Goal: Task Accomplishment & Management: Use online tool/utility

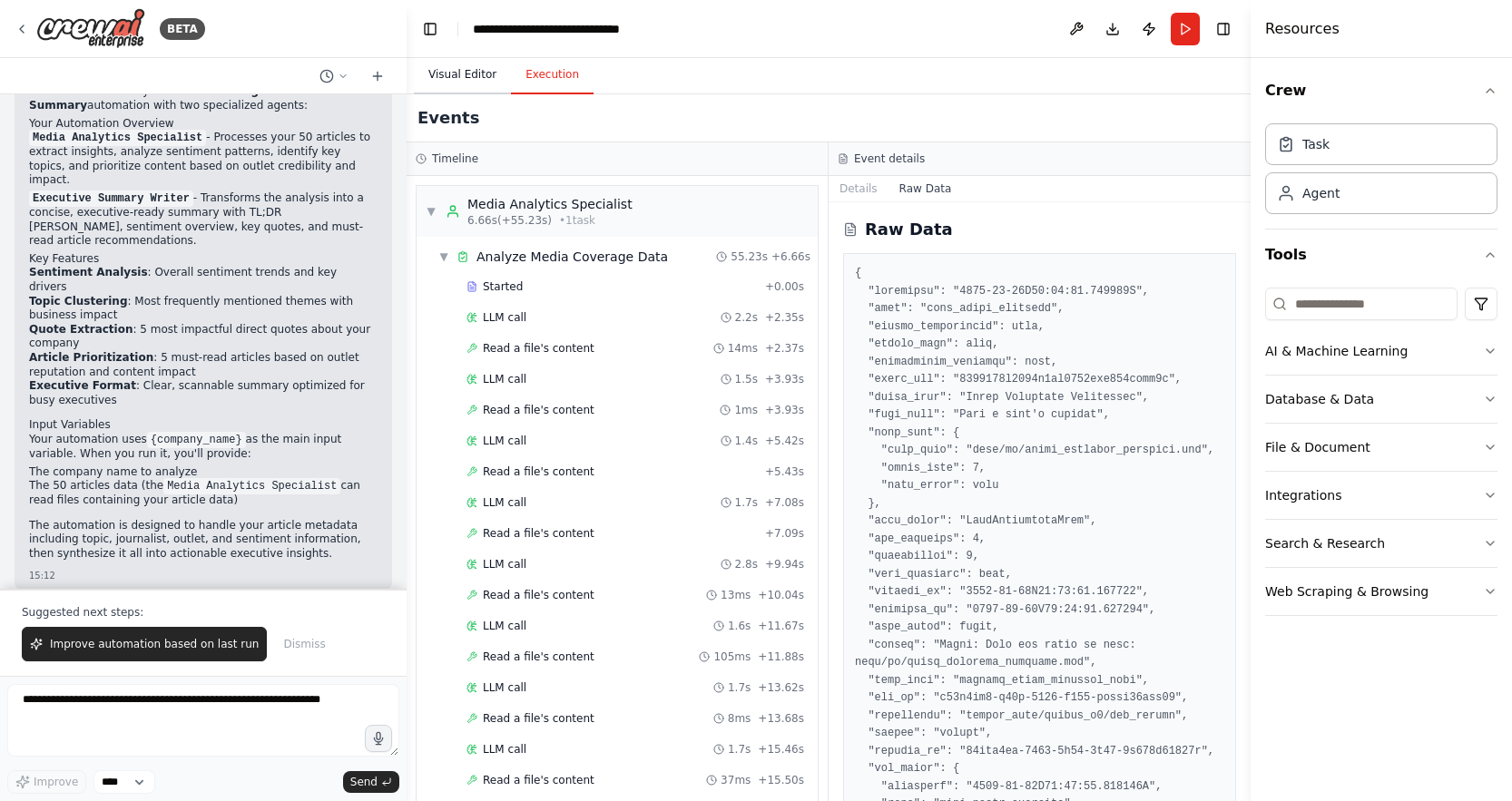
click at [456, 78] on button "Visual Editor" at bounding box center [462, 75] width 97 height 38
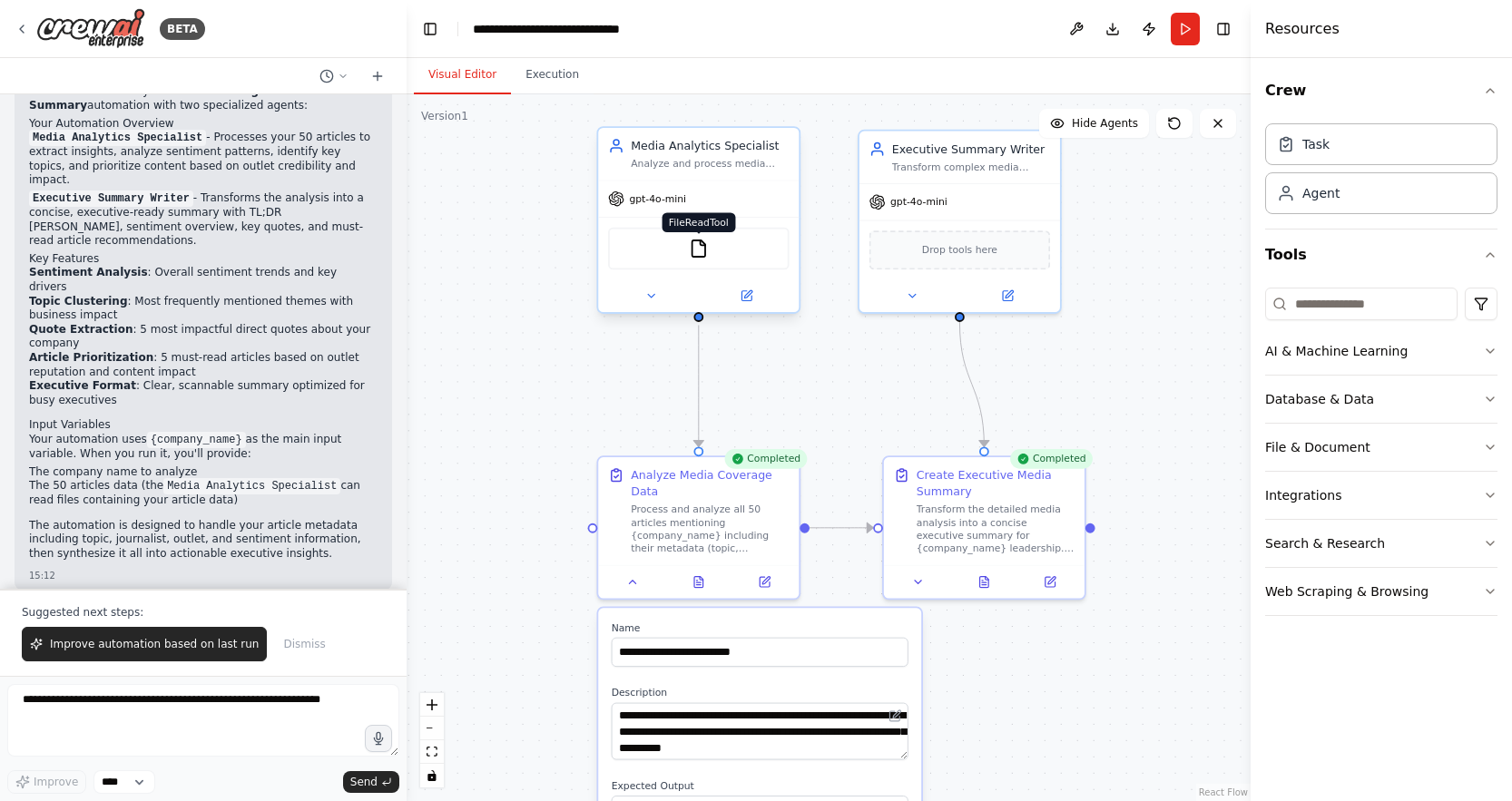
click at [693, 252] on img at bounding box center [698, 248] width 20 height 20
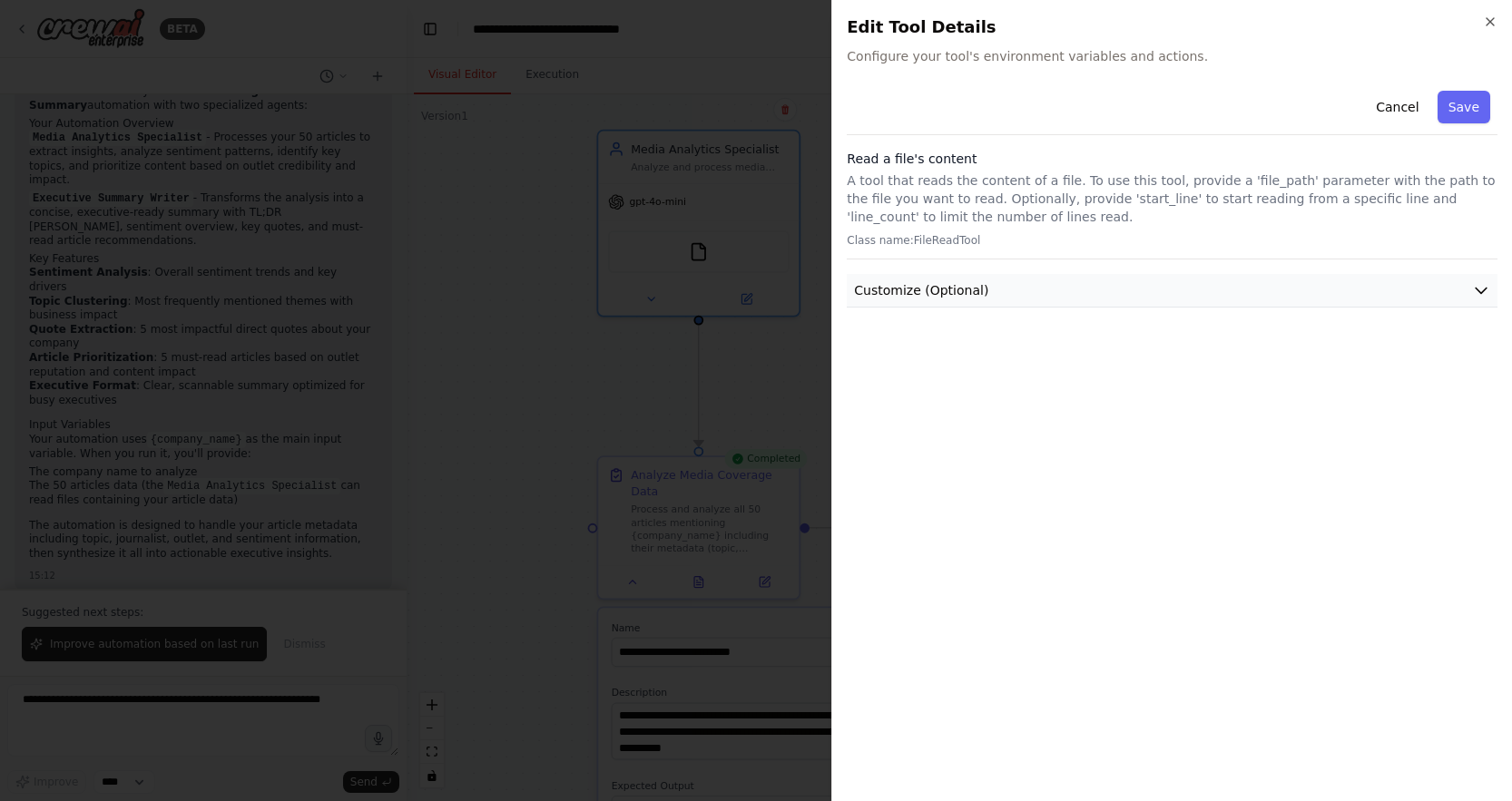
click at [1036, 293] on button "Customize (Optional)" at bounding box center [1172, 290] width 651 height 34
click at [967, 478] on div "Cancel Save Read a file's content A tool that reads the content of a file. To u…" at bounding box center [1172, 435] width 651 height 703
click at [523, 366] on div at bounding box center [756, 400] width 1512 height 801
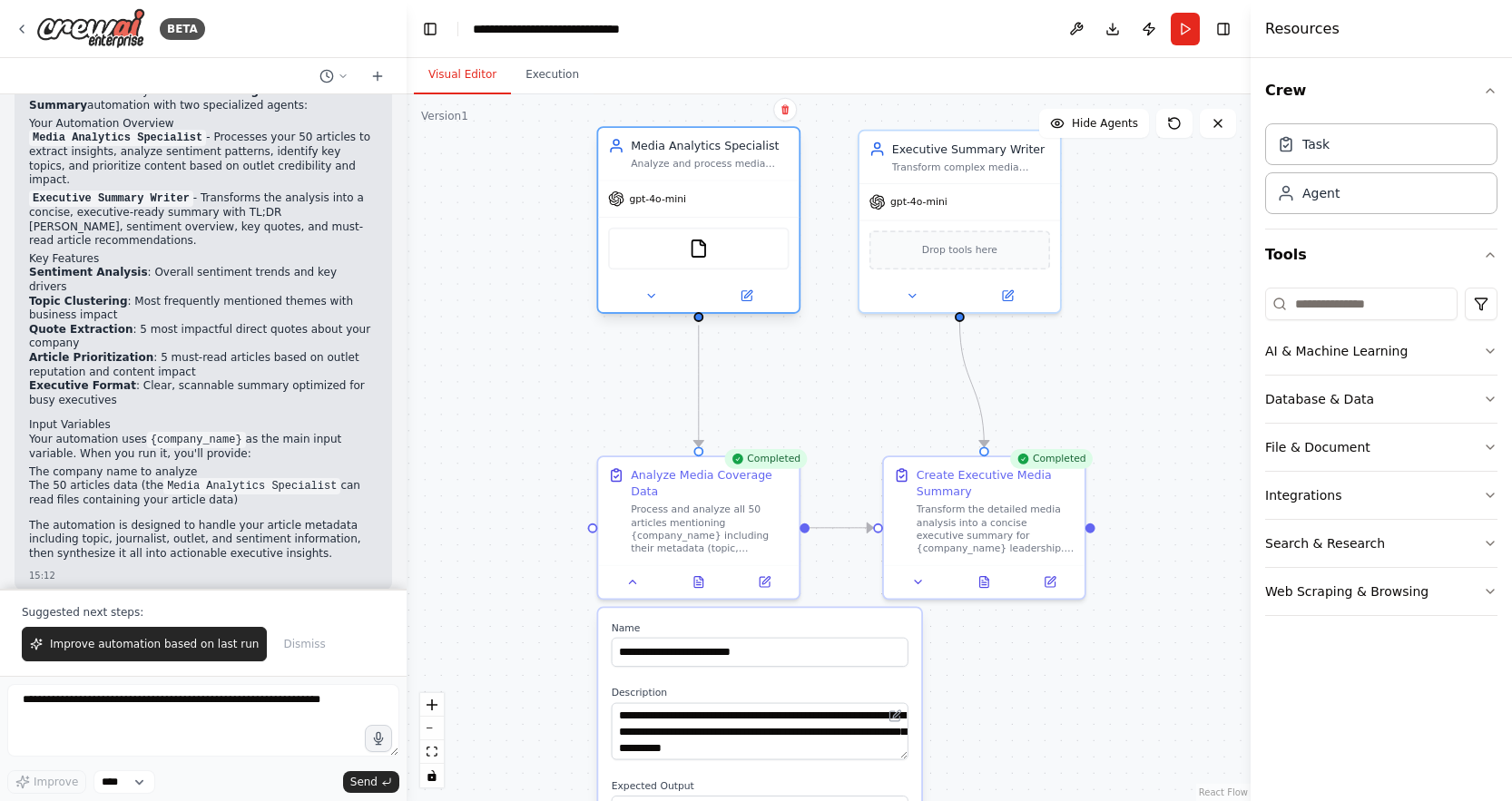
click at [721, 264] on div "FileReadTool" at bounding box center [698, 248] width 182 height 42
click at [698, 247] on img at bounding box center [698, 248] width 20 height 20
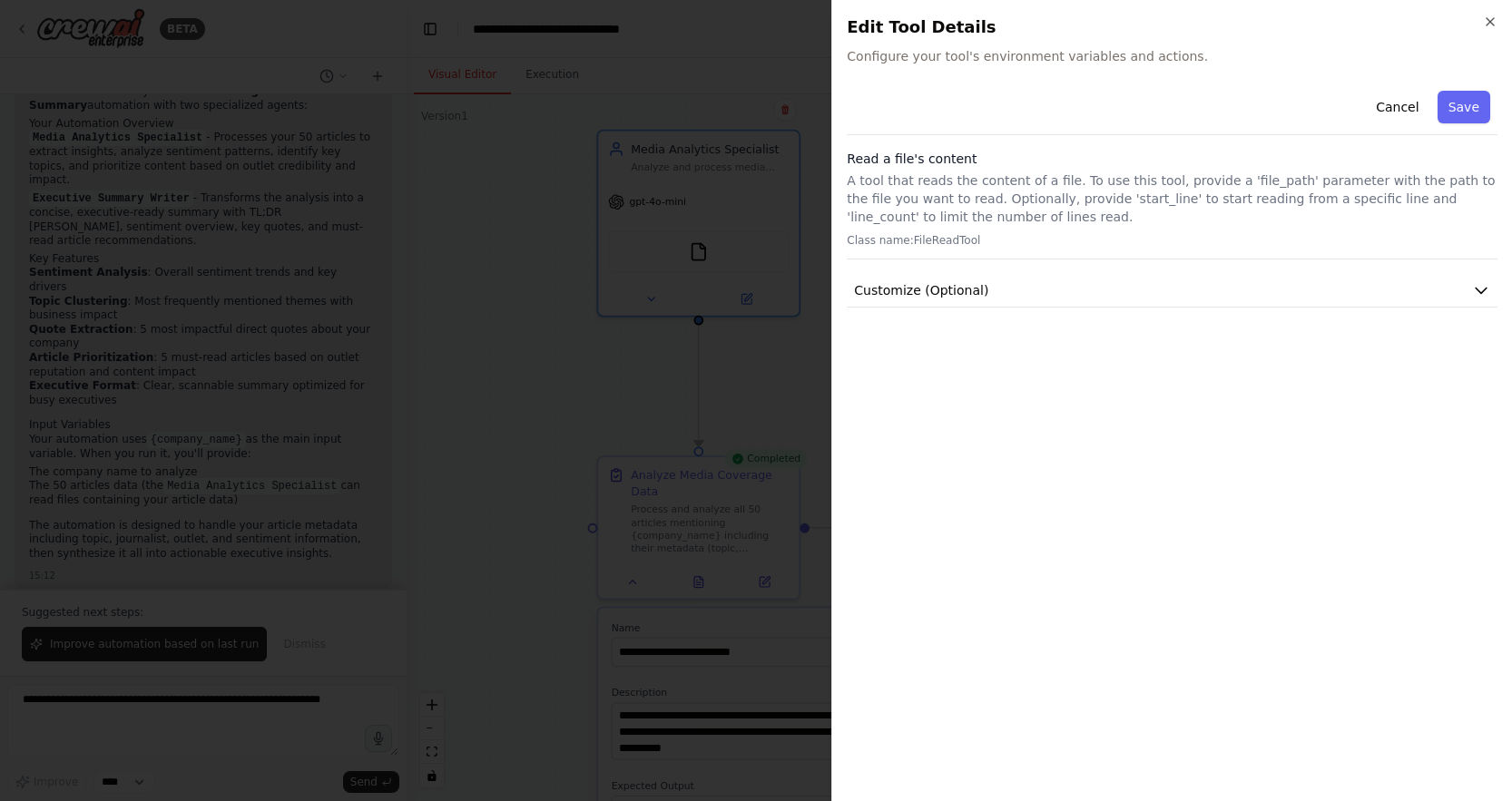
click at [571, 427] on div at bounding box center [756, 400] width 1512 height 801
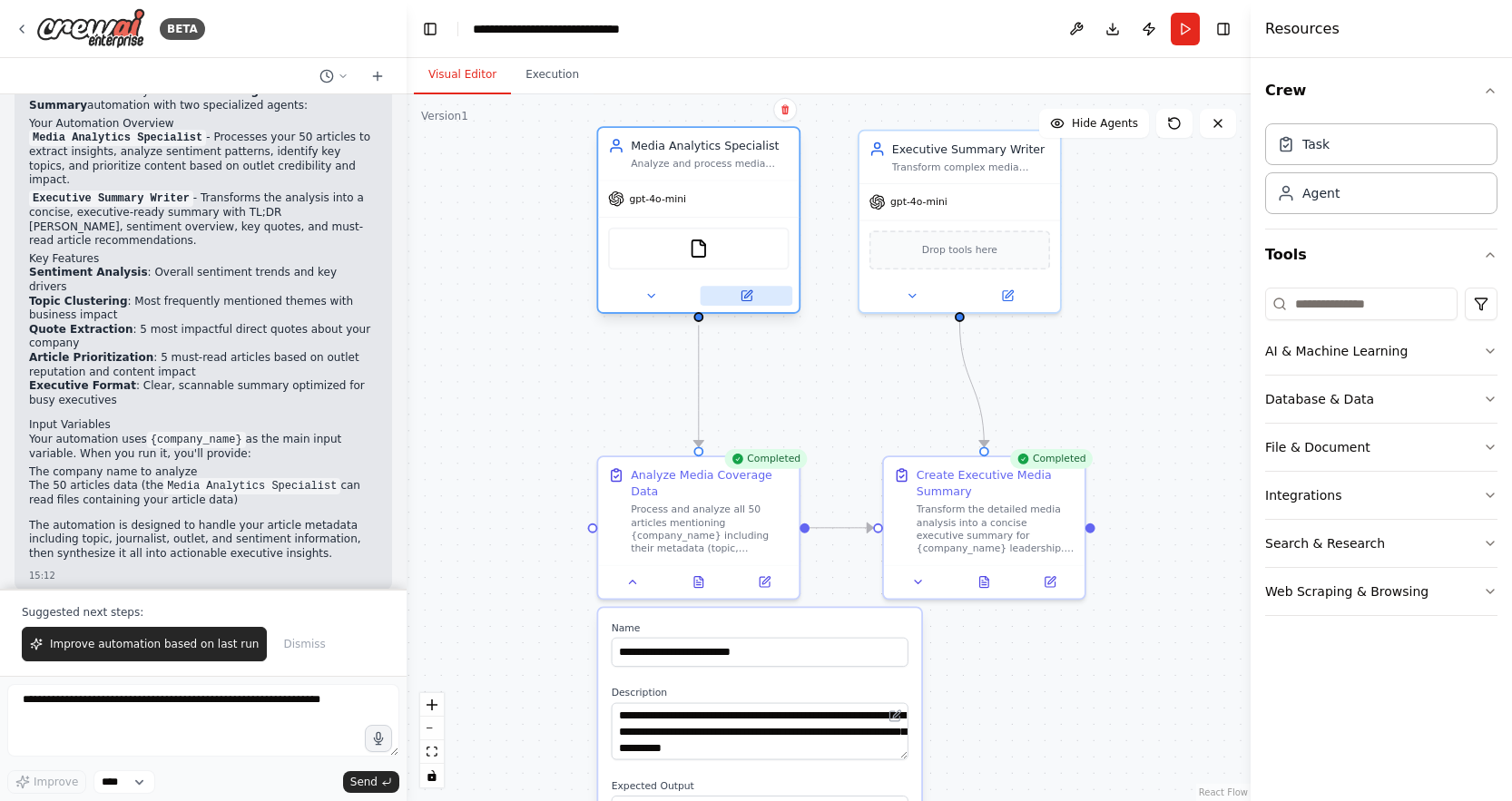
click at [740, 304] on button at bounding box center [746, 295] width 93 height 20
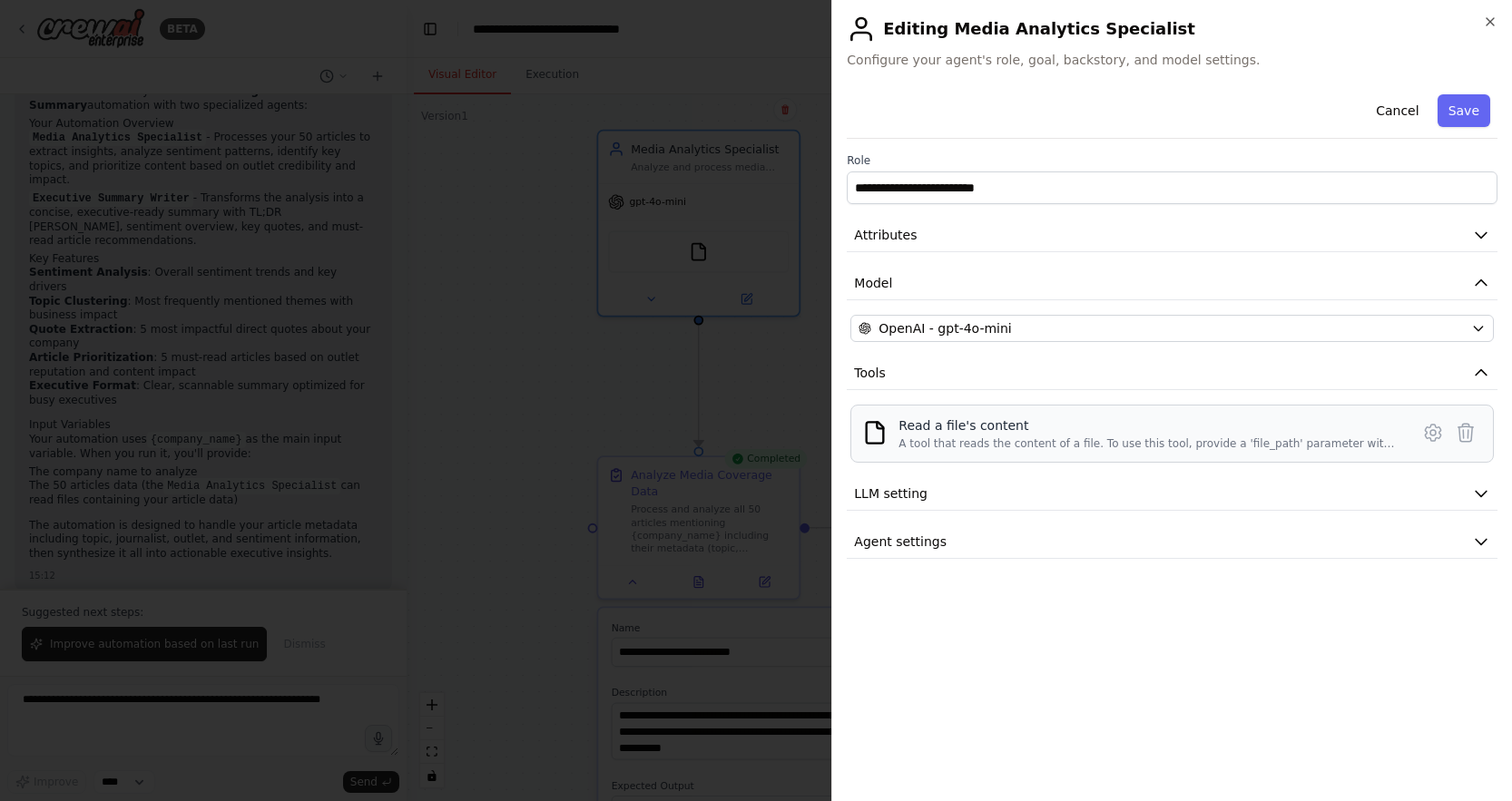
click at [1247, 444] on div "A tool that reads the content of a file. To use this tool, provide a 'file_path…" at bounding box center [1147, 443] width 500 height 14
click at [563, 430] on div at bounding box center [756, 400] width 1512 height 801
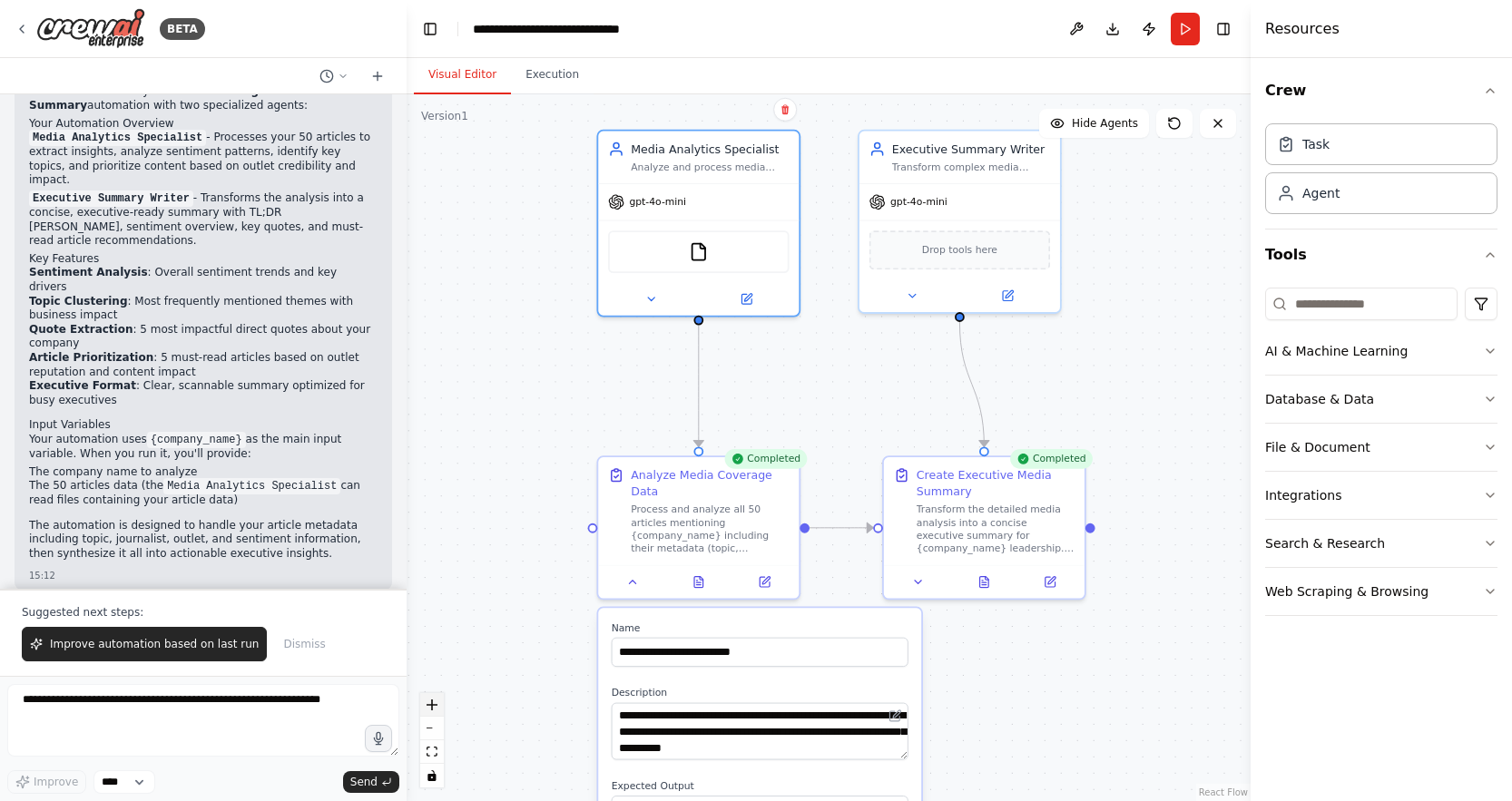
click at [434, 706] on icon "zoom in" at bounding box center [432, 705] width 11 height 11
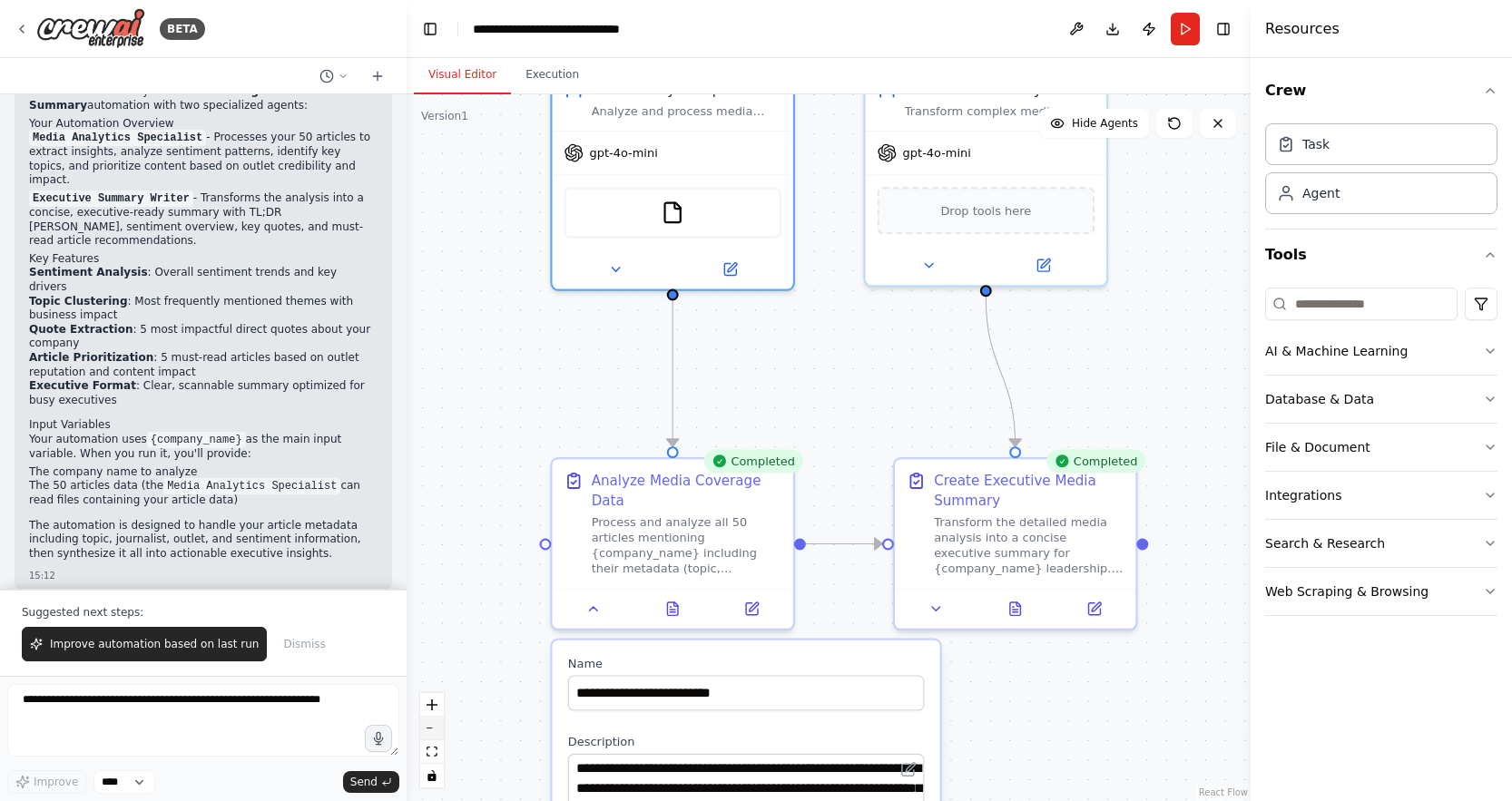
click at [433, 726] on button "zoom out" at bounding box center [431, 728] width 23 height 23
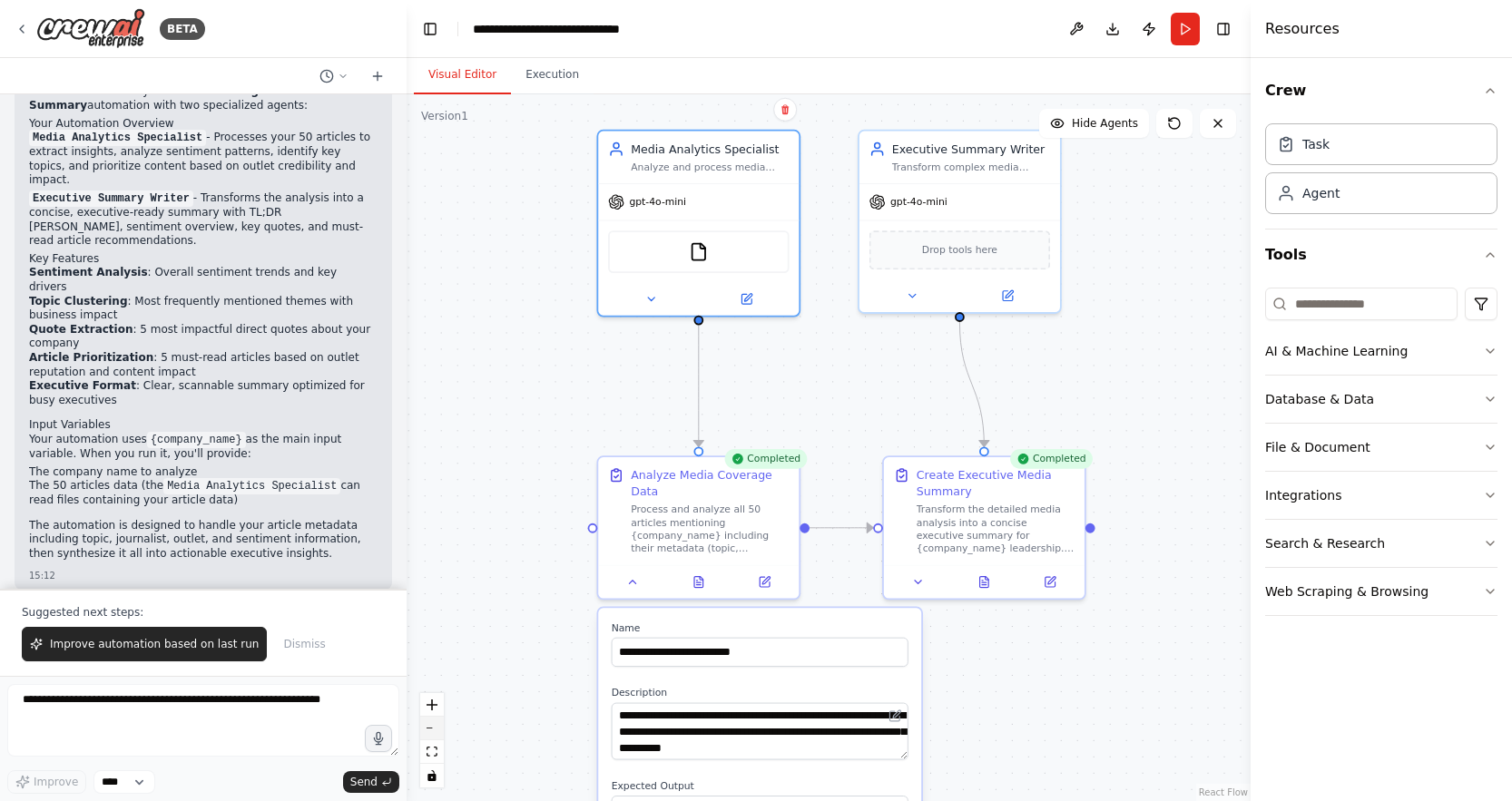
click at [433, 726] on button "zoom out" at bounding box center [431, 728] width 23 height 23
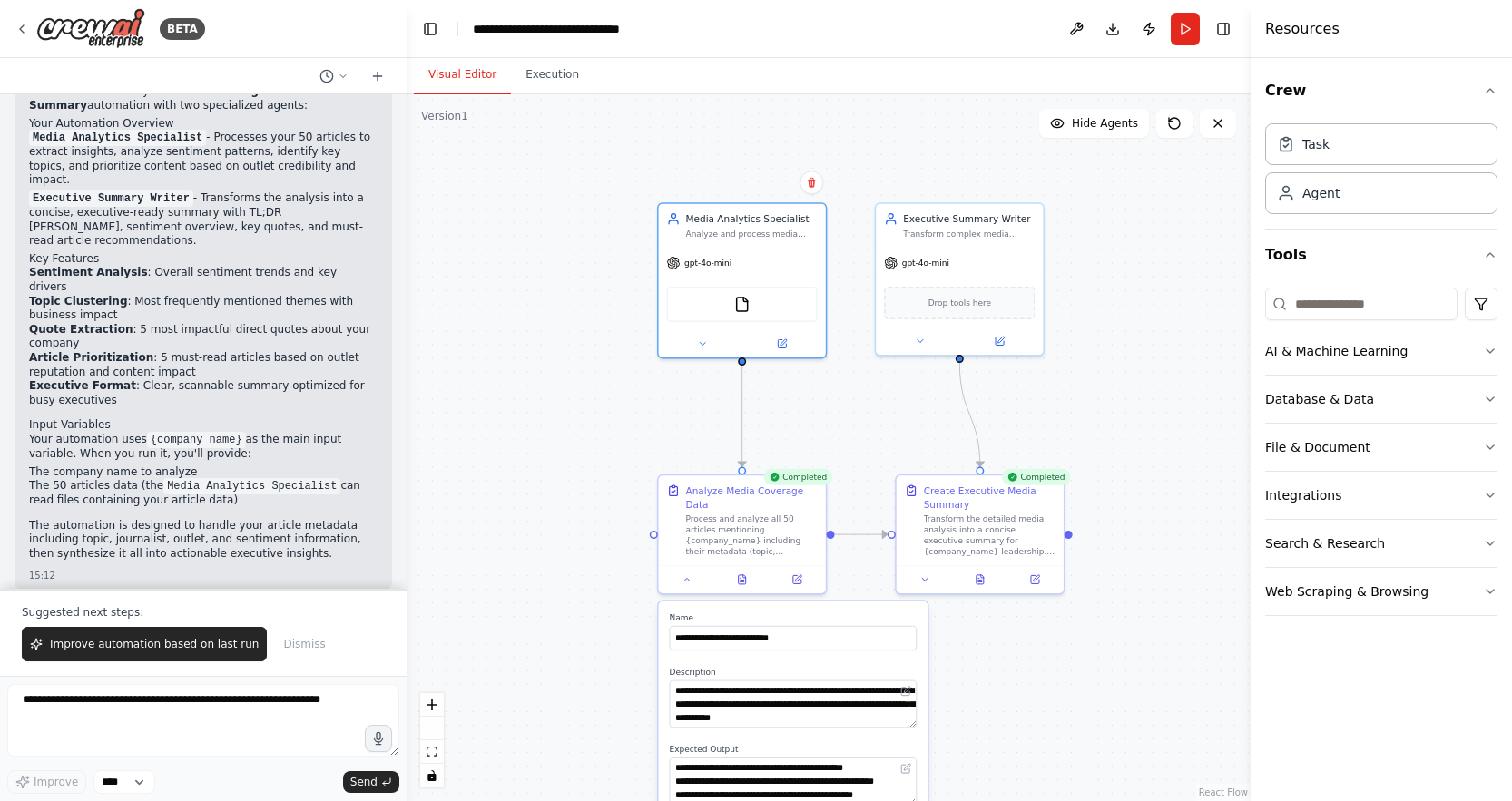
drag, startPoint x: 528, startPoint y: 407, endPoint x: 545, endPoint y: 423, distance: 23.3
click at [545, 423] on div ".deletable-edge-delete-btn { width: 20px; height: 20px; border: 0px solid #ffff…" at bounding box center [829, 448] width 844 height 706
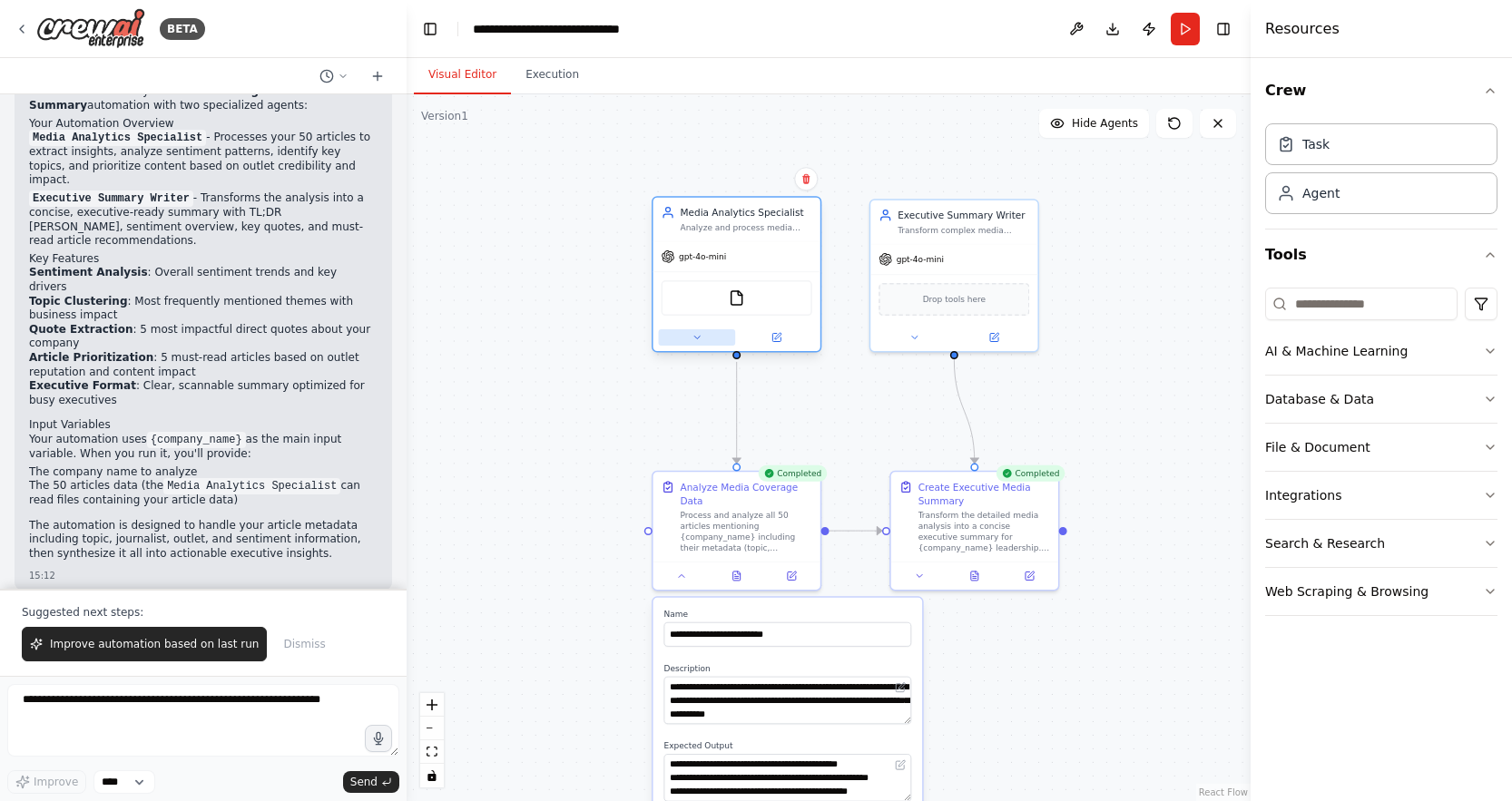
click at [690, 342] on button at bounding box center [697, 336] width 77 height 16
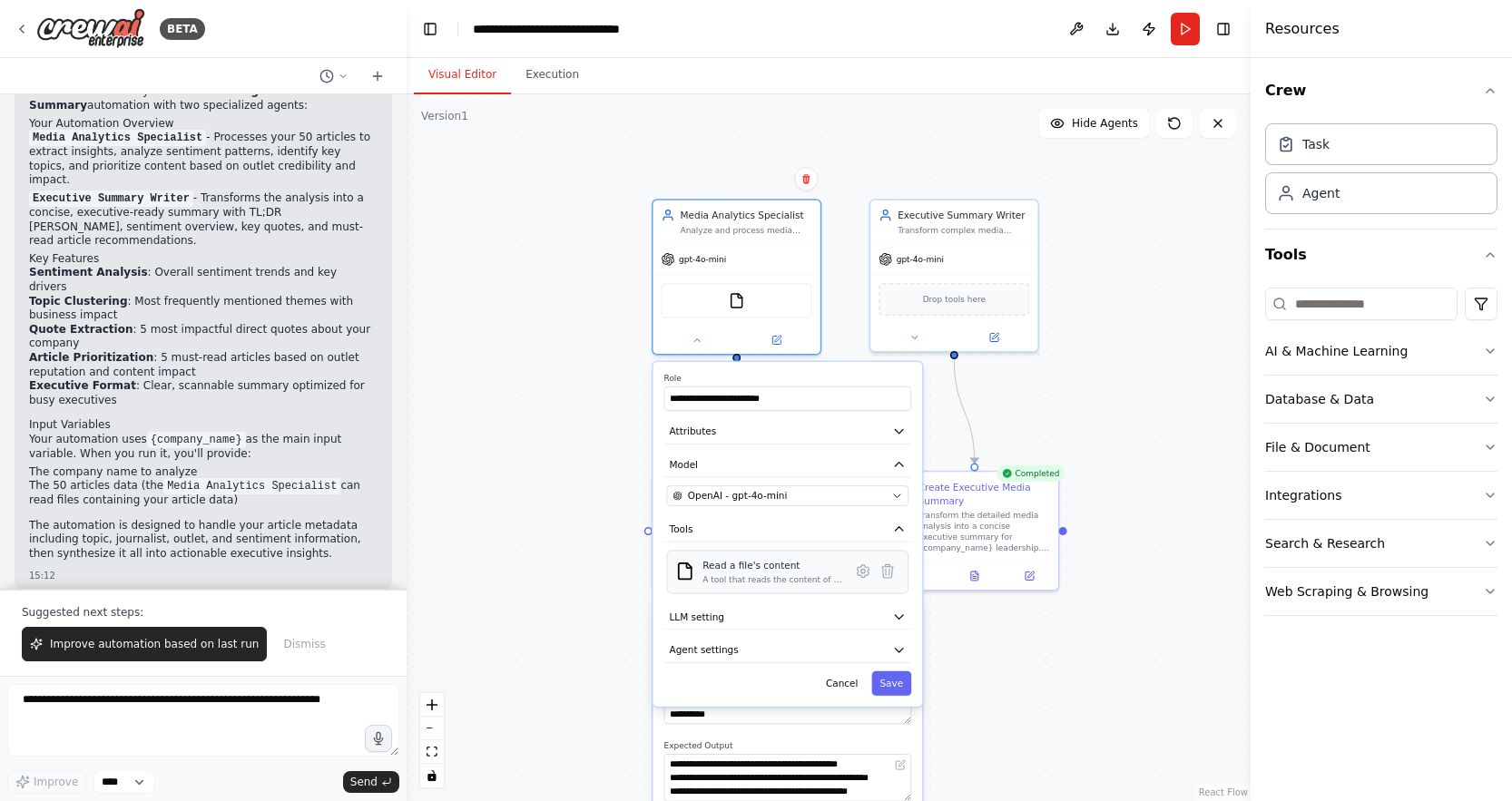
click at [761, 583] on div "A tool that reads the content of a file. To use this tool, provide a 'file_path…" at bounding box center [771, 580] width 140 height 11
click at [862, 572] on icon at bounding box center [863, 571] width 4 height 4
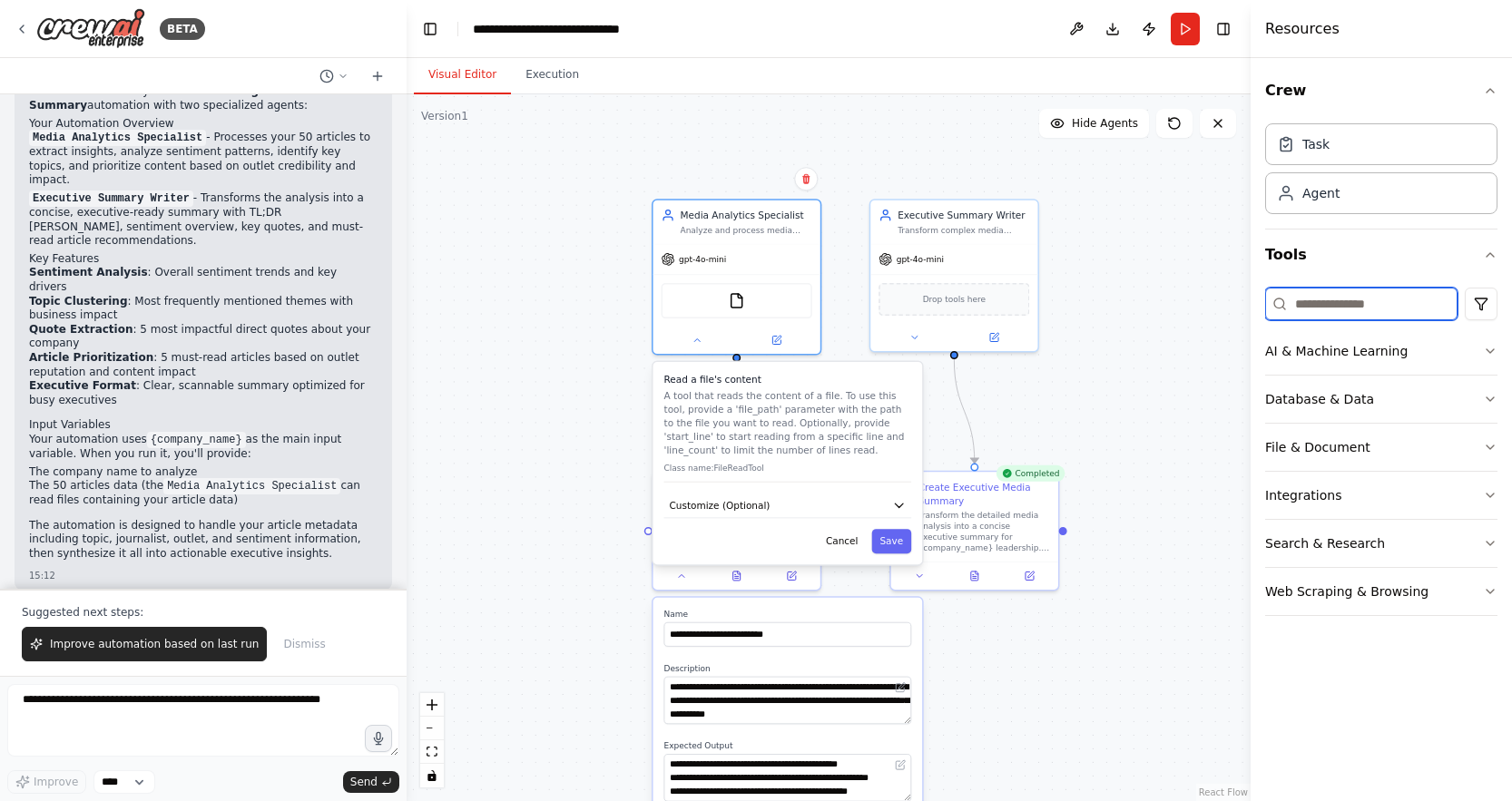
click at [1333, 308] on input at bounding box center [1360, 304] width 192 height 33
type input "****"
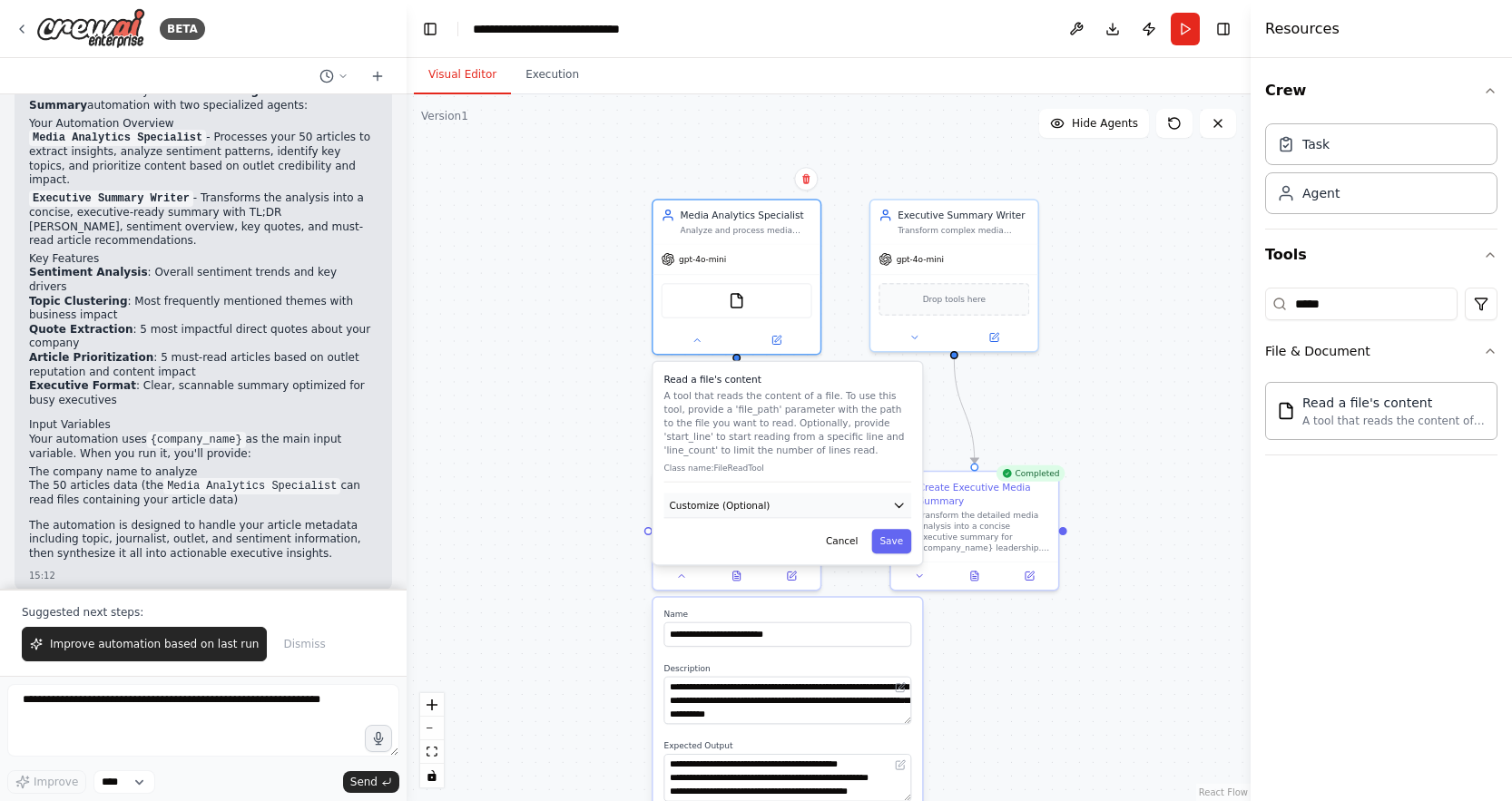
click at [754, 507] on span "Customize (Optional)" at bounding box center [719, 505] width 100 height 14
click at [748, 551] on input "text" at bounding box center [787, 555] width 242 height 24
click at [383, 71] on icon at bounding box center [377, 76] width 14 height 14
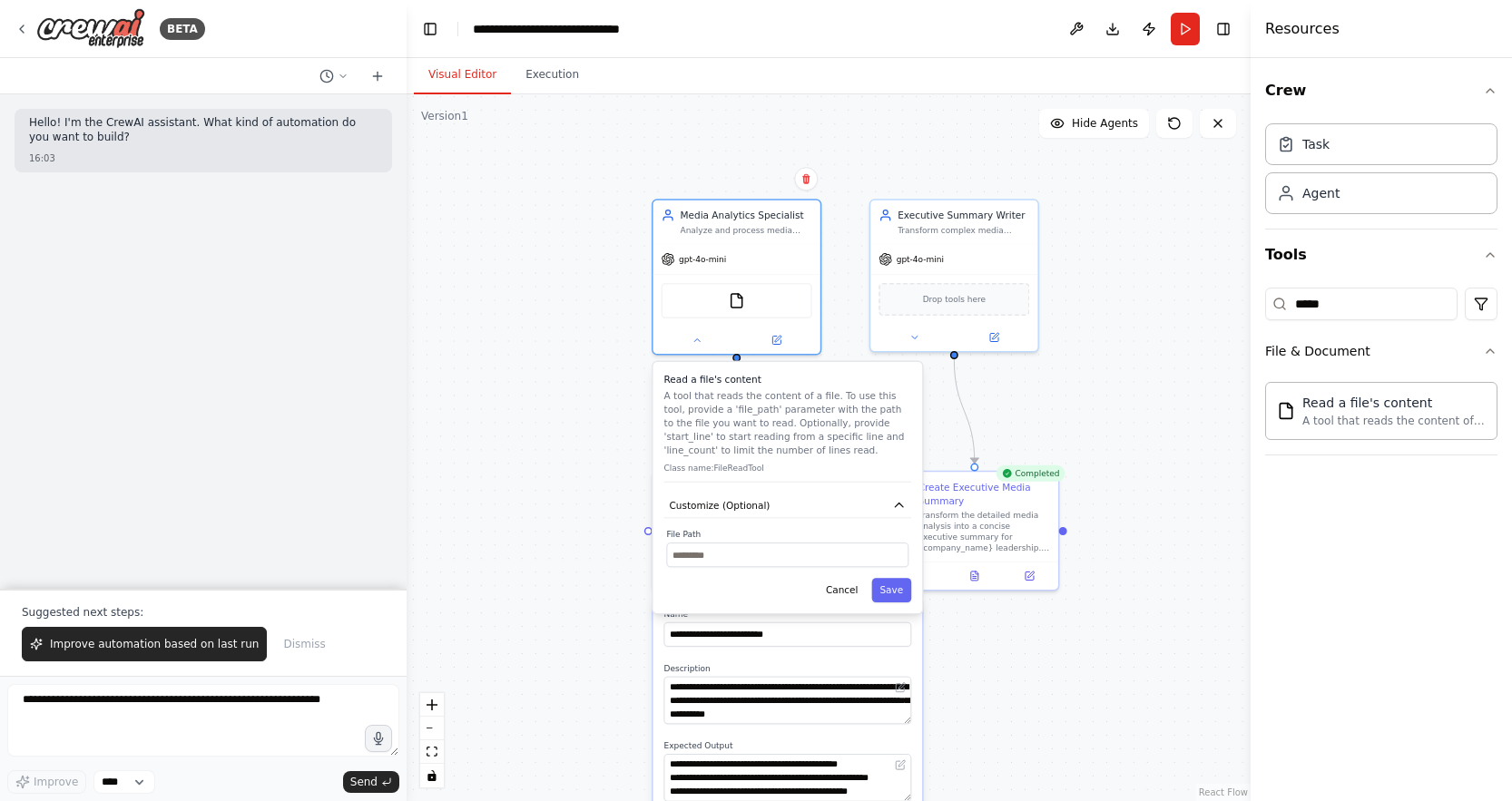
click at [540, 586] on div ".deletable-edge-delete-btn { width: 20px; height: 20px; border: 0px solid #ffff…" at bounding box center [829, 448] width 844 height 706
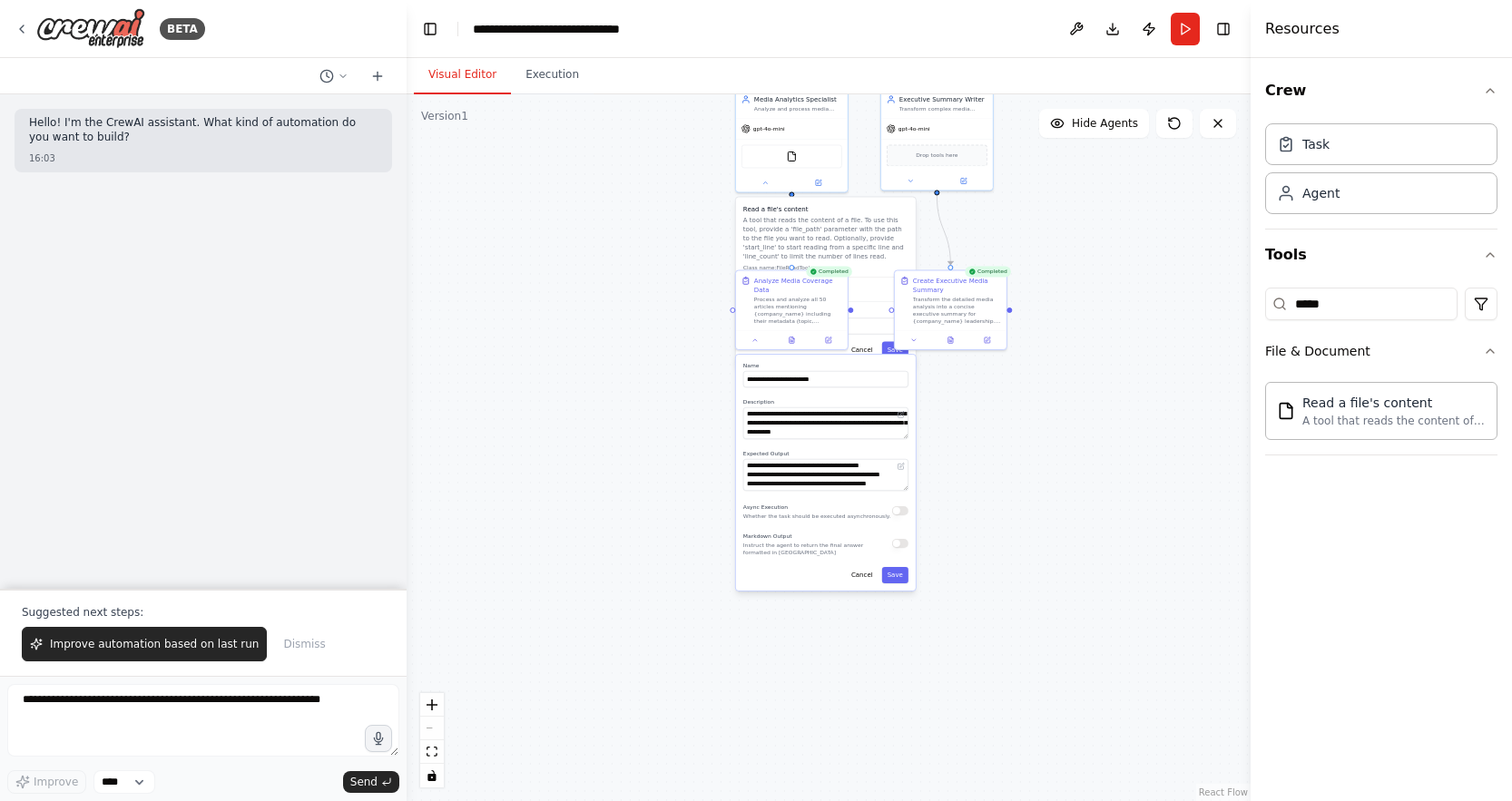
drag, startPoint x: 945, startPoint y: 641, endPoint x: 971, endPoint y: 376, distance: 266.3
click at [971, 376] on div ".deletable-edge-delete-btn { width: 20px; height: 20px; border: 0px solid #ffff…" at bounding box center [829, 448] width 844 height 706
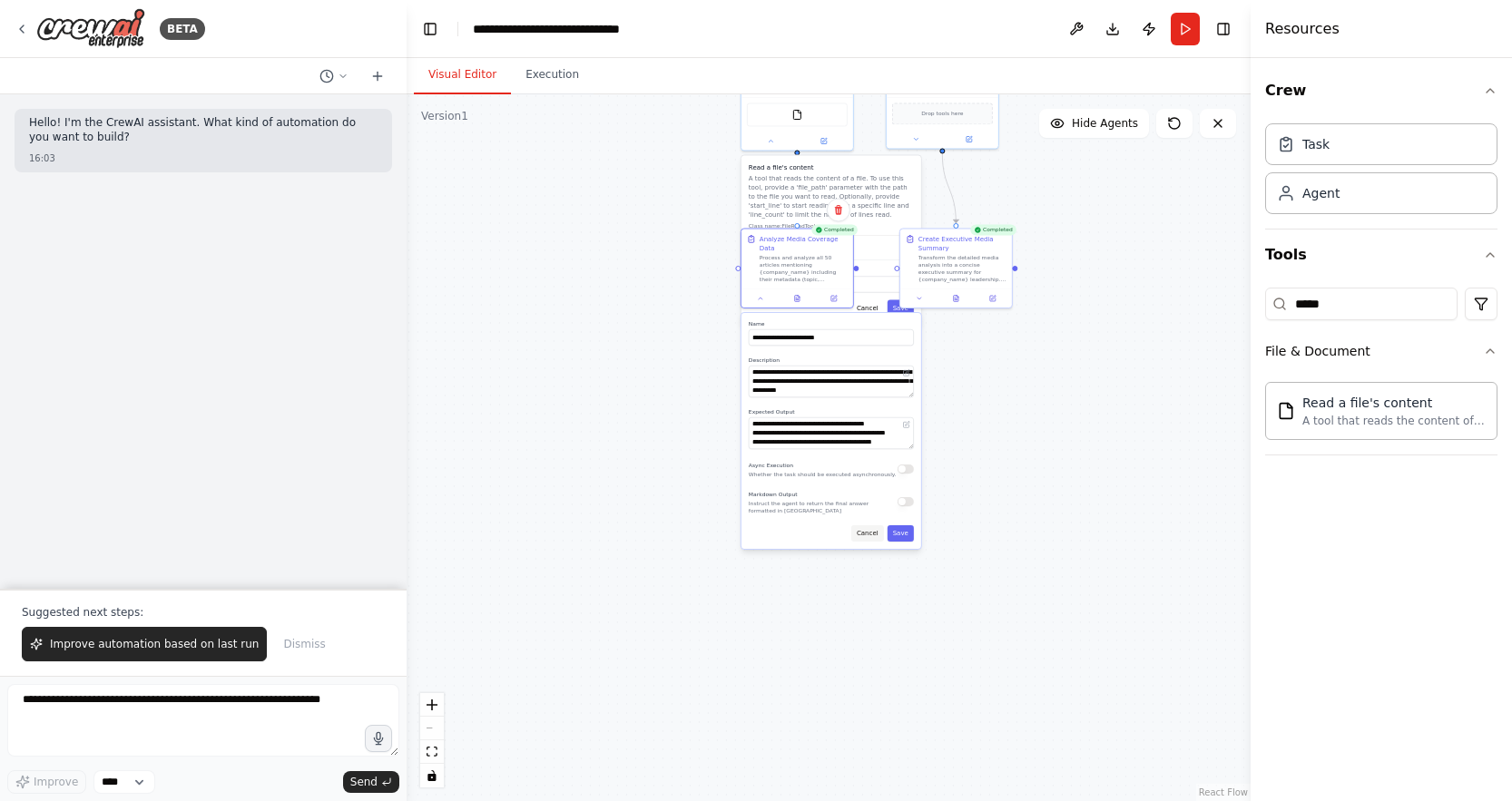
click at [865, 535] on button "Cancel" at bounding box center [867, 532] width 33 height 16
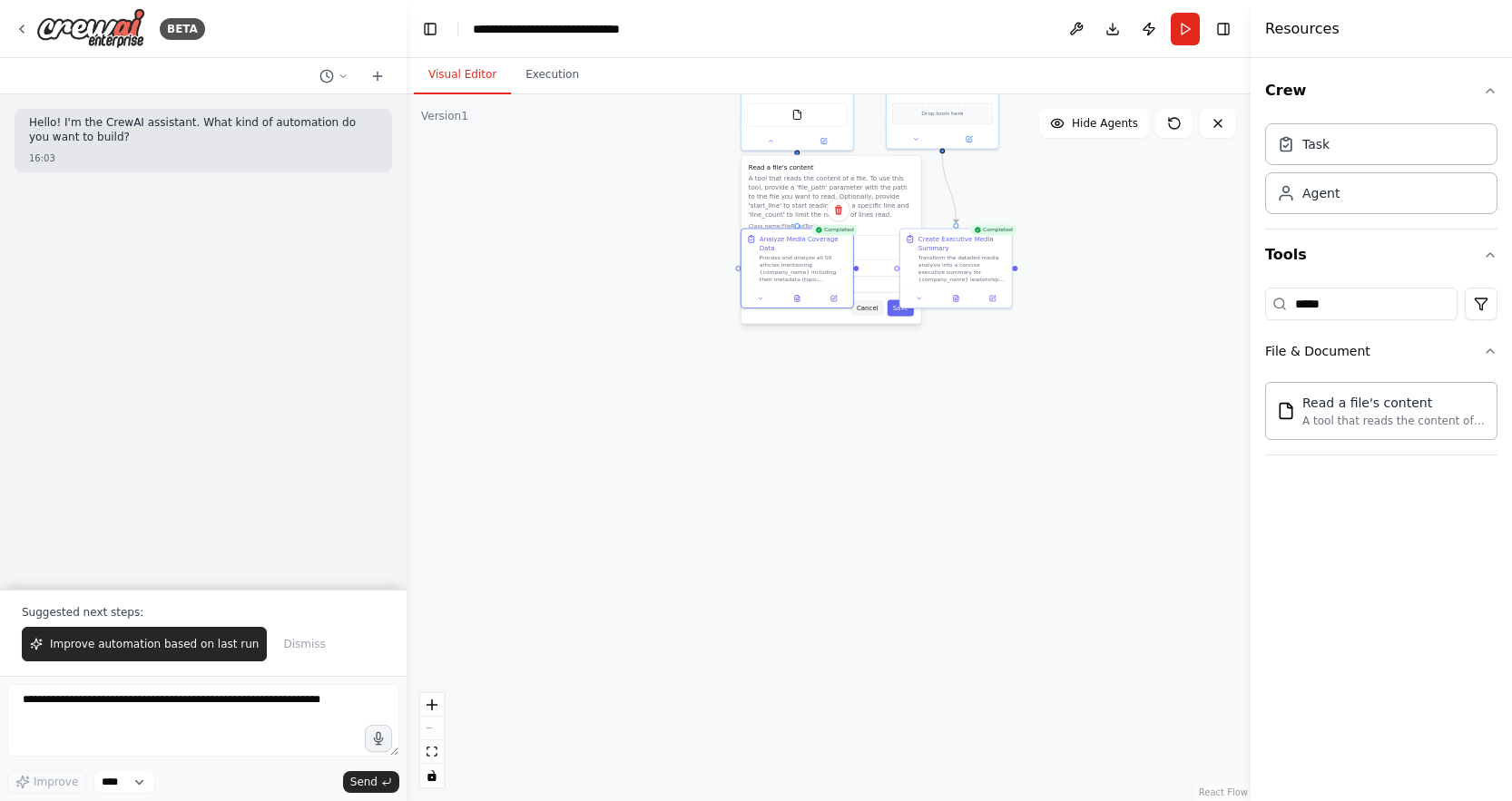
click at [870, 305] on button "Cancel" at bounding box center [867, 306] width 33 height 16
click at [864, 369] on button "Cancel" at bounding box center [867, 369] width 33 height 16
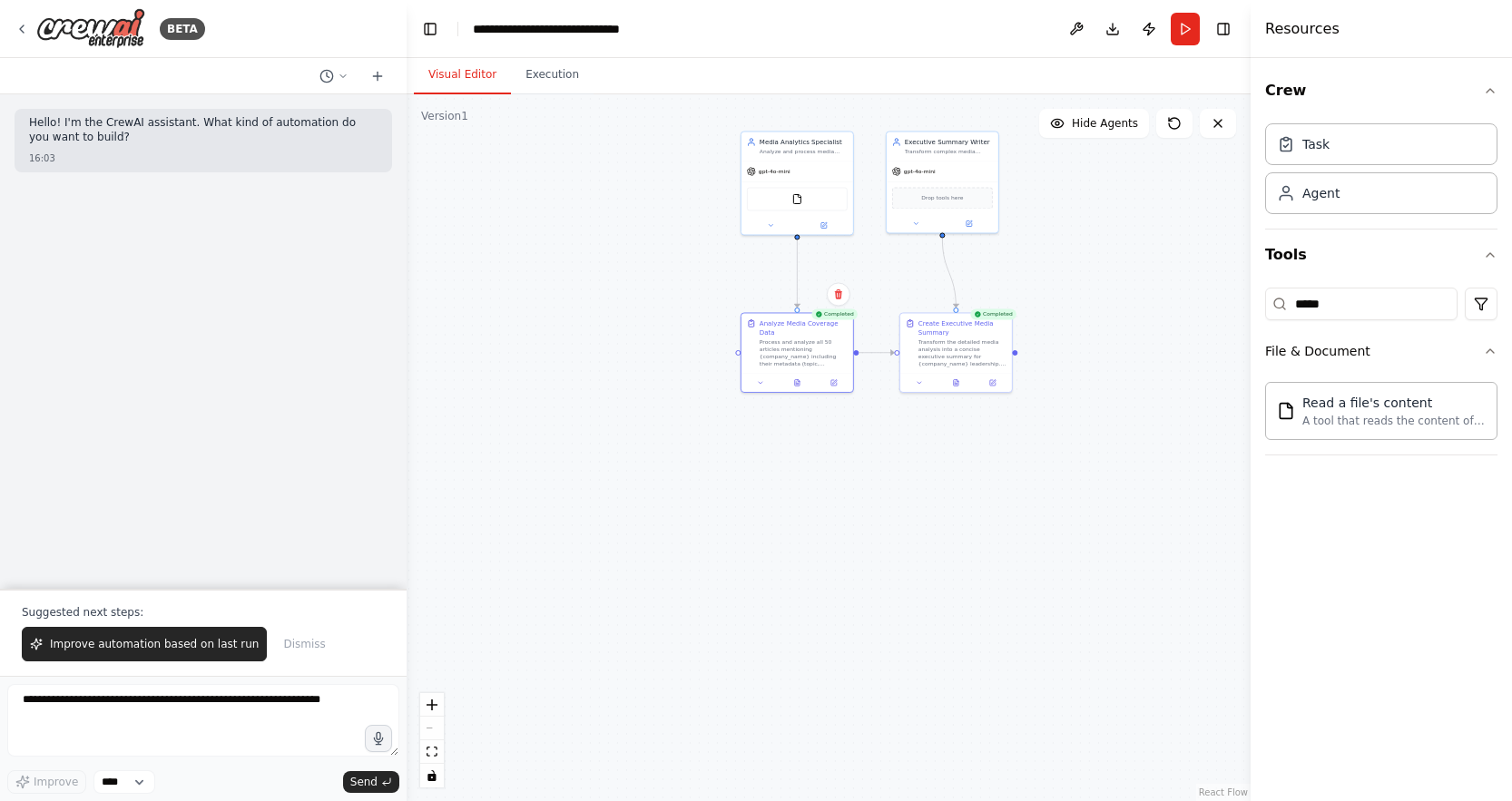
drag, startPoint x: 702, startPoint y: 354, endPoint x: 697, endPoint y: 517, distance: 163.1
click at [697, 517] on div ".deletable-edge-delete-btn { width: 20px; height: 20px; border: 0px solid #ffff…" at bounding box center [829, 448] width 844 height 706
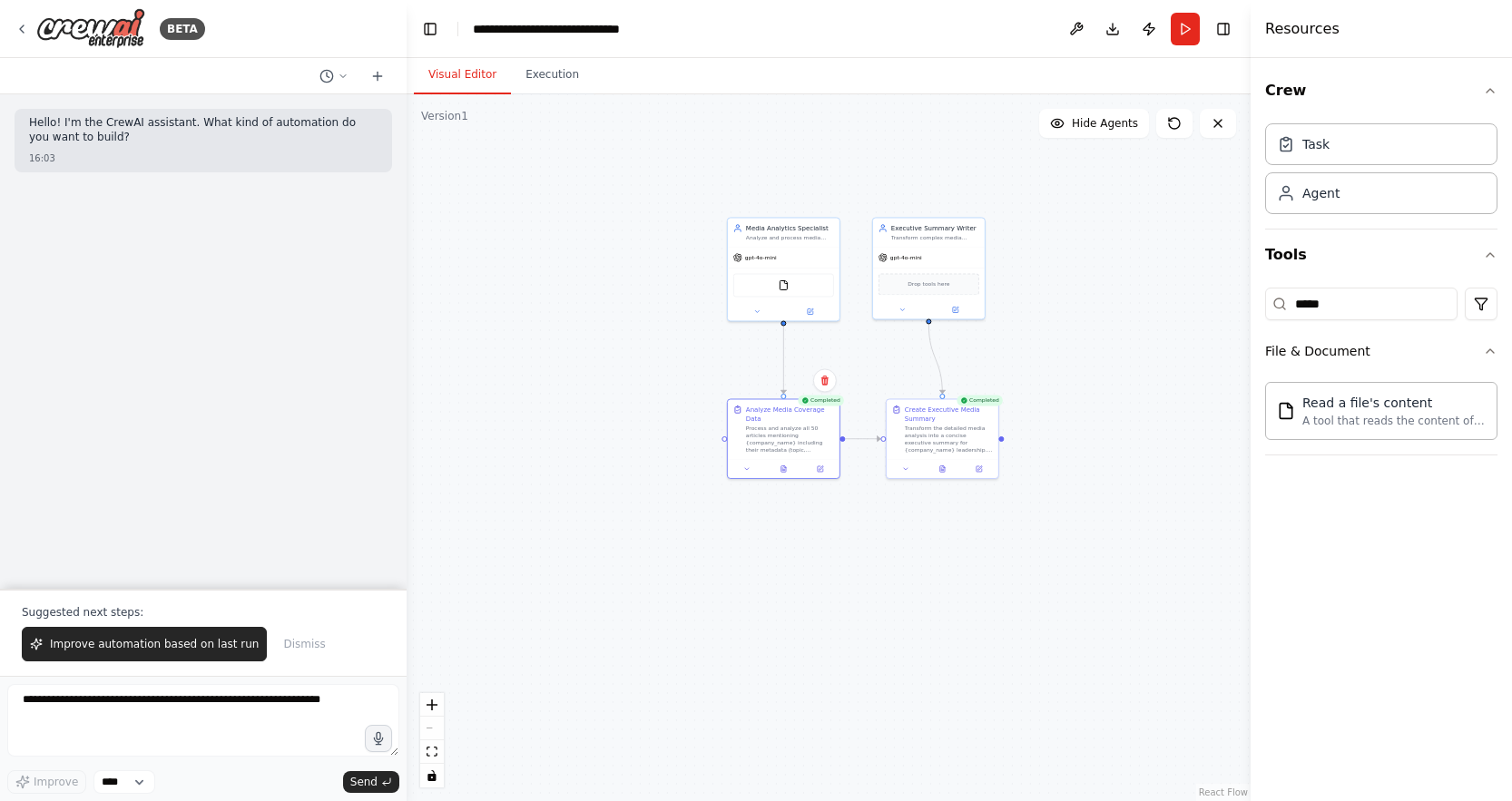
drag, startPoint x: 705, startPoint y: 363, endPoint x: 696, endPoint y: 371, distance: 12.0
click at [696, 371] on div ".deletable-edge-delete-btn { width: 20px; height: 20px; border: 0px solid #ffff…" at bounding box center [829, 448] width 844 height 706
click at [83, 709] on textarea at bounding box center [203, 719] width 392 height 72
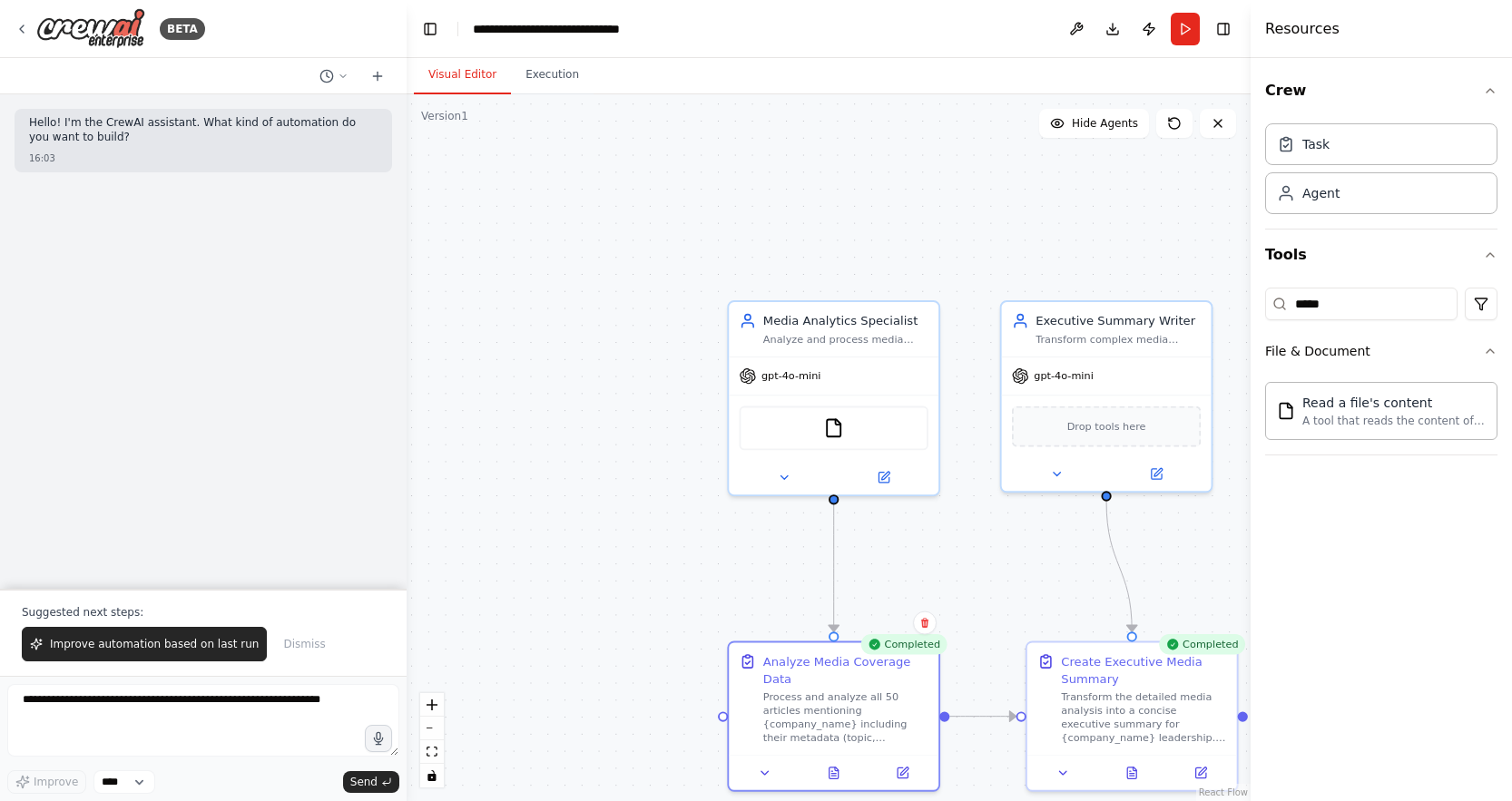
drag, startPoint x: 721, startPoint y: 306, endPoint x: 921, endPoint y: 537, distance: 305.6
click at [924, 544] on div ".deletable-edge-delete-btn { width: 20px; height: 20px; border: 0px solid #ffff…" at bounding box center [829, 448] width 844 height 706
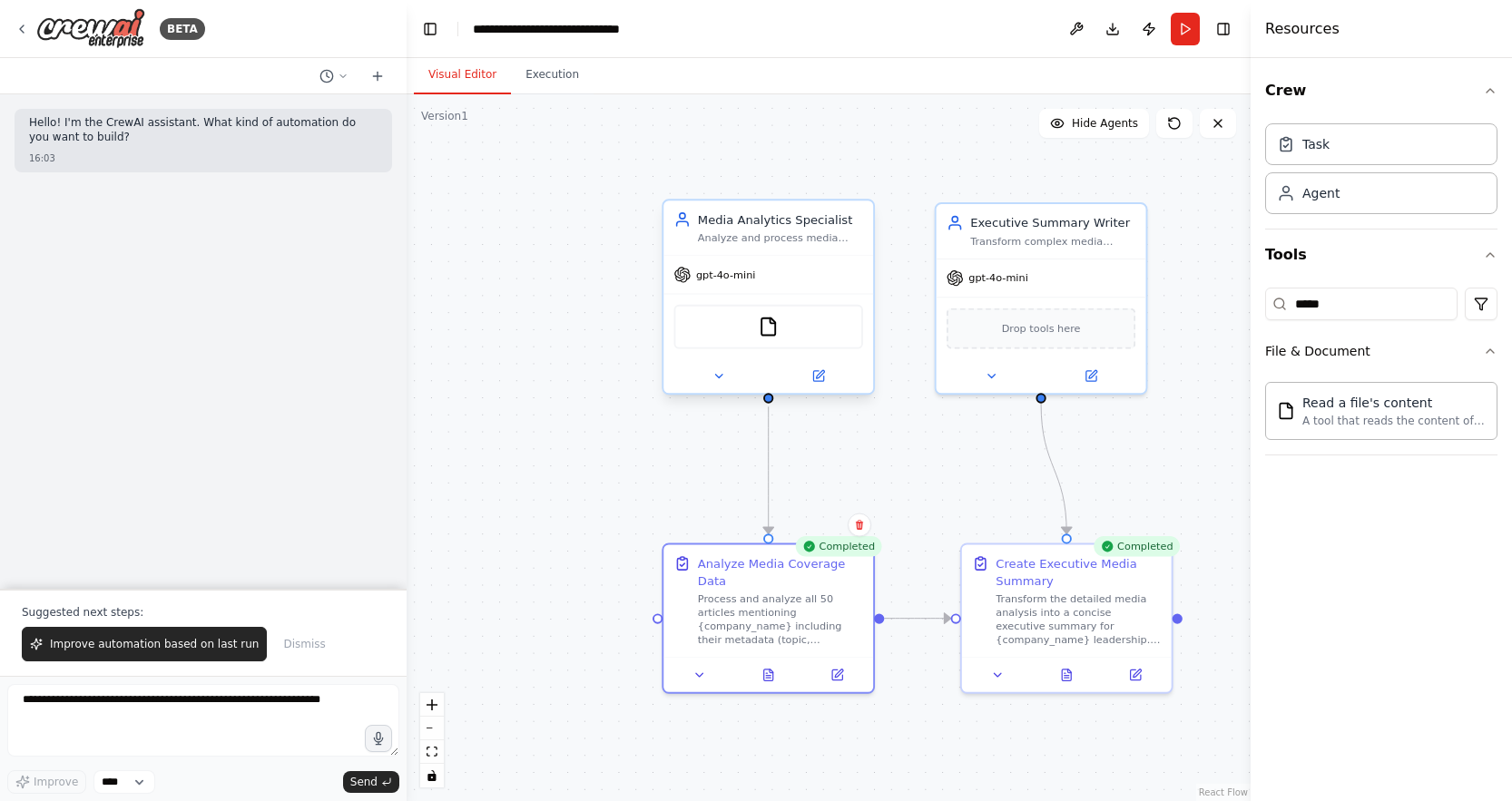
drag, startPoint x: 968, startPoint y: 367, endPoint x: 832, endPoint y: 304, distance: 149.9
click at [912, 289] on div ".deletable-edge-delete-btn { width: 20px; height: 20px; border: 0px solid #ffff…" at bounding box center [829, 448] width 844 height 706
click at [758, 329] on img at bounding box center [767, 324] width 21 height 21
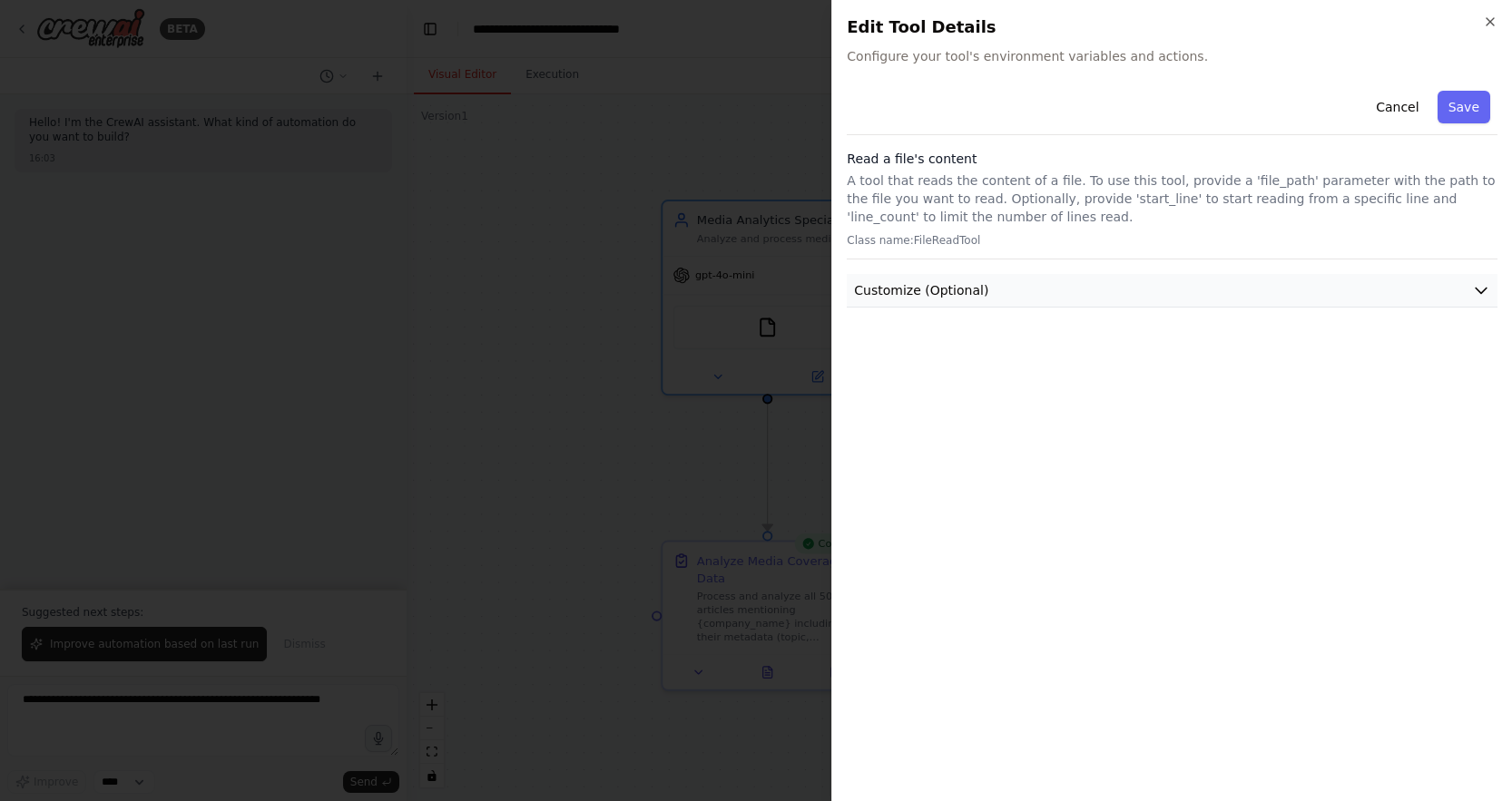
click at [946, 297] on span "Customize (Optional)" at bounding box center [921, 289] width 134 height 18
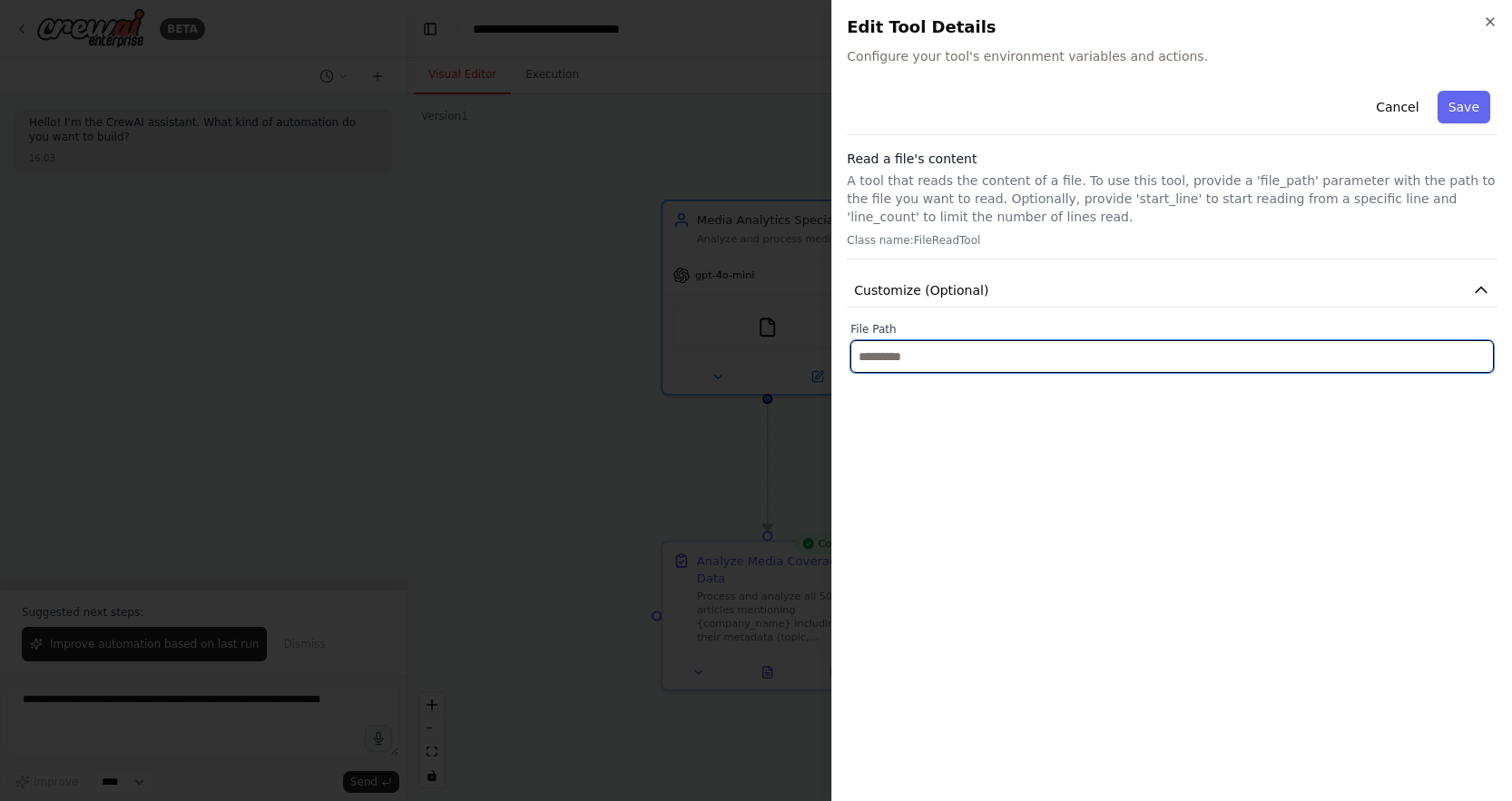
click at [918, 358] on input "text" at bounding box center [1172, 356] width 643 height 33
click at [981, 344] on input "text" at bounding box center [1172, 356] width 643 height 33
paste input "**********"
drag, startPoint x: 1145, startPoint y: 355, endPoint x: 1046, endPoint y: 362, distance: 99.2
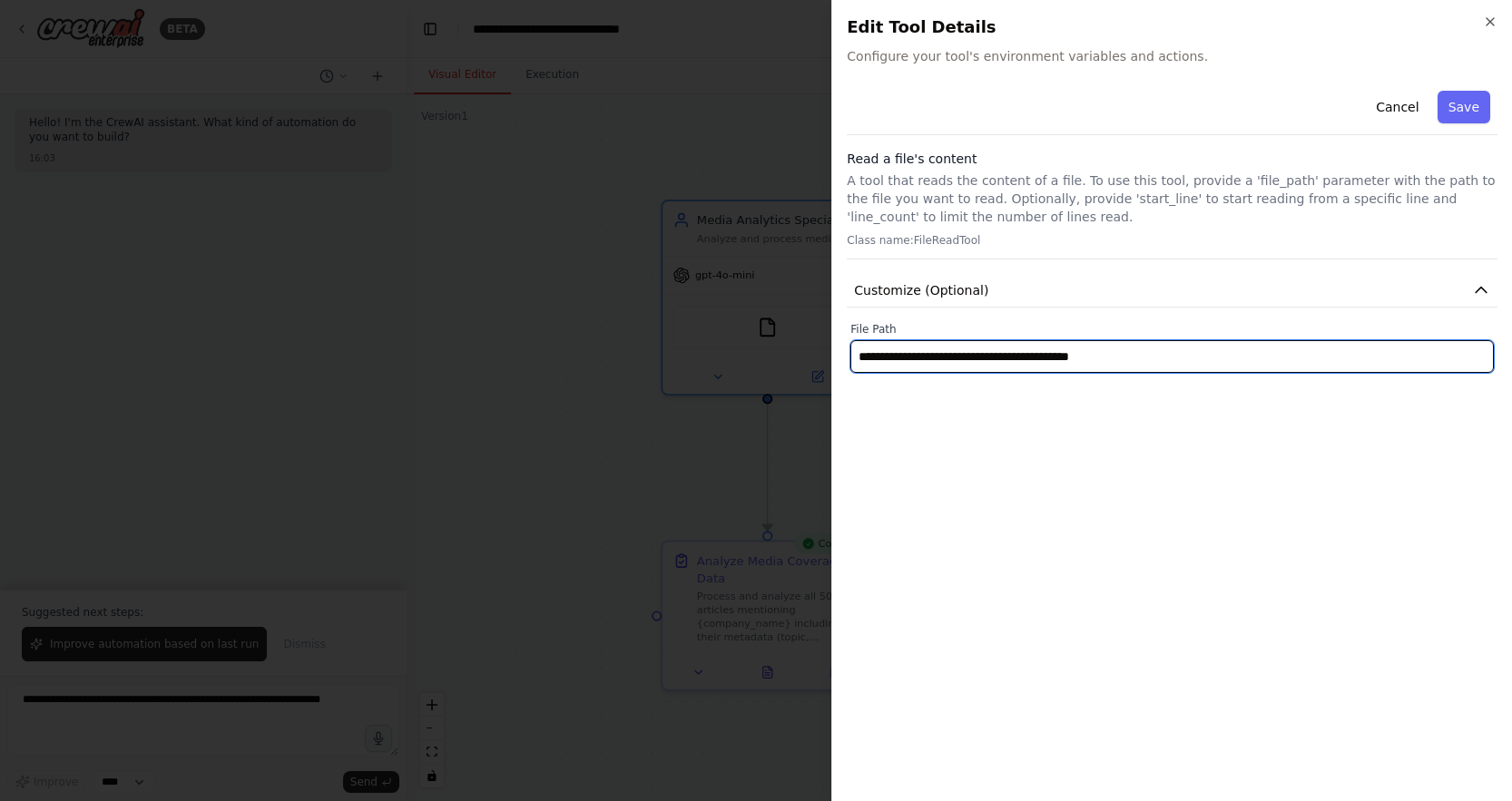
click at [1051, 363] on input "**********" at bounding box center [1172, 356] width 643 height 33
drag, startPoint x: 1036, startPoint y: 360, endPoint x: 1210, endPoint y: 363, distance: 174.0
click at [1210, 363] on input "**********" at bounding box center [1172, 356] width 643 height 33
type input "**********"
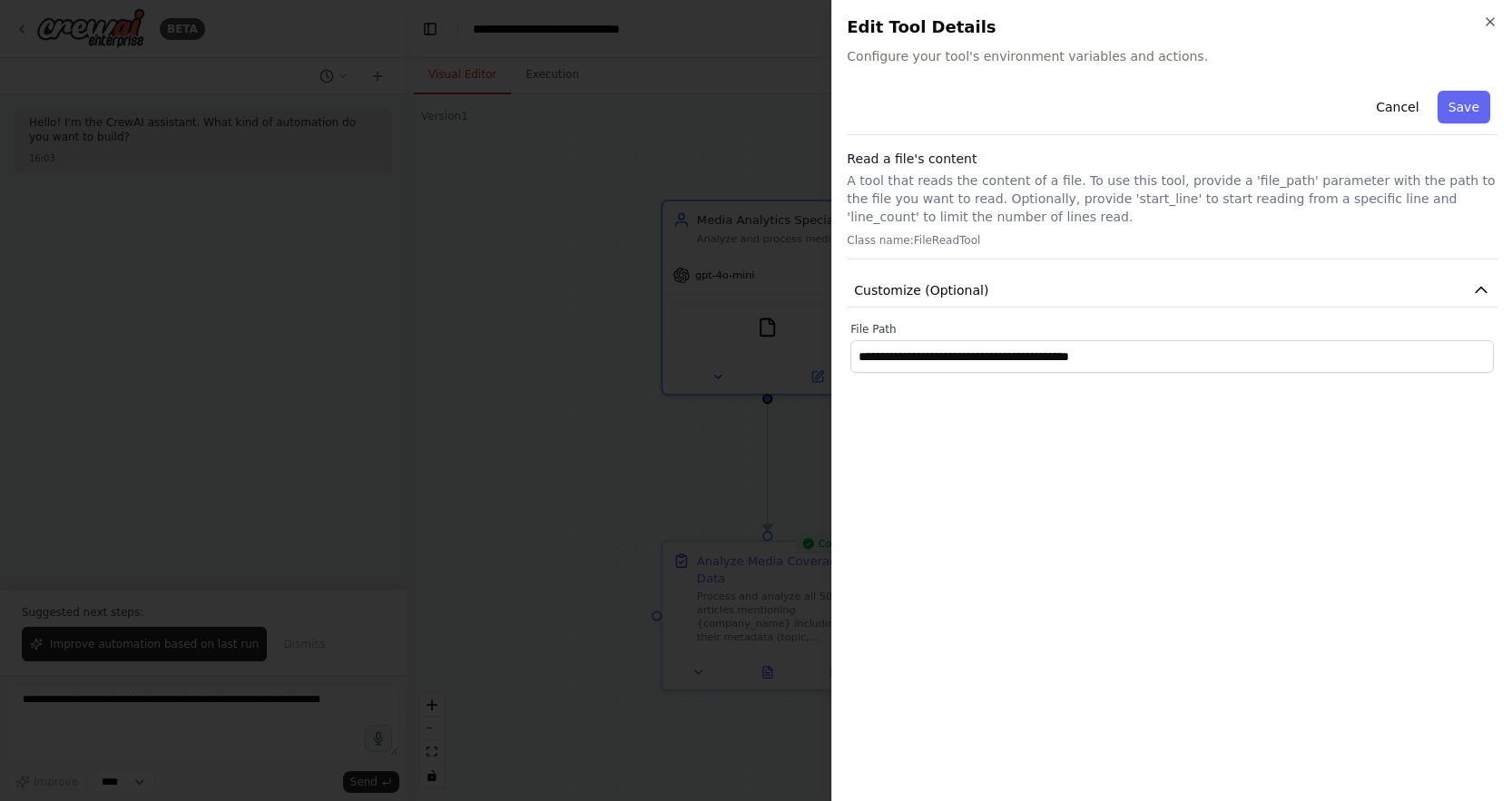
drag, startPoint x: 1195, startPoint y: 418, endPoint x: 1314, endPoint y: 317, distance: 156.1
click at [1195, 416] on div "**********" at bounding box center [1172, 435] width 651 height 703
click at [1478, 134] on div "Cancel Save" at bounding box center [1172, 109] width 651 height 52
click at [1474, 106] on button "Save" at bounding box center [1463, 107] width 52 height 33
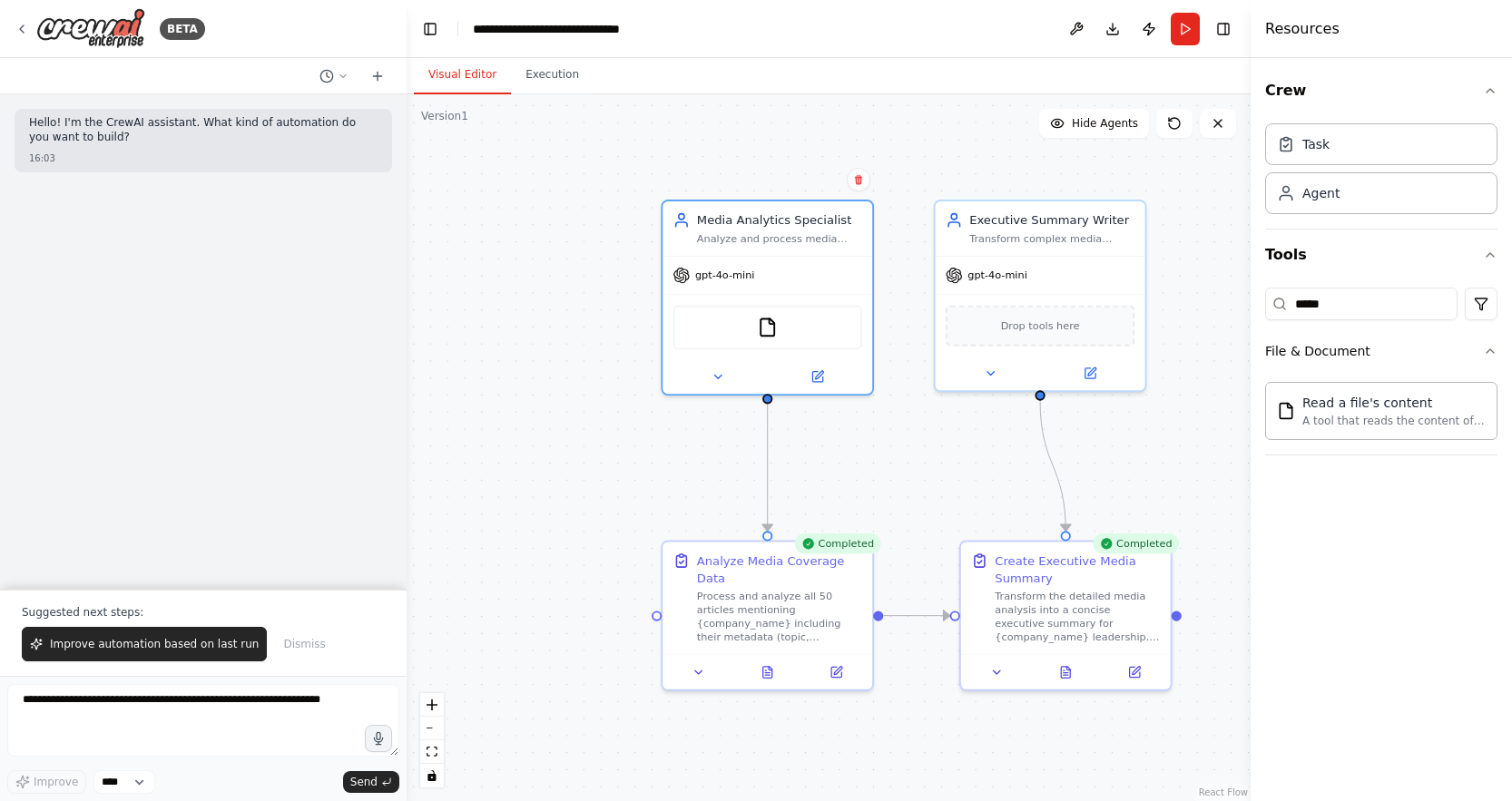
drag, startPoint x: 574, startPoint y: 185, endPoint x: 954, endPoint y: 74, distance: 395.9
click at [573, 184] on div ".deletable-edge-delete-btn { width: 20px; height: 20px; border: 0px solid #ffff…" at bounding box center [829, 448] width 844 height 706
drag, startPoint x: 1178, startPoint y: 28, endPoint x: 1169, endPoint y: 29, distance: 9.1
click at [1175, 29] on button "Run" at bounding box center [1185, 29] width 29 height 33
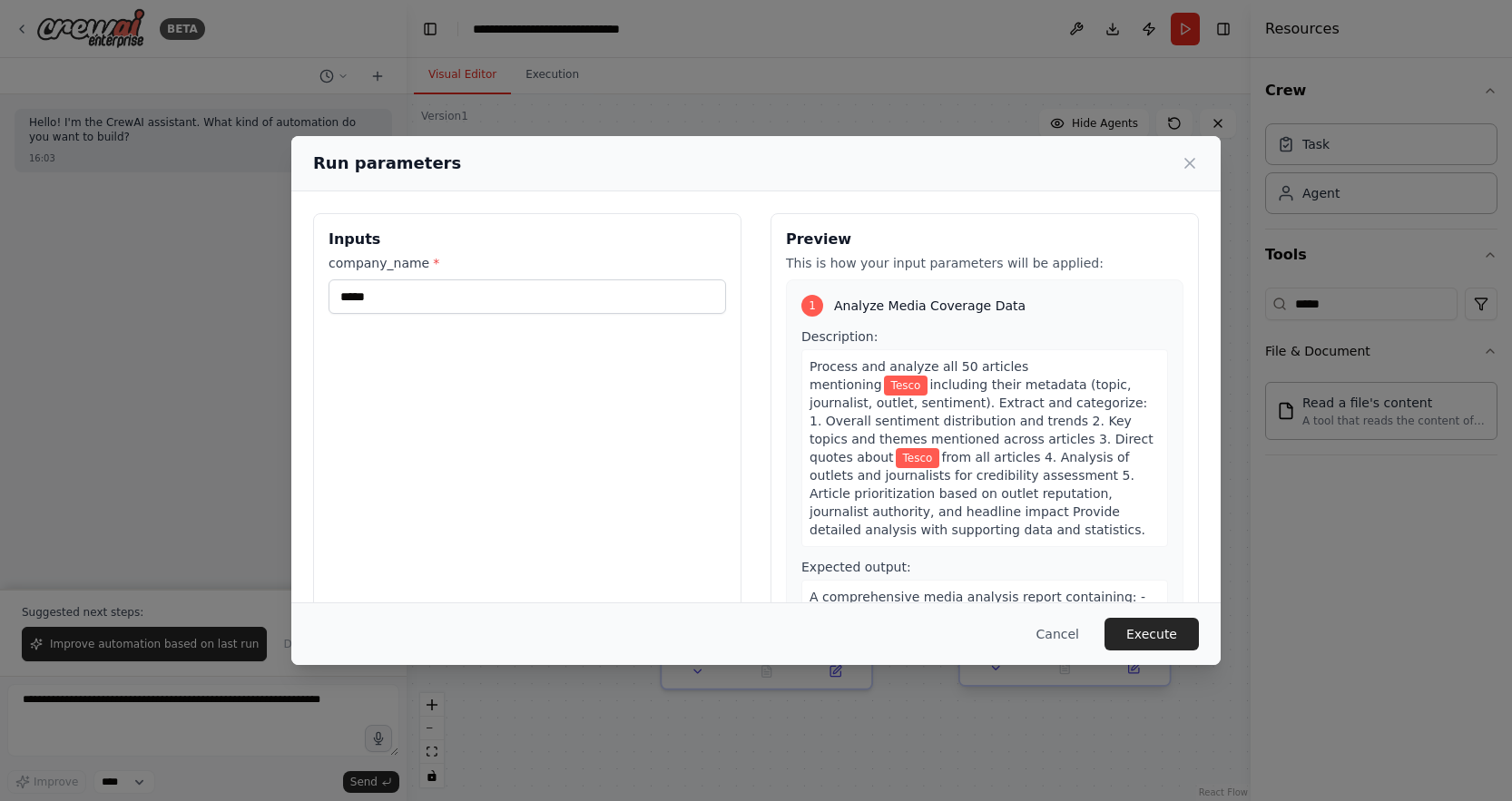
drag, startPoint x: 1131, startPoint y: 625, endPoint x: 1022, endPoint y: 550, distance: 132.3
click at [1130, 623] on button "Execute" at bounding box center [1151, 633] width 95 height 33
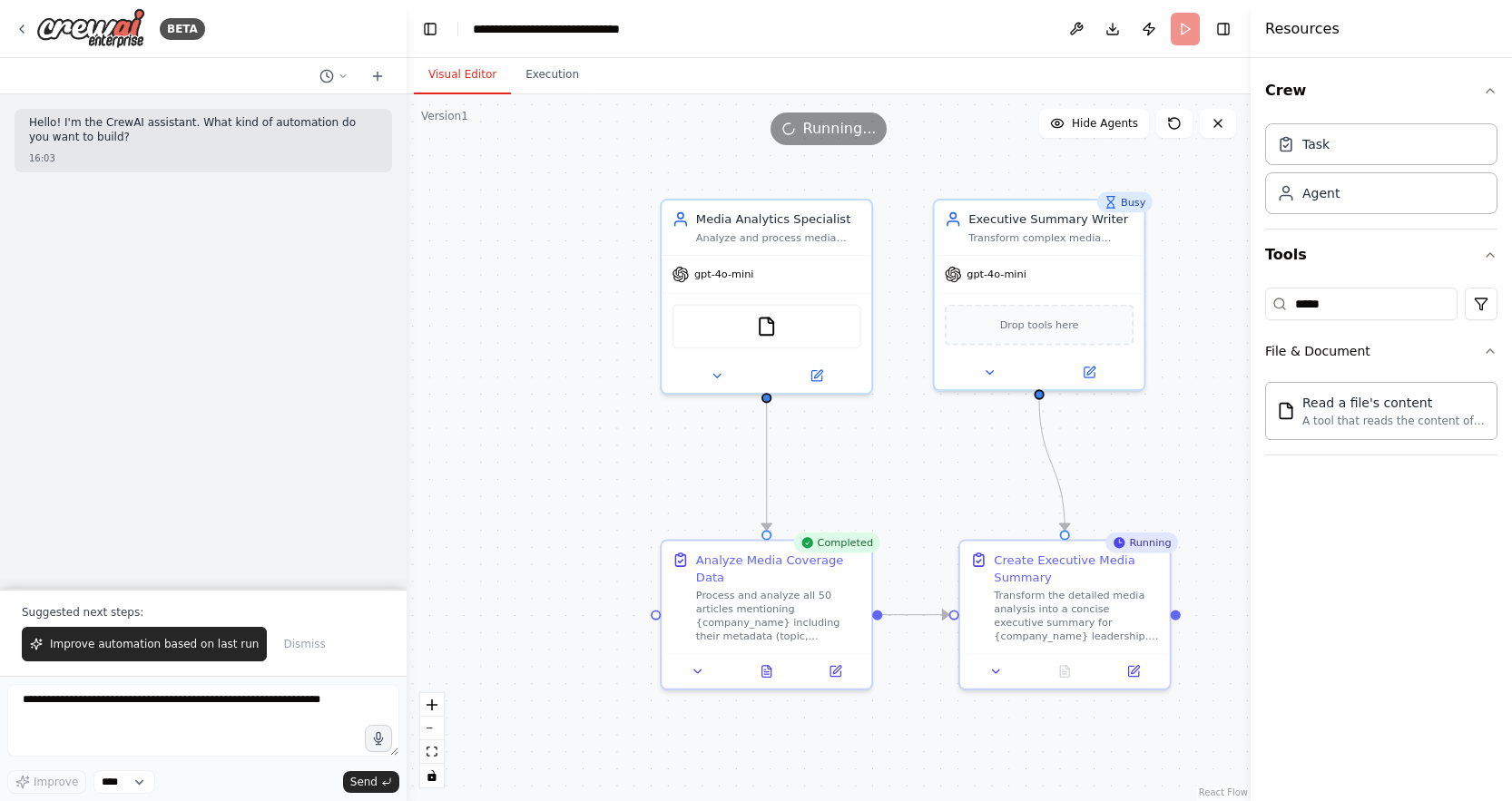
click at [851, 551] on div "Completed" at bounding box center [836, 542] width 86 height 21
click at [831, 597] on div "Process and analyze all 50 articles mentioning {company_name} including their m…" at bounding box center [778, 612] width 165 height 54
click at [895, 709] on div ".deletable-edge-delete-btn { width: 20px; height: 20px; border: 0px solid #ffff…" at bounding box center [829, 448] width 844 height 706
drag, startPoint x: 945, startPoint y: 465, endPoint x: 805, endPoint y: 260, distance: 248.2
click at [943, 464] on div ".deletable-edge-delete-btn { width: 20px; height: 20px; border: 0px solid #ffff…" at bounding box center [829, 448] width 844 height 706
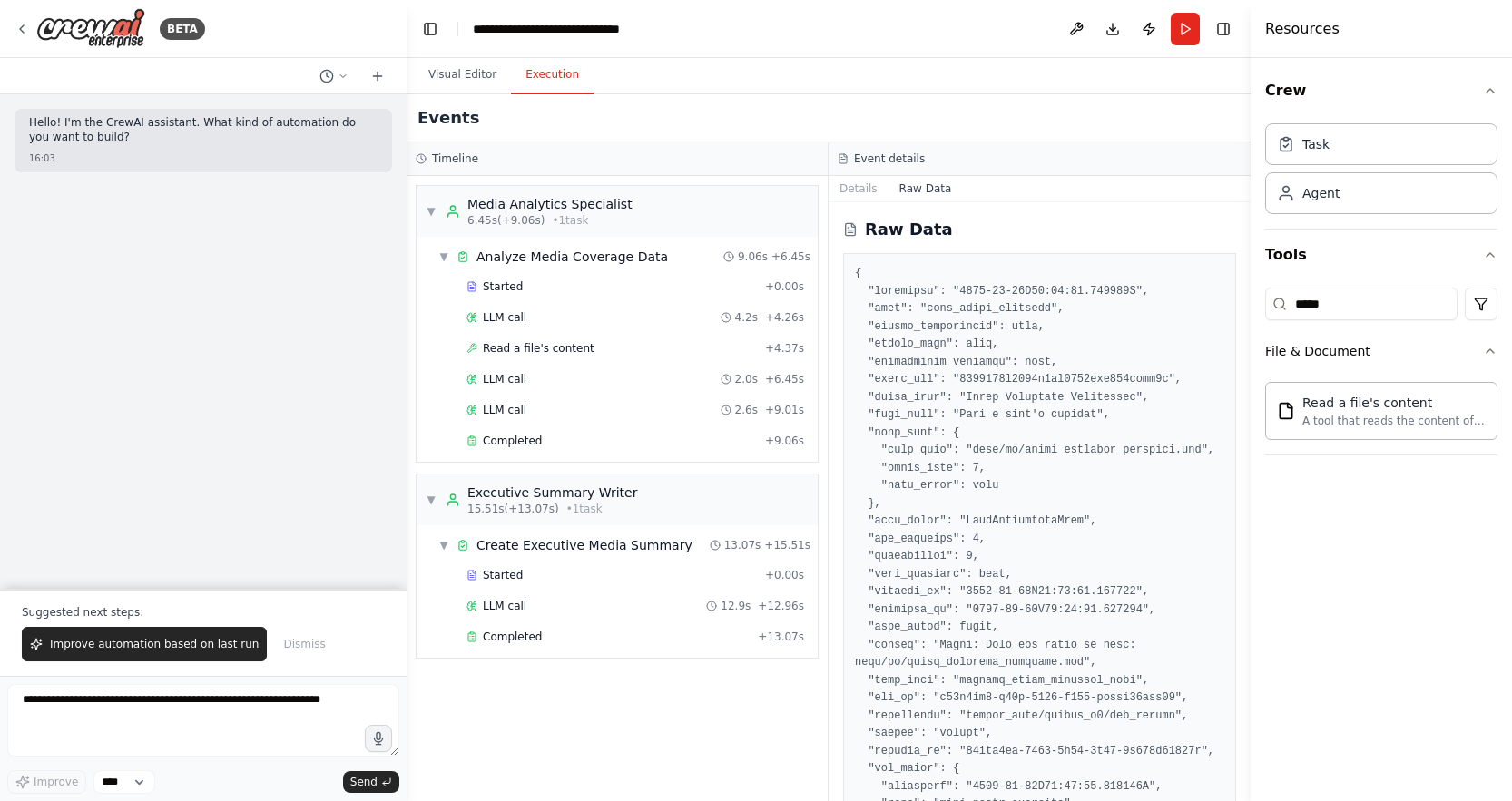
click at [551, 69] on button "Execution" at bounding box center [552, 75] width 82 height 38
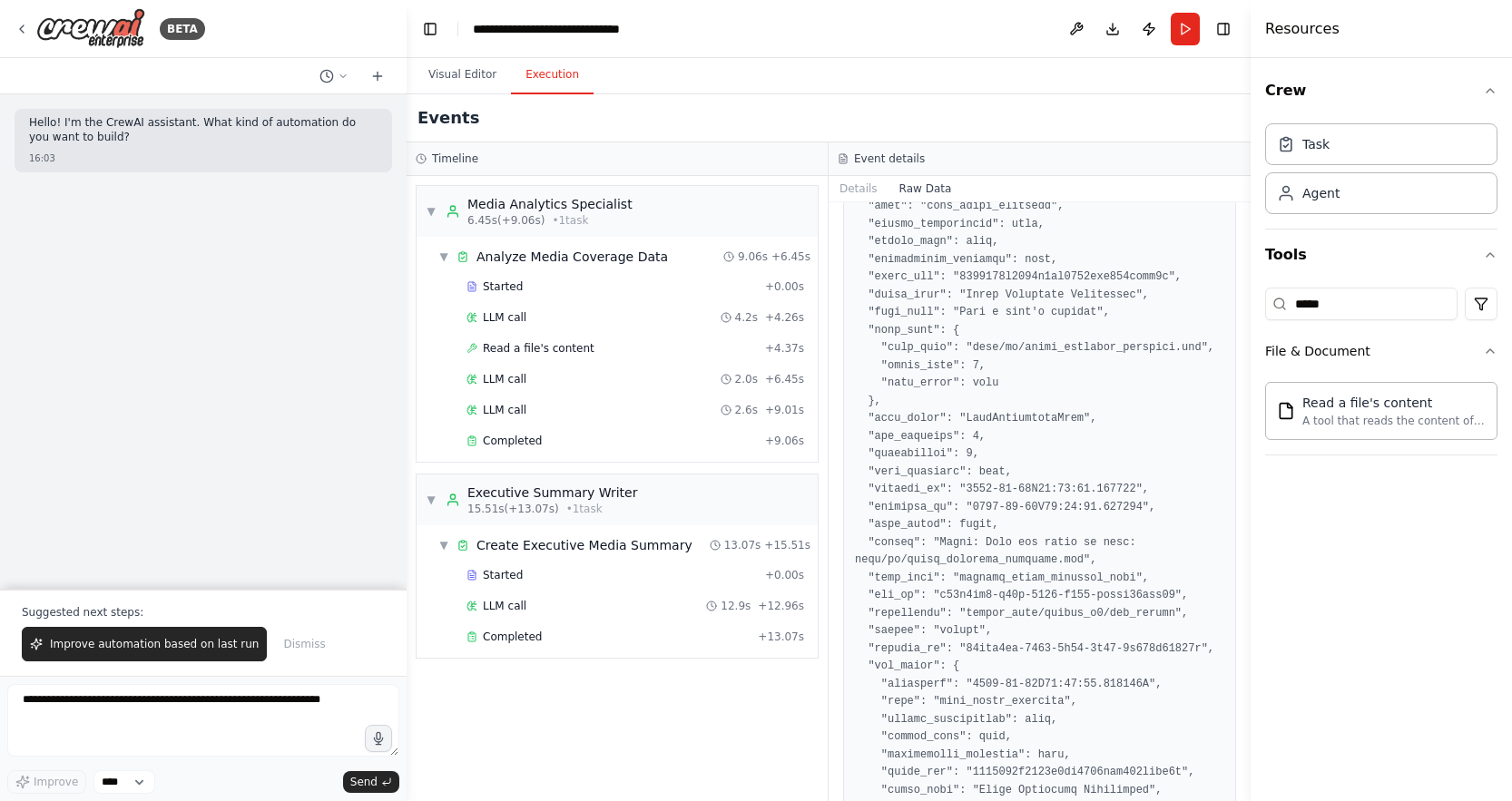
scroll to position [113, 0]
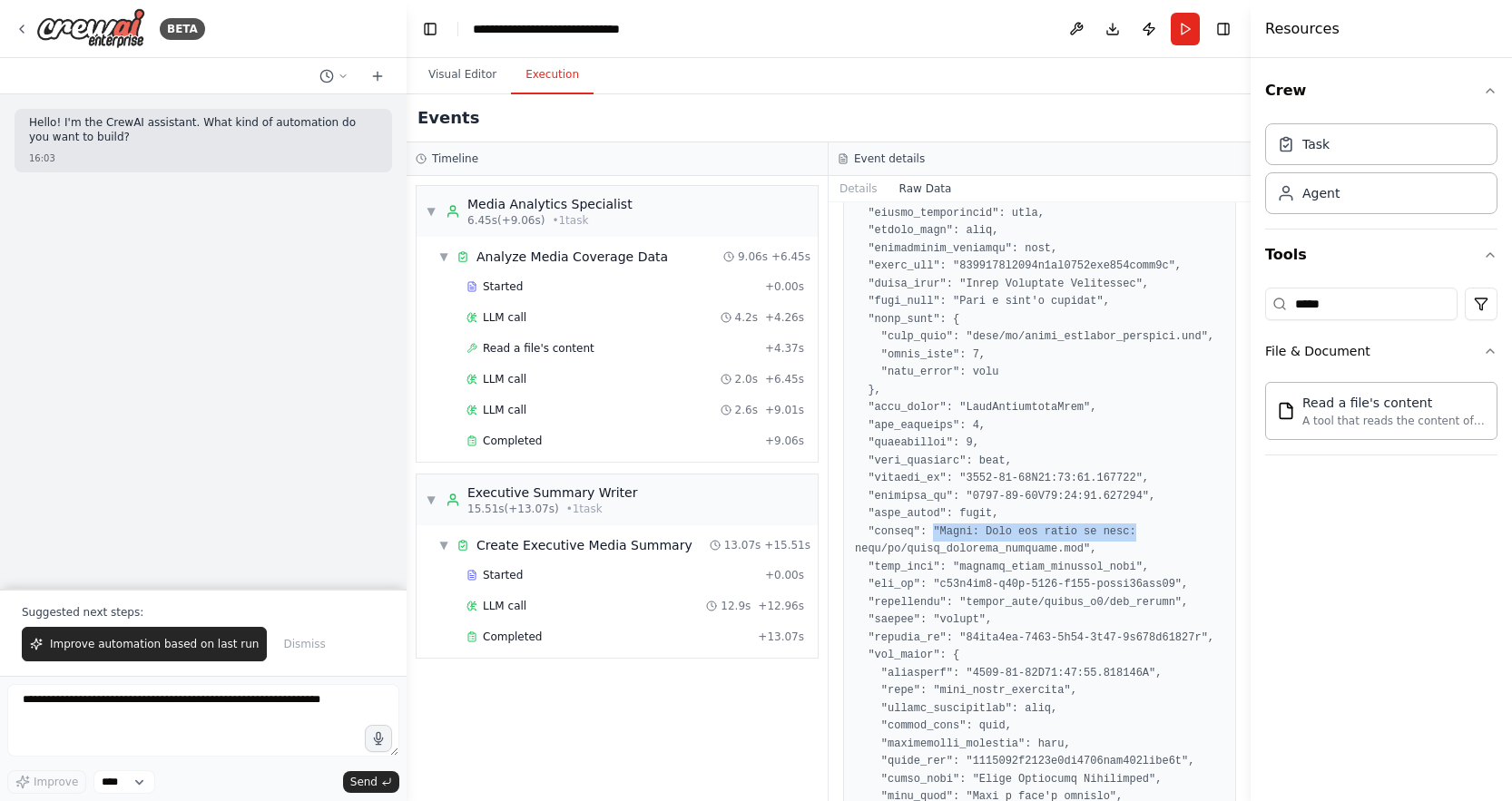
drag, startPoint x: 934, startPoint y: 551, endPoint x: 1138, endPoint y: 554, distance: 204.0
click at [430, 215] on span "▼" at bounding box center [431, 211] width 11 height 14
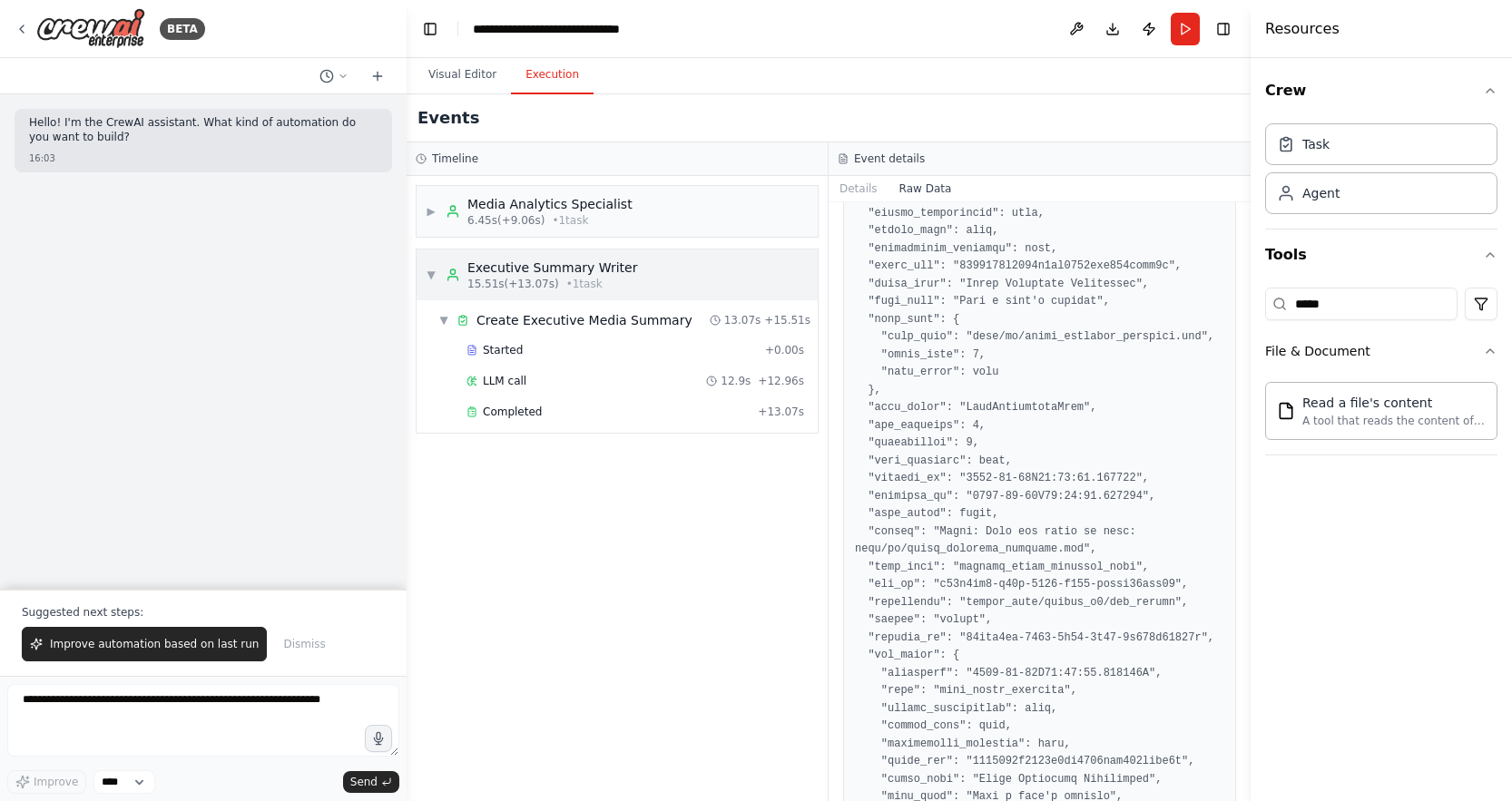
click at [572, 287] on span "• 1 task" at bounding box center [584, 283] width 37 height 14
click at [591, 277] on span "• 1 task" at bounding box center [584, 283] width 37 height 14
click at [485, 326] on div "Create Executive Media Summary" at bounding box center [584, 319] width 216 height 18
click at [485, 328] on div "Create Executive Media Summary" at bounding box center [584, 319] width 216 height 18
click at [493, 353] on span "Started" at bounding box center [502, 349] width 40 height 14
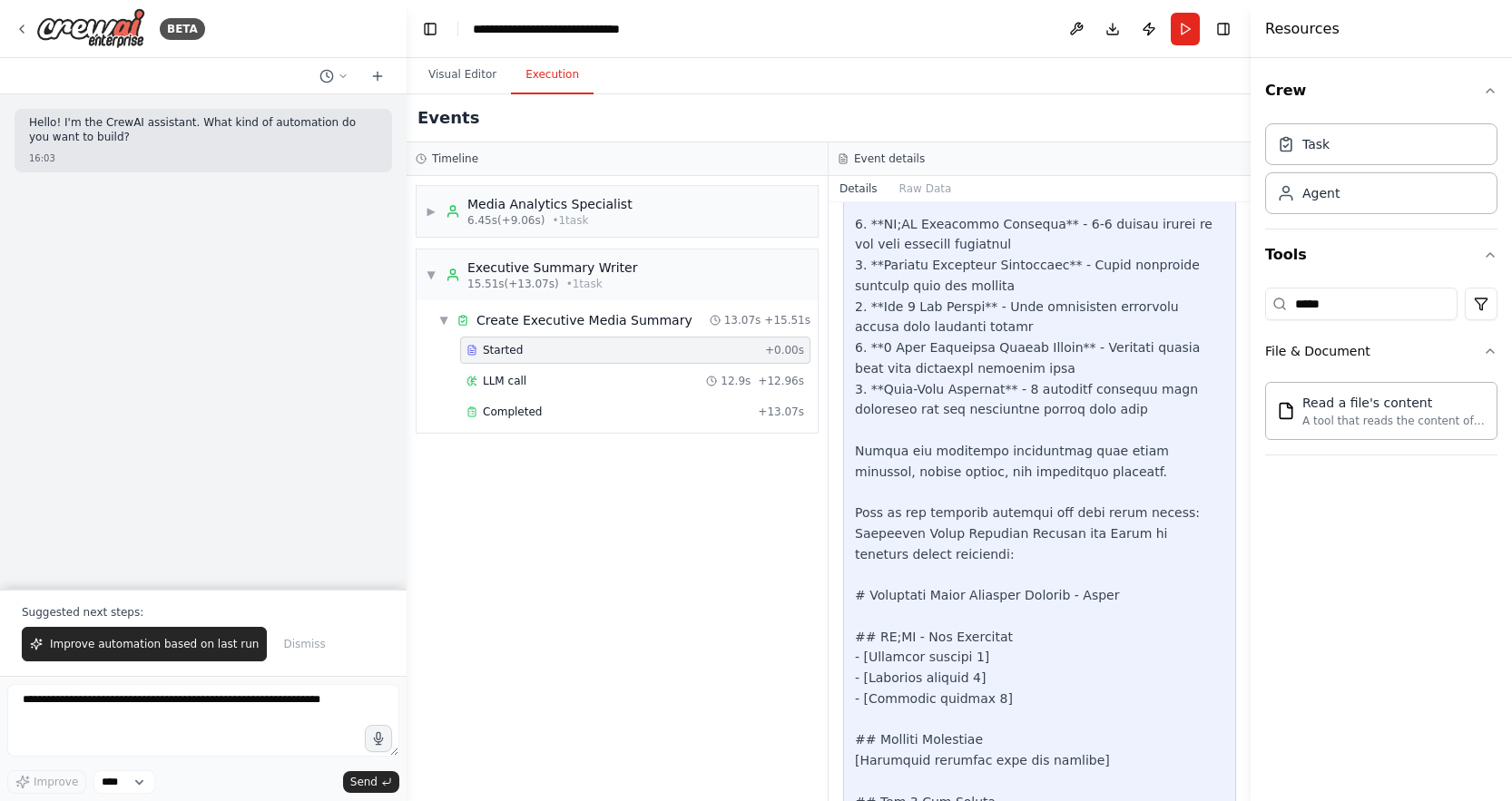
scroll to position [853, 0]
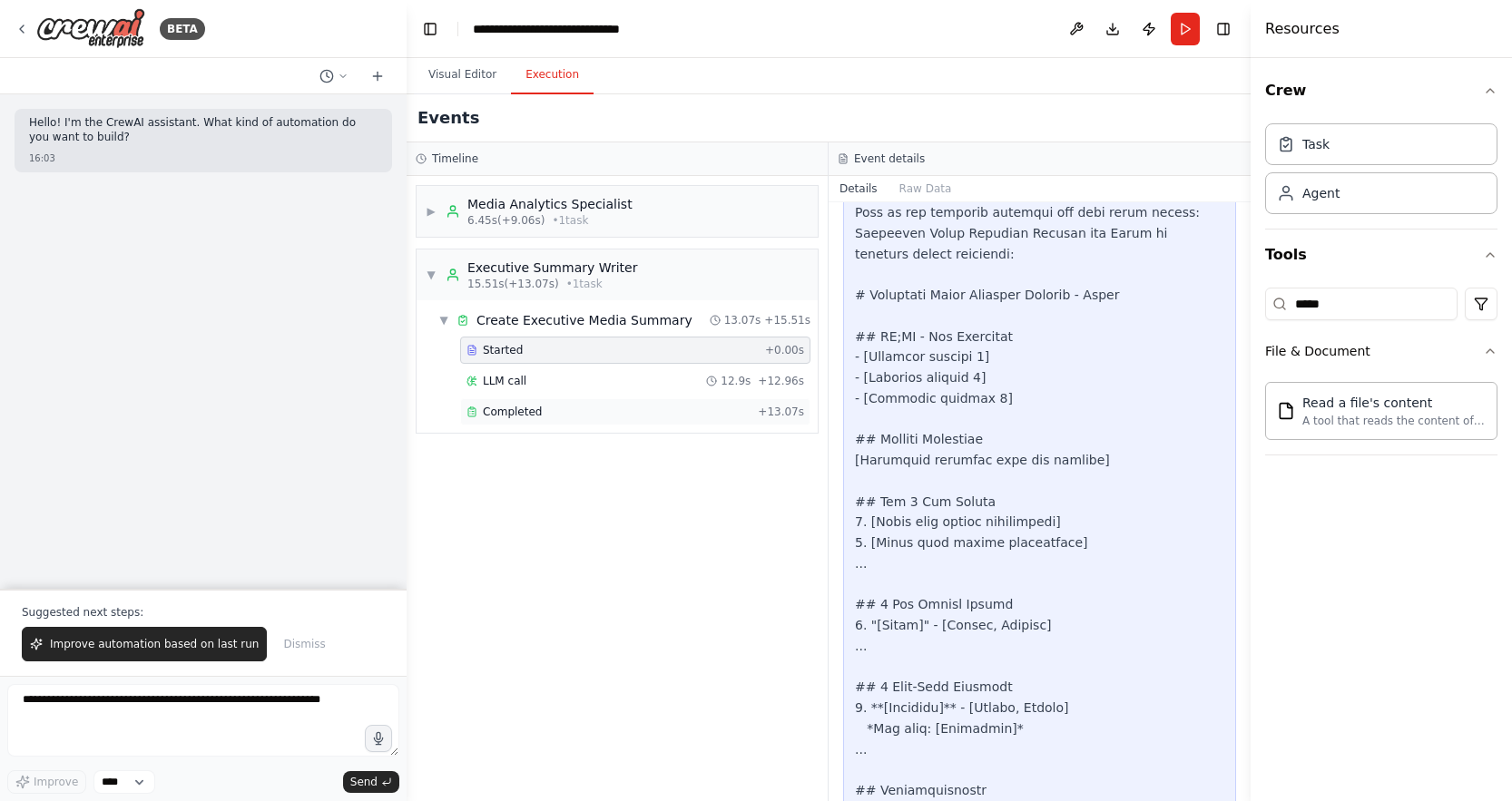
click at [536, 402] on div "Completed + 13.07s" at bounding box center [636, 411] width 351 height 27
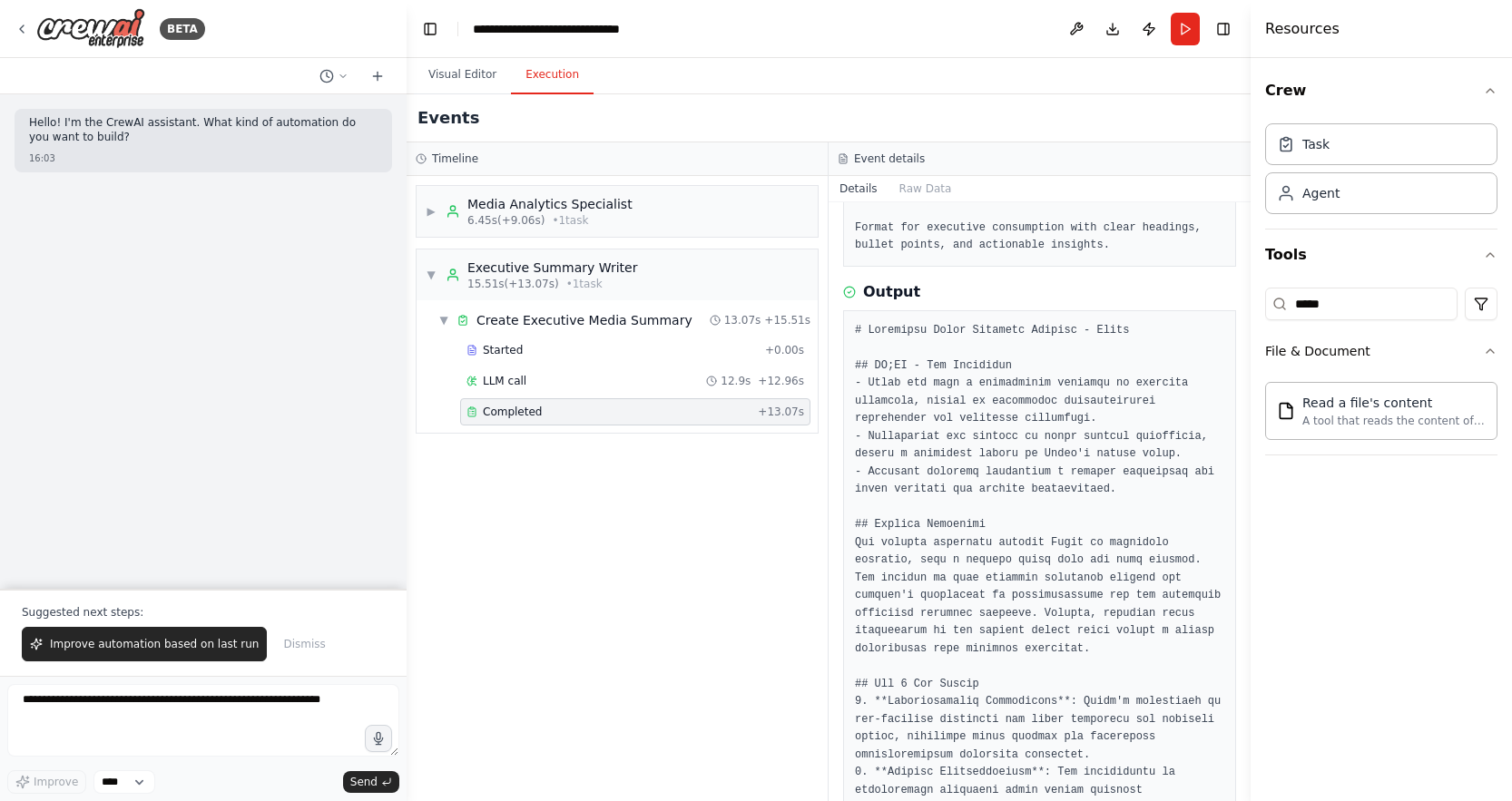
scroll to position [414, 0]
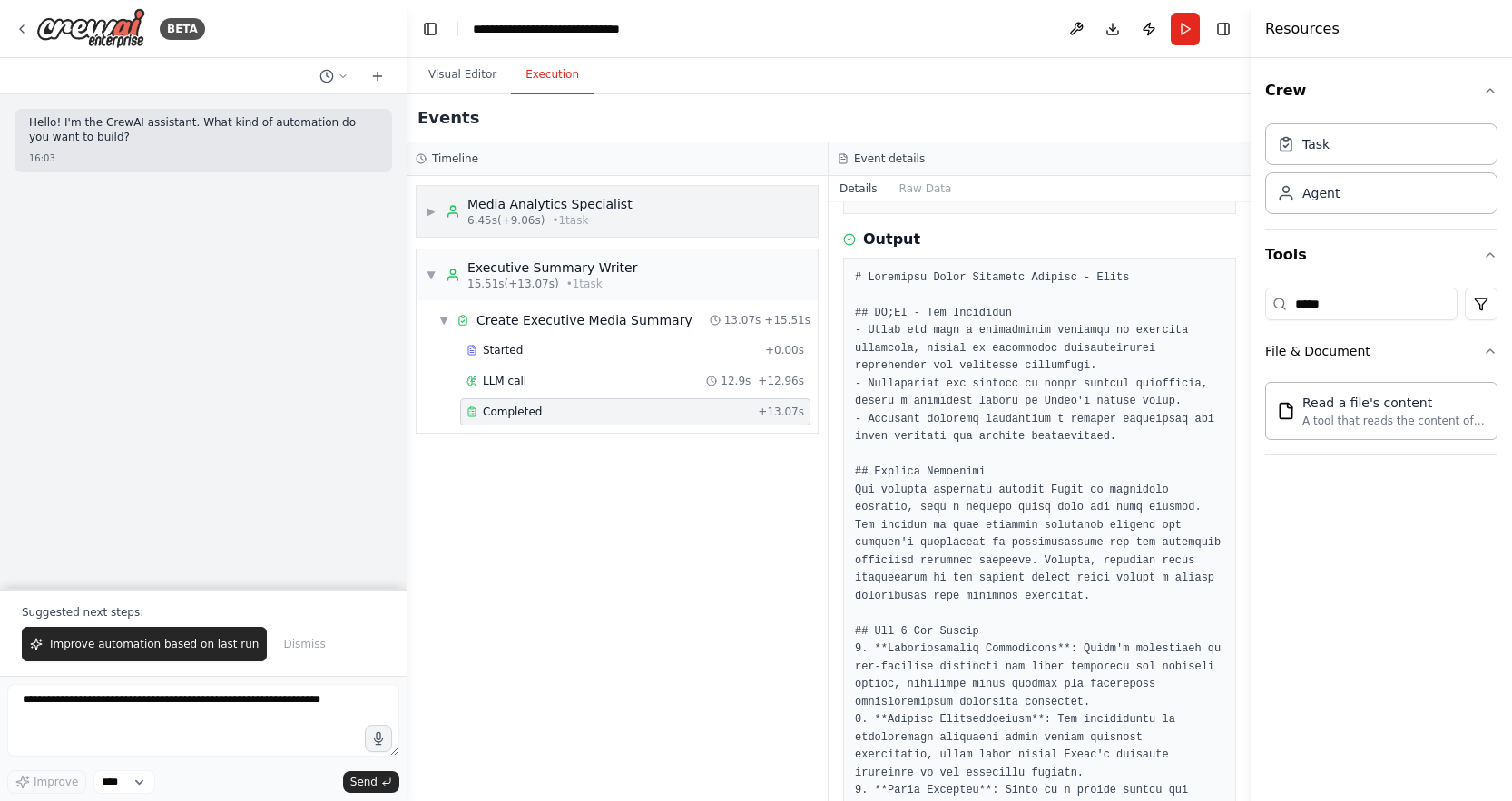
click at [457, 215] on icon at bounding box center [452, 211] width 14 height 14
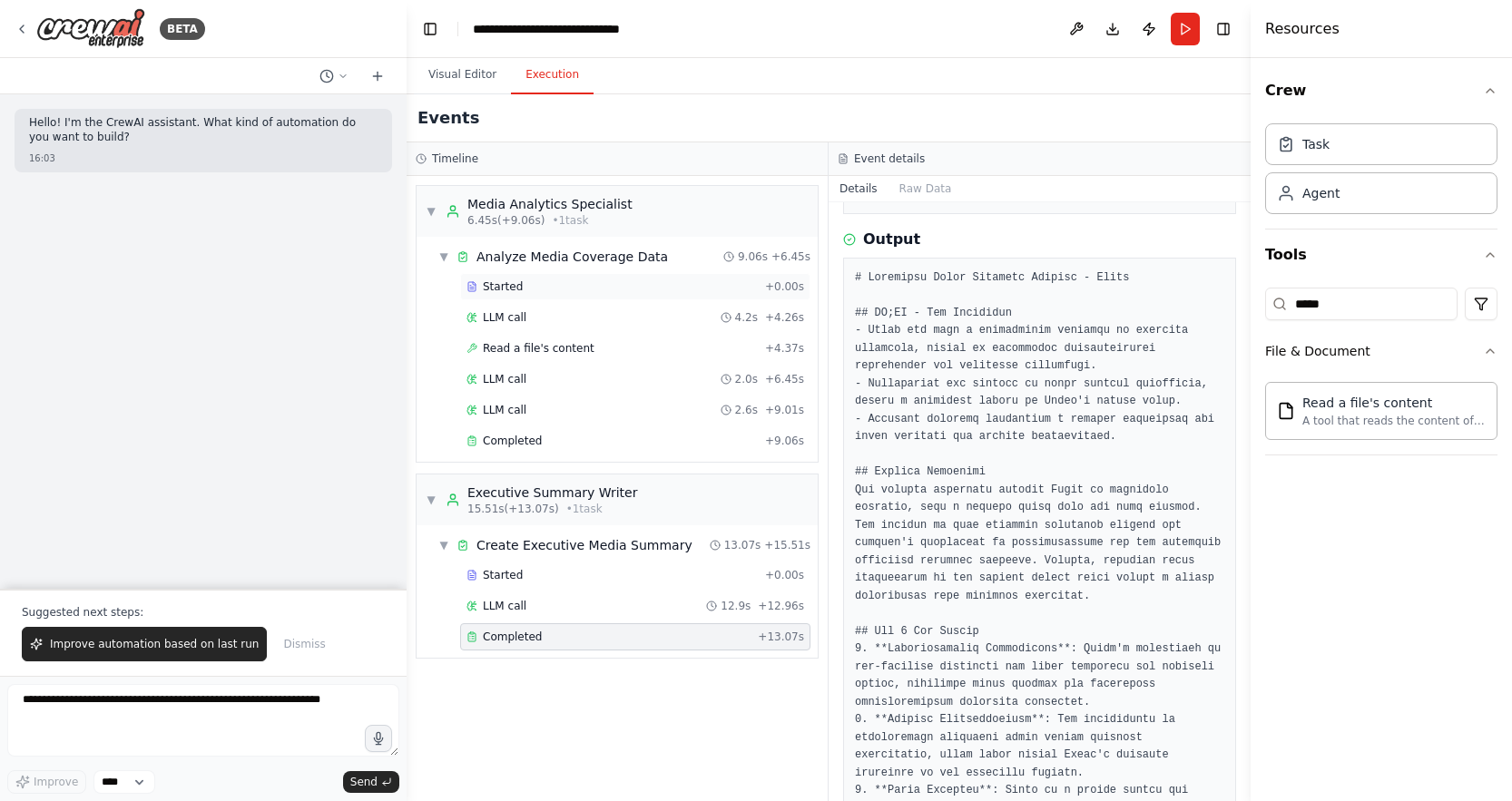
click at [487, 289] on span "Started" at bounding box center [502, 286] width 40 height 14
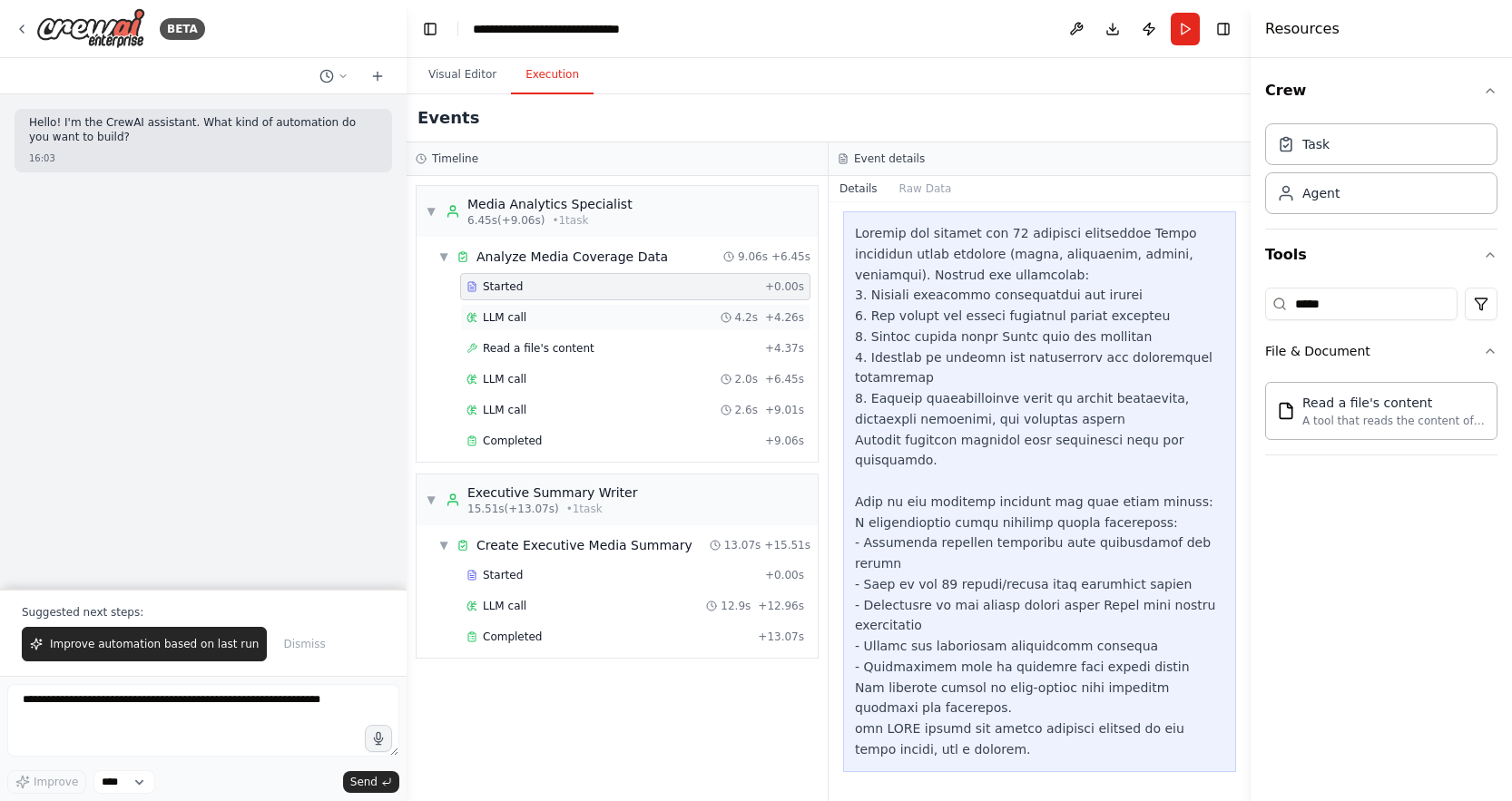
click at [561, 319] on div "LLM call 4.2s + 4.26s" at bounding box center [636, 317] width 337 height 14
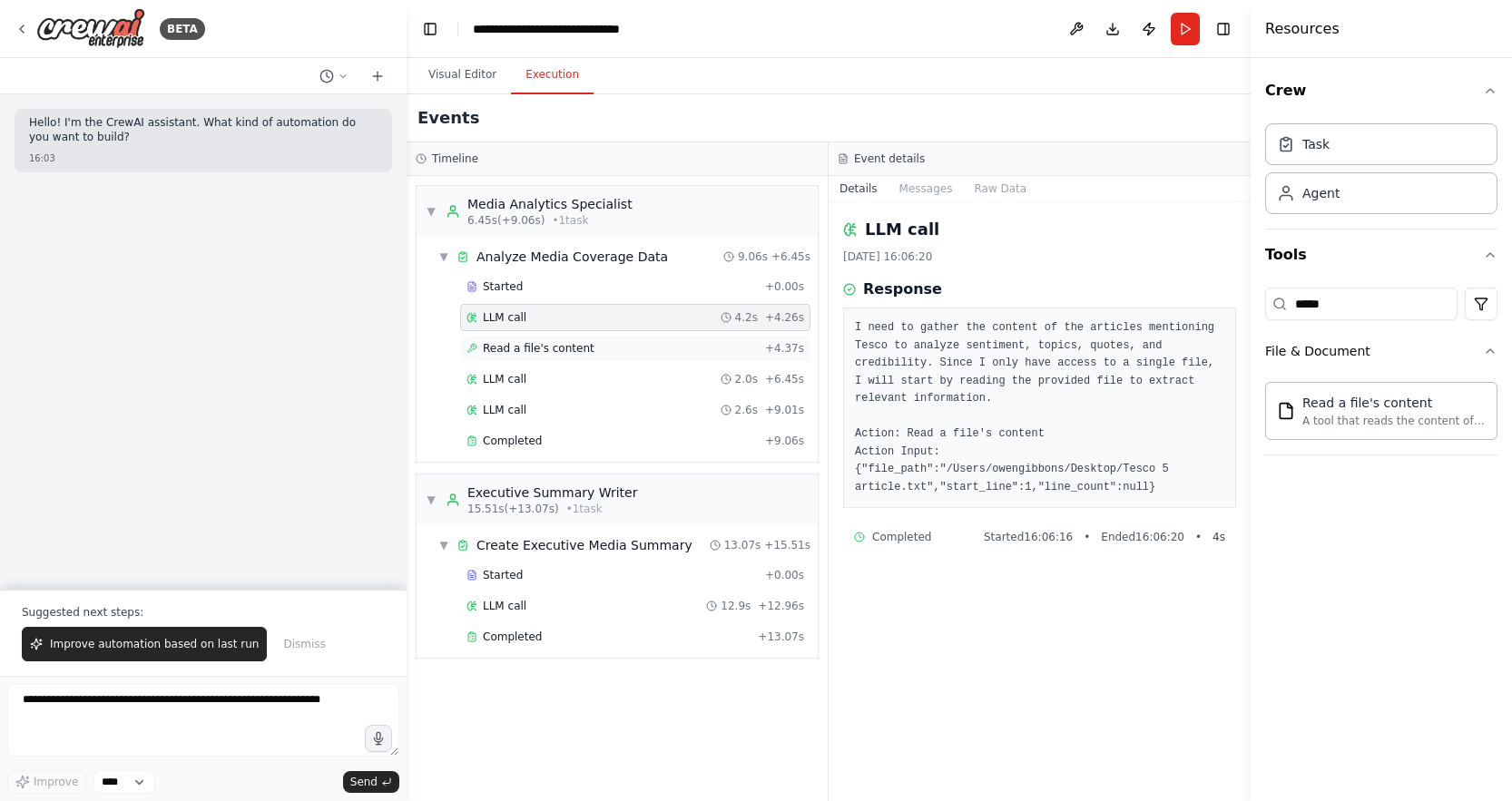
click at [675, 353] on div "Read a file's content + 4.37s" at bounding box center [636, 348] width 337 height 14
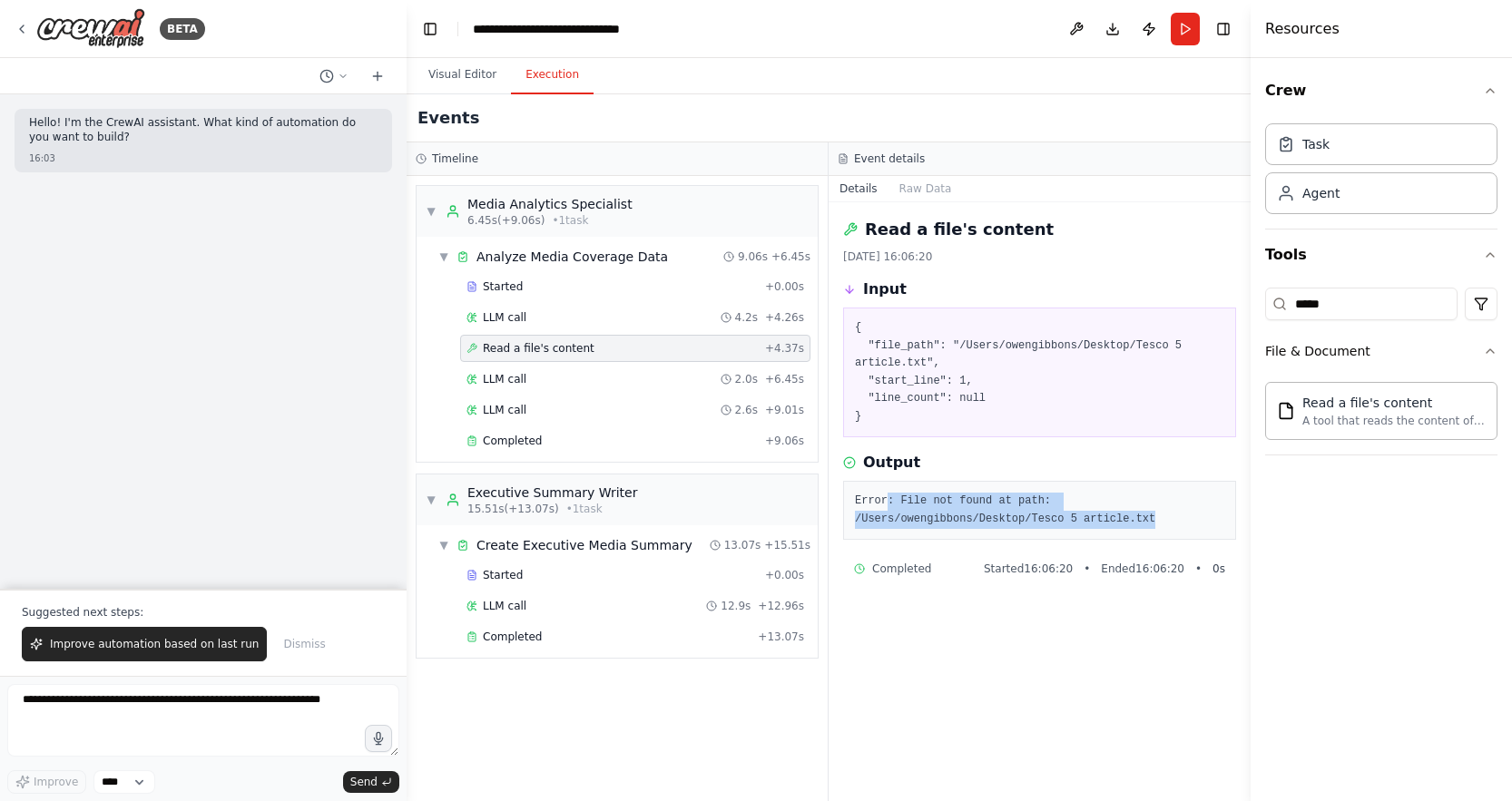
drag, startPoint x: 895, startPoint y: 498, endPoint x: 1160, endPoint y: 524, distance: 266.3
click at [1157, 523] on pre "Error: File not found at path: /Users/owengibbons/Desktop/Tesco 5 article.txt" at bounding box center [1040, 511] width 369 height 36
click at [1163, 523] on pre "Error: File not found at path: /Users/owengibbons/Desktop/Tesco 5 article.txt" at bounding box center [1040, 511] width 369 height 36
click at [441, 78] on button "Visual Editor" at bounding box center [462, 75] width 97 height 38
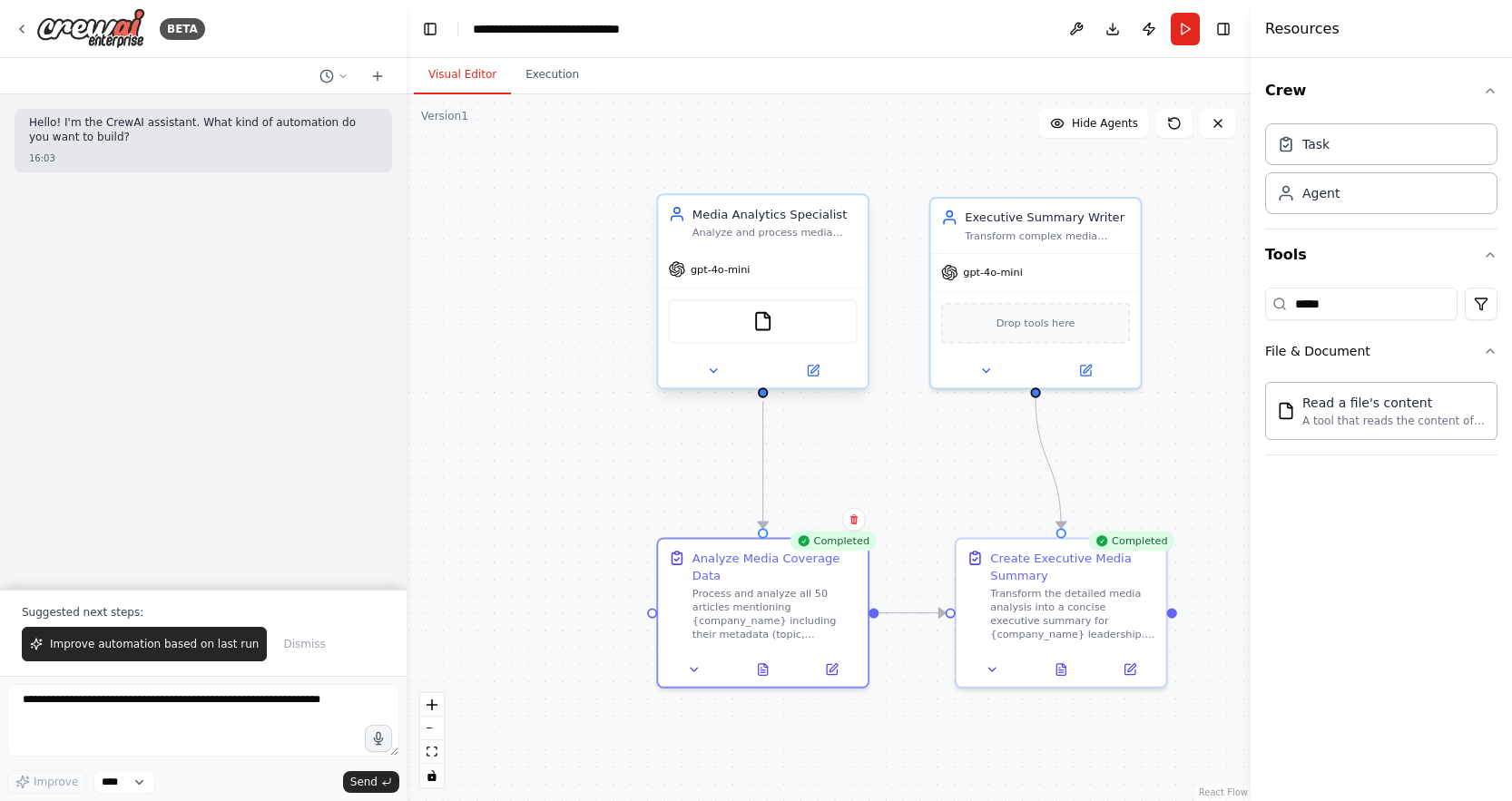
click at [760, 331] on div "FileReadTool" at bounding box center [762, 320] width 188 height 44
click at [751, 332] on div "FileReadTool" at bounding box center [762, 320] width 188 height 44
click at [824, 371] on button at bounding box center [813, 370] width 97 height 21
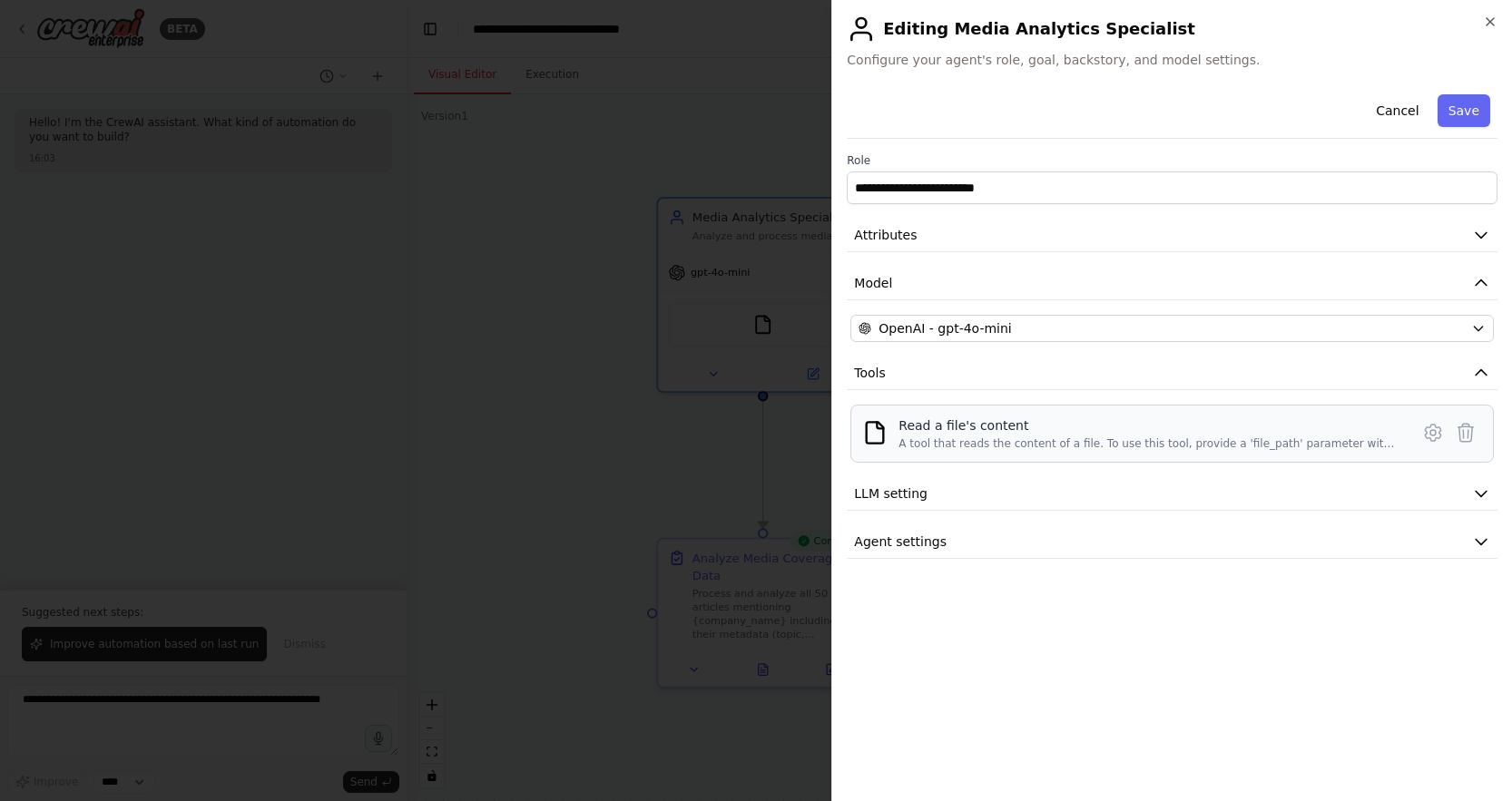
click at [982, 439] on div "A tool that reads the content of a file. To use this tool, provide a 'file_path…" at bounding box center [1147, 443] width 500 height 14
click at [1432, 437] on icon at bounding box center [1432, 432] width 22 height 22
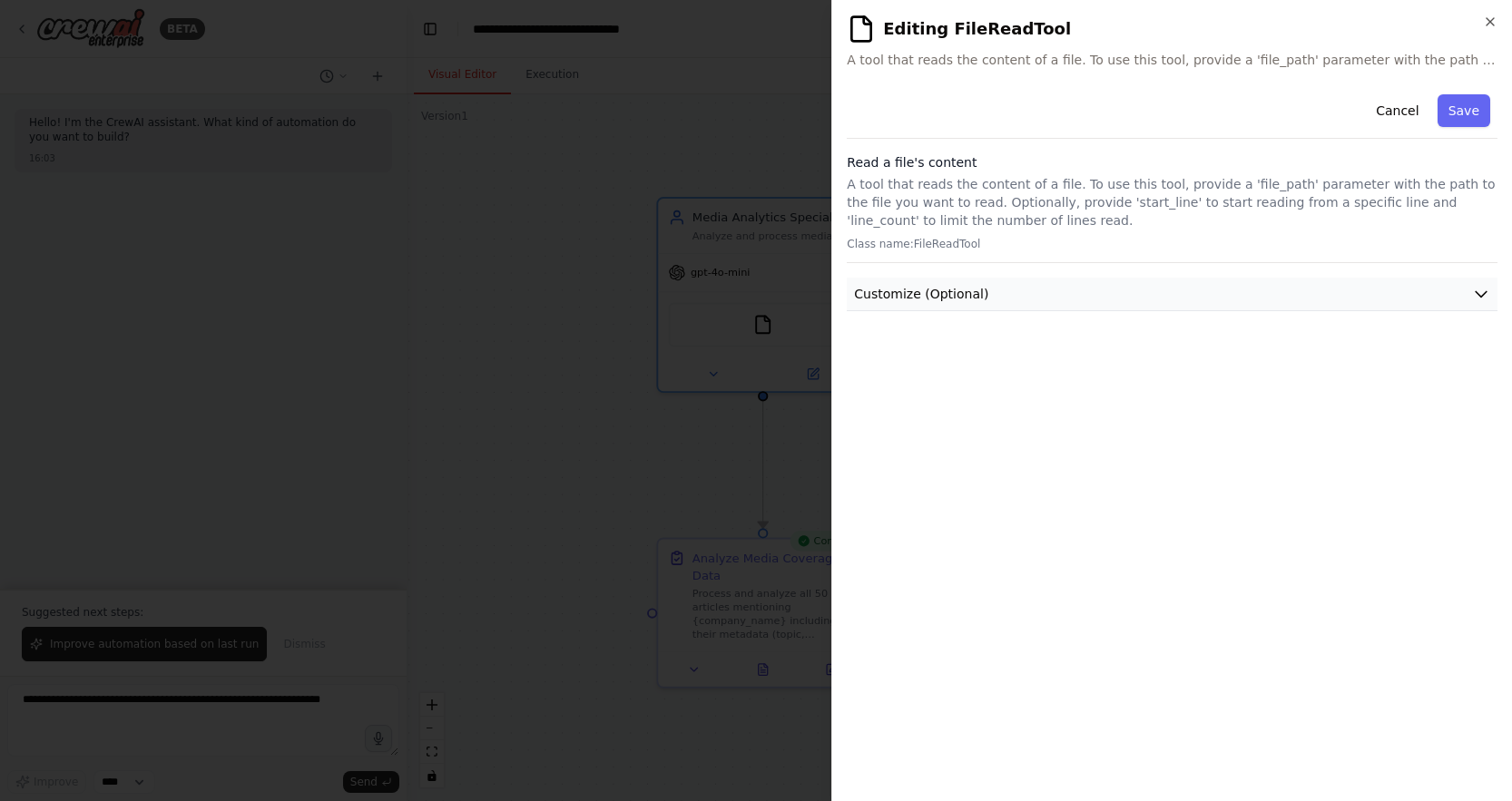
drag, startPoint x: 1033, startPoint y: 292, endPoint x: 1033, endPoint y: 302, distance: 10.0
click at [1033, 293] on button "Customize (Optional)" at bounding box center [1172, 294] width 651 height 34
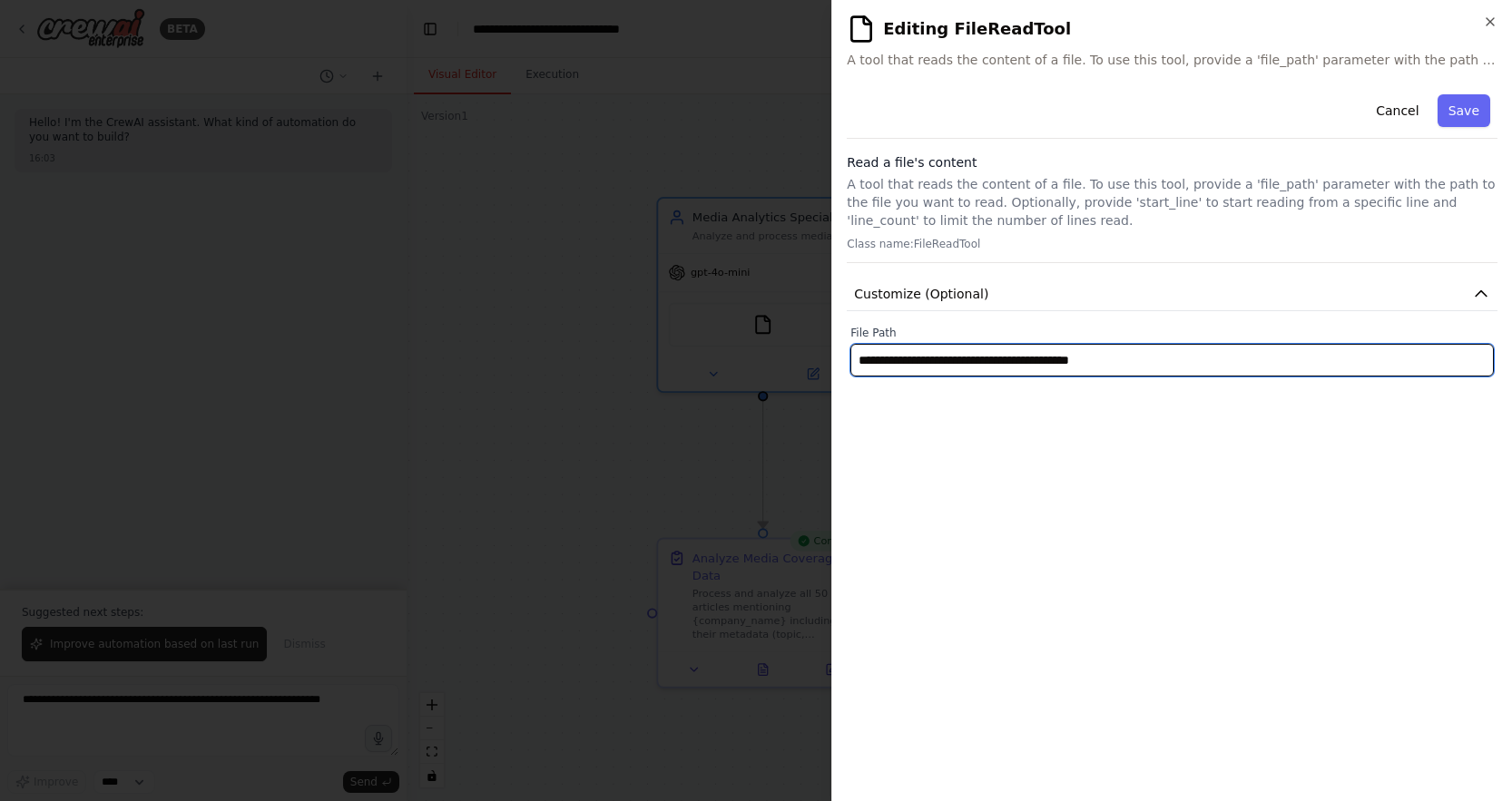
click at [967, 367] on input "**********" at bounding box center [1172, 360] width 643 height 33
click at [966, 367] on input "**********" at bounding box center [1172, 360] width 643 height 33
paste input "text"
type input "**********"
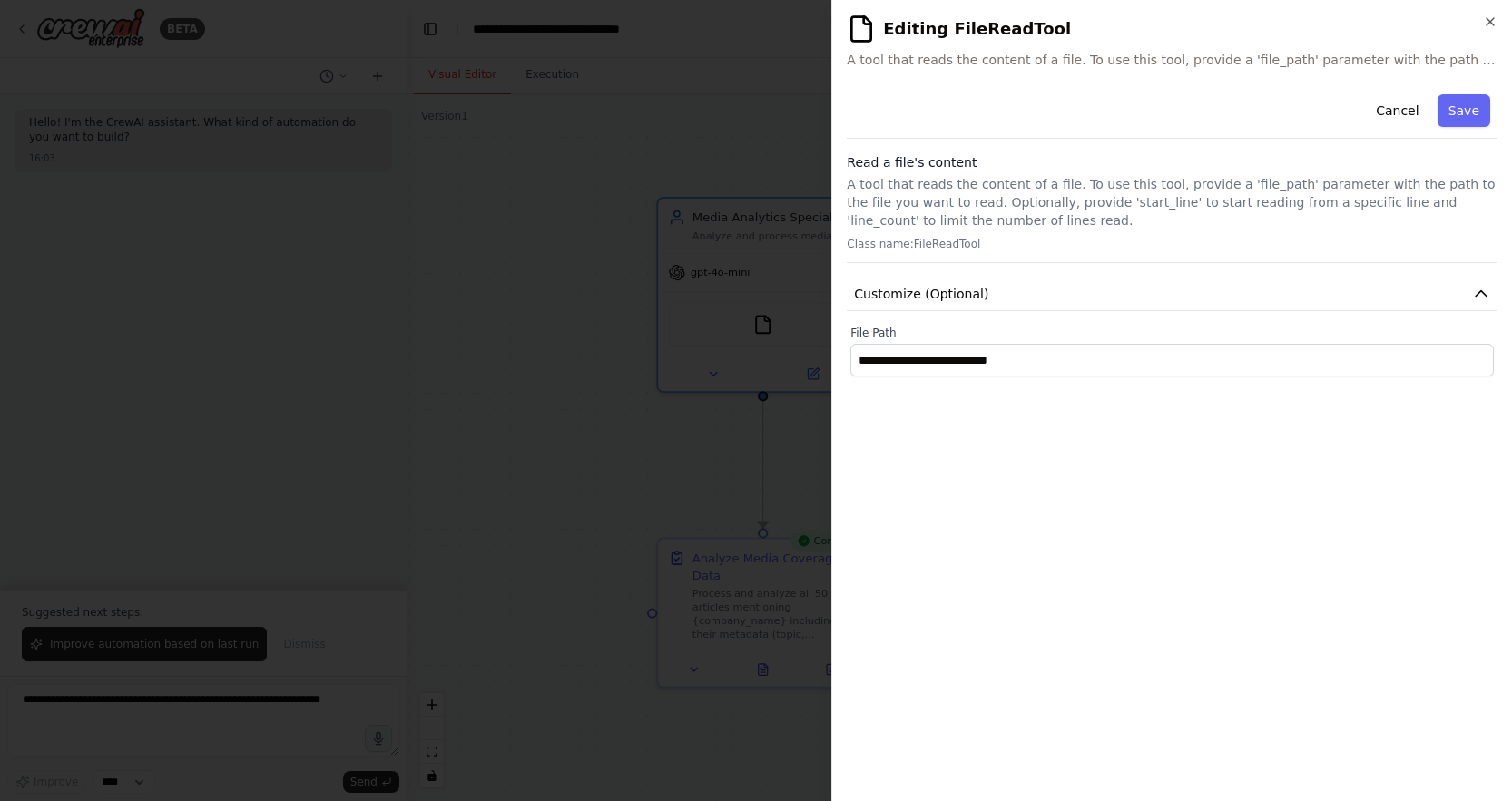
click at [972, 423] on div "**********" at bounding box center [1172, 437] width 651 height 699
click at [1457, 126] on button "Save" at bounding box center [1463, 111] width 52 height 33
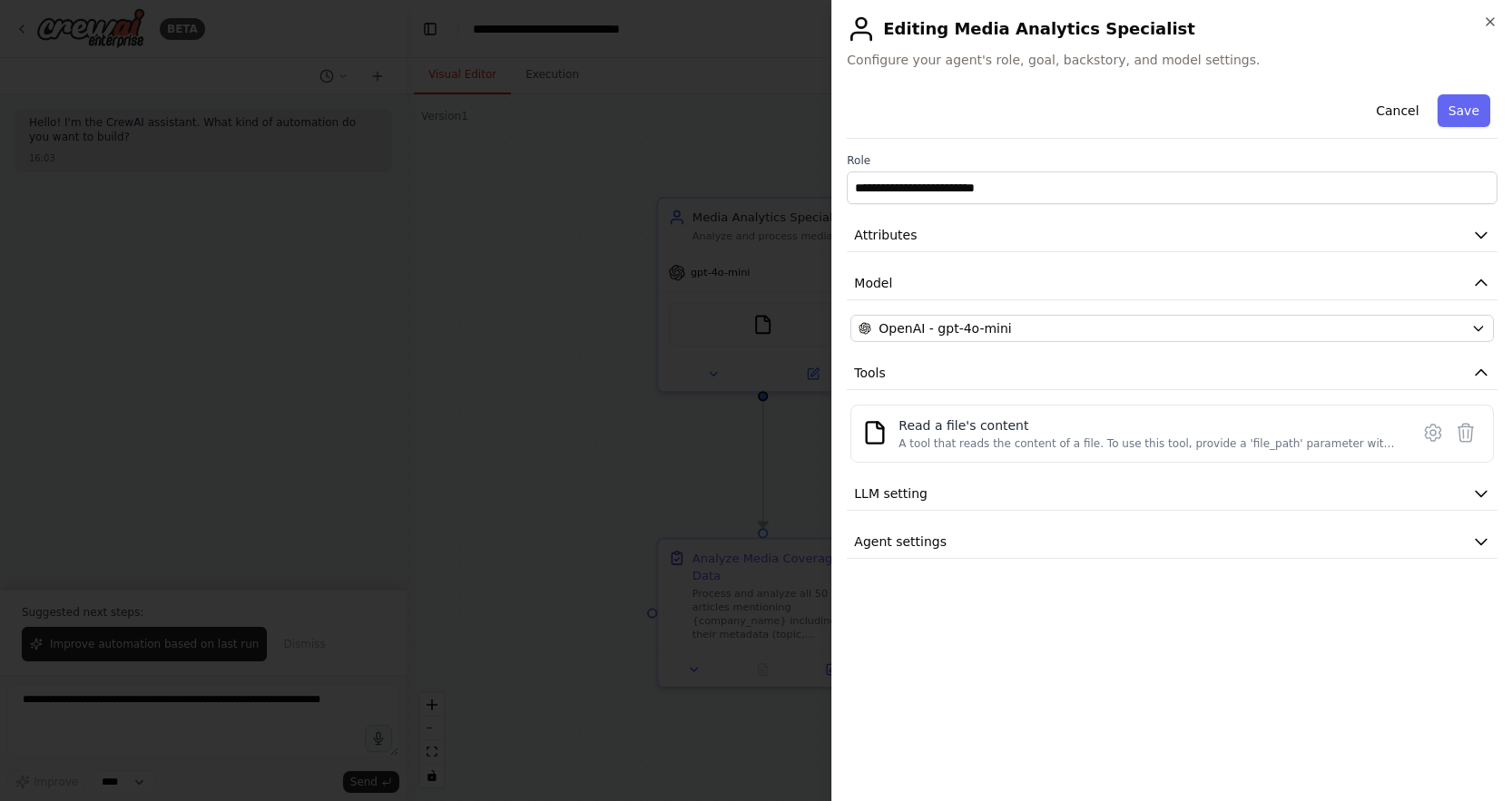
click at [576, 381] on div at bounding box center [756, 400] width 1512 height 801
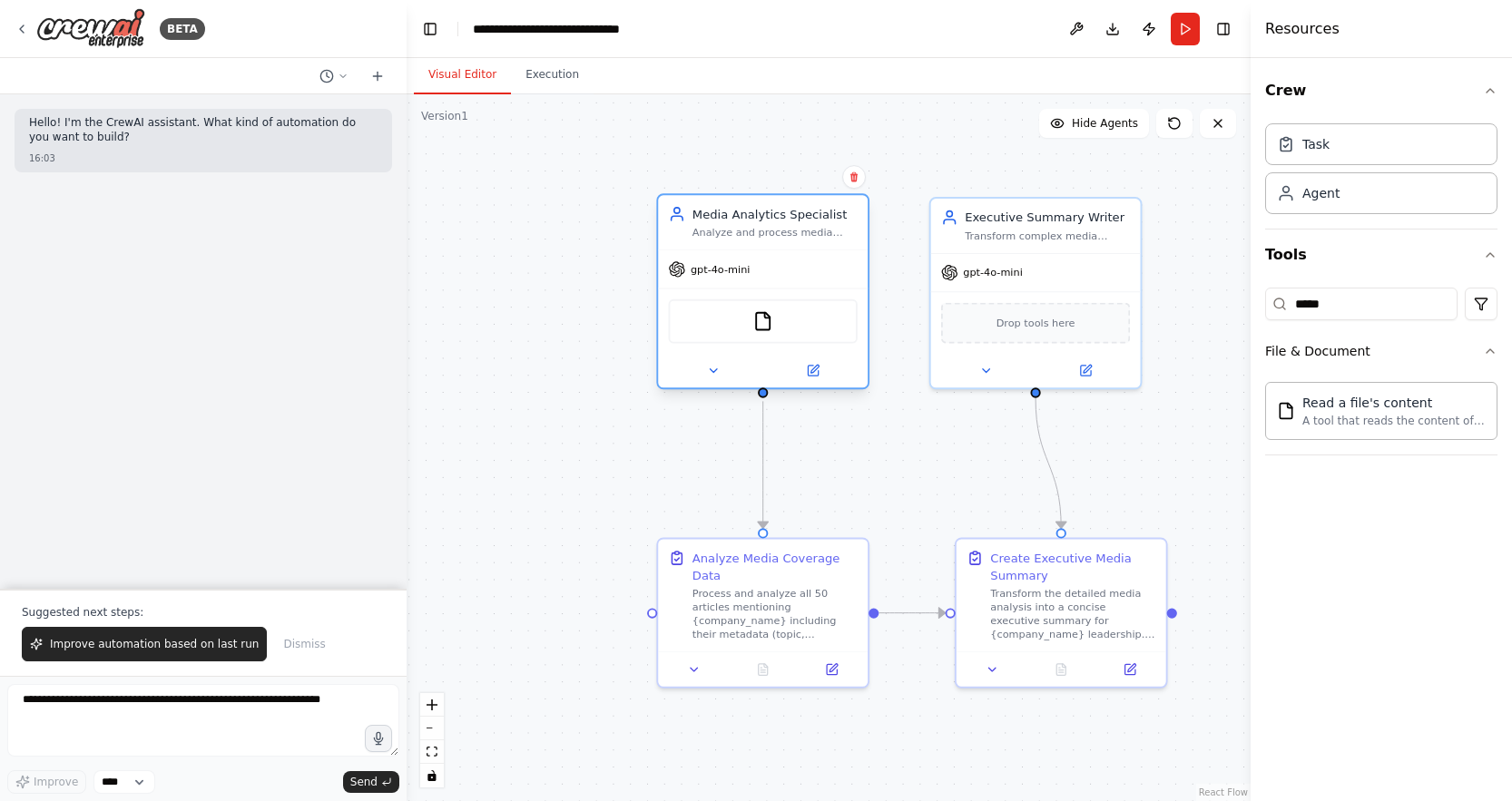
click at [757, 331] on div "FileReadTool" at bounding box center [762, 320] width 188 height 44
click at [807, 373] on icon at bounding box center [812, 370] width 10 height 10
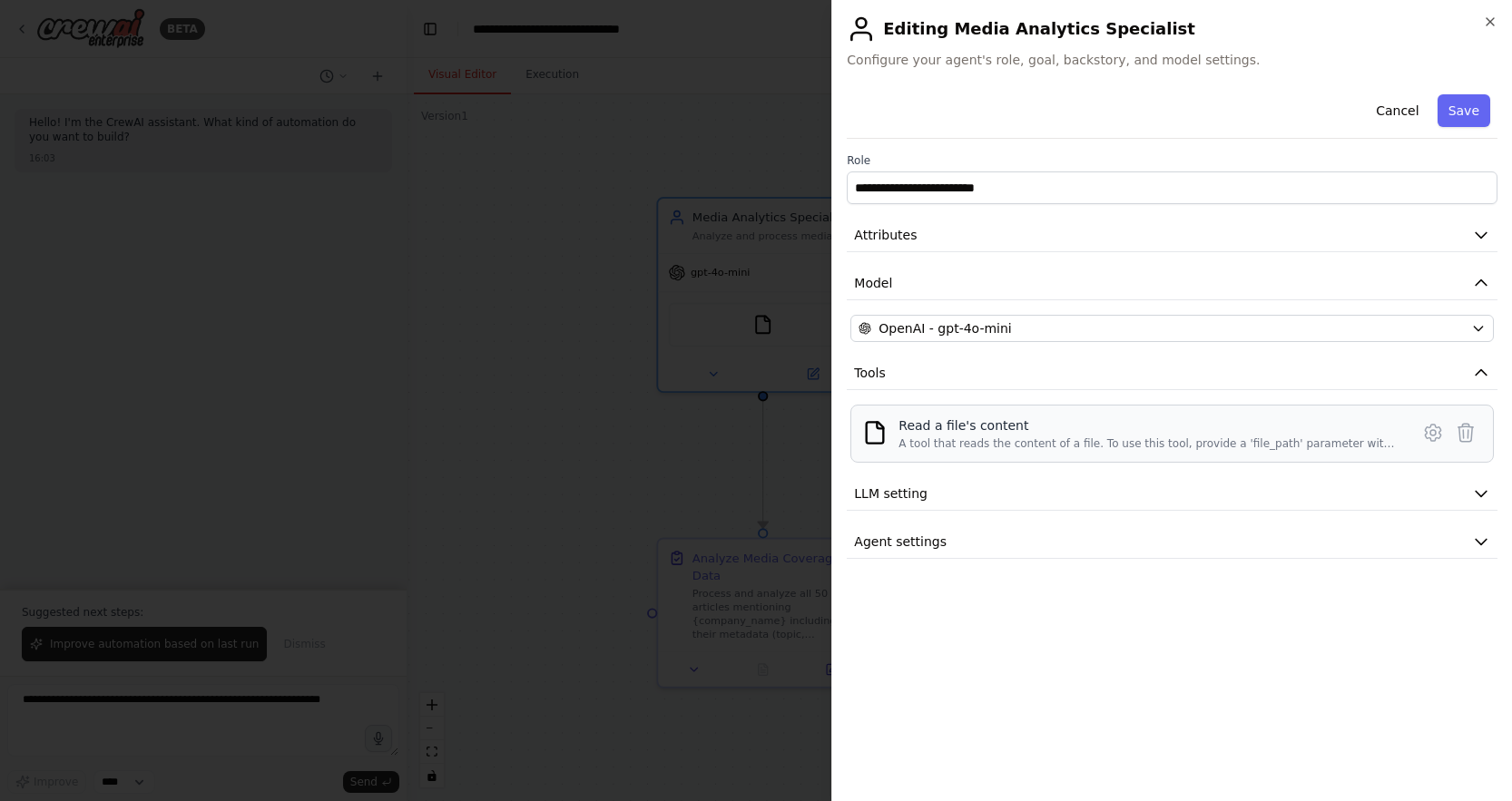
click at [938, 438] on div "A tool that reads the content of a file. To use this tool, provide a 'file_path…" at bounding box center [1147, 443] width 500 height 14
click at [1439, 440] on icon at bounding box center [1432, 432] width 22 height 22
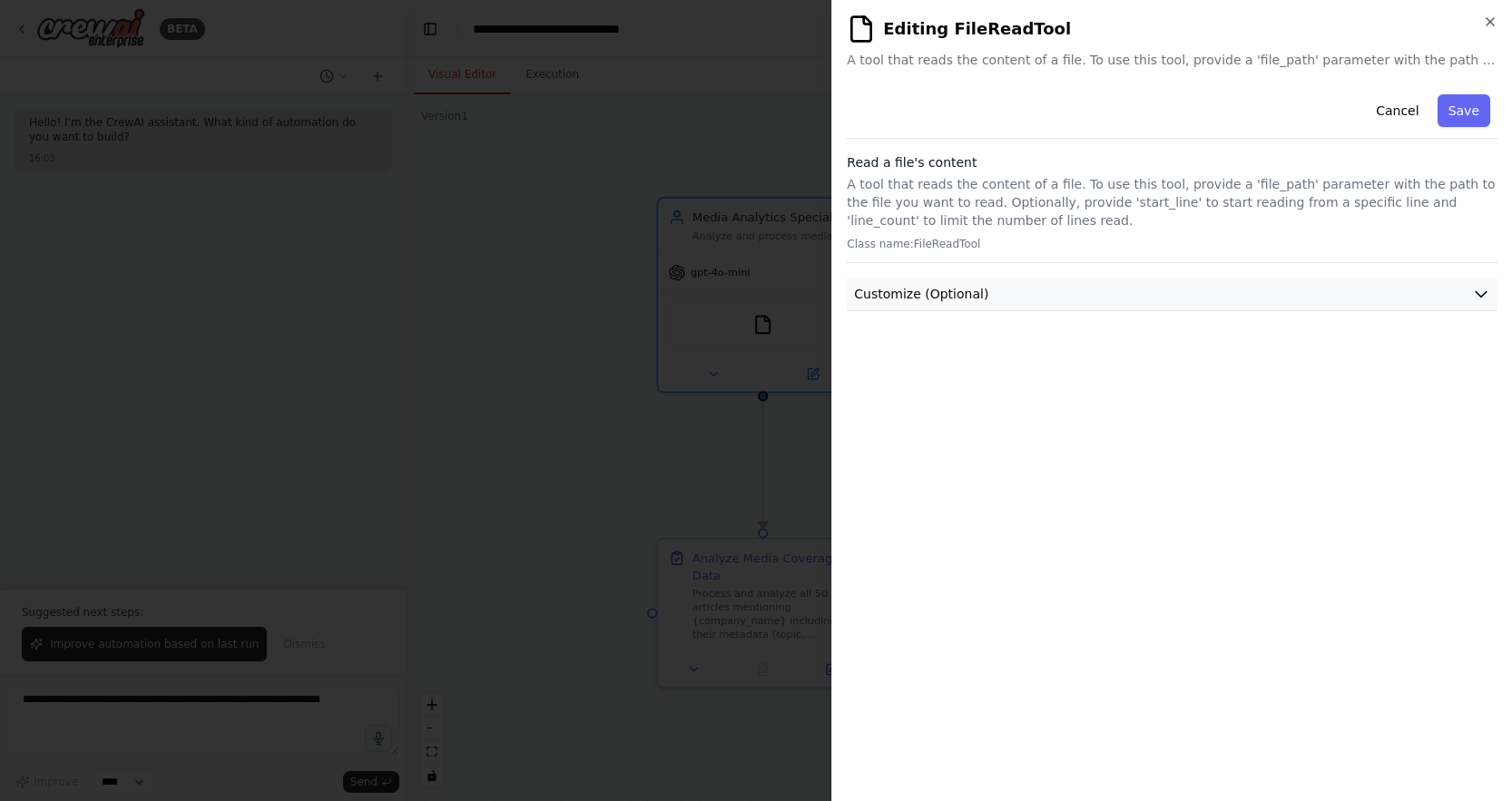
click at [1144, 298] on button "Customize (Optional)" at bounding box center [1172, 294] width 651 height 34
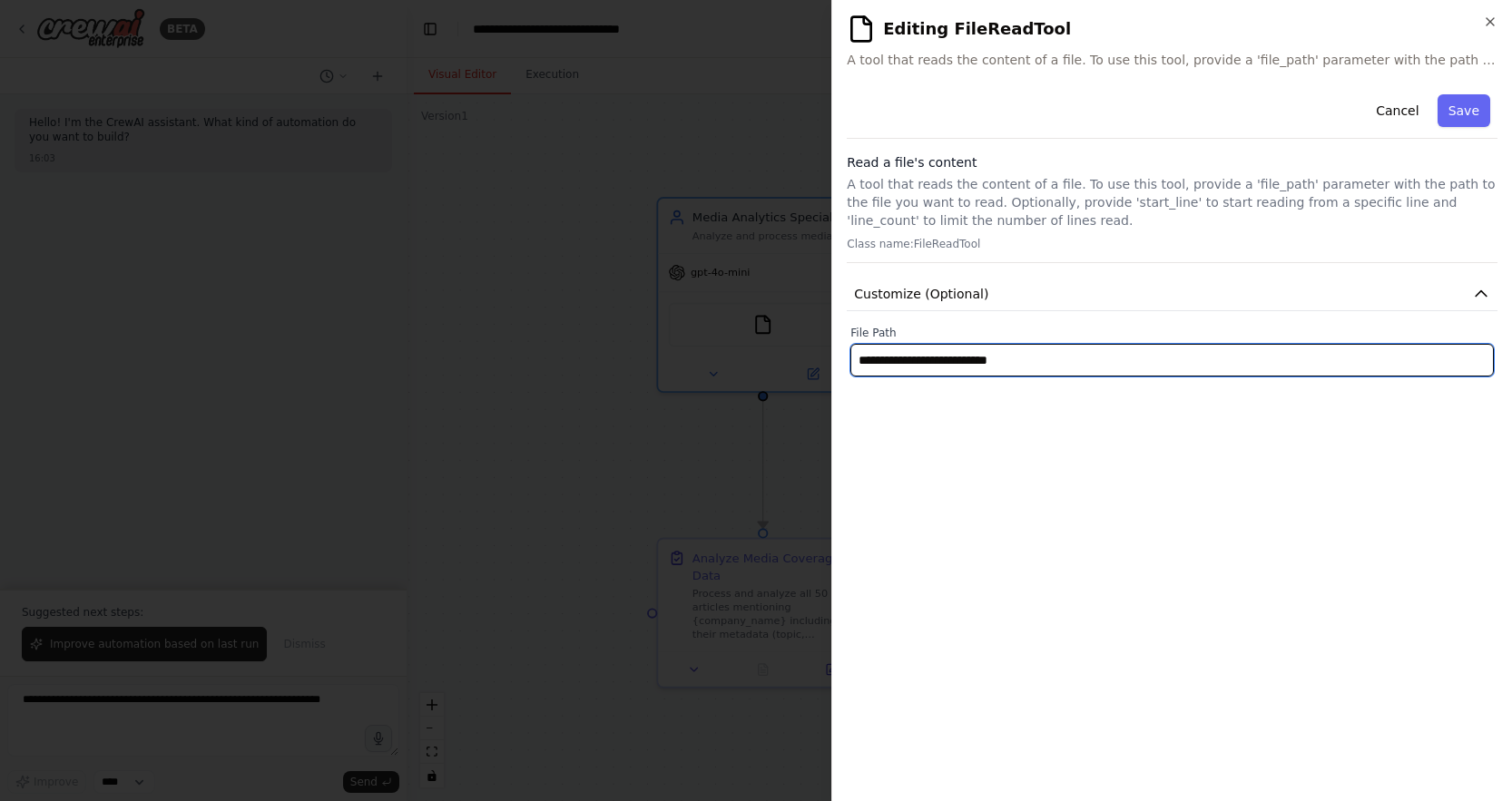
click at [1073, 362] on input "**********" at bounding box center [1172, 360] width 643 height 33
type input "**********"
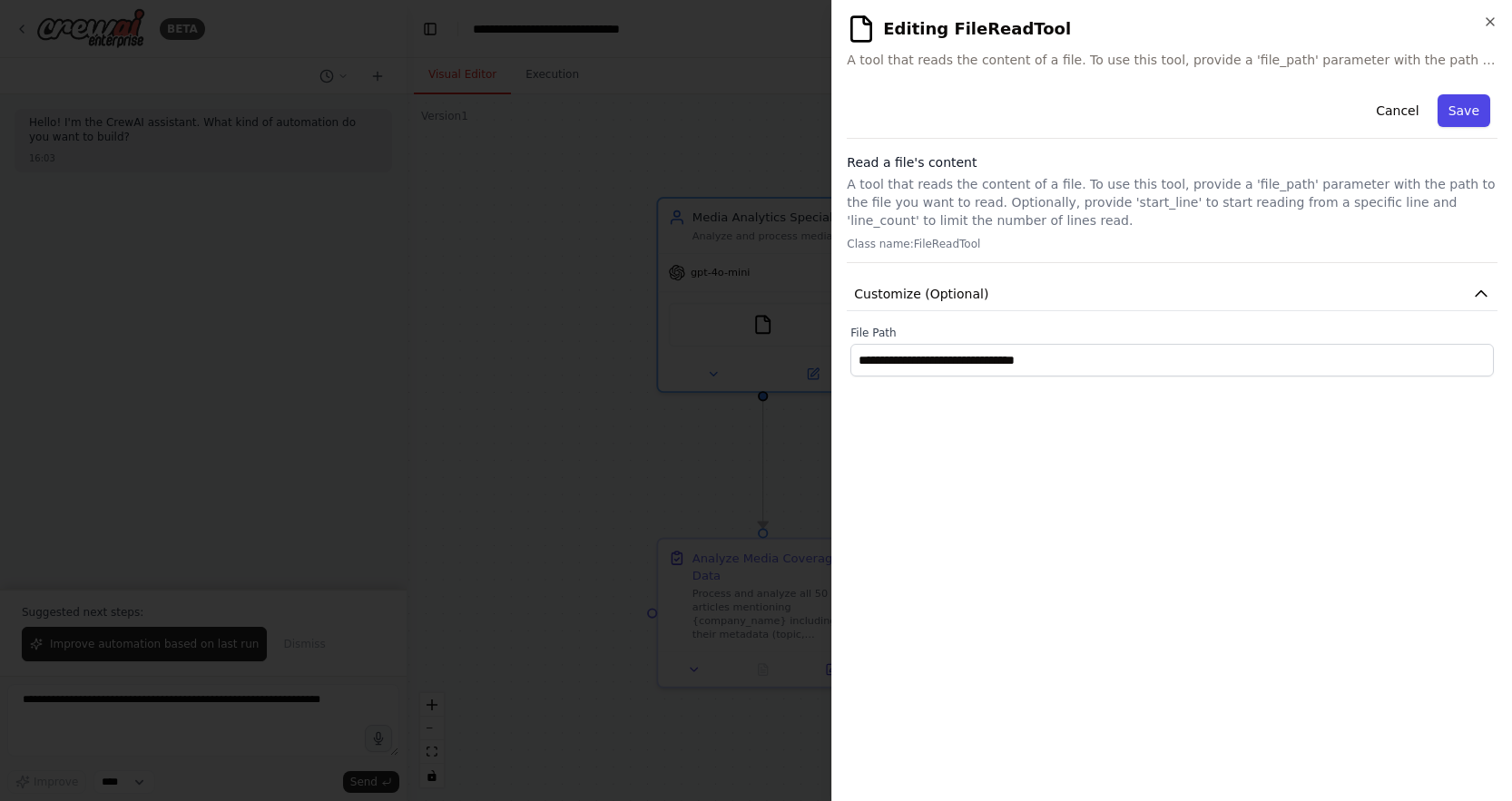
click at [1455, 119] on button "Save" at bounding box center [1463, 111] width 52 height 33
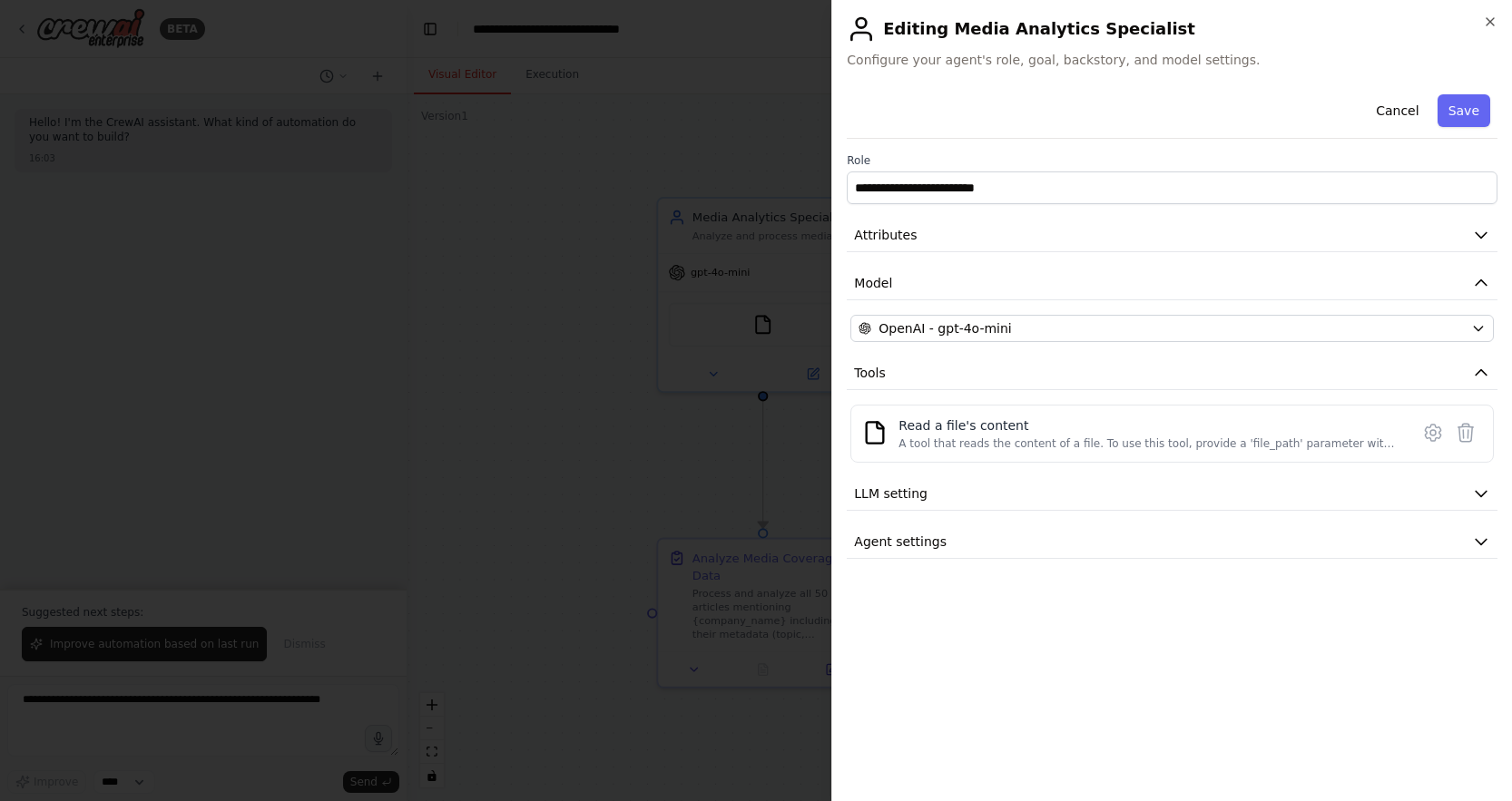
click at [741, 459] on div at bounding box center [756, 400] width 1512 height 801
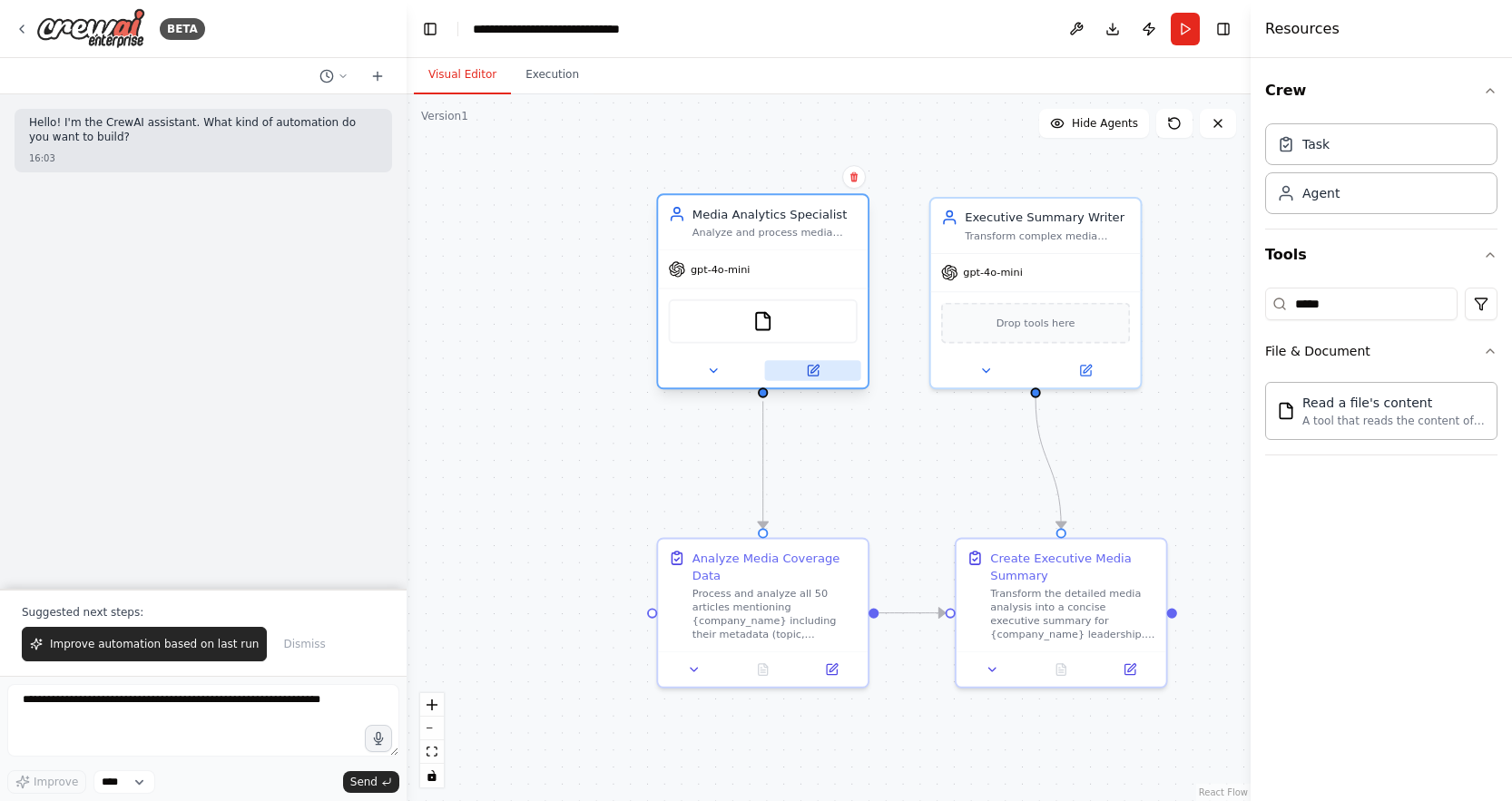
click at [807, 366] on icon at bounding box center [812, 370] width 10 height 10
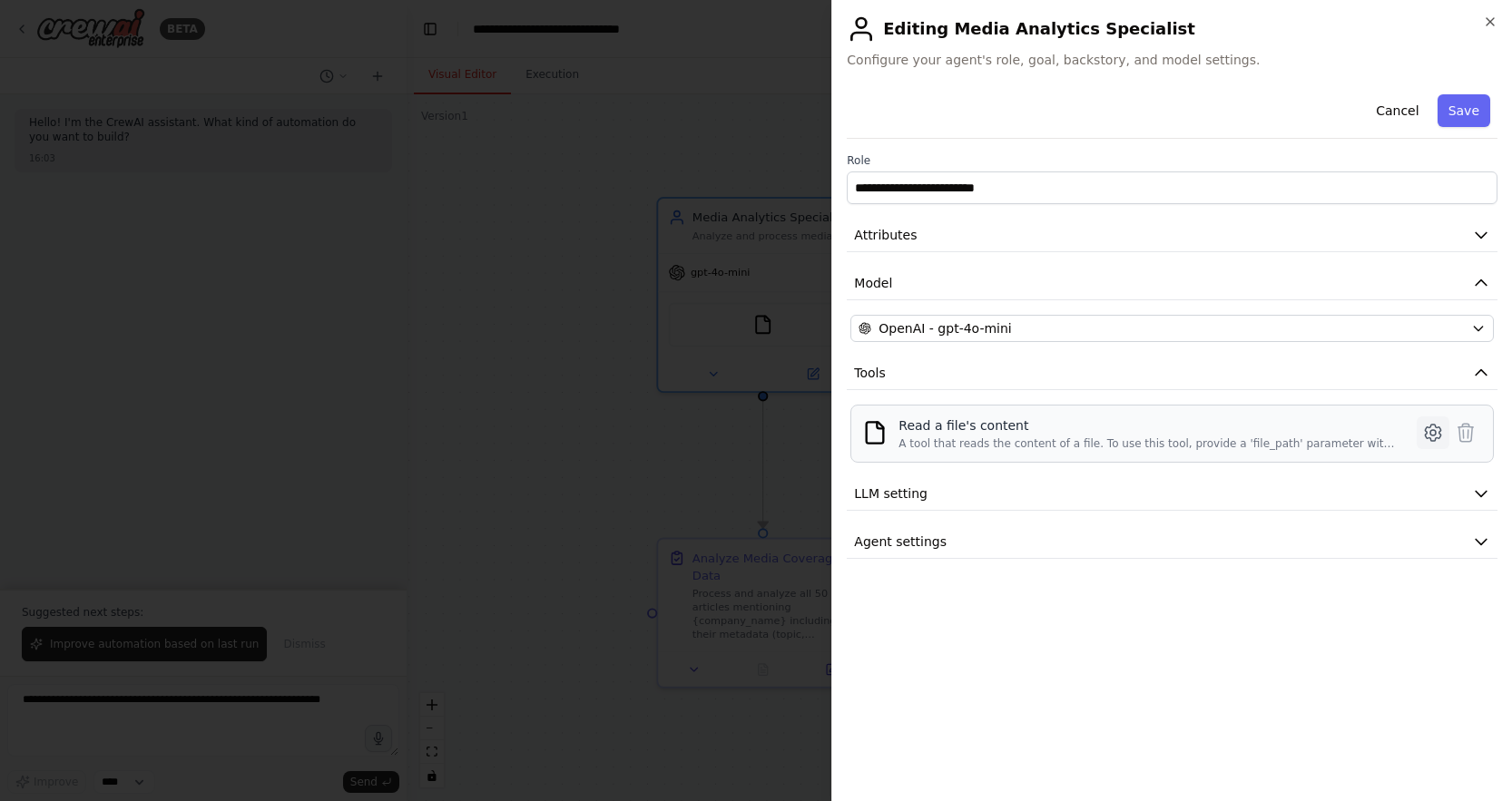
click at [1429, 435] on icon at bounding box center [1432, 432] width 22 height 22
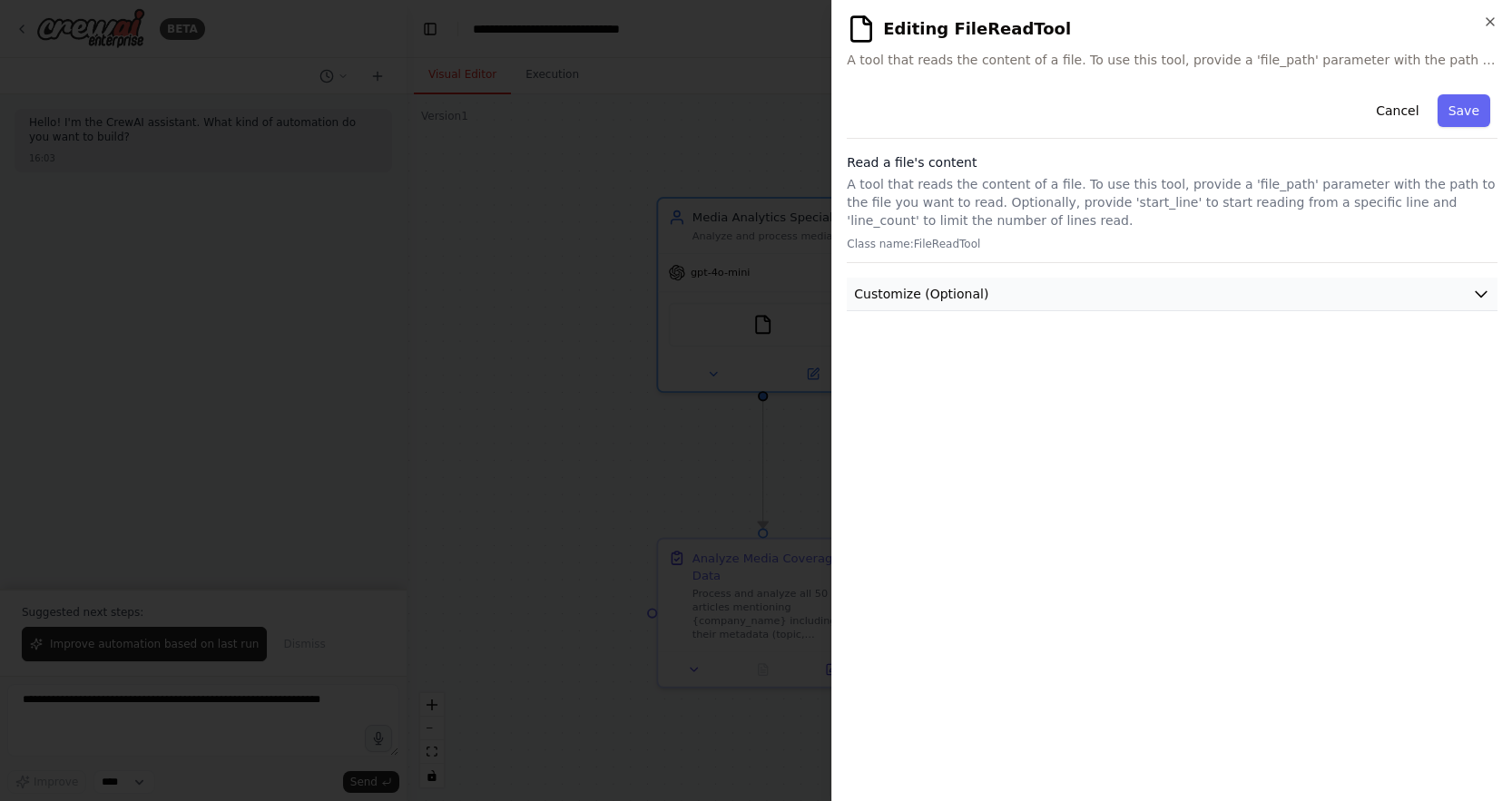
click at [977, 297] on span "Customize (Optional)" at bounding box center [921, 293] width 134 height 18
click at [1459, 117] on button "Save" at bounding box center [1463, 111] width 52 height 33
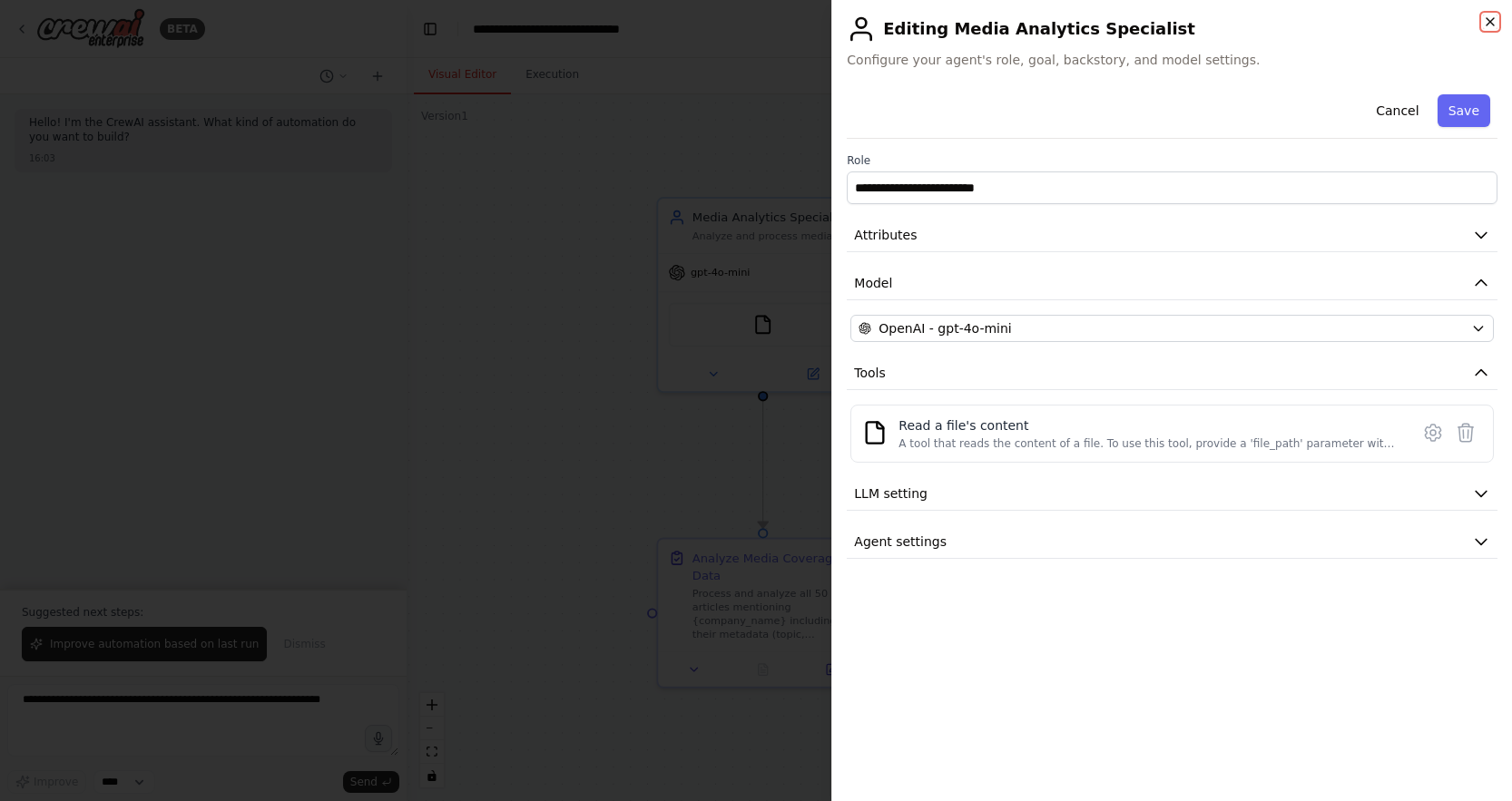
click at [1492, 21] on icon "button" at bounding box center [1490, 21] width 14 height 14
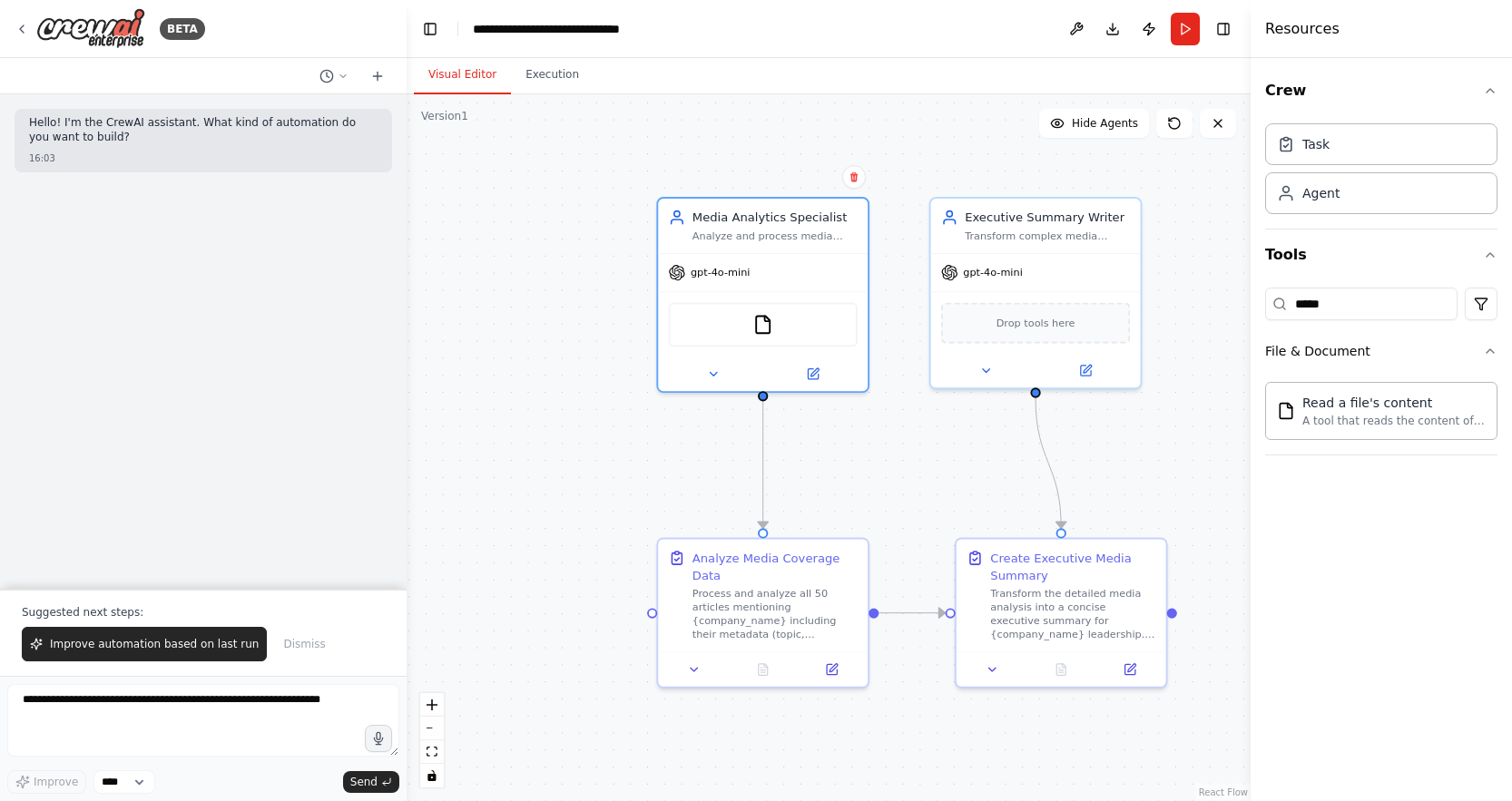
click at [643, 514] on div ".deletable-edge-delete-btn { width: 20px; height: 20px; border: 0px solid #ffff…" at bounding box center [829, 448] width 844 height 706
click at [1187, 26] on button "Run" at bounding box center [1185, 29] width 29 height 33
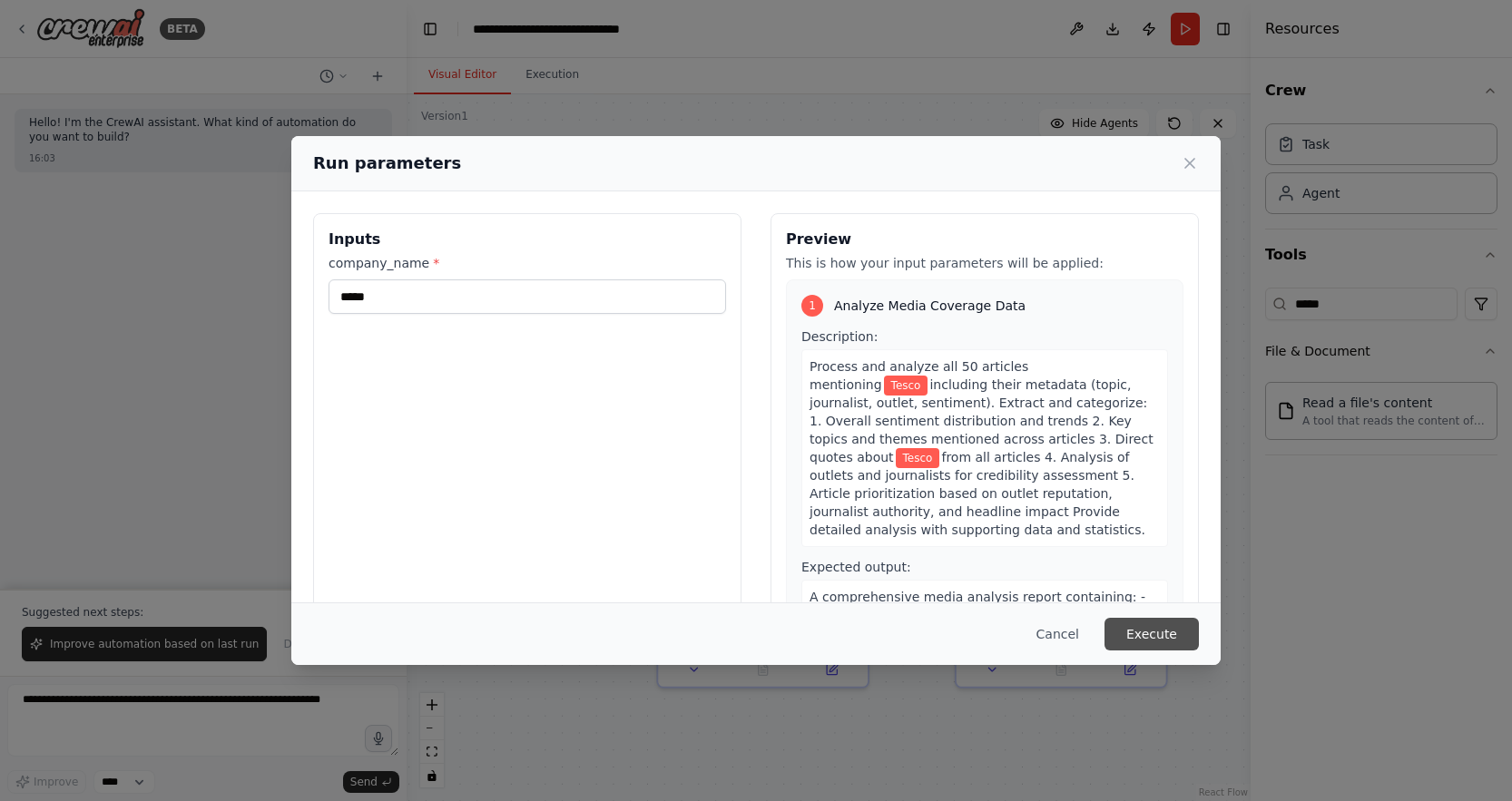
click at [1140, 633] on button "Execute" at bounding box center [1151, 633] width 95 height 33
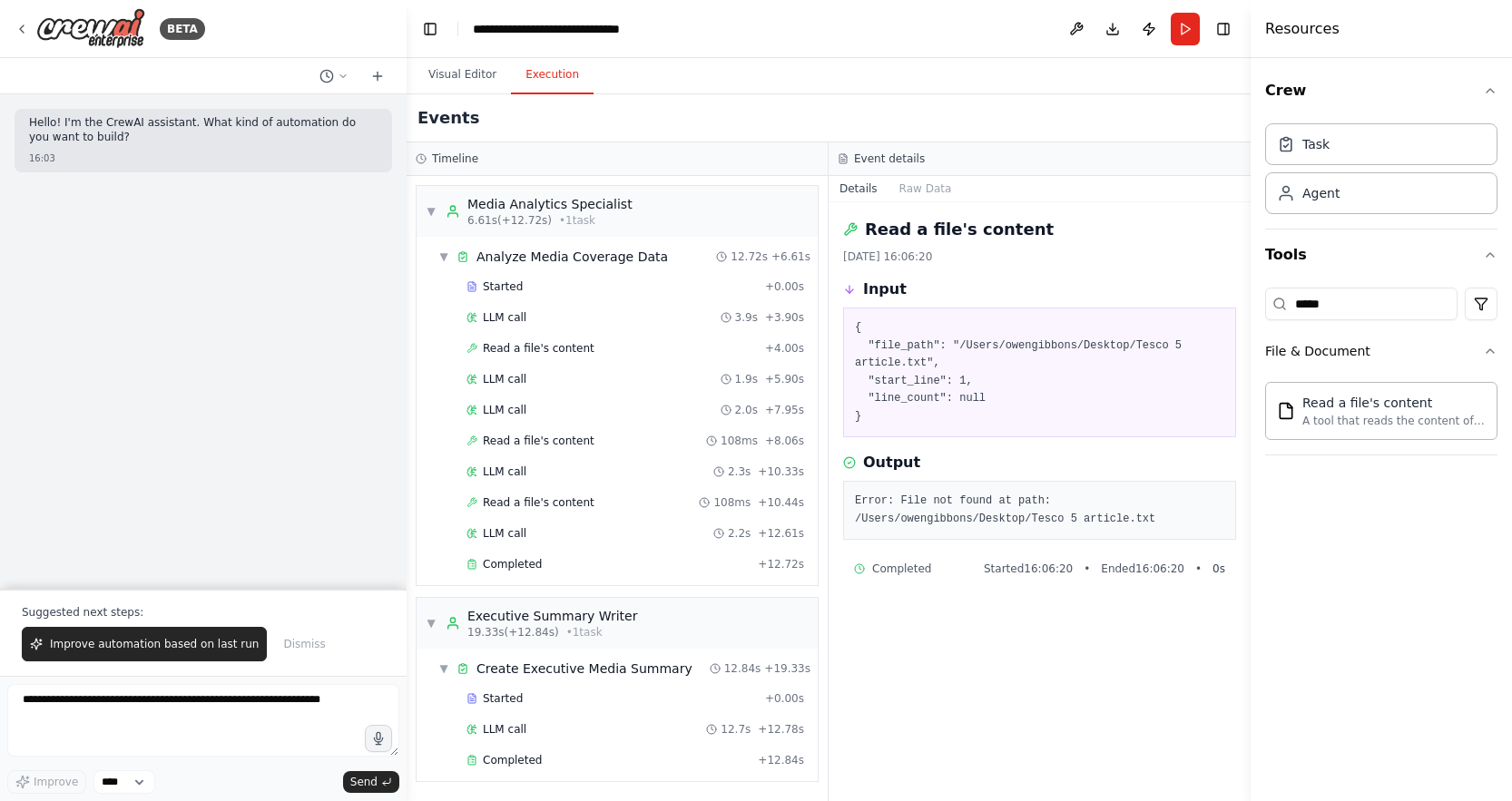
click at [541, 80] on button "Execution" at bounding box center [552, 75] width 82 height 38
click at [489, 284] on span "Started" at bounding box center [502, 286] width 40 height 14
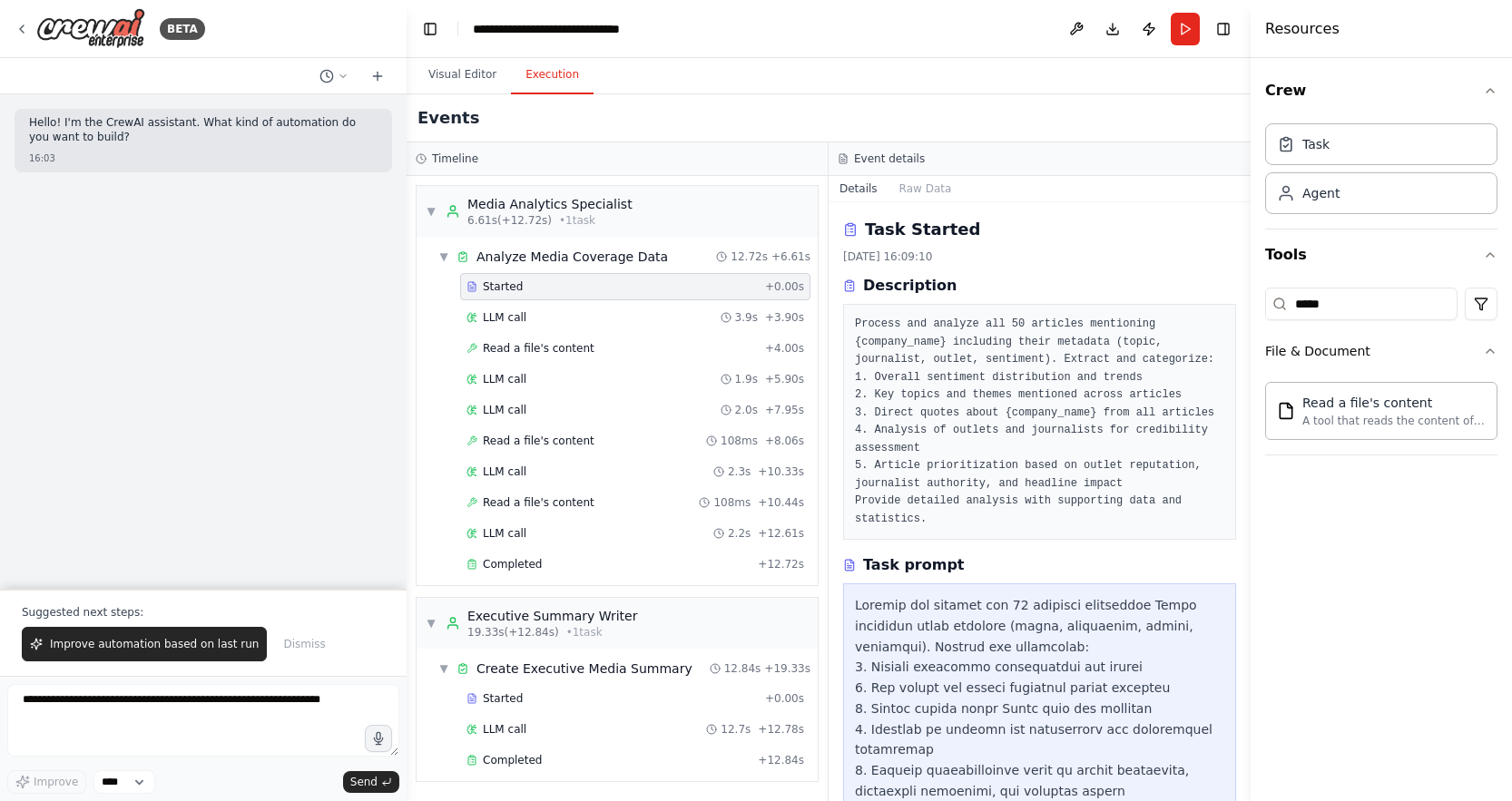
scroll to position [34, 0]
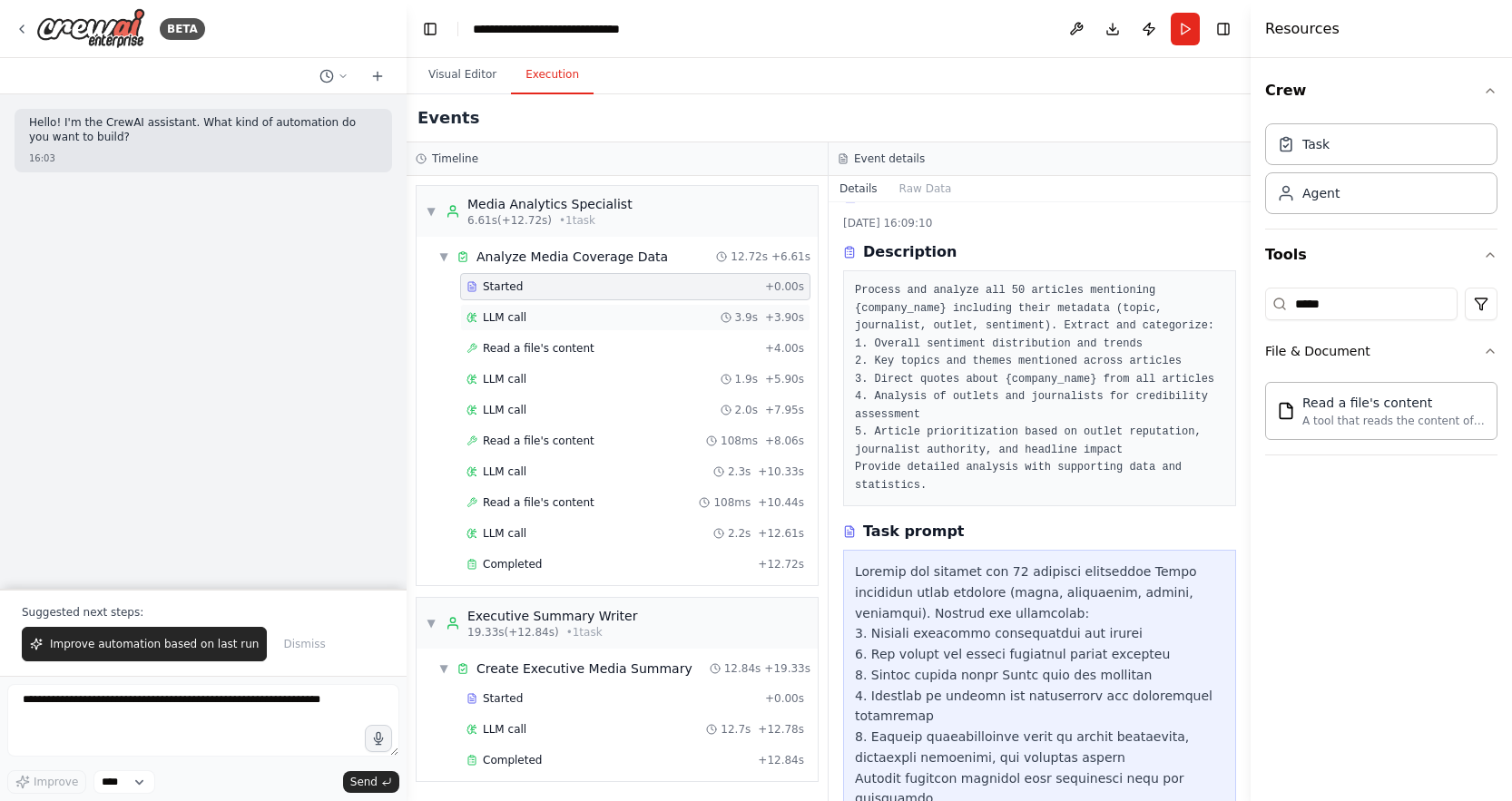
click at [571, 313] on div "LLM call 3.9s + 3.90s" at bounding box center [636, 317] width 337 height 14
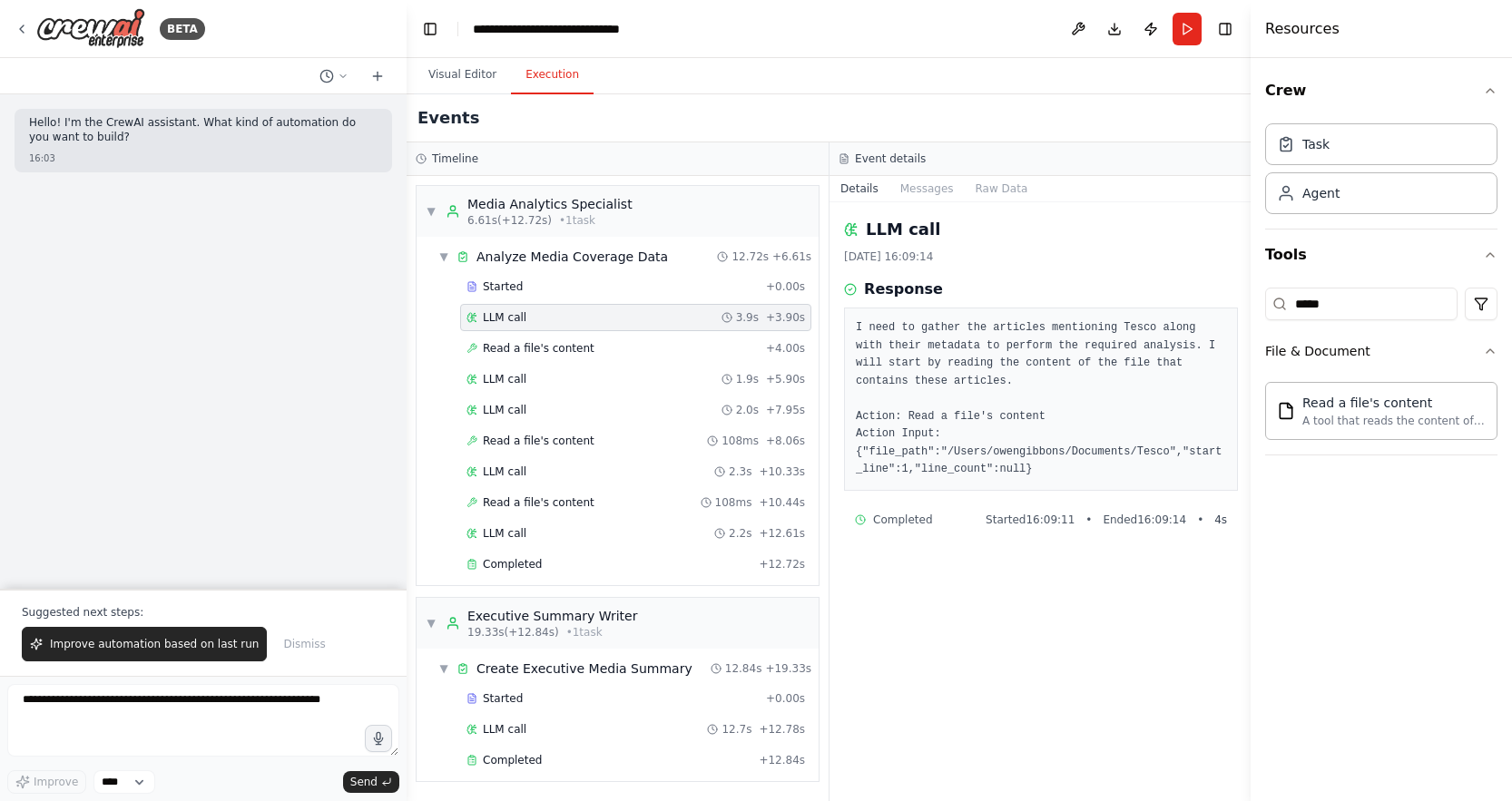
drag, startPoint x: 1058, startPoint y: 467, endPoint x: 865, endPoint y: 433, distance: 196.0
click at [886, 455] on pre "I need to gather the articles mentioning Tesco along with their metadata to per…" at bounding box center [1040, 399] width 370 height 159
click at [635, 336] on div "Read a file's content + 4.00s" at bounding box center [636, 348] width 352 height 27
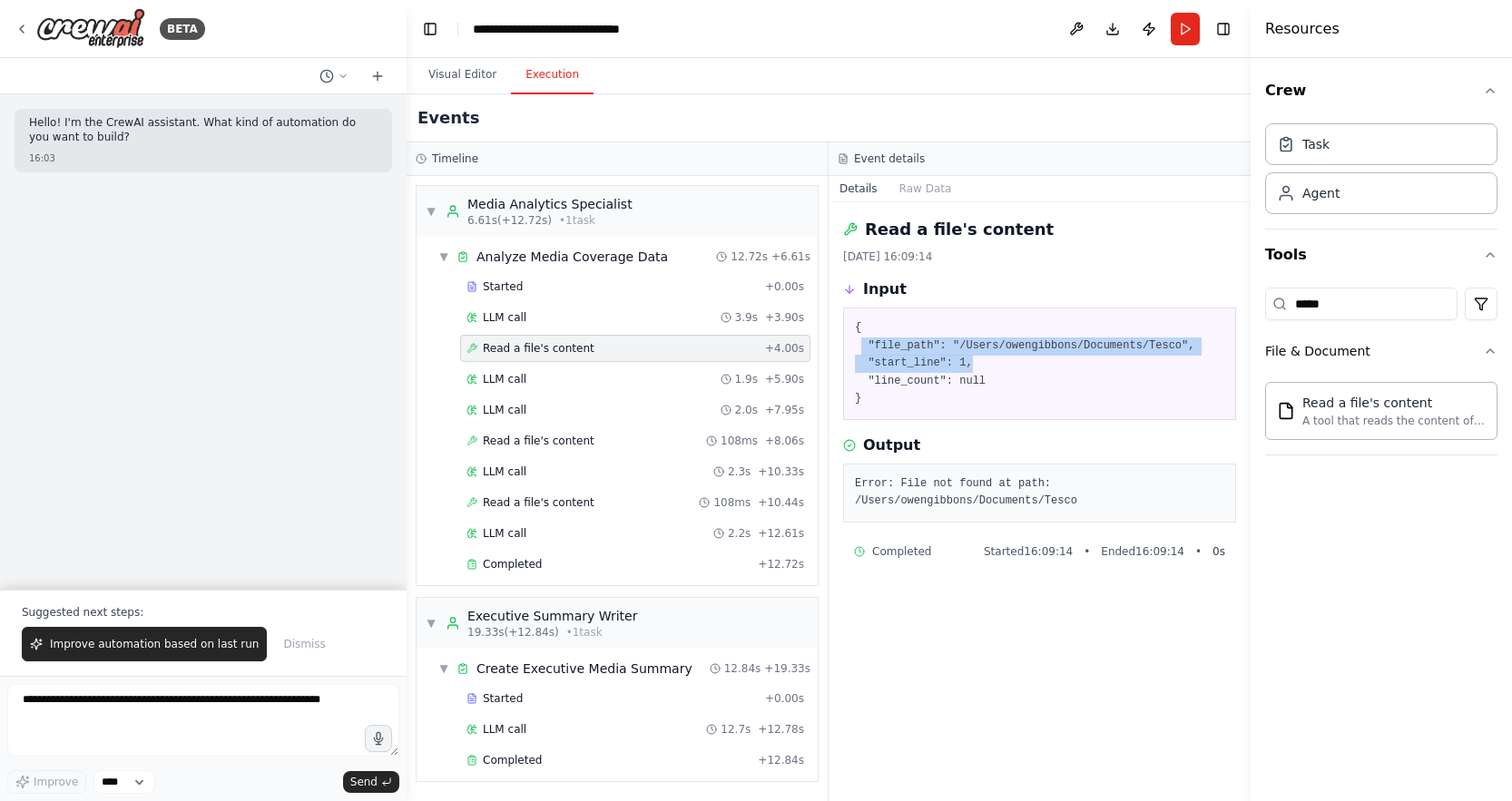
drag, startPoint x: 1066, startPoint y: 366, endPoint x: 861, endPoint y: 341, distance: 206.5
click at [861, 341] on pre "{ "file_path": "/Users/owengibbons/Documents/Tesco", "start_line": 1, "line_cou…" at bounding box center [1040, 363] width 369 height 89
click at [1025, 415] on div "{ "file_path": "/Users/owengibbons/Documents/Tesco", "start_line": 1, "line_cou…" at bounding box center [1039, 363] width 393 height 112
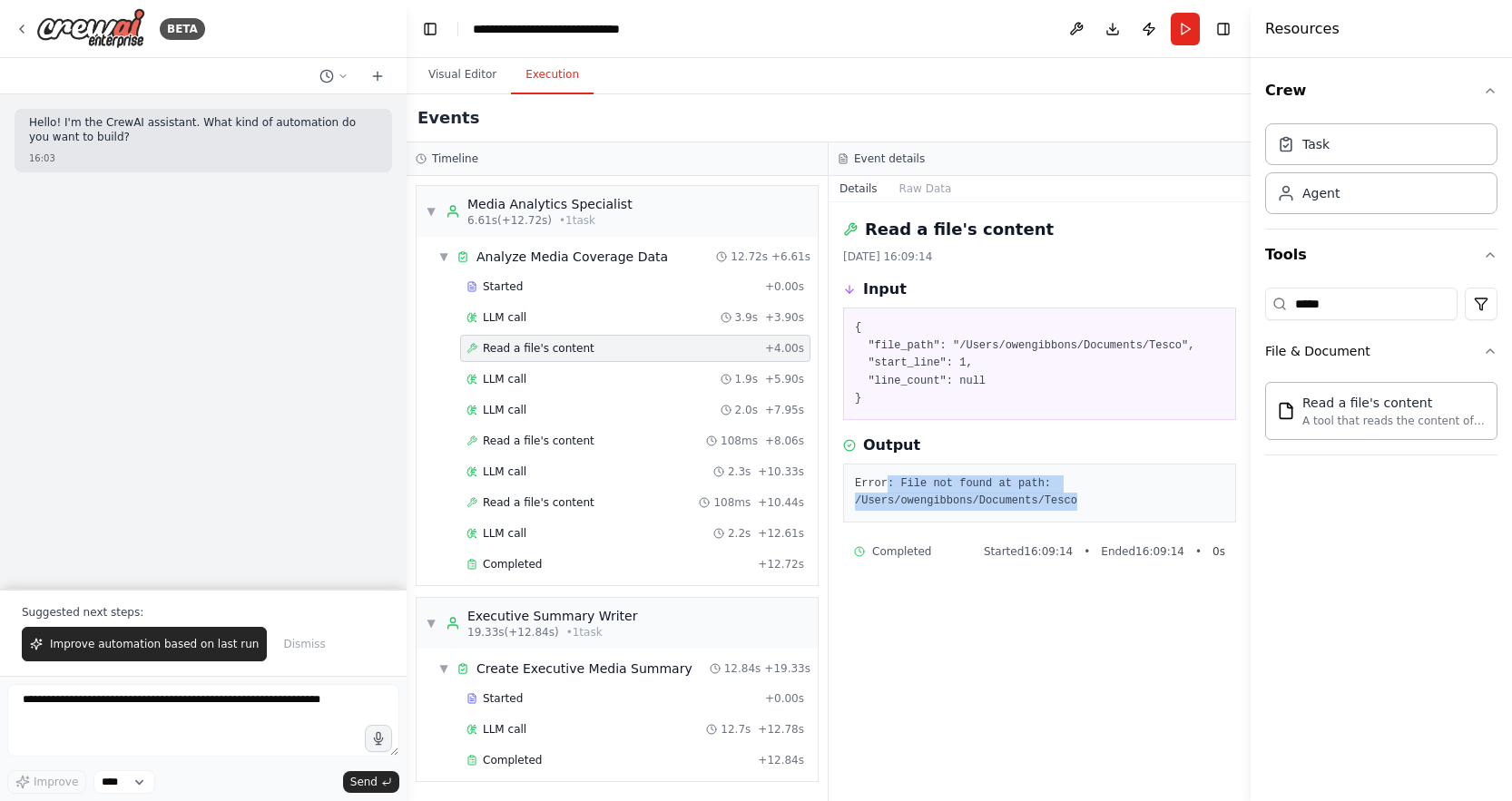
drag, startPoint x: 889, startPoint y: 485, endPoint x: 1075, endPoint y: 505, distance: 187.1
click at [1075, 505] on pre "Error: File not found at path: /Users/owengibbons/Documents/Tesco" at bounding box center [1040, 493] width 369 height 36
click at [427, 207] on span "▼" at bounding box center [431, 211] width 11 height 14
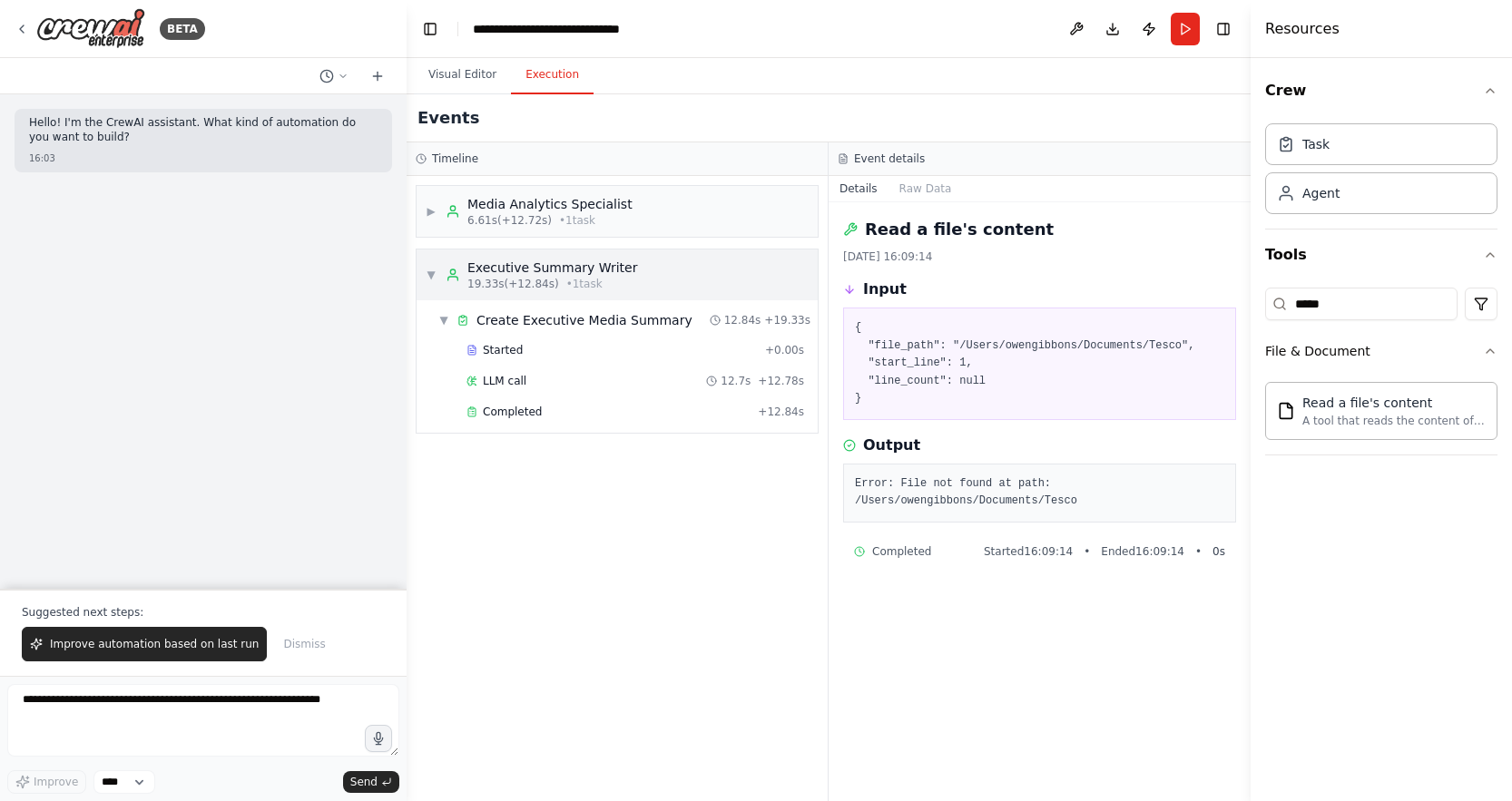
click at [423, 268] on div "▼ Executive Summary Writer 19.33s (+12.84s) • 1 task" at bounding box center [617, 274] width 401 height 51
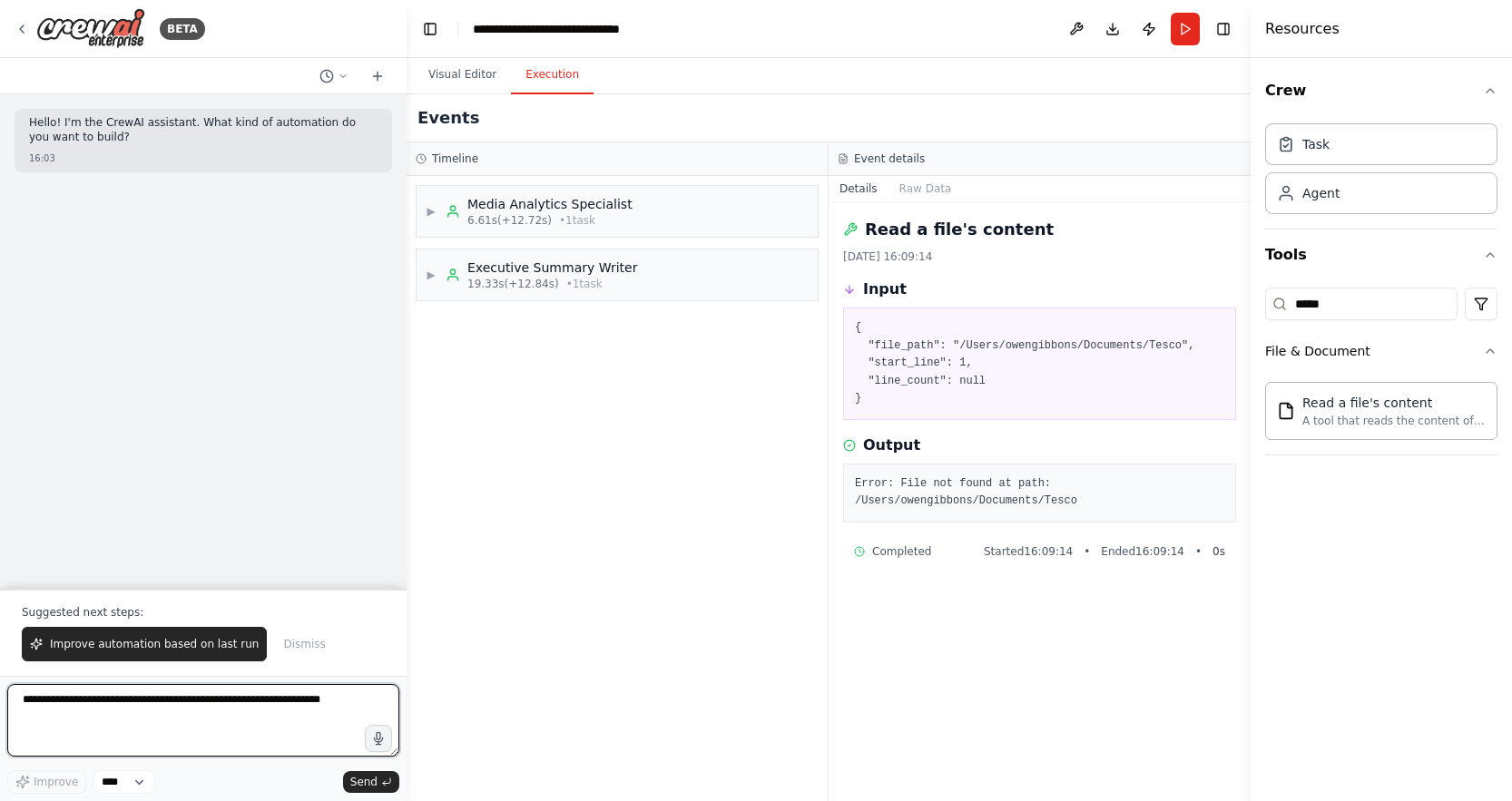
click at [169, 710] on textarea at bounding box center [203, 719] width 392 height 72
type textarea "**********"
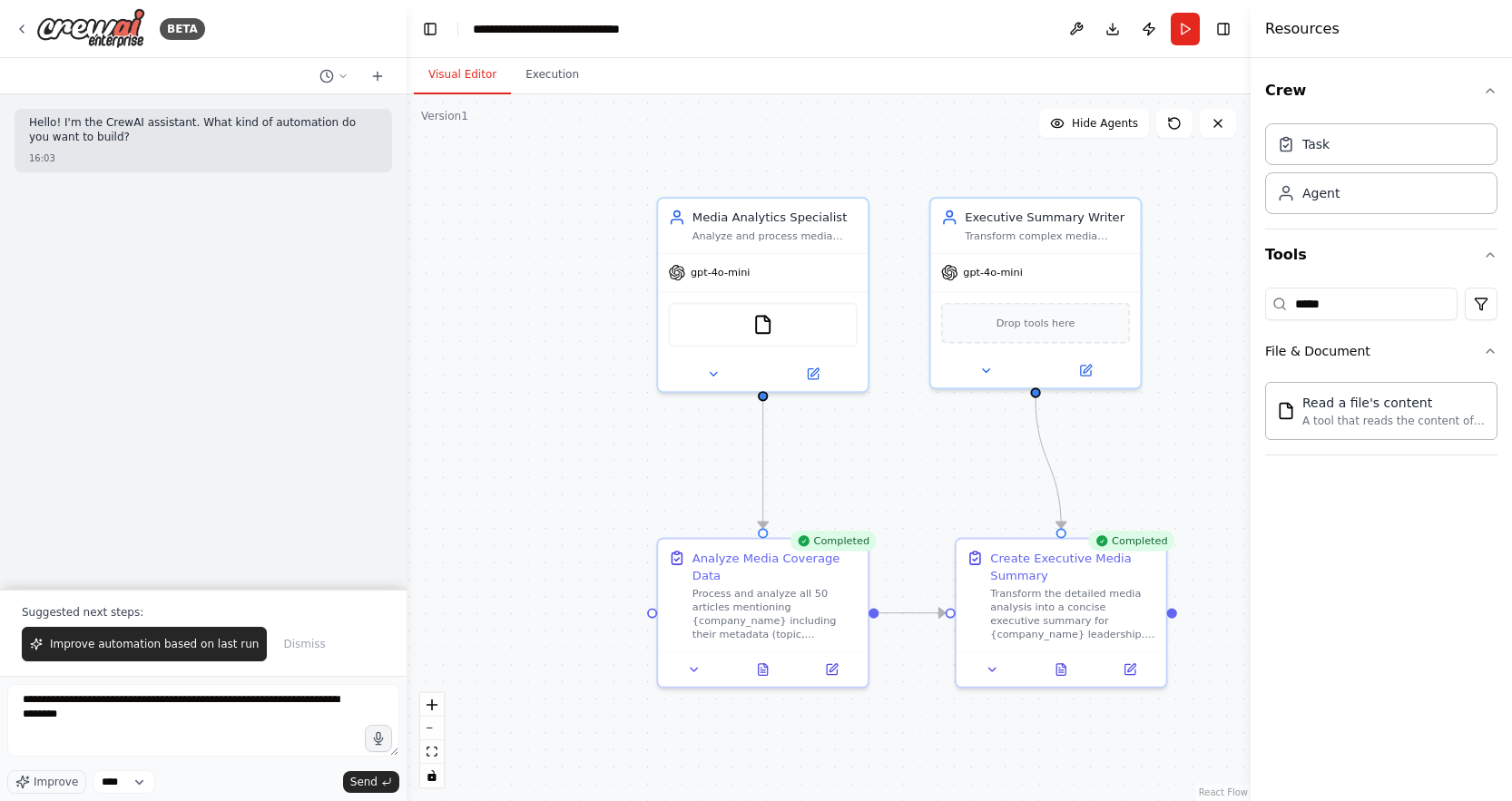
click at [467, 70] on button "Visual Editor" at bounding box center [462, 75] width 97 height 38
click at [760, 324] on img at bounding box center [762, 321] width 21 height 21
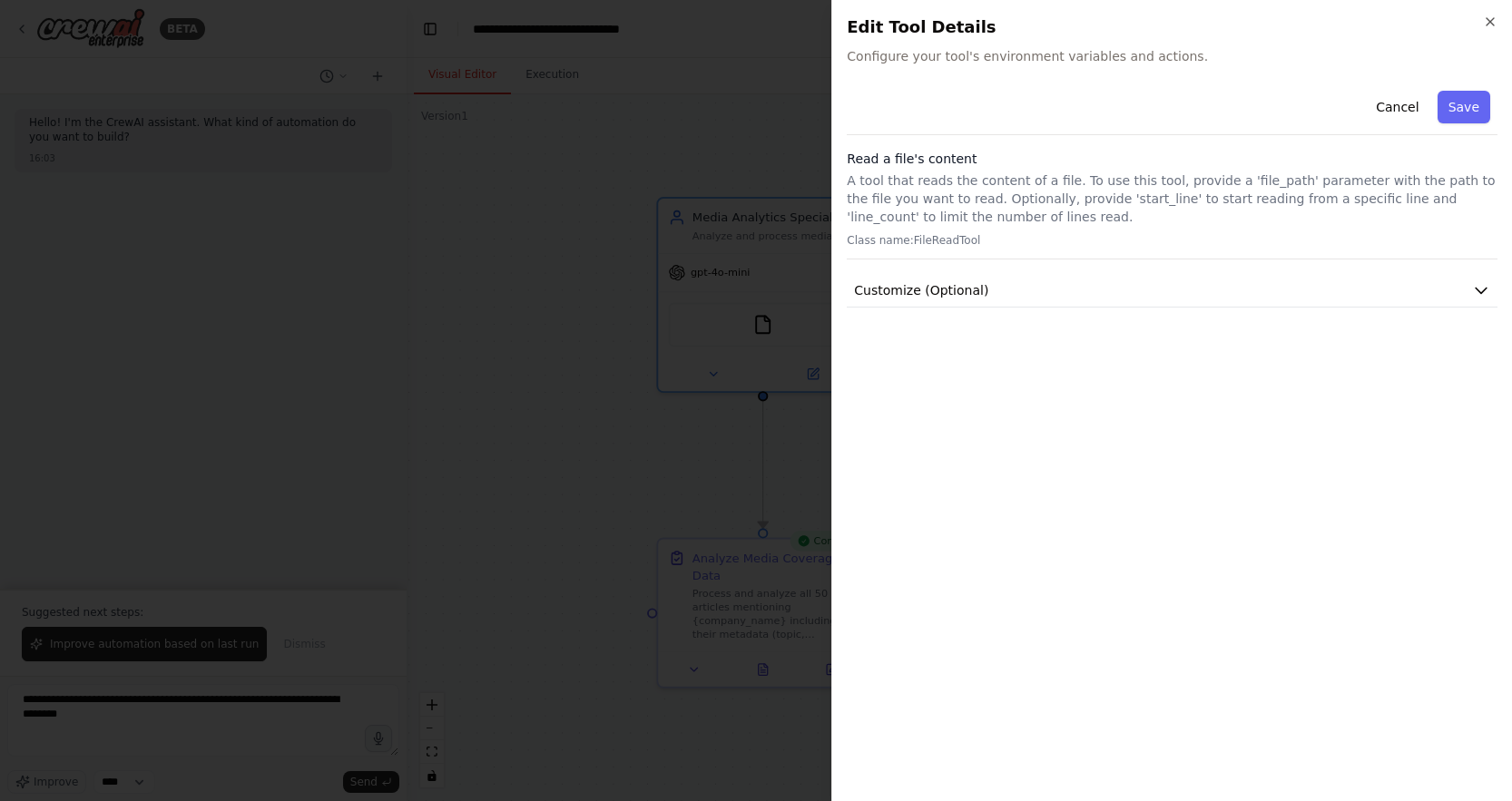
drag, startPoint x: 1411, startPoint y: 113, endPoint x: 1086, endPoint y: 192, distance: 334.5
click at [1411, 113] on button "Cancel" at bounding box center [1397, 107] width 65 height 33
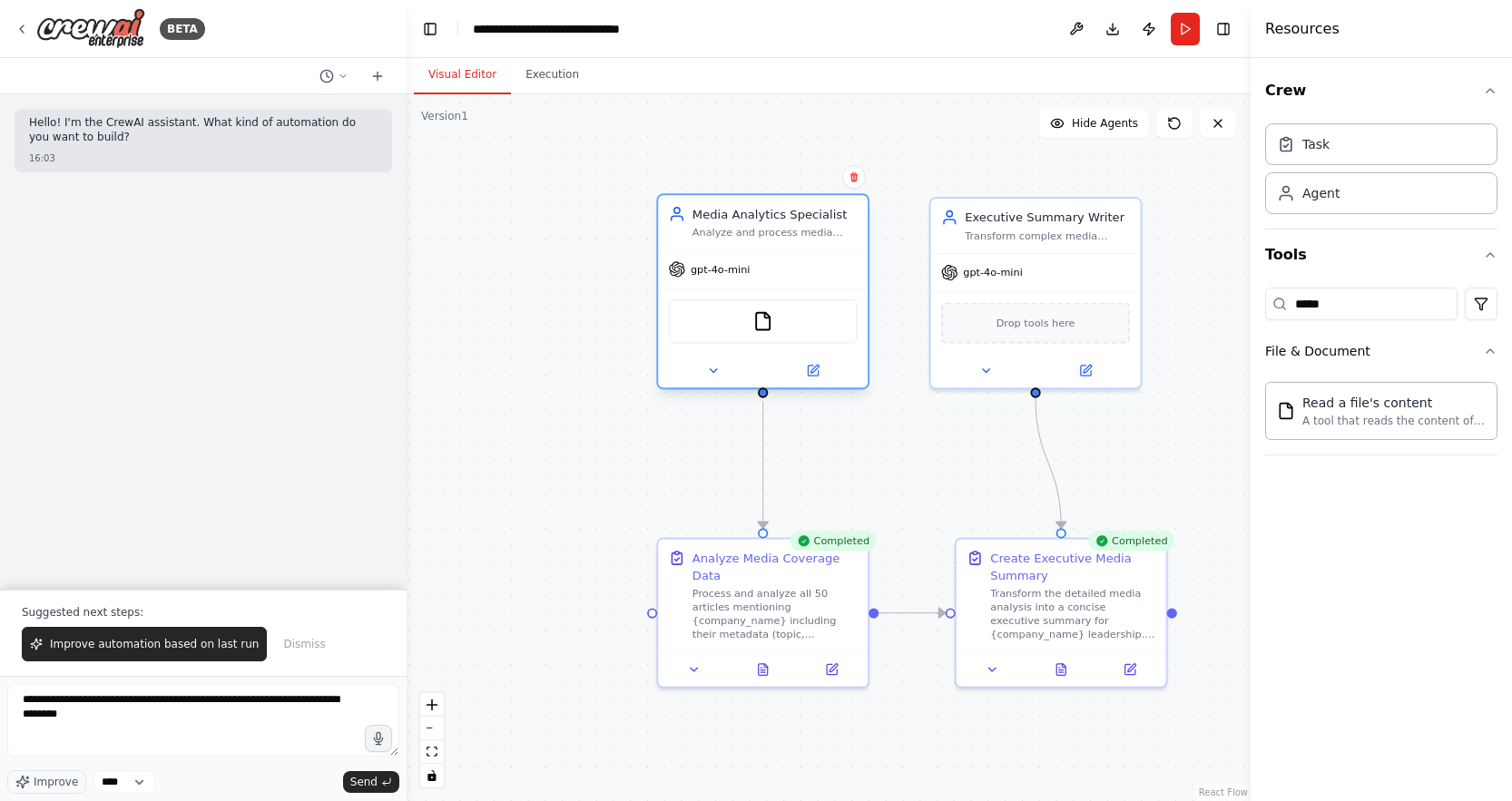
click at [803, 382] on div at bounding box center [763, 370] width 210 height 35
click at [812, 372] on icon at bounding box center [814, 368] width 8 height 8
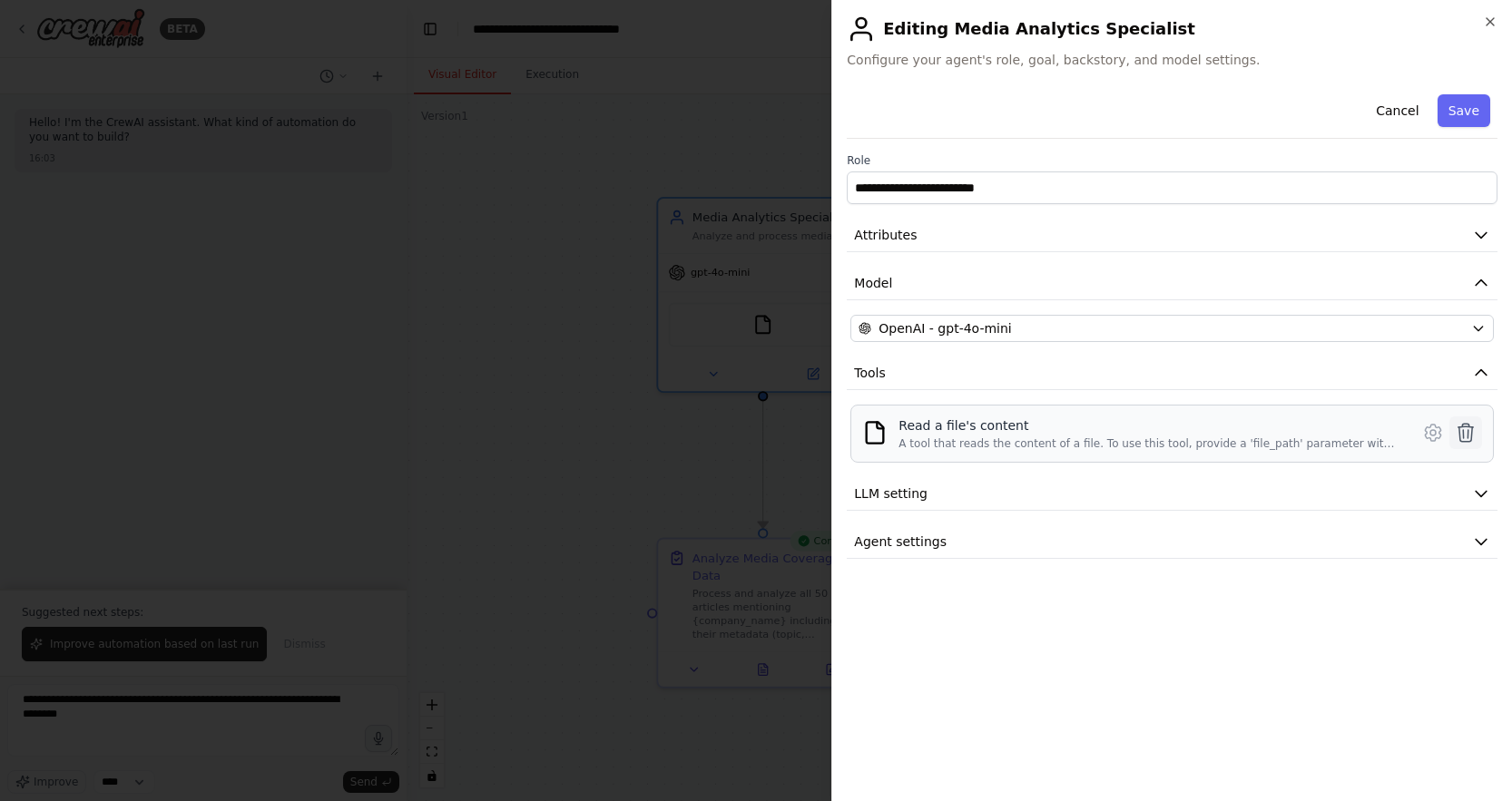
click at [1462, 434] on icon at bounding box center [1465, 432] width 15 height 18
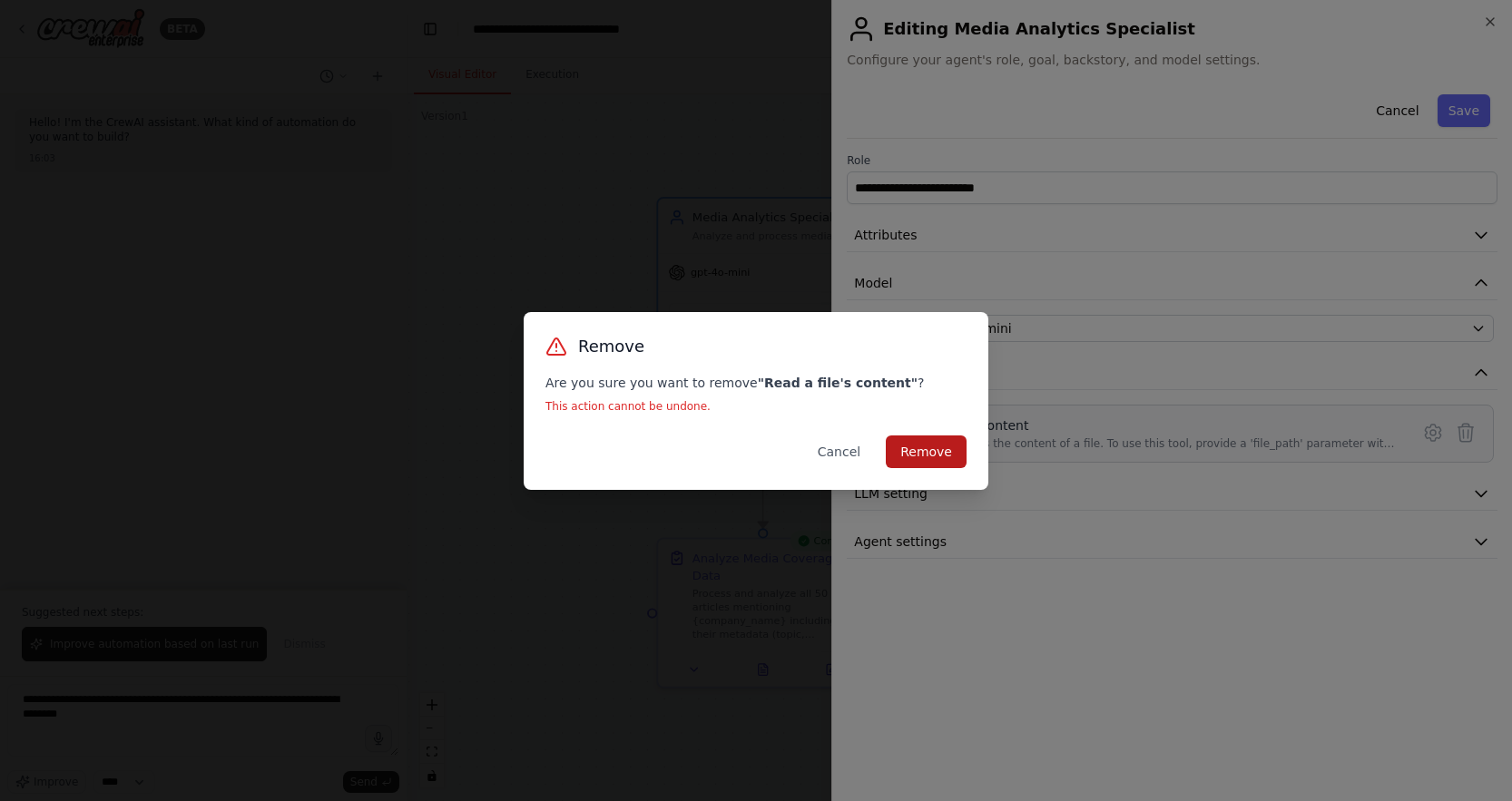
click at [953, 456] on button "Remove" at bounding box center [926, 452] width 81 height 33
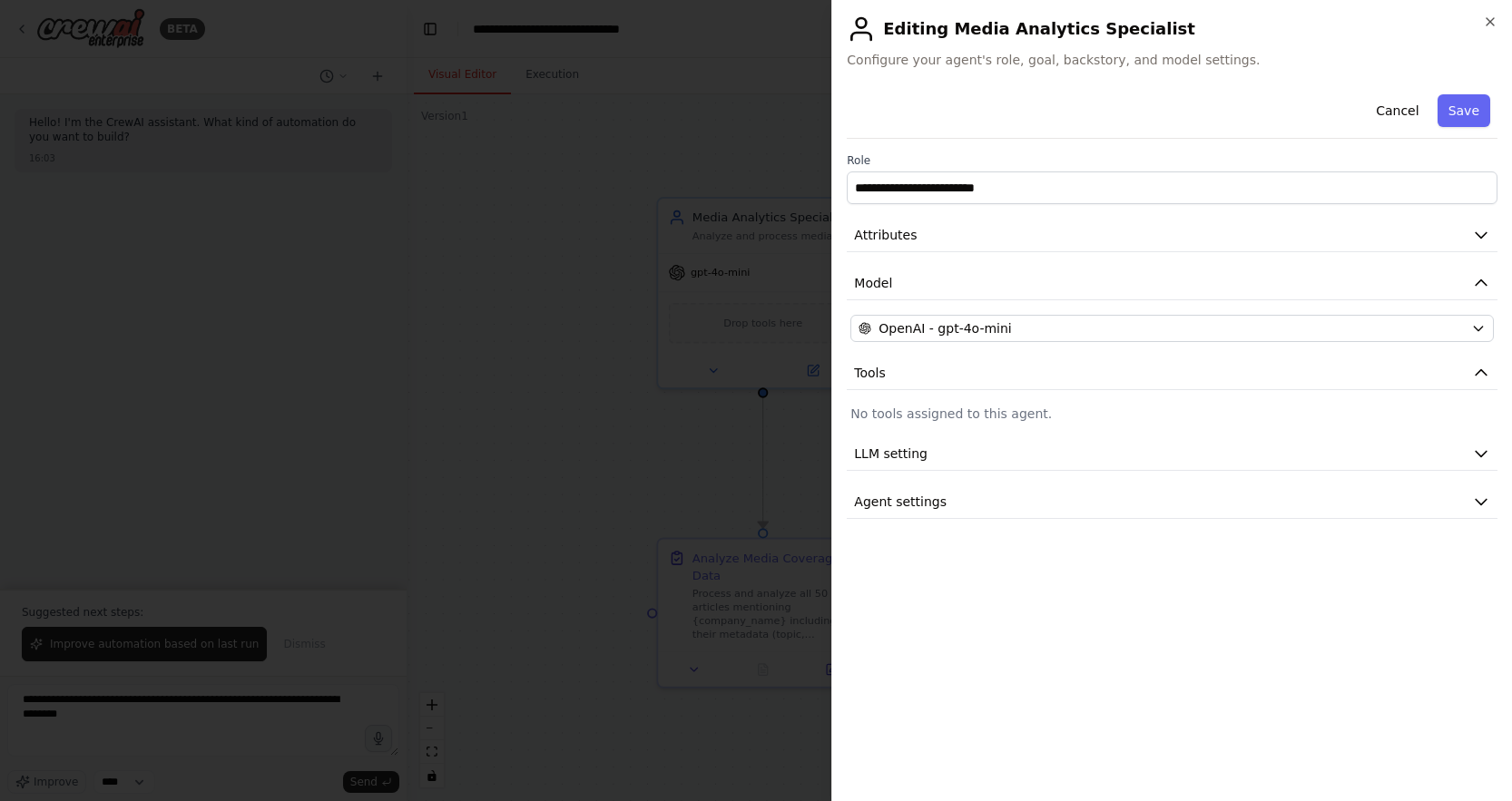
click at [1009, 415] on p "No tools assigned to this agent." at bounding box center [1172, 413] width 643 height 18
click at [1295, 379] on button "Tools" at bounding box center [1172, 373] width 651 height 34
click at [472, 389] on div at bounding box center [756, 400] width 1512 height 801
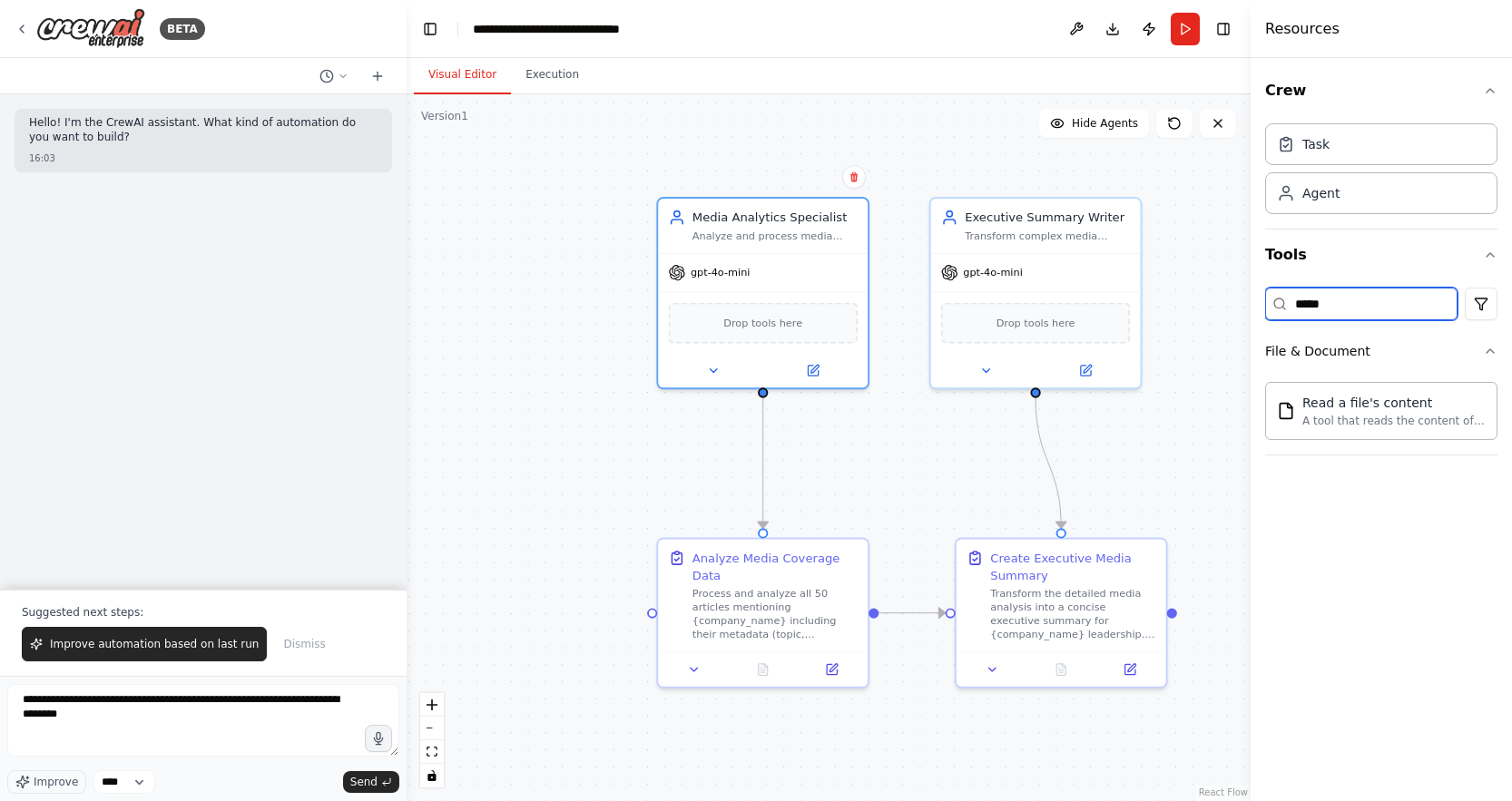
click at [1366, 315] on input "****" at bounding box center [1360, 304] width 192 height 33
click at [1355, 315] on input "****" at bounding box center [1360, 304] width 192 height 33
click at [1342, 414] on div "A tool that can be used to semantic search a query from a JSON's content." at bounding box center [1394, 419] width 184 height 14
click at [779, 315] on div "JSONSearchTool" at bounding box center [762, 320] width 188 height 44
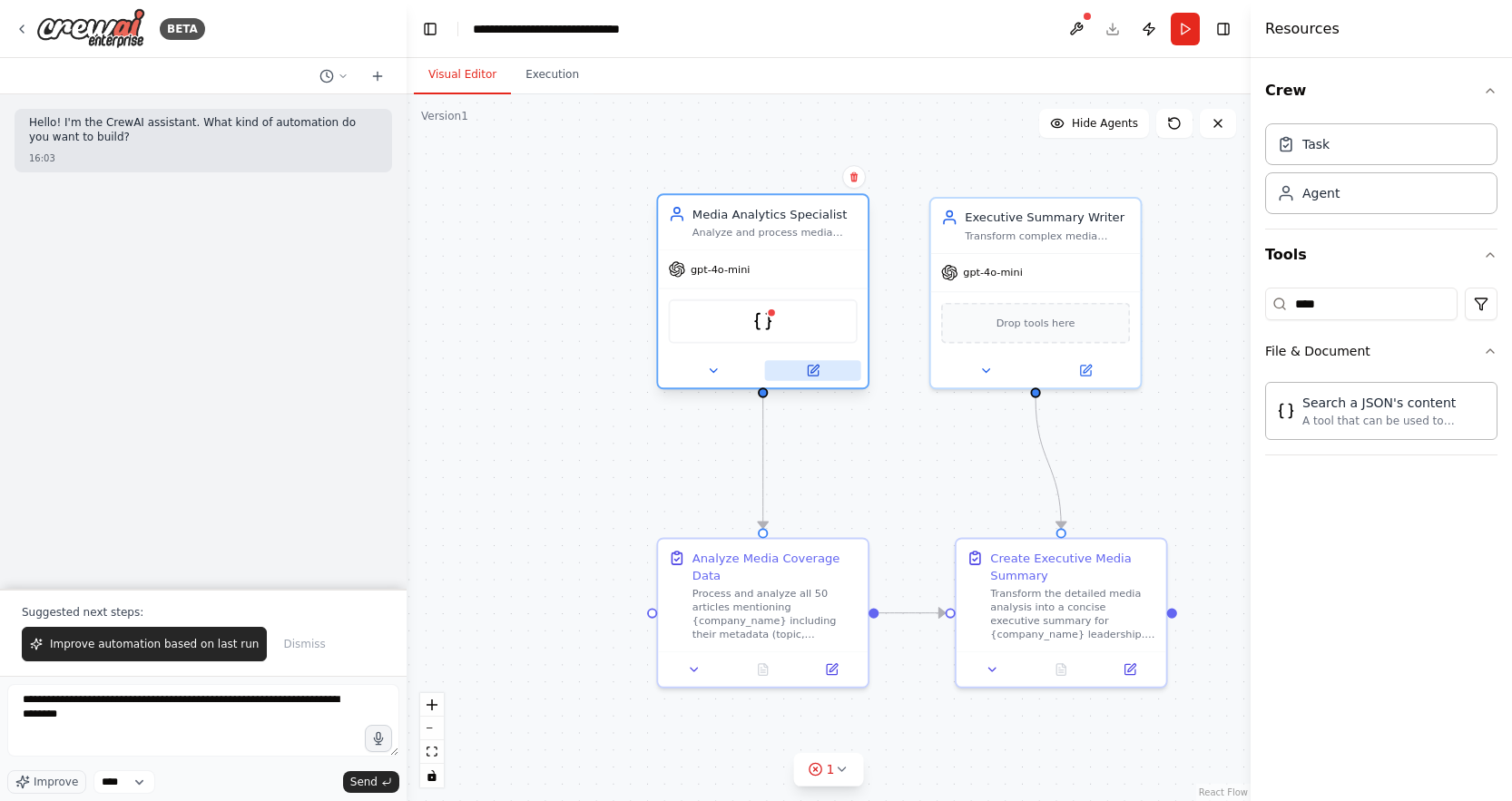
click at [811, 371] on icon at bounding box center [814, 368] width 8 height 8
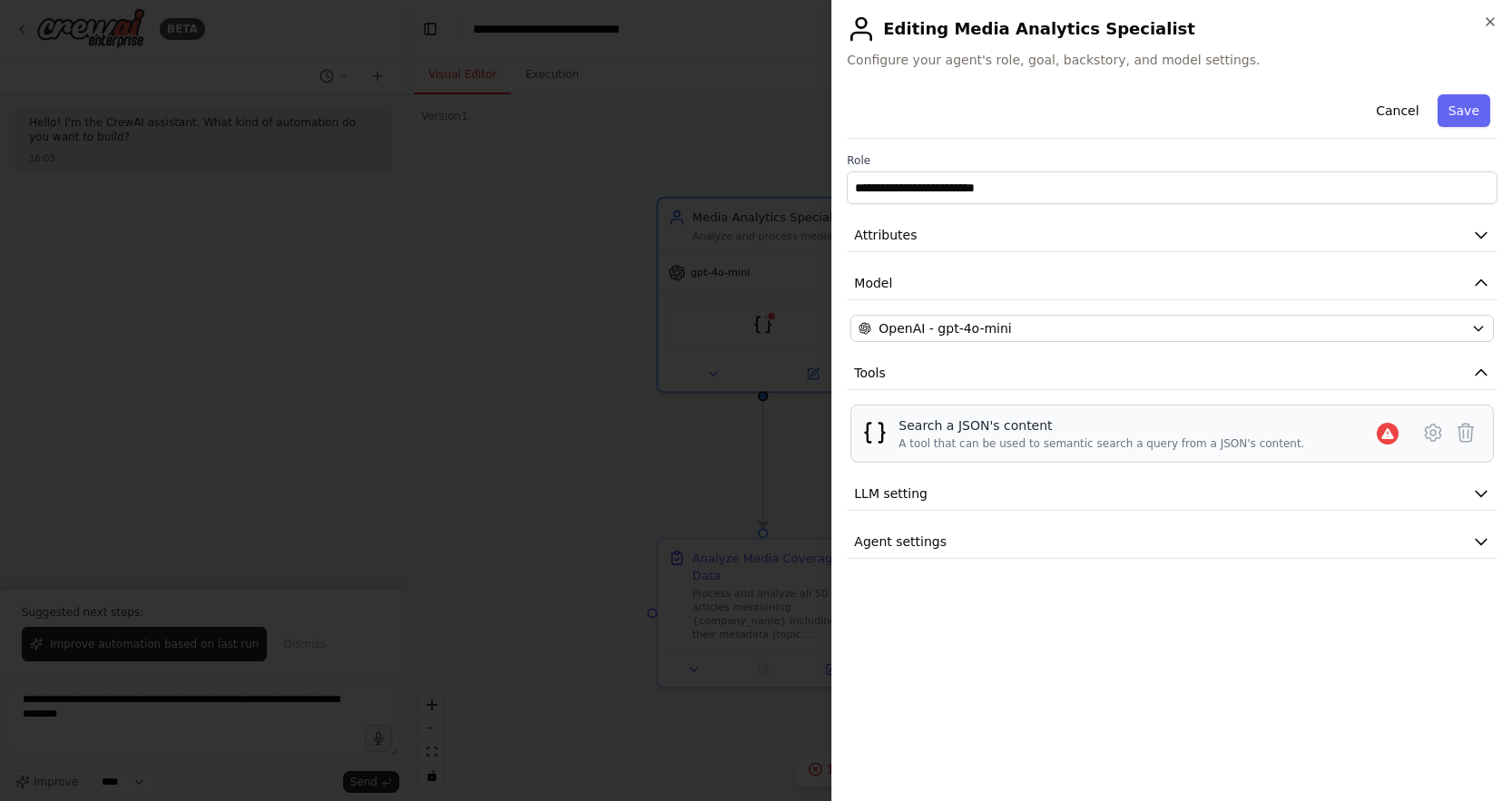
click at [1106, 448] on div "A tool that can be used to semantic search a query from a JSON's content." at bounding box center [1100, 443] width 406 height 14
click at [1423, 431] on icon at bounding box center [1432, 432] width 22 height 22
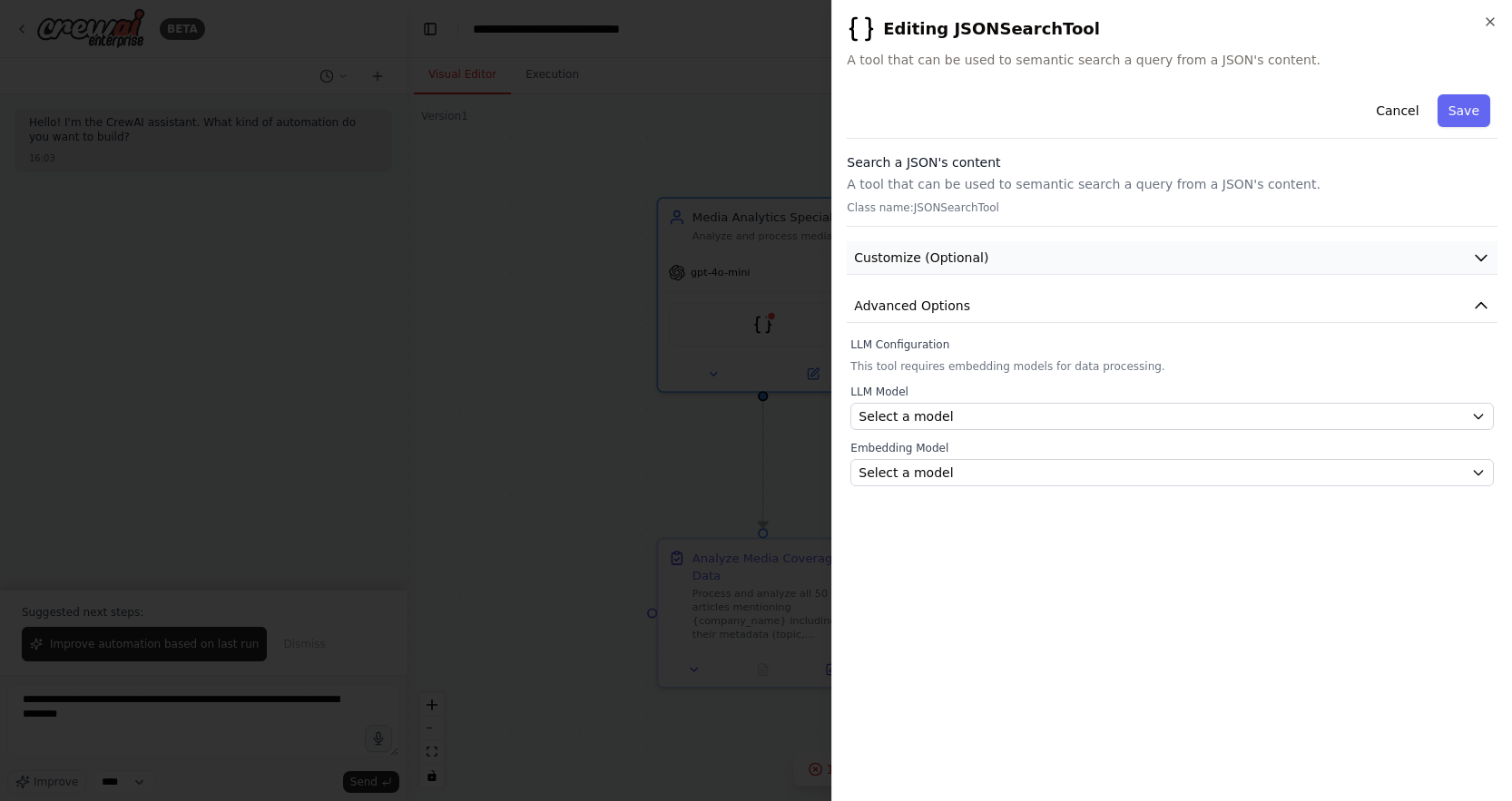
click at [943, 260] on span "Customize (Optional)" at bounding box center [921, 257] width 134 height 18
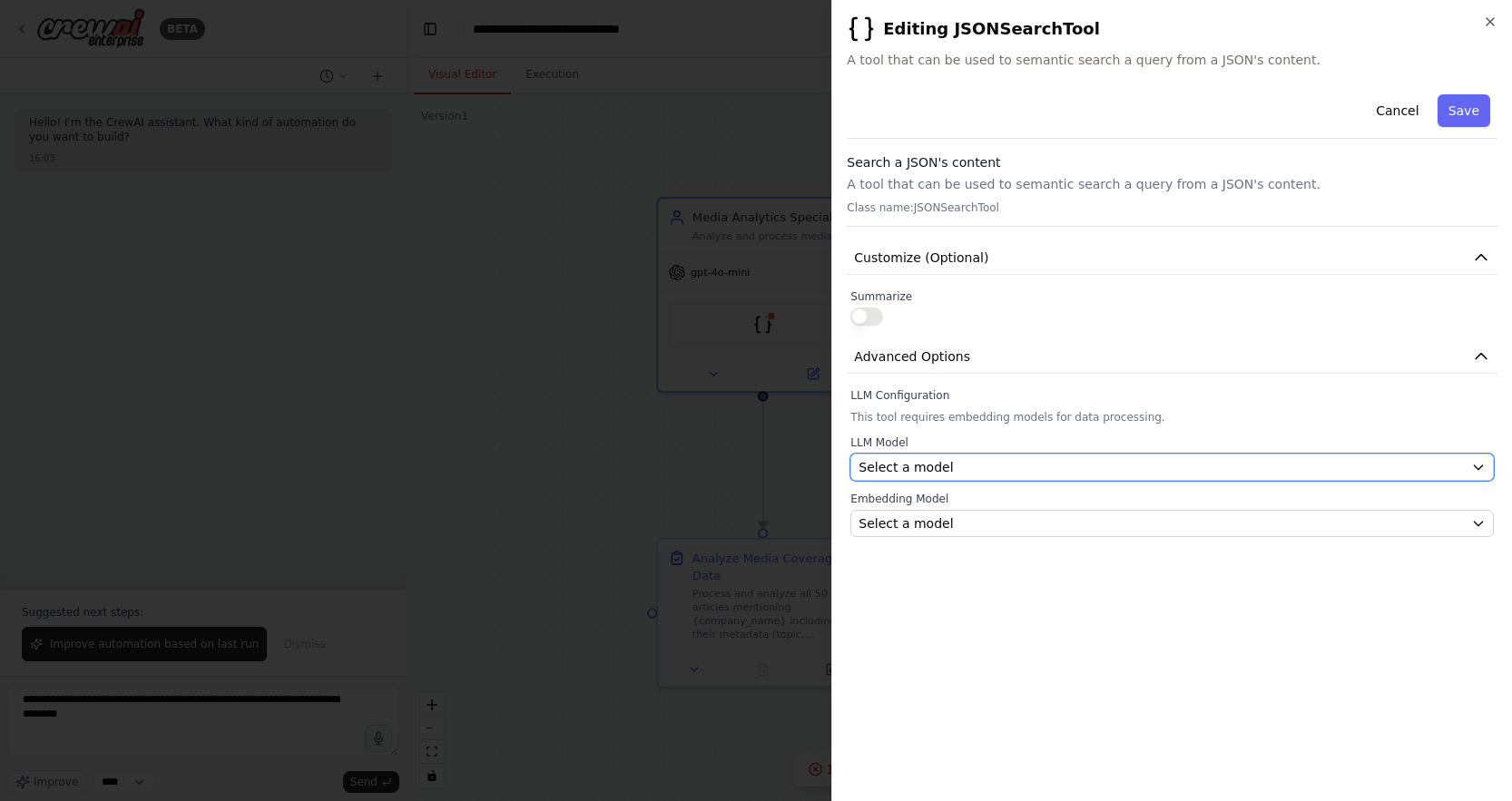
click at [948, 468] on div "Select a model" at bounding box center [1161, 467] width 606 height 18
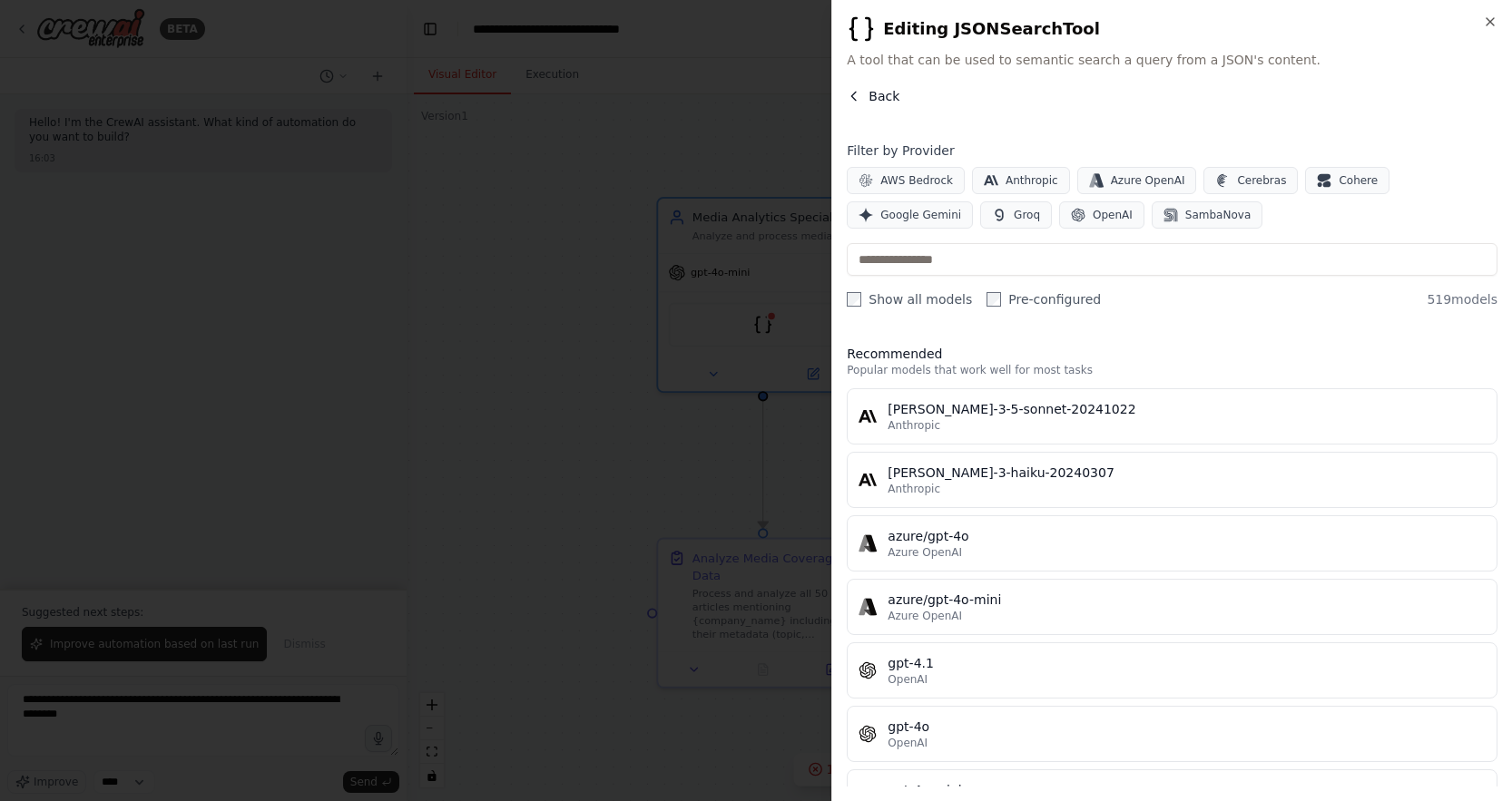
click at [866, 89] on button "Back" at bounding box center [873, 96] width 52 height 18
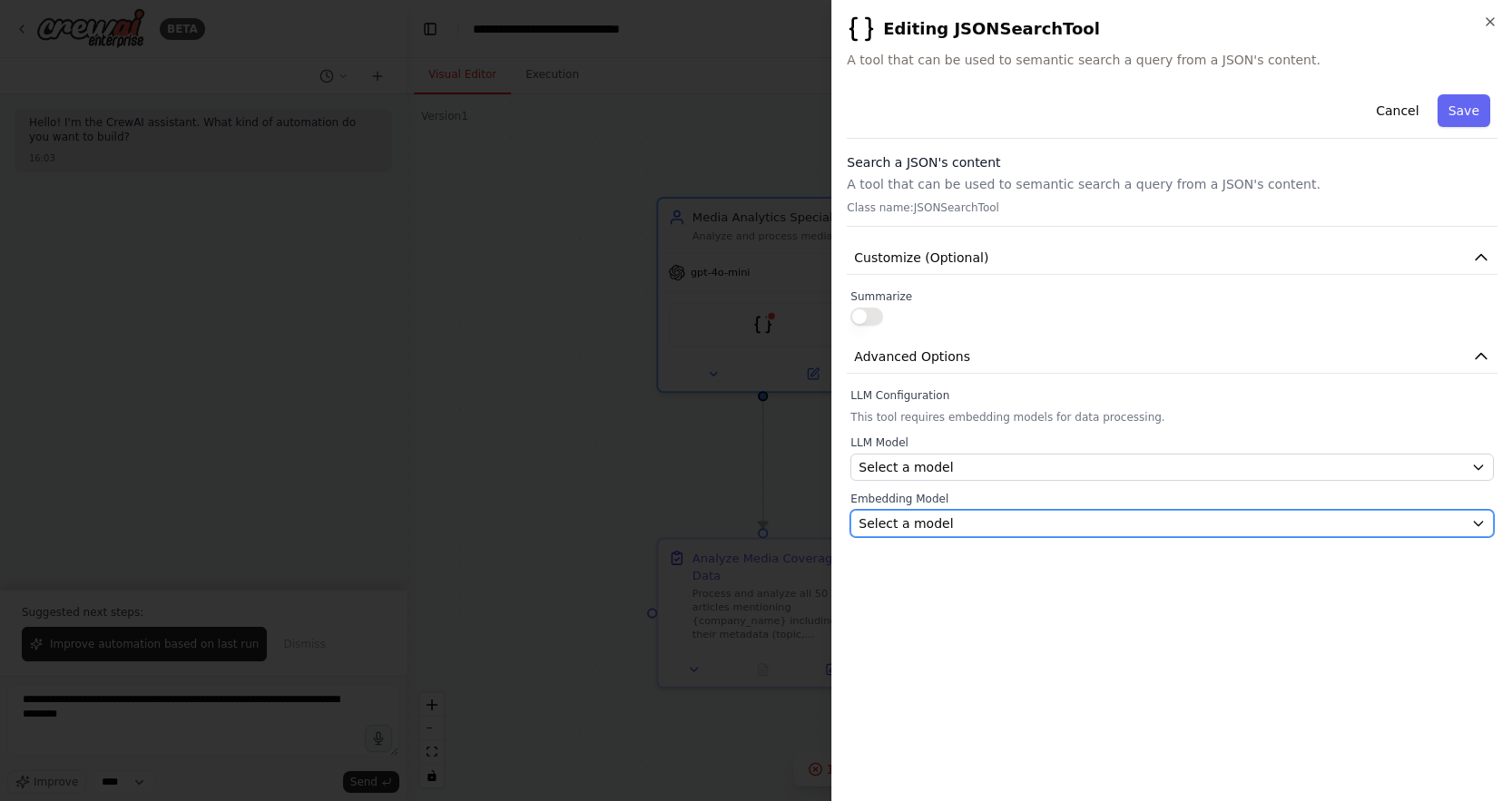
click at [937, 525] on span "Select a model" at bounding box center [906, 523] width 95 height 18
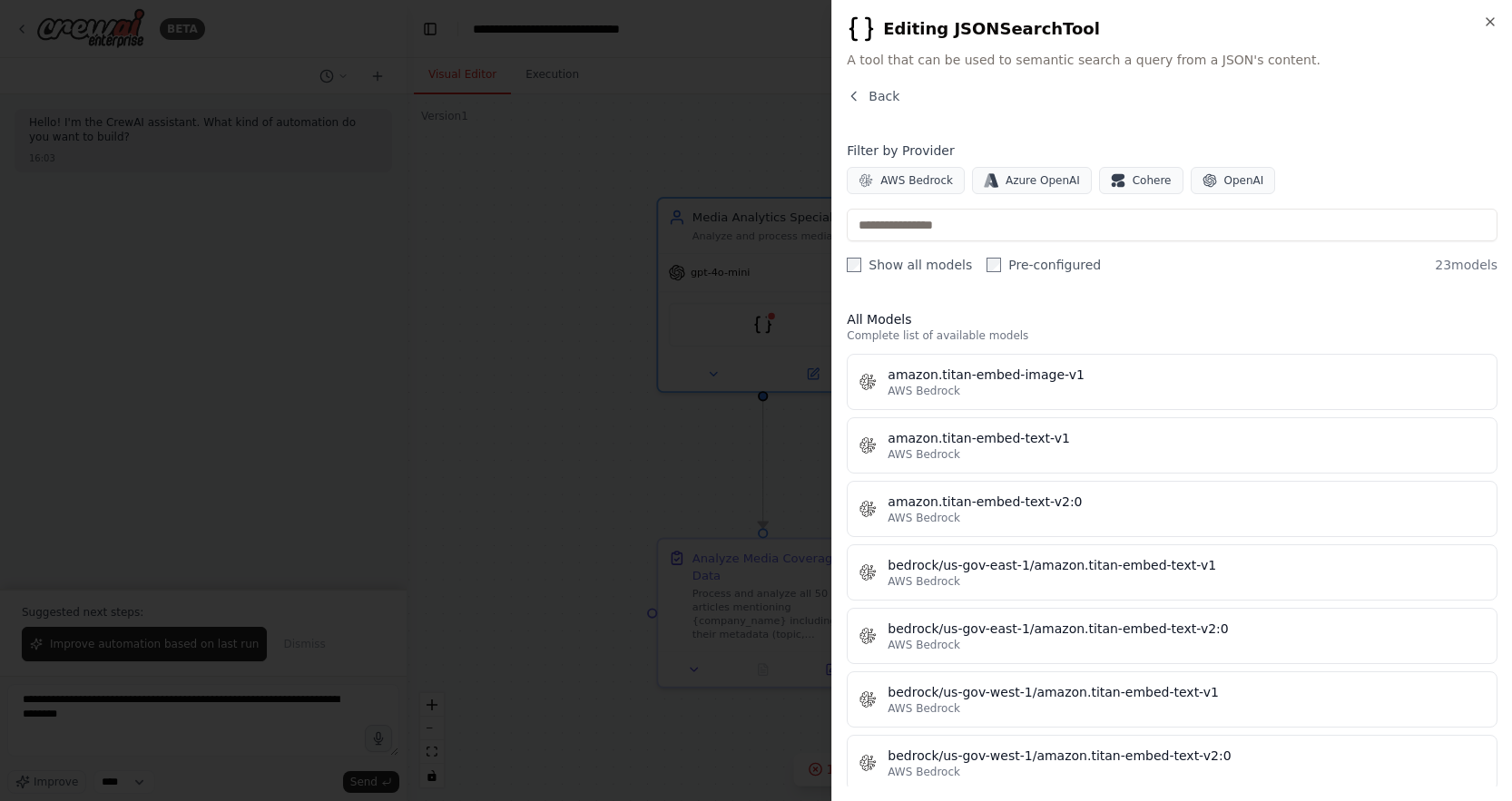
click at [850, 91] on icon "button" at bounding box center [853, 96] width 14 height 14
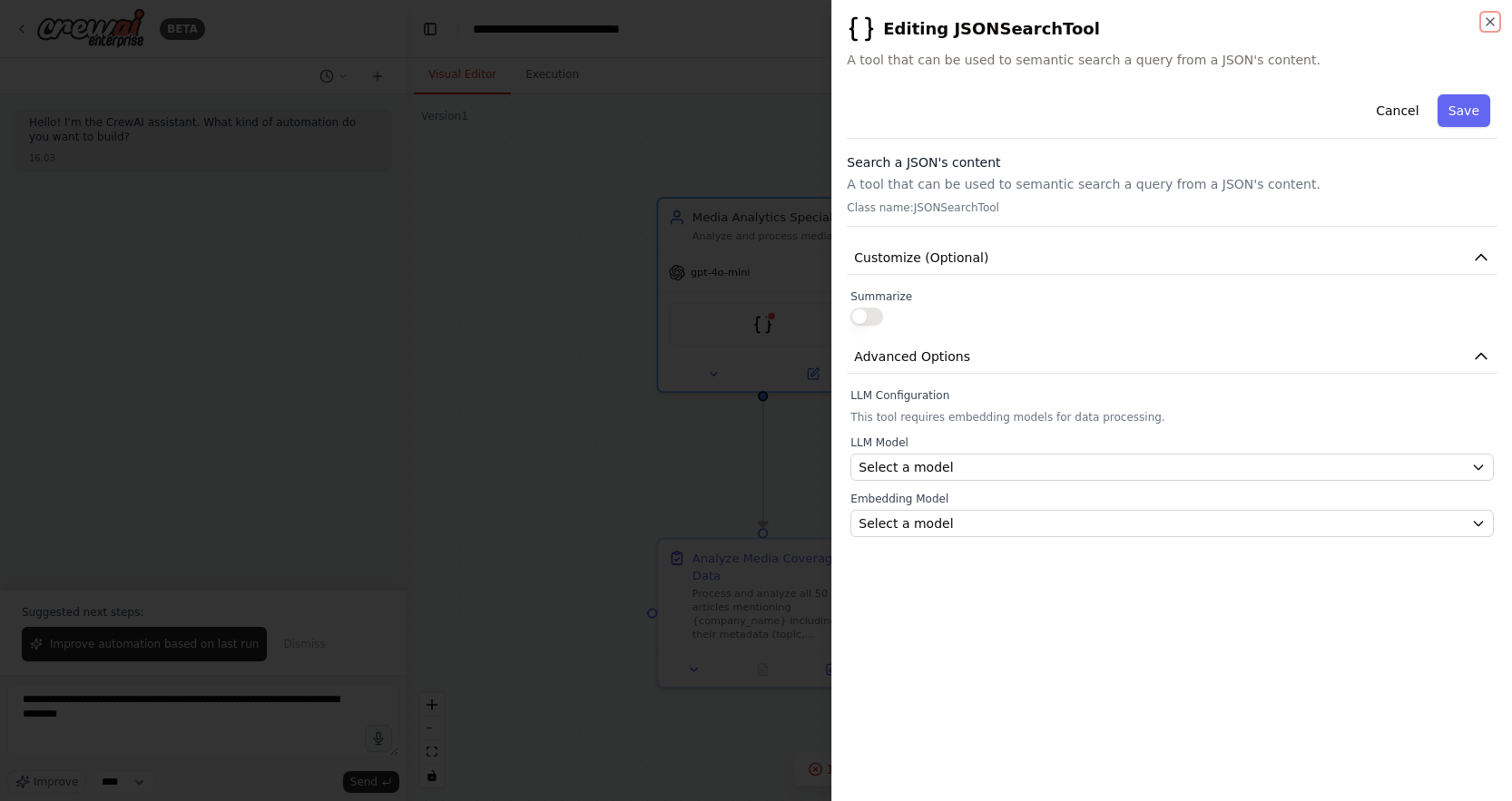
click at [1482, 22] on div "**********" at bounding box center [1172, 400] width 681 height 801
drag, startPoint x: 681, startPoint y: 370, endPoint x: 695, endPoint y: 363, distance: 15.7
click at [681, 370] on div at bounding box center [756, 400] width 1512 height 801
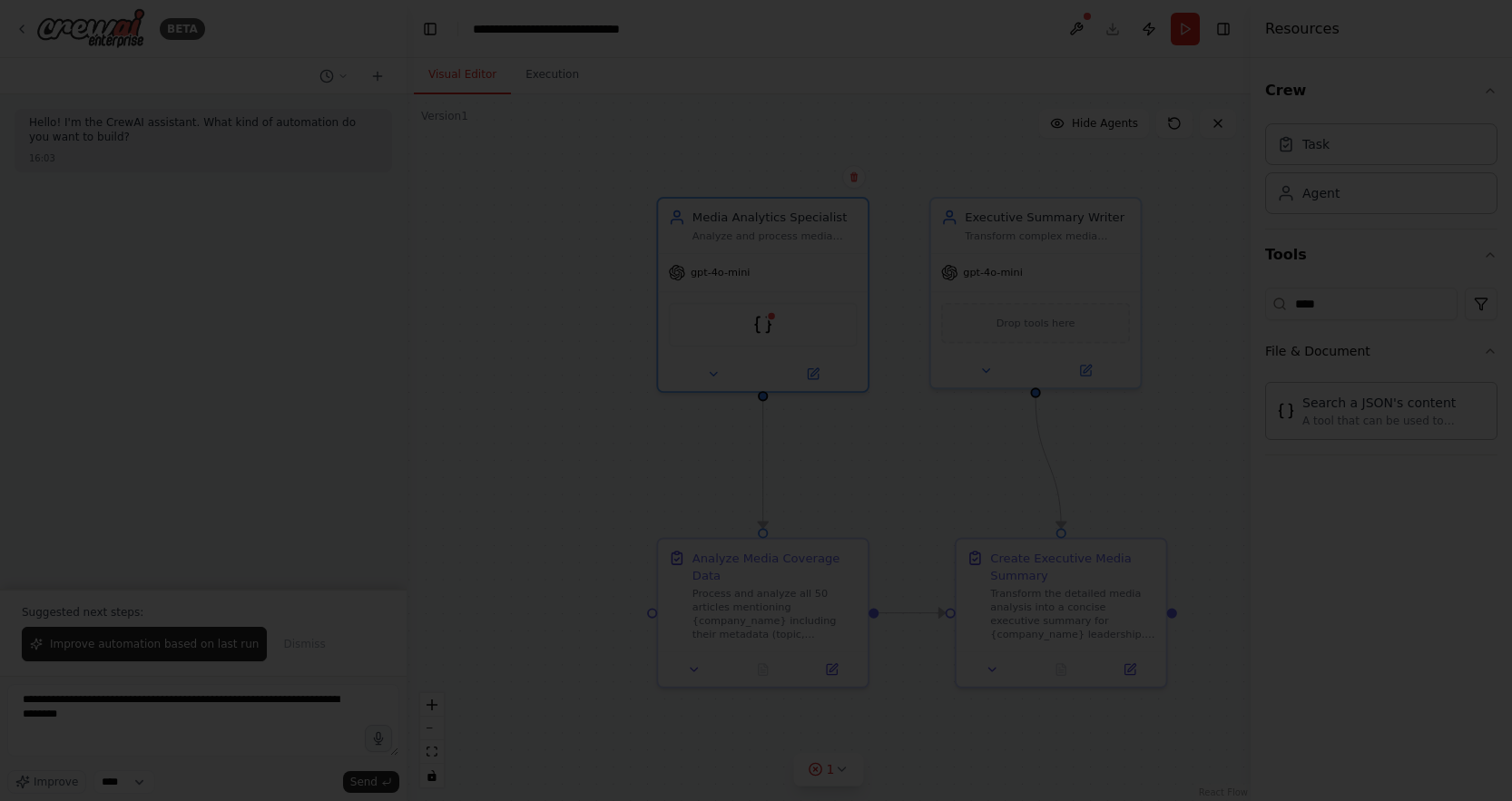
click at [769, 319] on div "JSONSearchTool" at bounding box center [762, 325] width 21 height 21
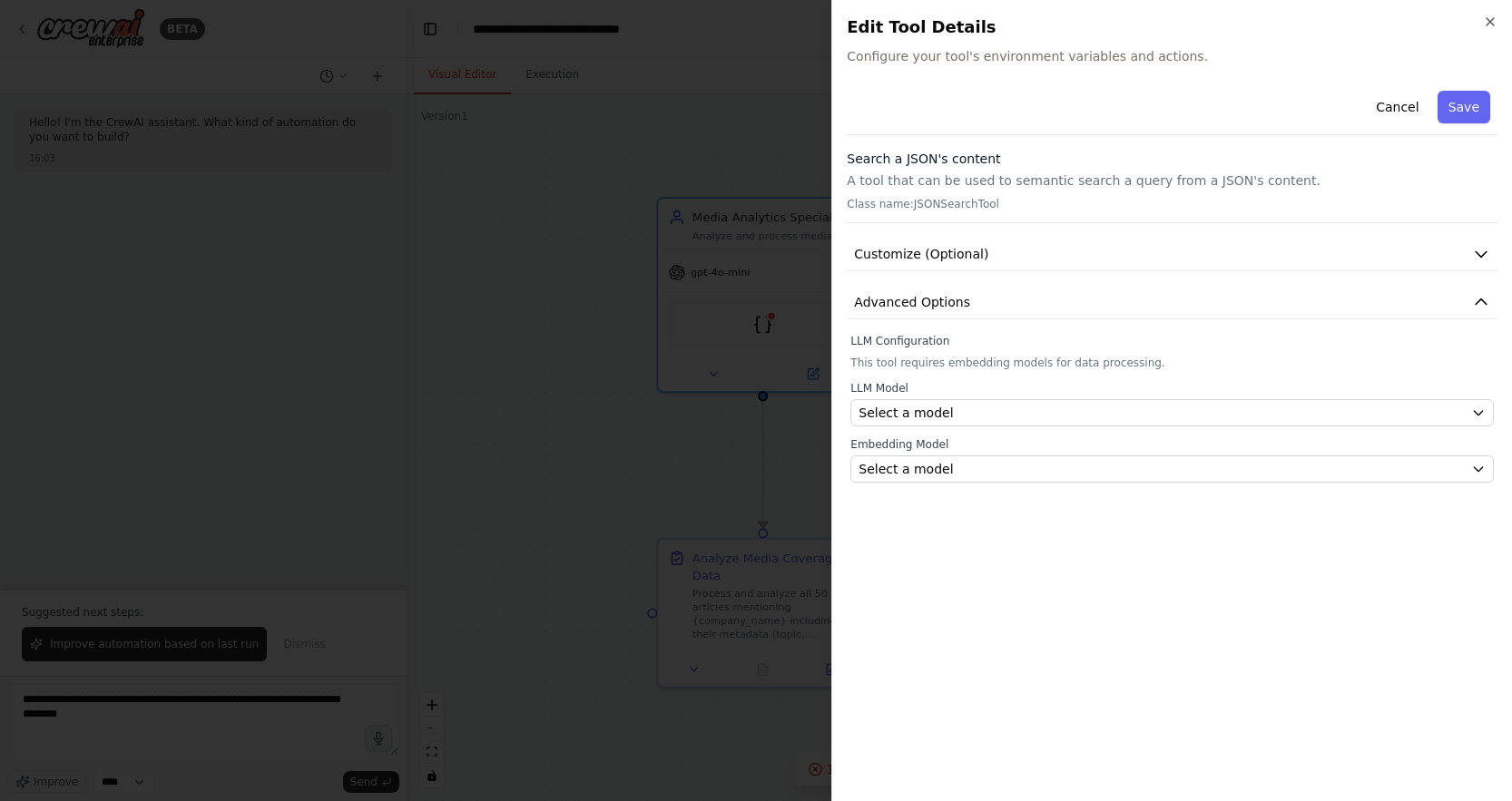
drag, startPoint x: 1411, startPoint y: 116, endPoint x: 1385, endPoint y: 124, distance: 27.2
click at [1411, 116] on button "Cancel" at bounding box center [1397, 107] width 65 height 33
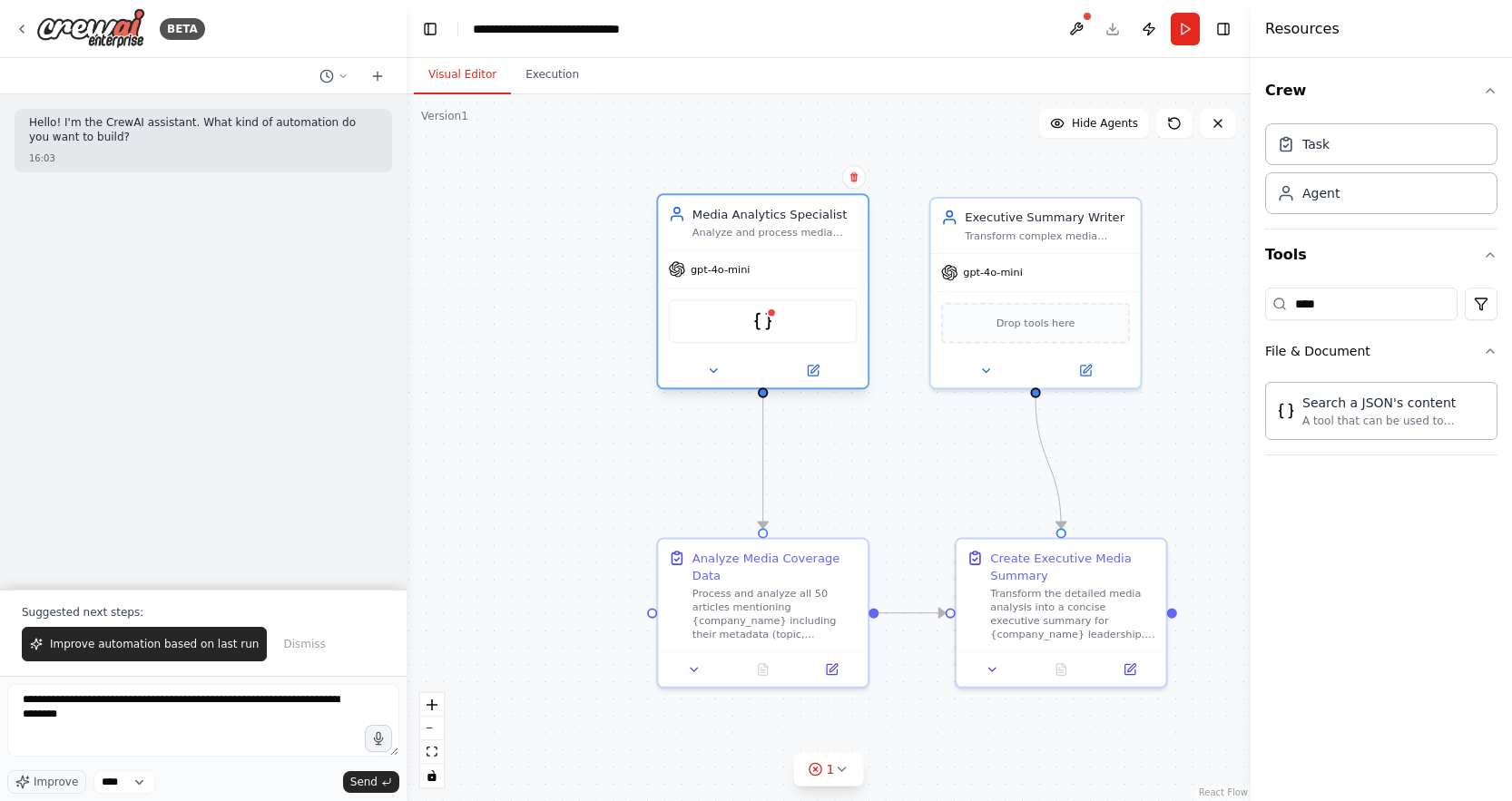
click at [800, 383] on div at bounding box center [763, 370] width 210 height 35
click at [804, 378] on button at bounding box center [813, 370] width 97 height 21
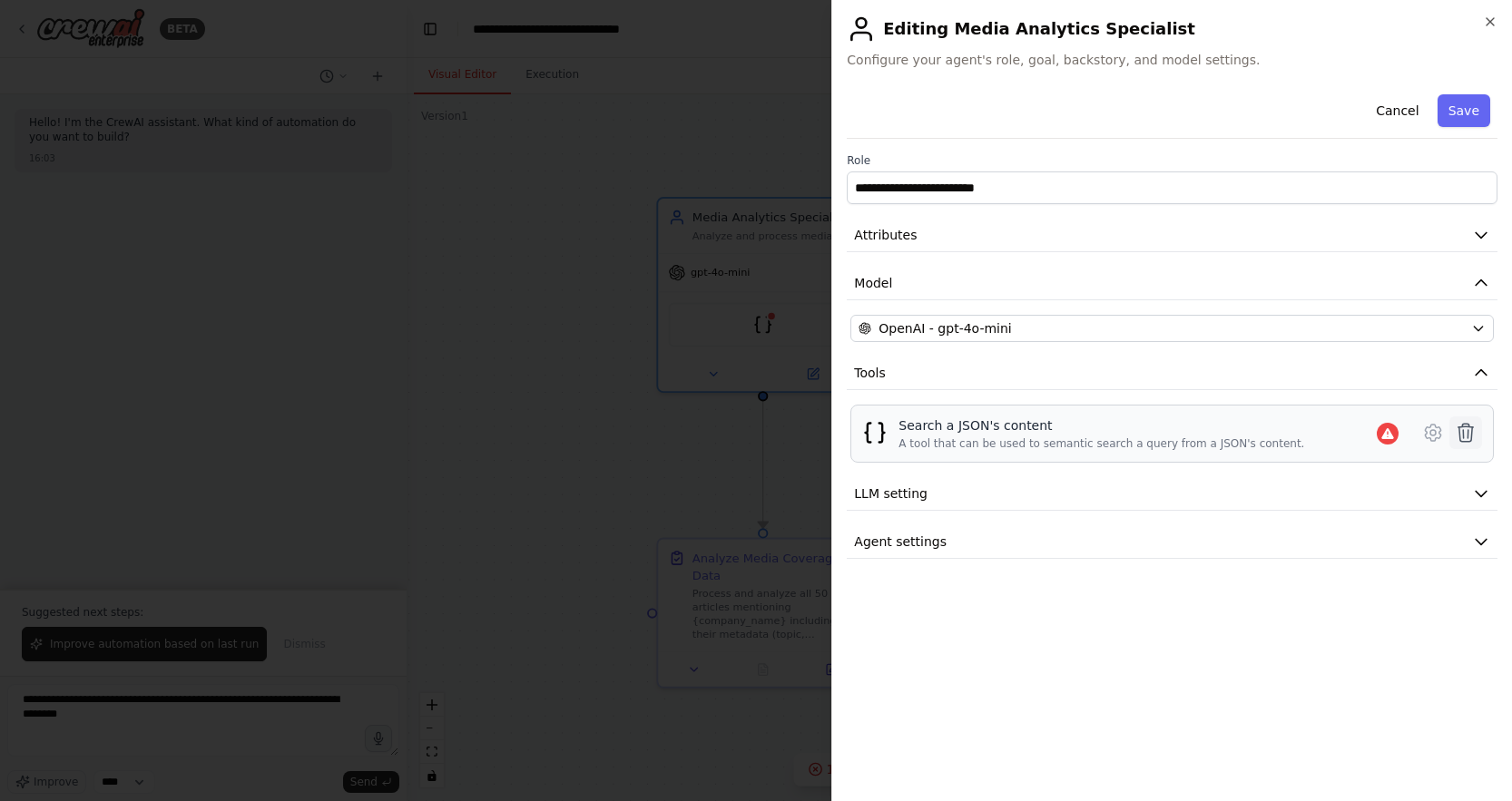
click at [1460, 437] on icon at bounding box center [1465, 432] width 22 height 22
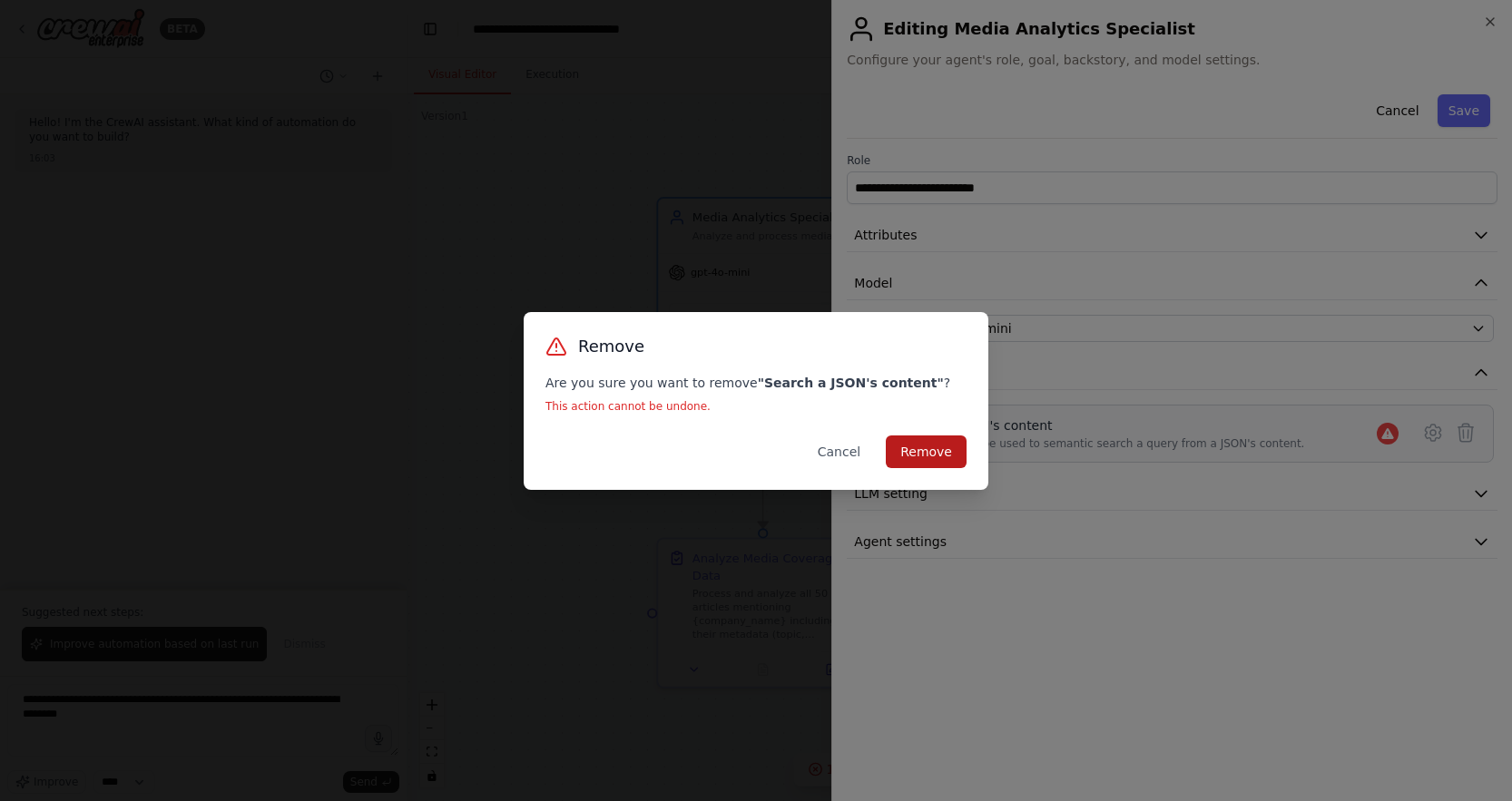
click at [909, 451] on button "Remove" at bounding box center [926, 452] width 81 height 33
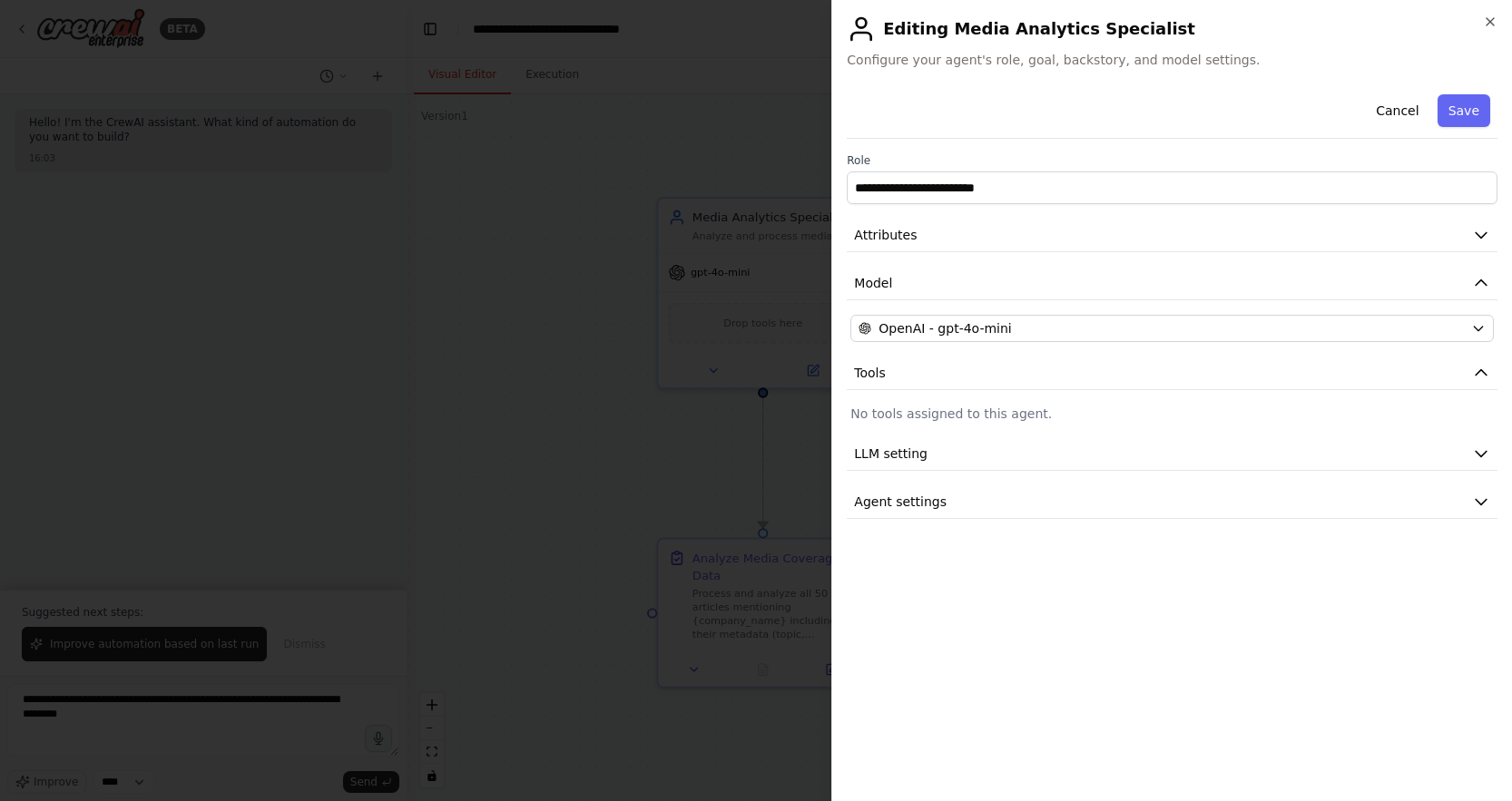
drag, startPoint x: 708, startPoint y: 443, endPoint x: 726, endPoint y: 404, distance: 43.0
click at [708, 443] on div at bounding box center [756, 400] width 1512 height 801
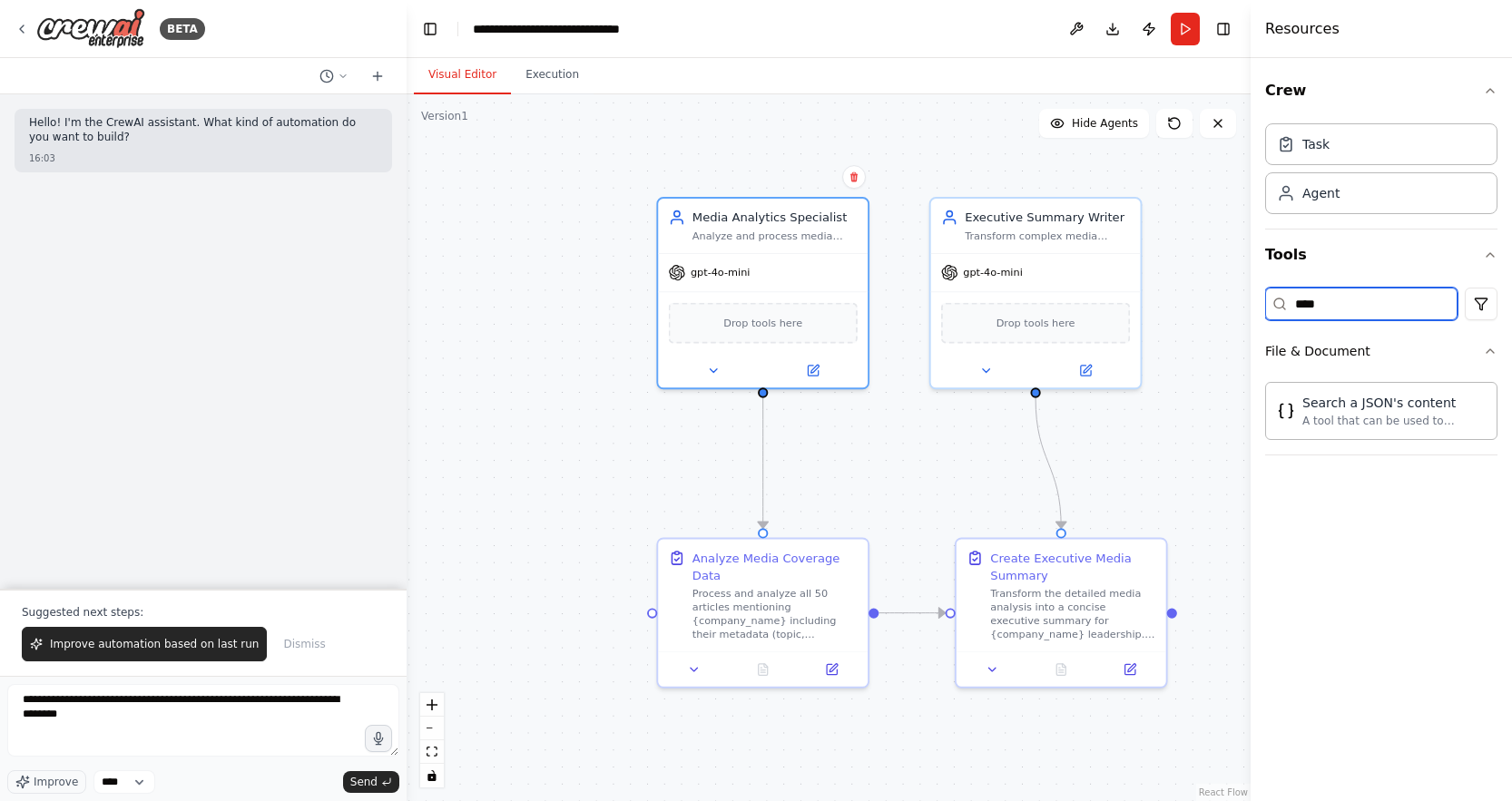
click at [1389, 306] on input "****" at bounding box center [1360, 304] width 192 height 33
click at [1388, 306] on input "****" at bounding box center [1360, 304] width 192 height 33
click at [1387, 307] on input "****" at bounding box center [1360, 304] width 192 height 33
type input "*"
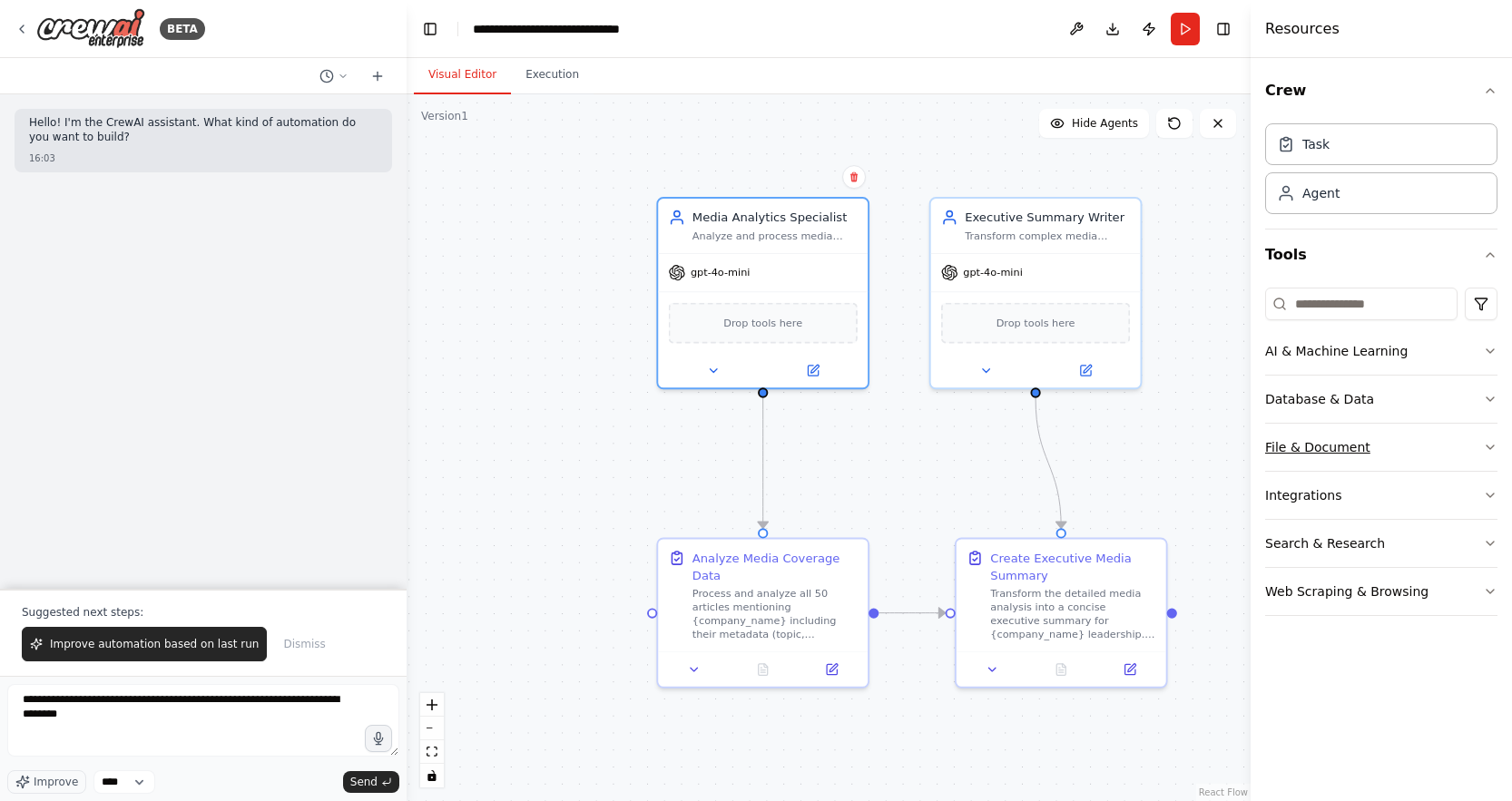
click at [1352, 448] on div "File & Document" at bounding box center [1317, 446] width 105 height 18
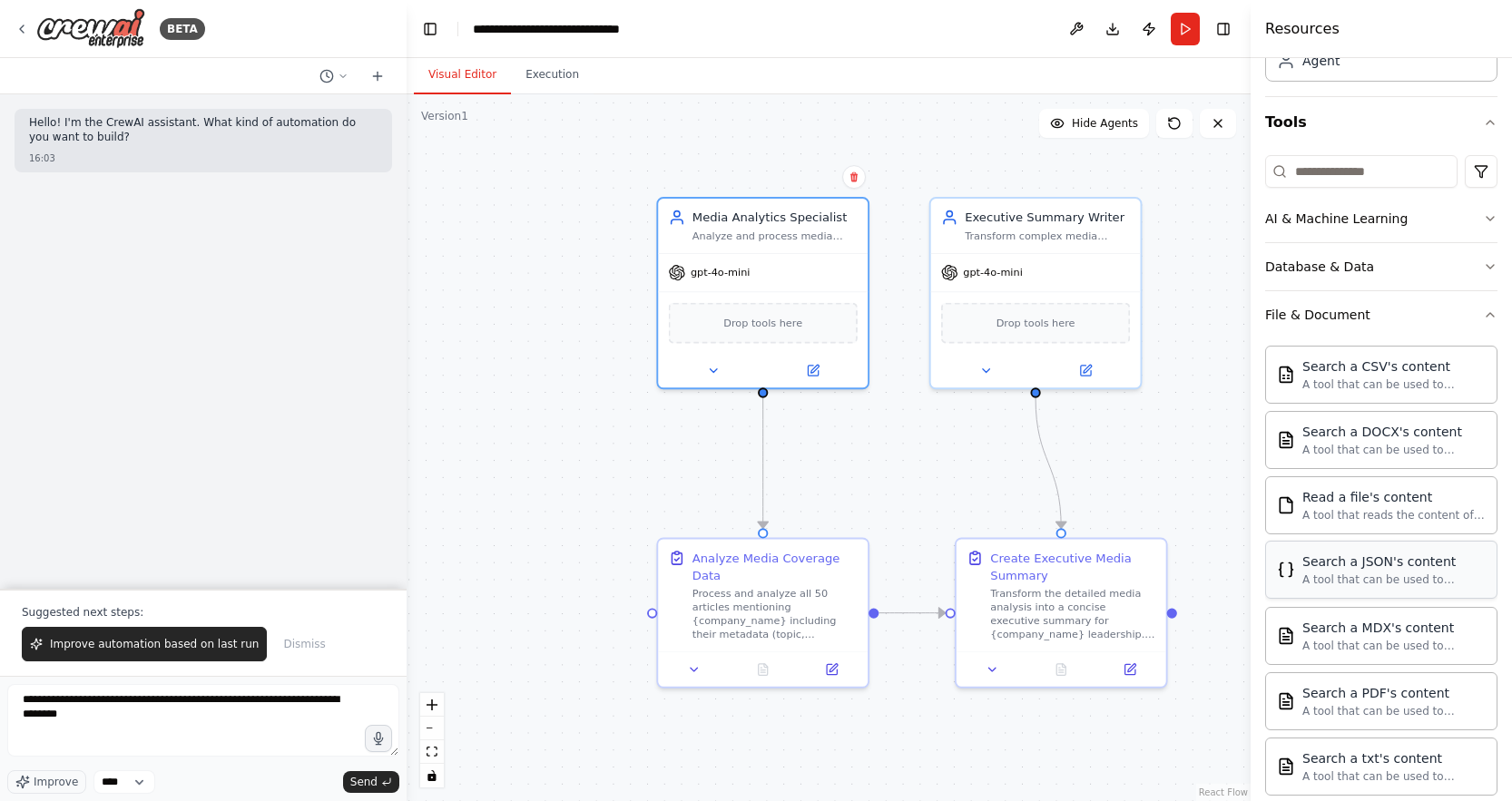
scroll to position [133, 0]
click at [1377, 769] on div "A tool that can be used to semantic search a query from a txt's content." at bounding box center [1394, 774] width 184 height 14
click at [805, 367] on button at bounding box center [813, 370] width 97 height 21
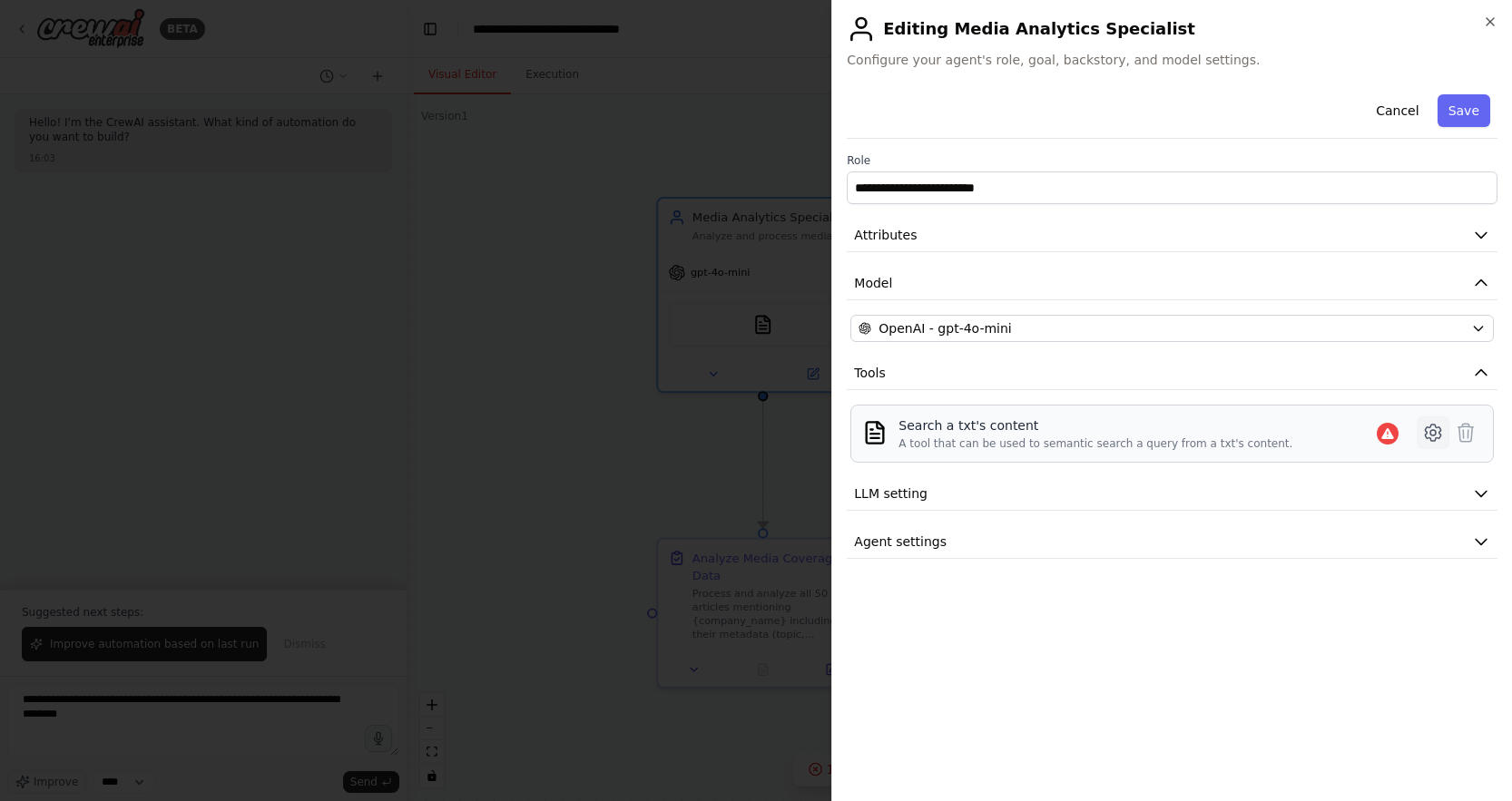
click at [1425, 437] on icon at bounding box center [1432, 432] width 15 height 16
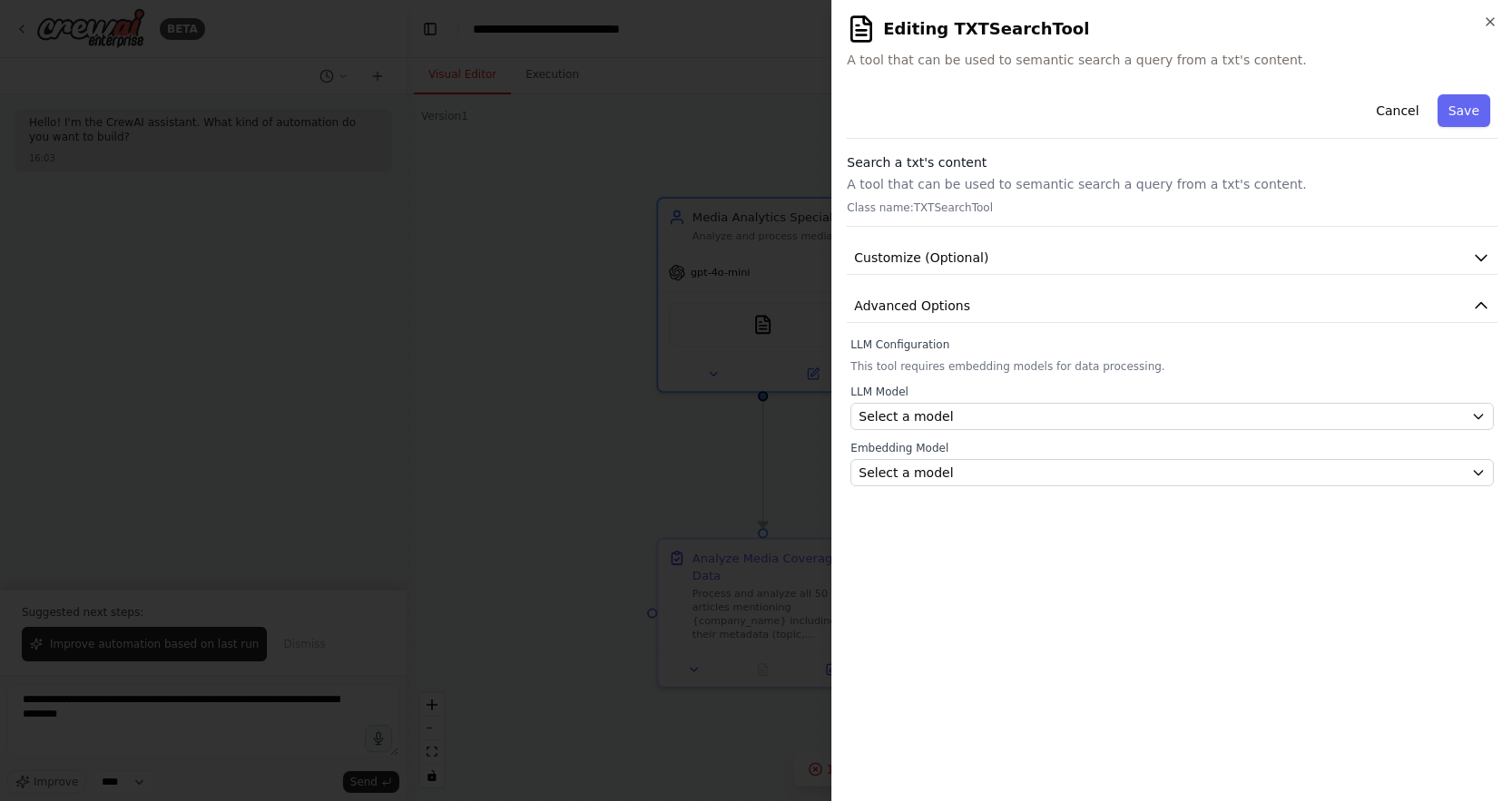
click at [1417, 114] on button "Cancel" at bounding box center [1397, 111] width 65 height 33
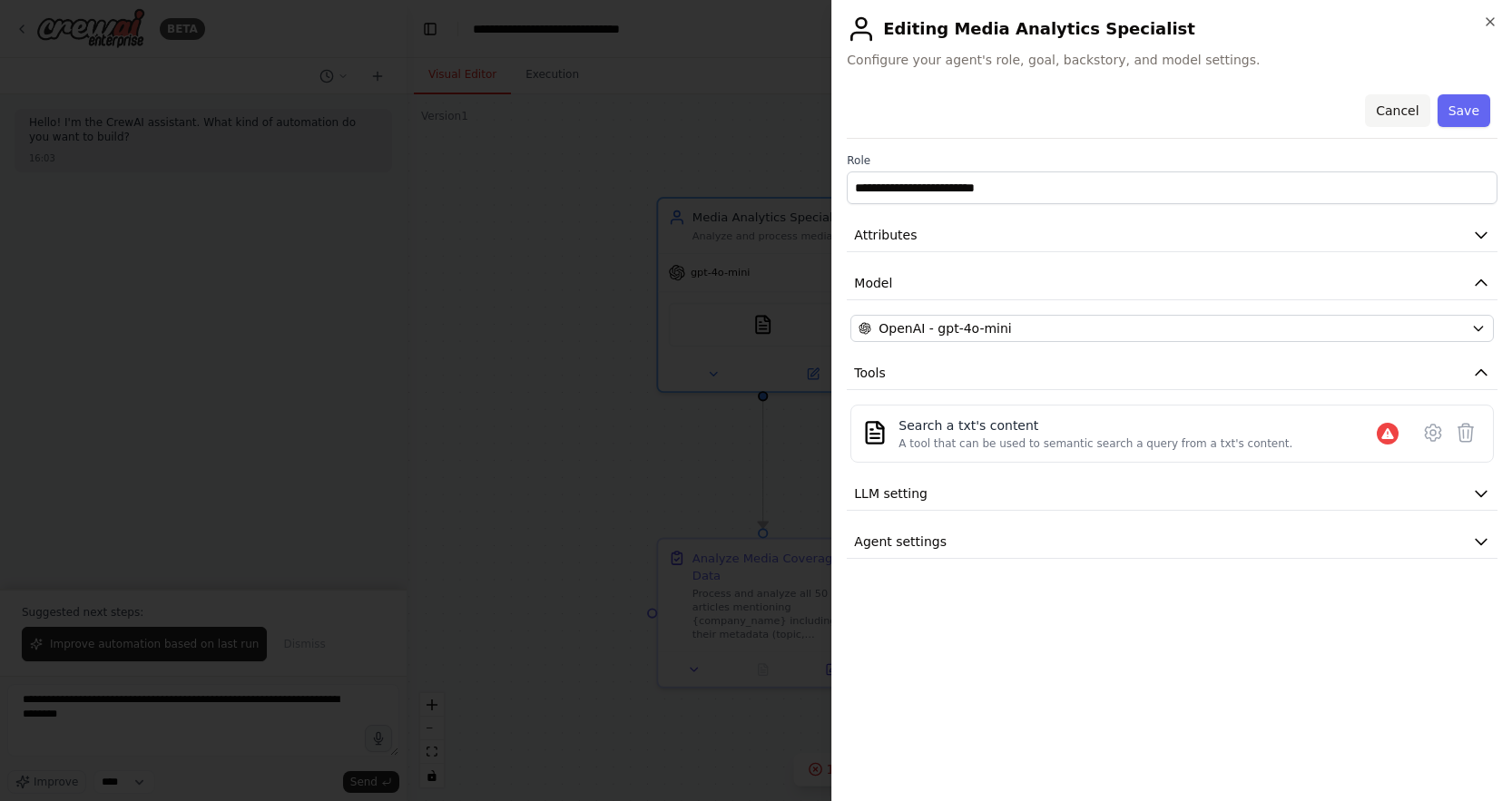
click at [1401, 115] on button "Cancel" at bounding box center [1397, 111] width 65 height 33
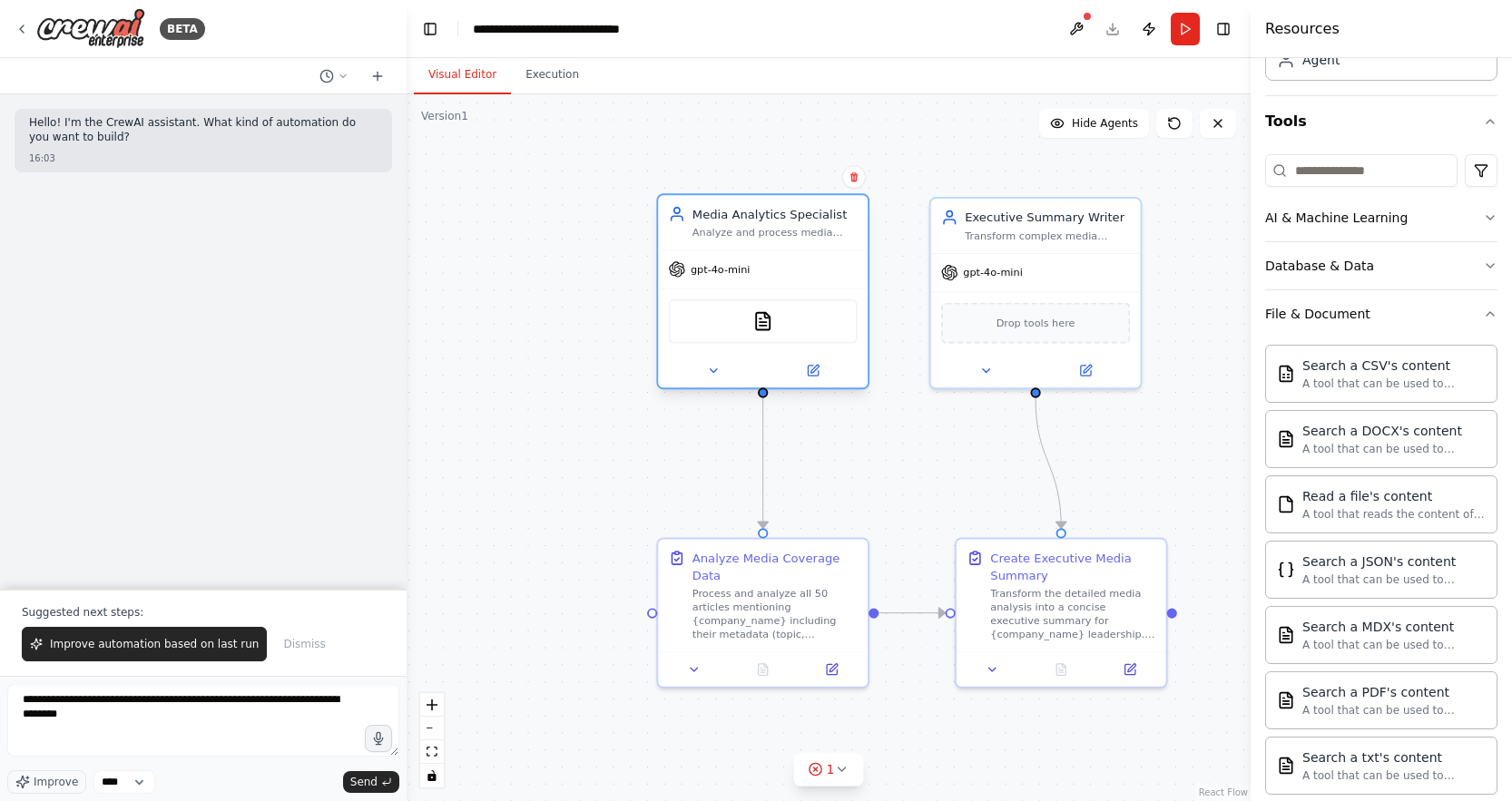
click at [794, 325] on div "TXTSearchTool" at bounding box center [762, 320] width 188 height 44
click at [818, 368] on icon at bounding box center [812, 370] width 14 height 14
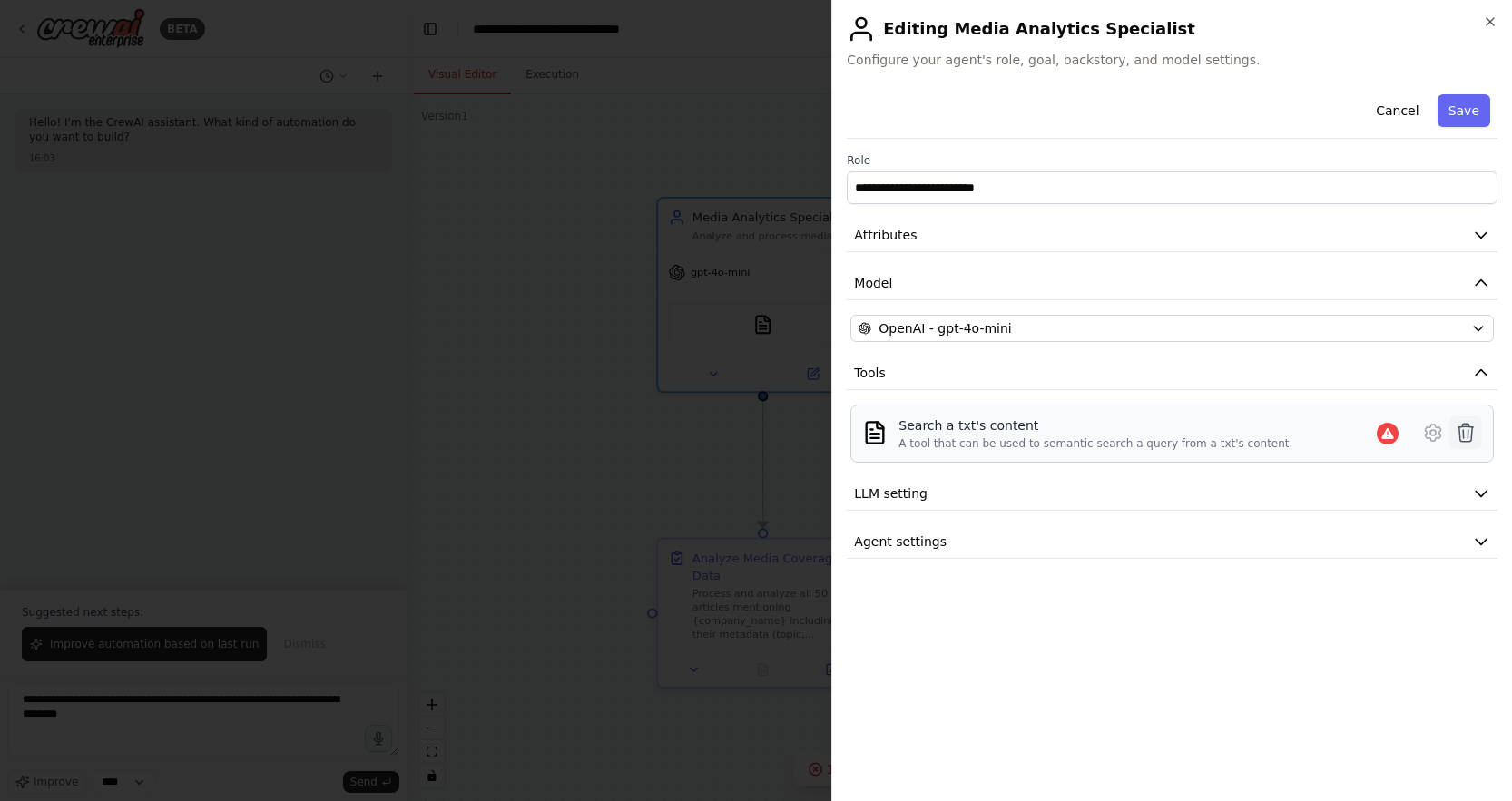
click at [1452, 422] on button at bounding box center [1465, 432] width 33 height 33
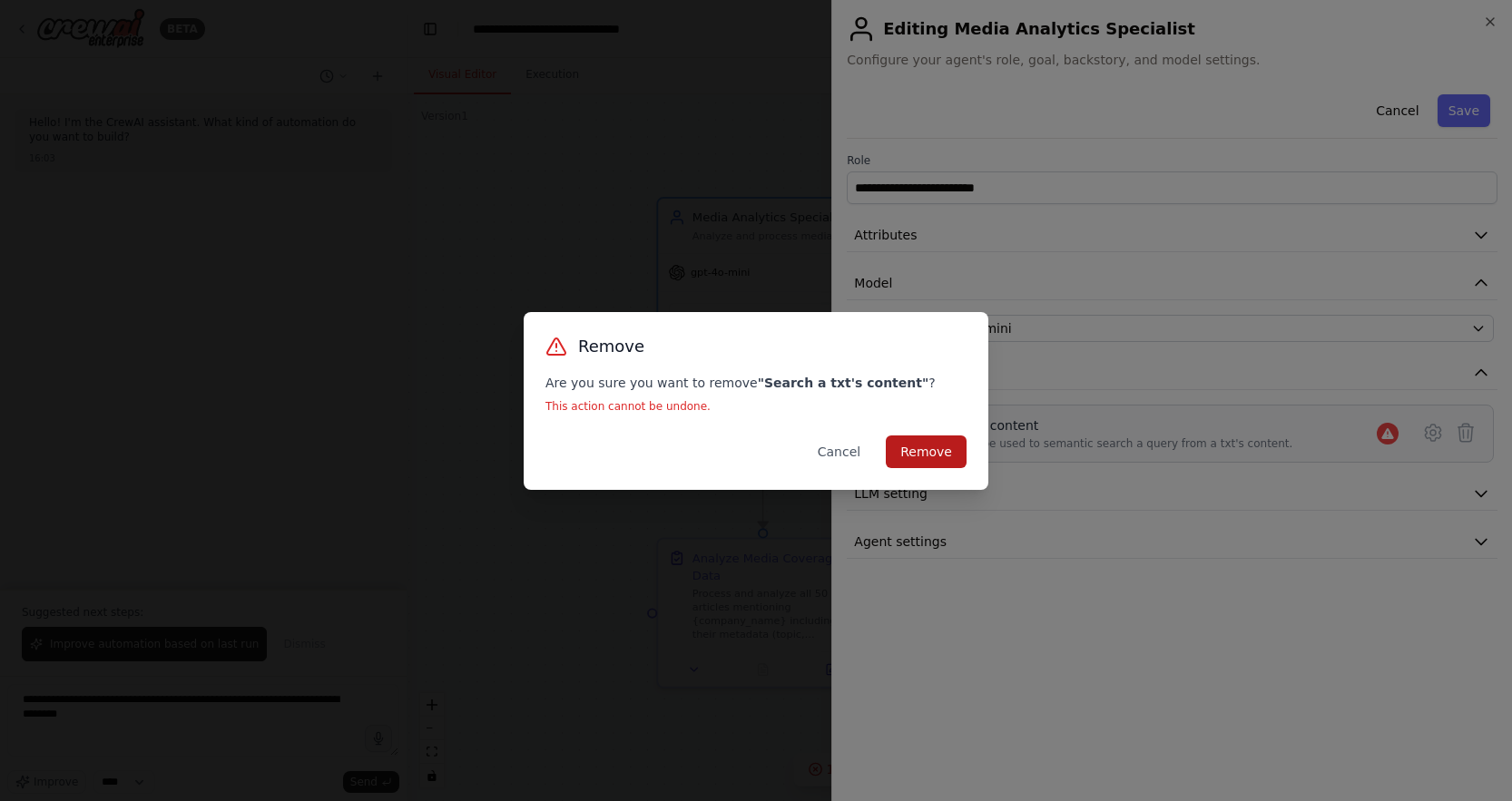
drag, startPoint x: 938, startPoint y: 445, endPoint x: 916, endPoint y: 438, distance: 23.1
click at [936, 444] on button "Remove" at bounding box center [926, 452] width 81 height 33
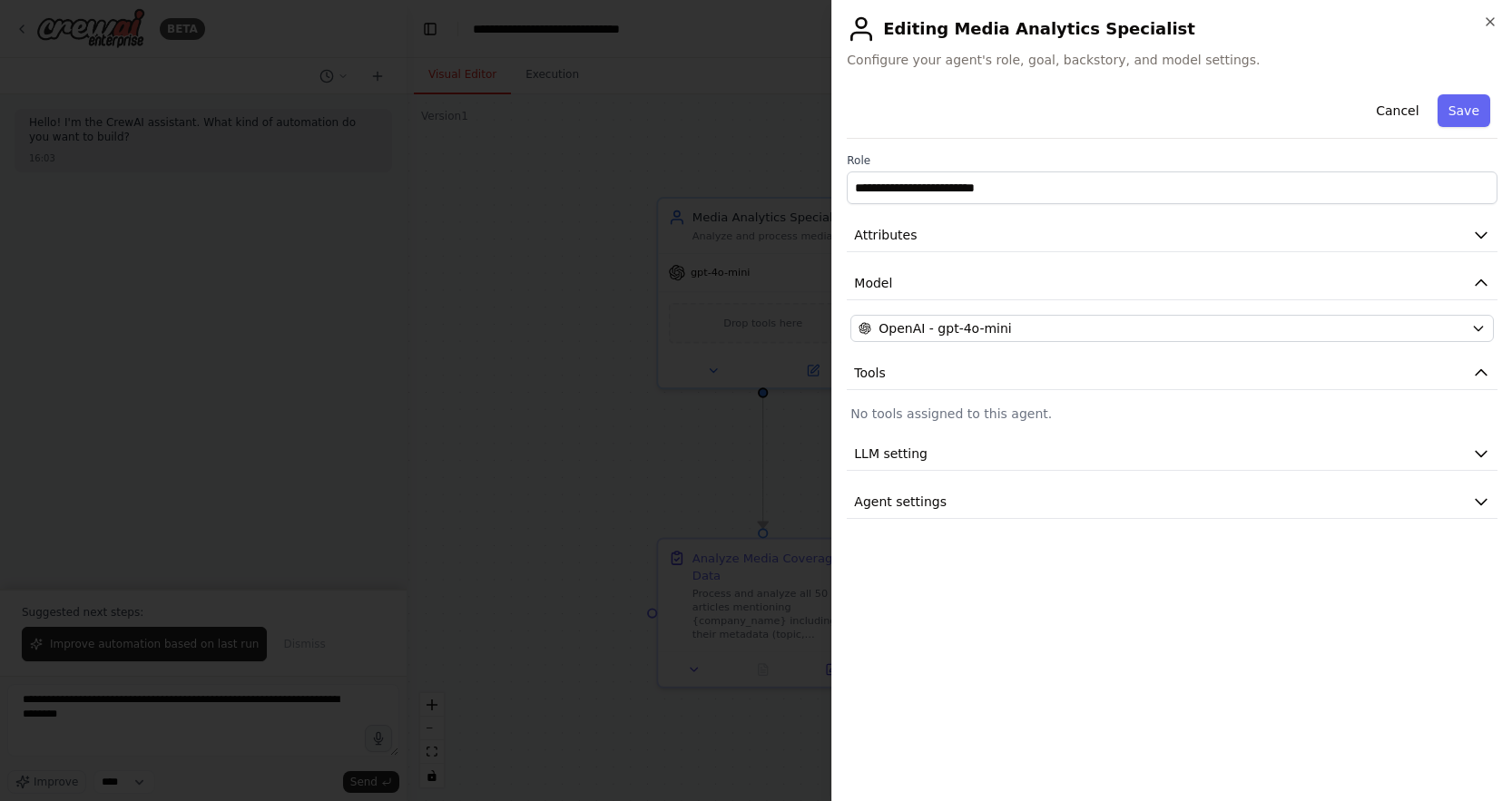
click at [664, 363] on div at bounding box center [756, 400] width 1512 height 801
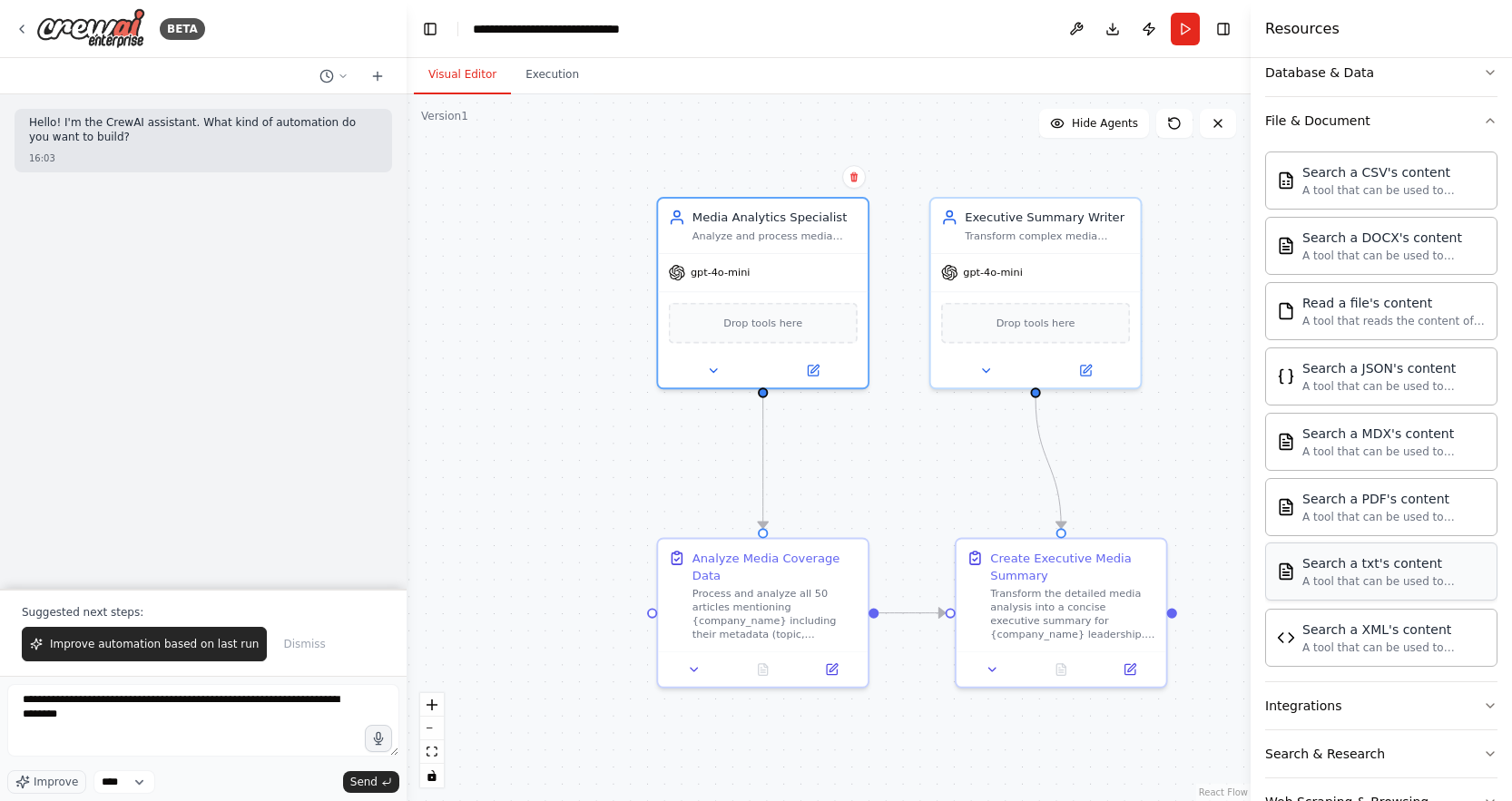
scroll to position [330, 0]
click at [1386, 695] on button "Integrations" at bounding box center [1381, 702] width 232 height 47
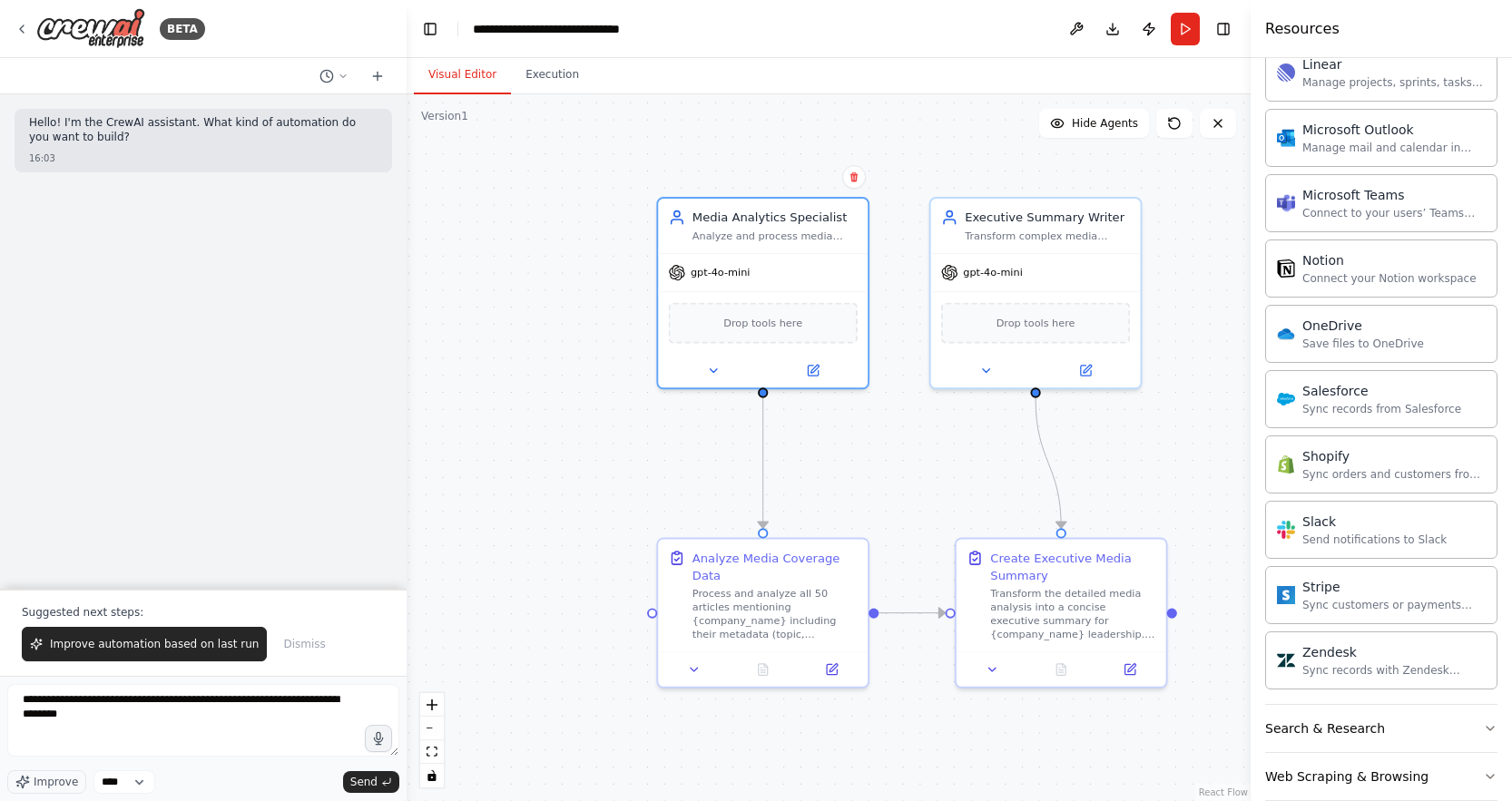
scroll to position [1766, 0]
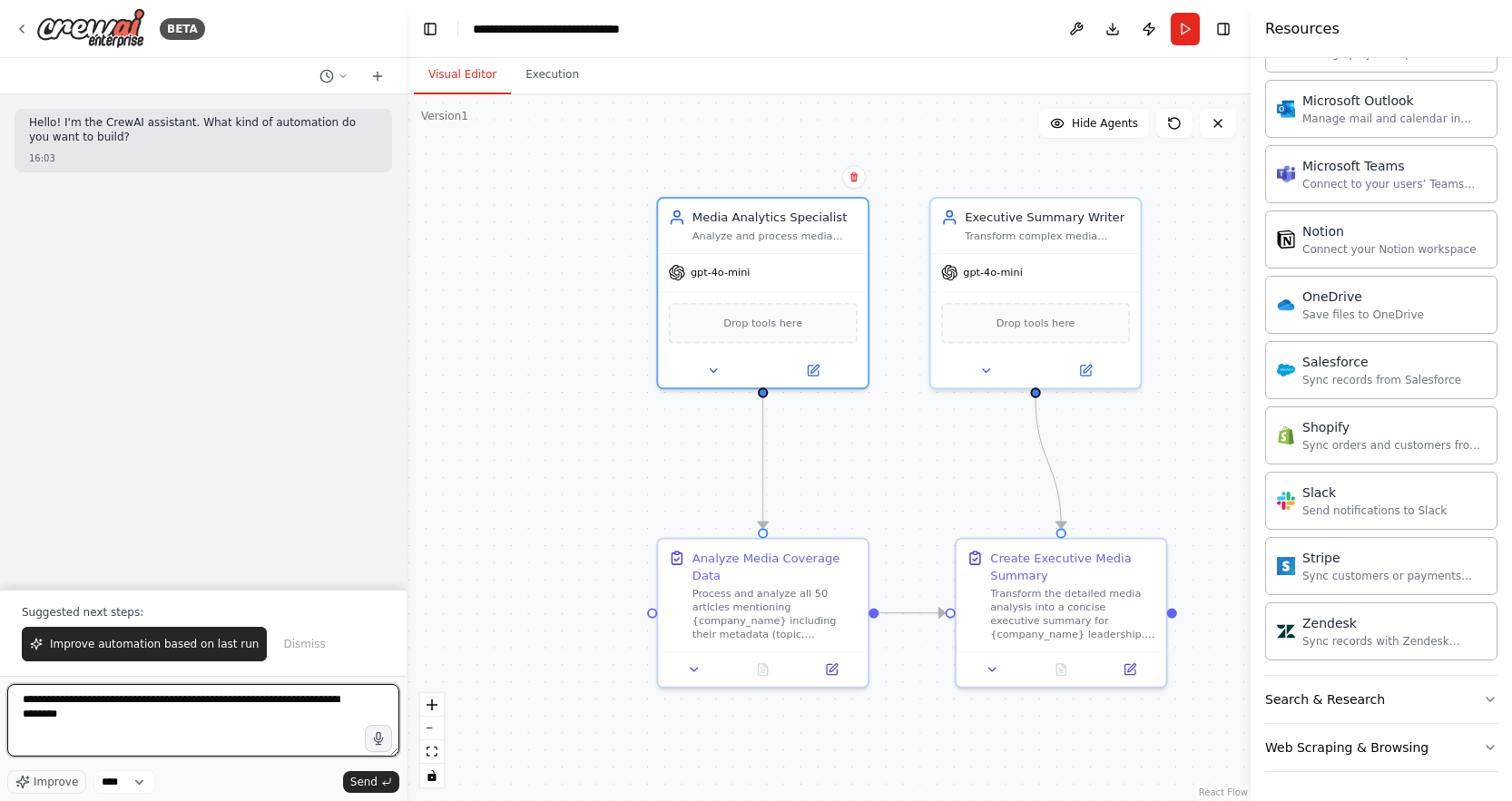
click at [115, 714] on textarea "**********" at bounding box center [203, 719] width 392 height 72
type textarea "**********"
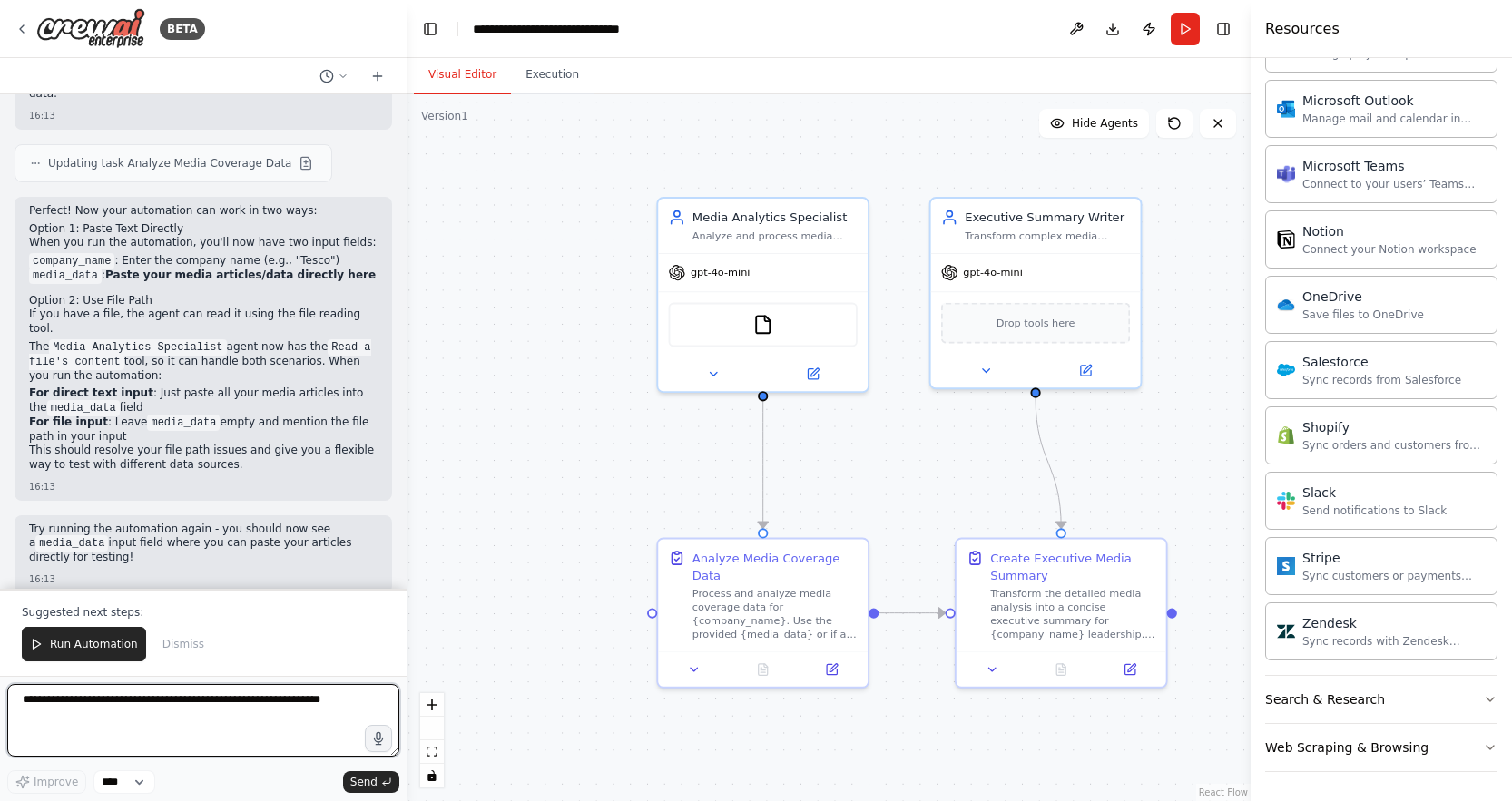
scroll to position [809, 0]
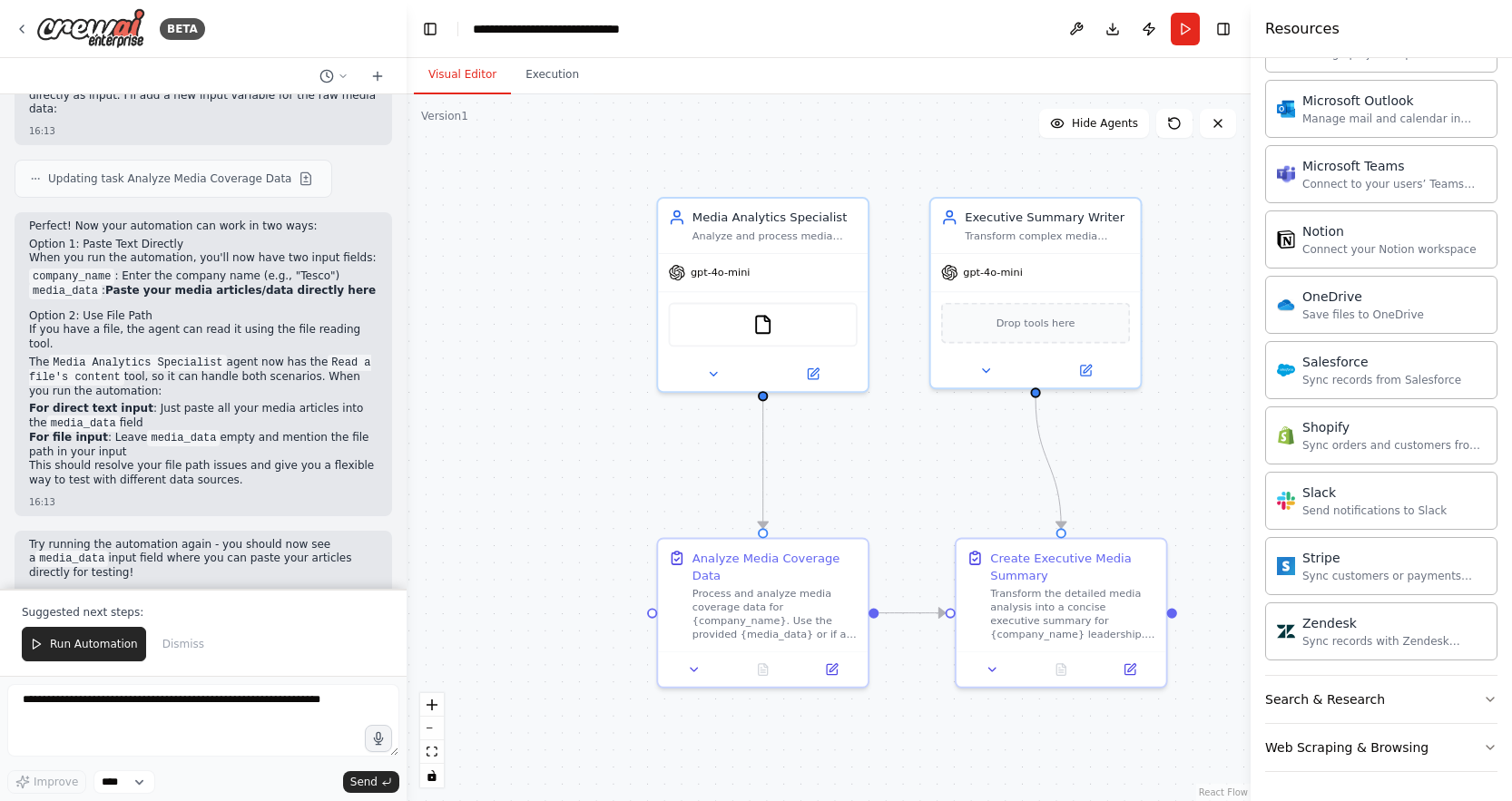
click at [601, 423] on div ".deletable-edge-delete-btn { width: 20px; height: 20px; border: 0px solid #ffff…" at bounding box center [829, 448] width 844 height 706
click at [1175, 31] on button "Run" at bounding box center [1185, 29] width 29 height 33
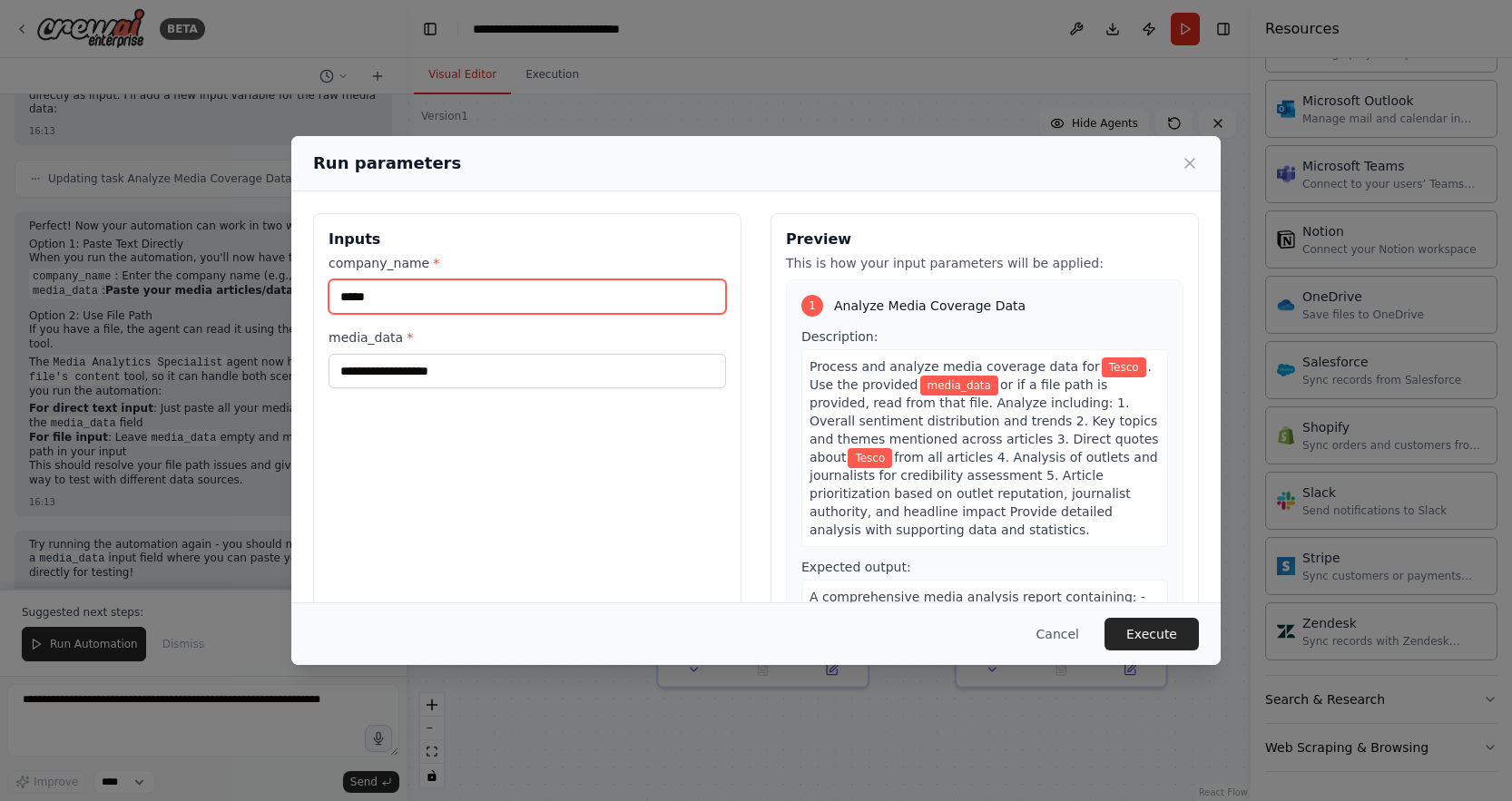
click at [435, 289] on input "*****" at bounding box center [527, 296] width 397 height 35
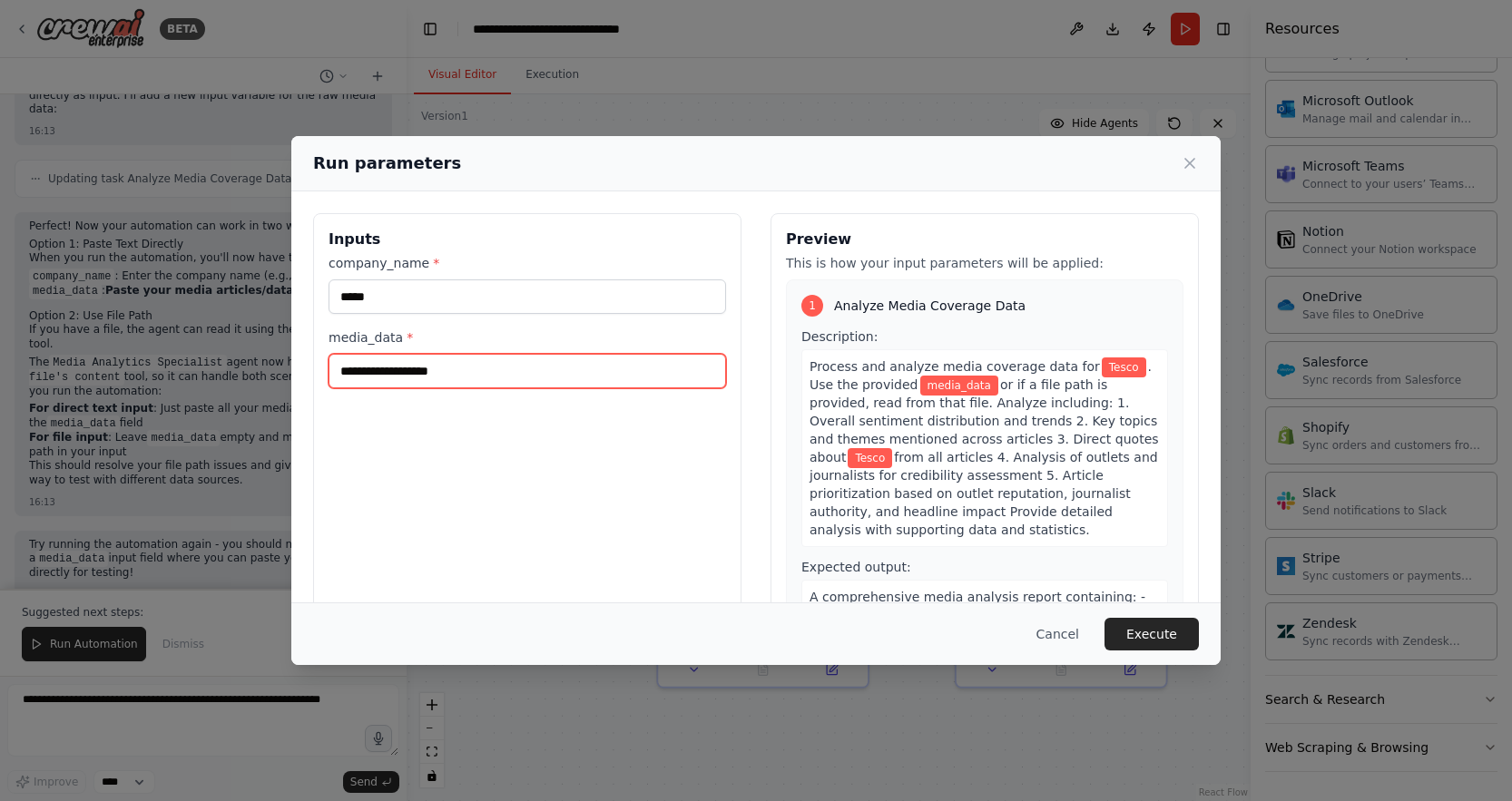
click at [433, 359] on input "media_data *" at bounding box center [527, 370] width 397 height 35
paste input "**********"
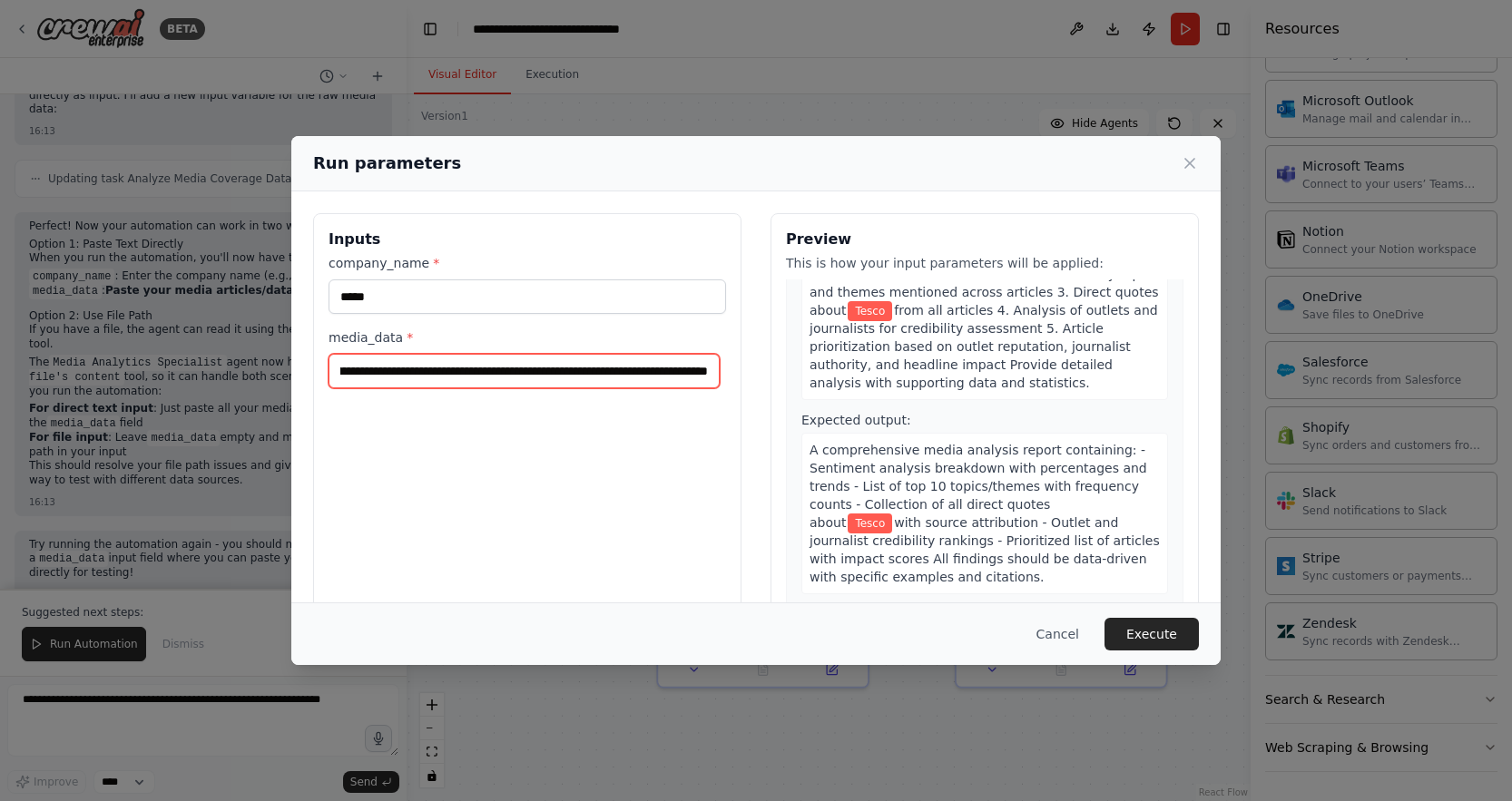
scroll to position [1441, 0]
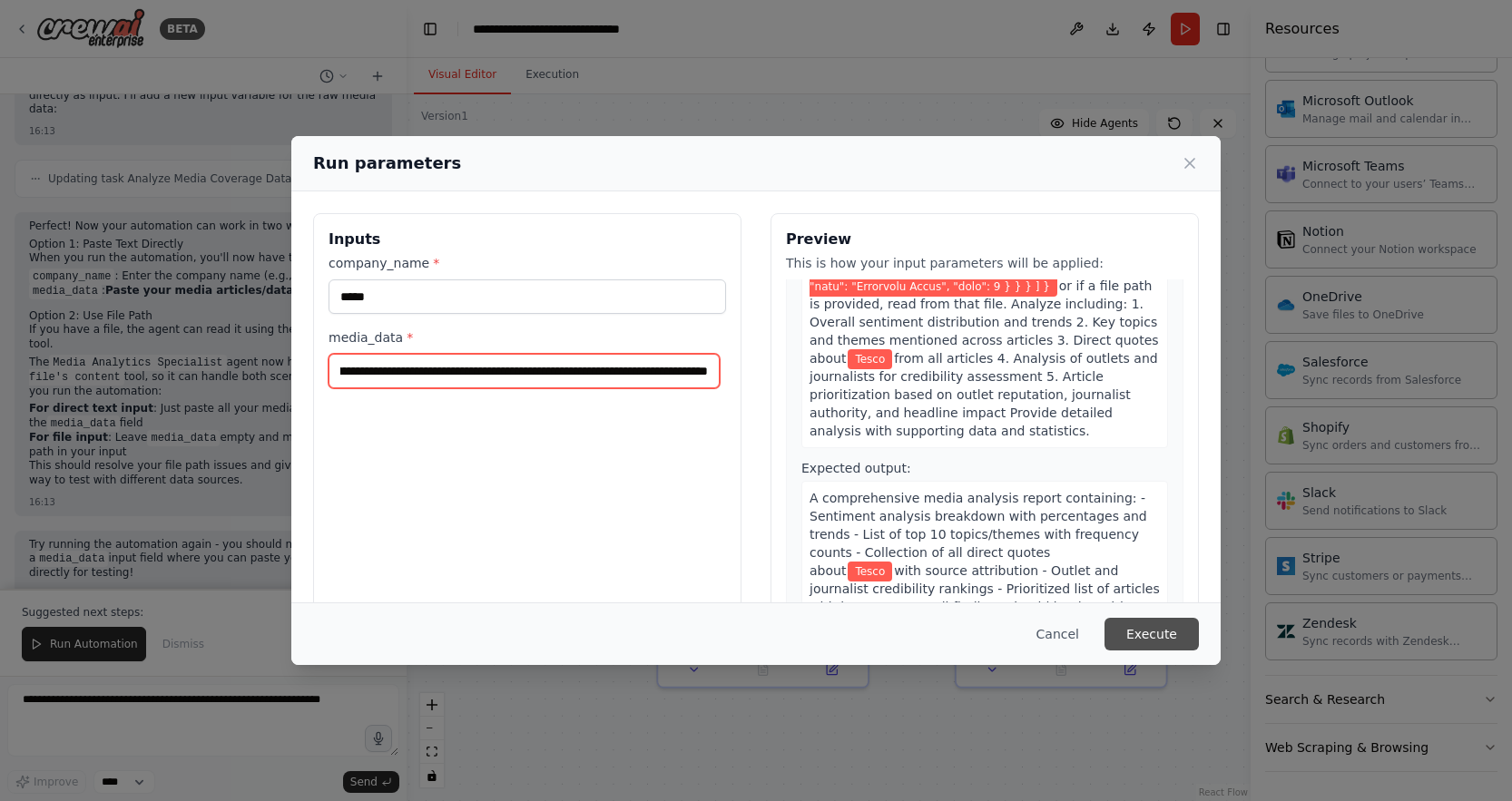
type input "**********"
click at [1144, 626] on button "Execute" at bounding box center [1151, 633] width 95 height 33
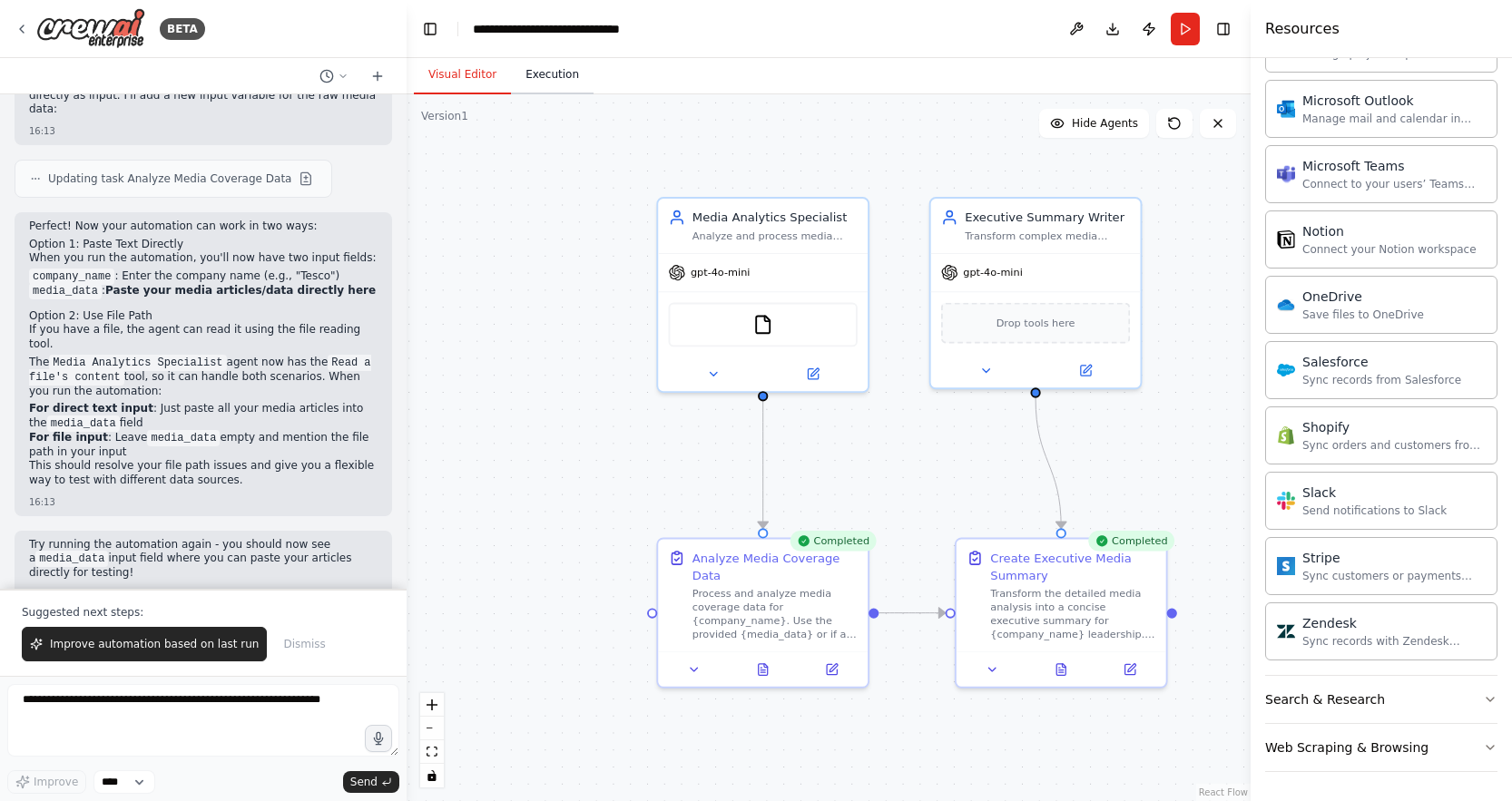
click at [560, 62] on button "Execution" at bounding box center [552, 75] width 82 height 38
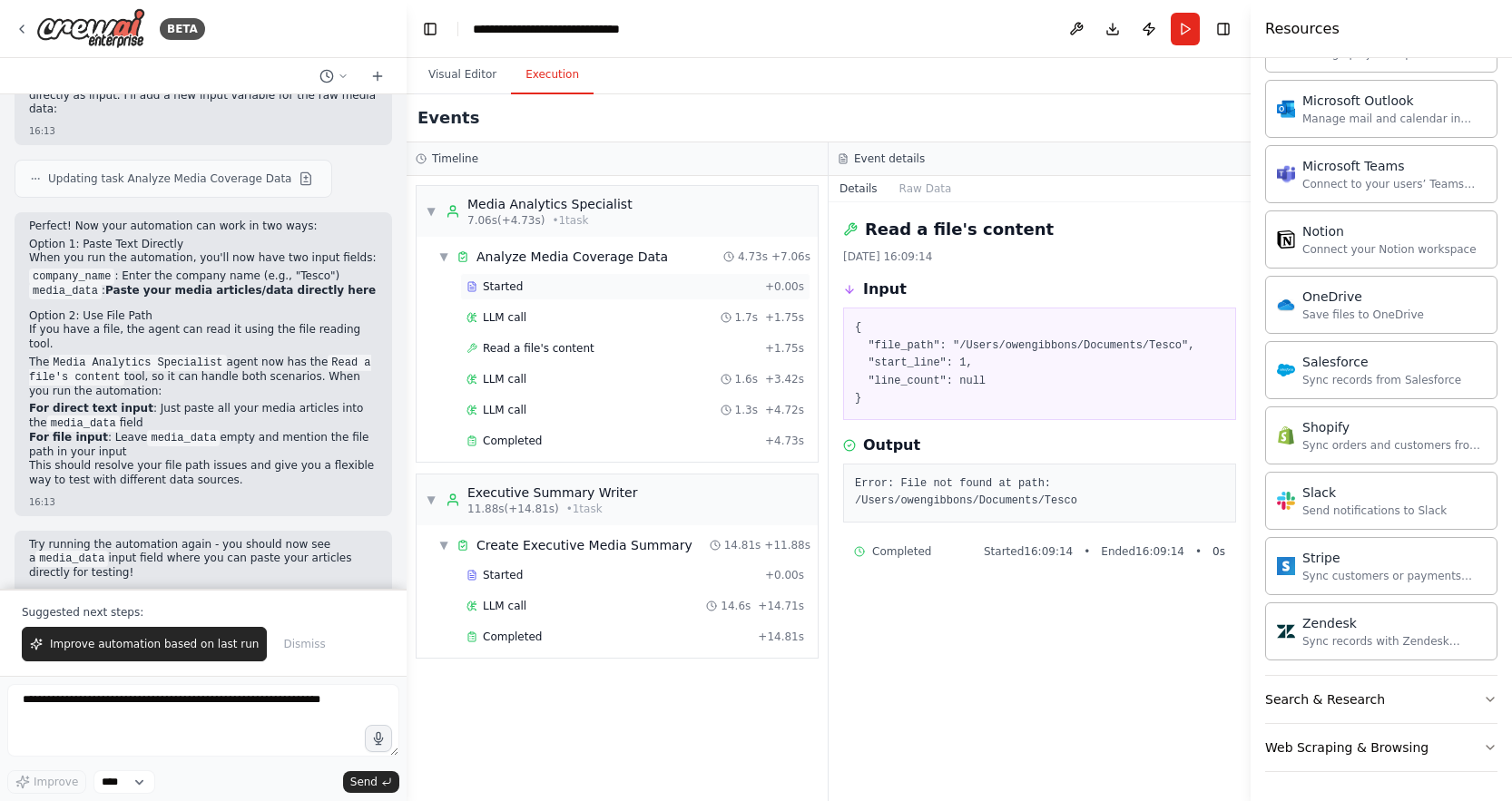
click at [552, 292] on div "Started" at bounding box center [612, 286] width 292 height 14
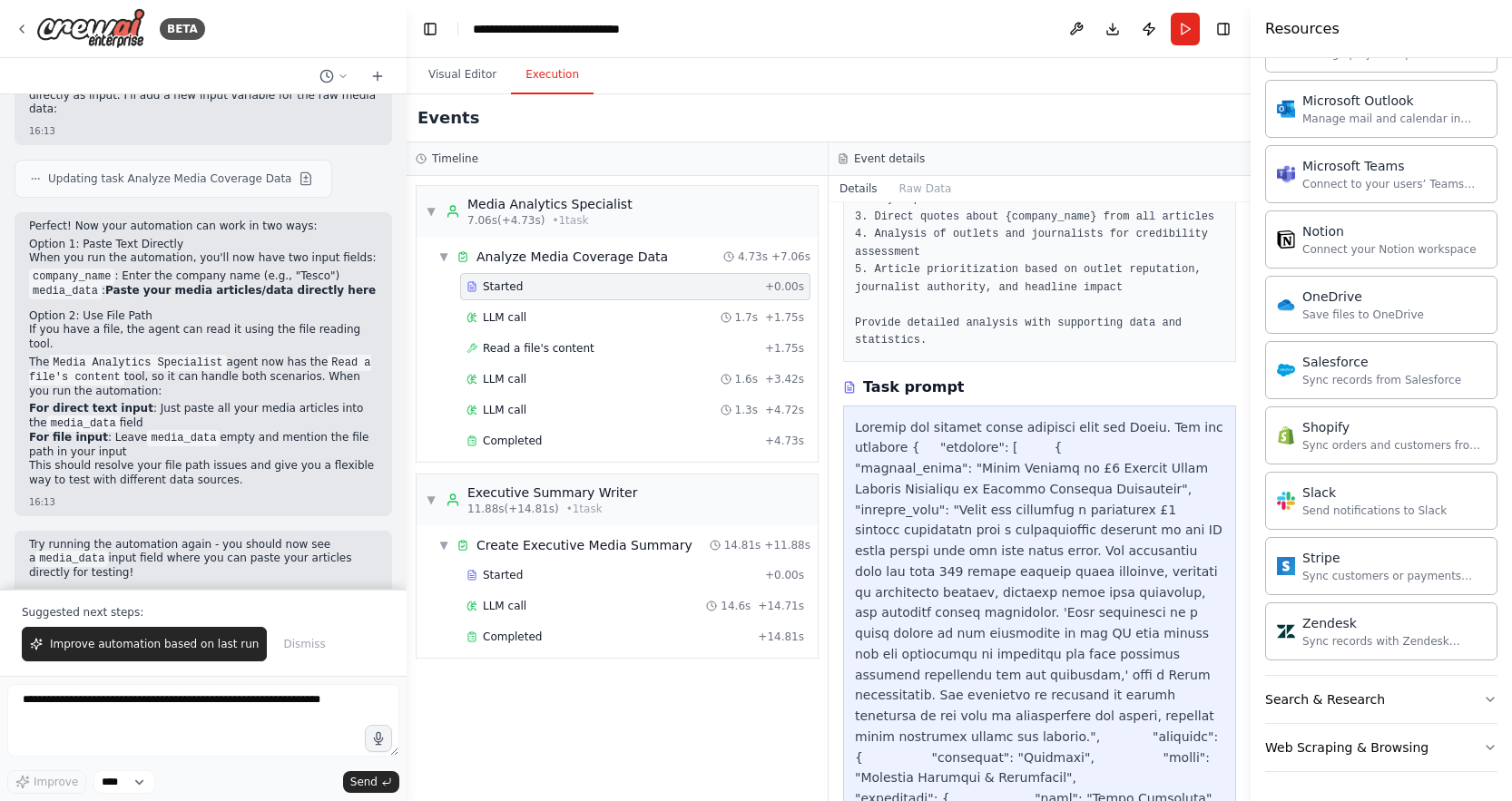
scroll to position [556, 0]
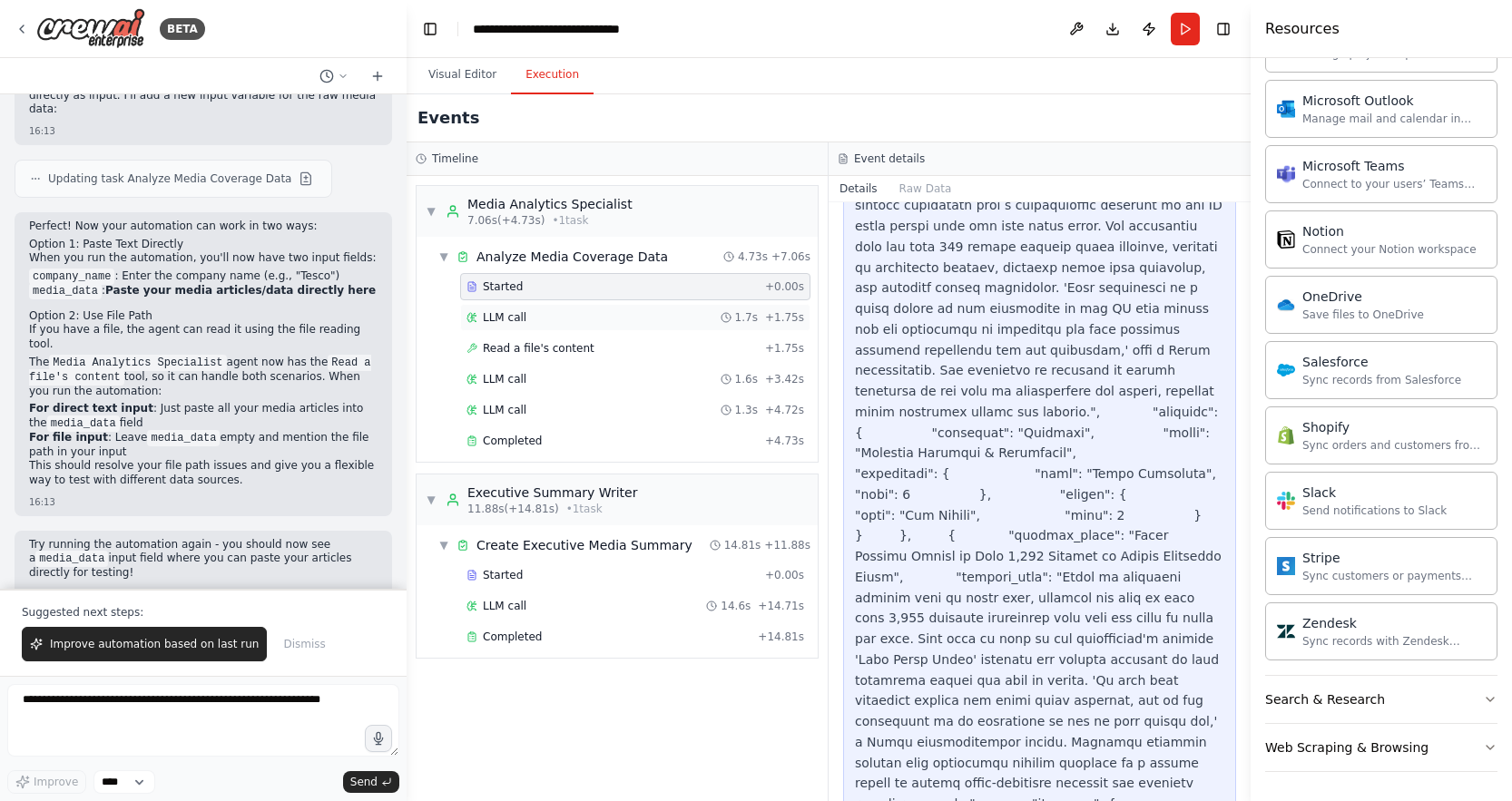
click at [537, 320] on div "LLM call 1.7s + 1.75s" at bounding box center [636, 317] width 337 height 14
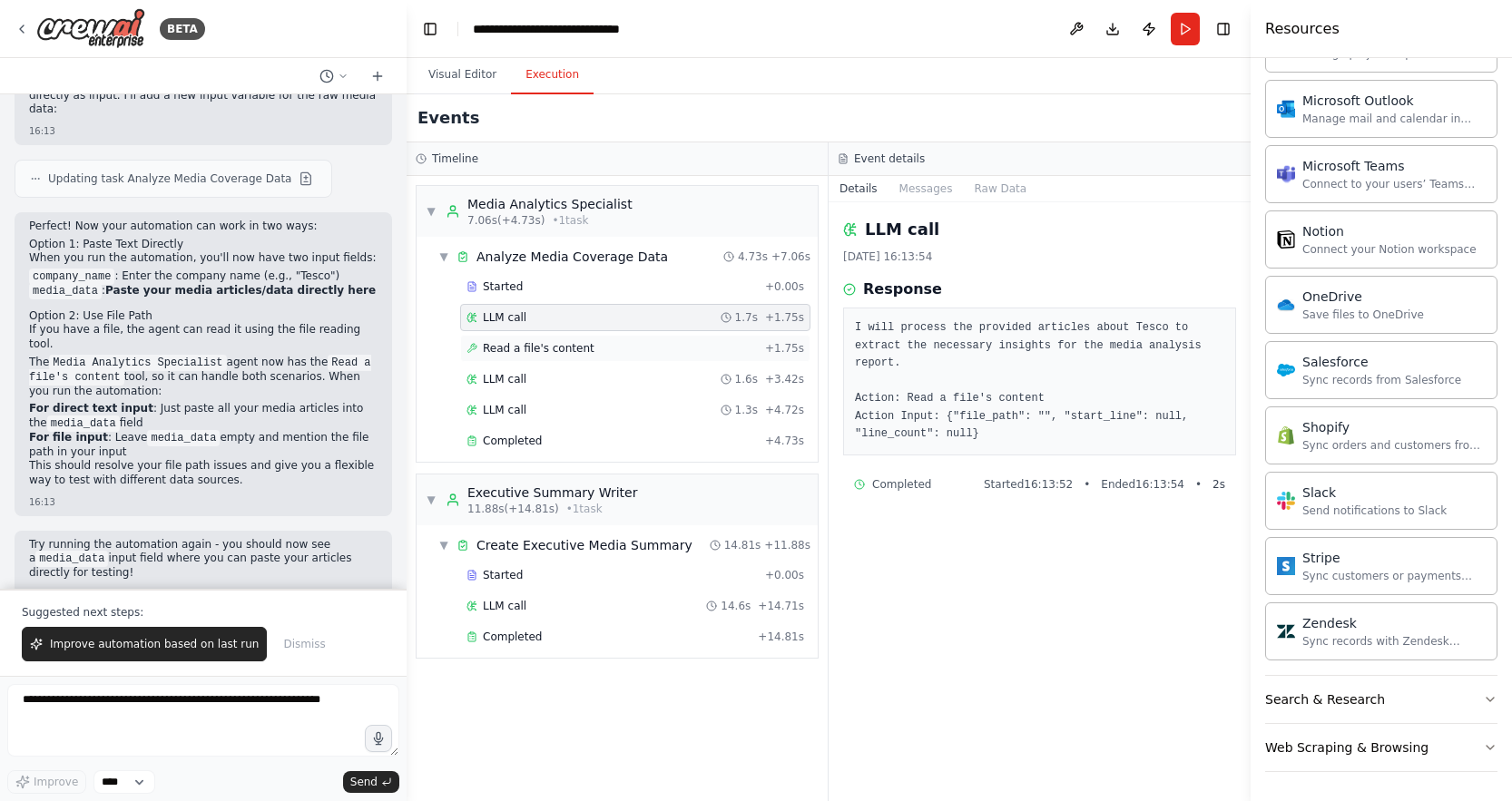
click at [558, 356] on div "Read a file's content + 1.75s" at bounding box center [636, 348] width 351 height 27
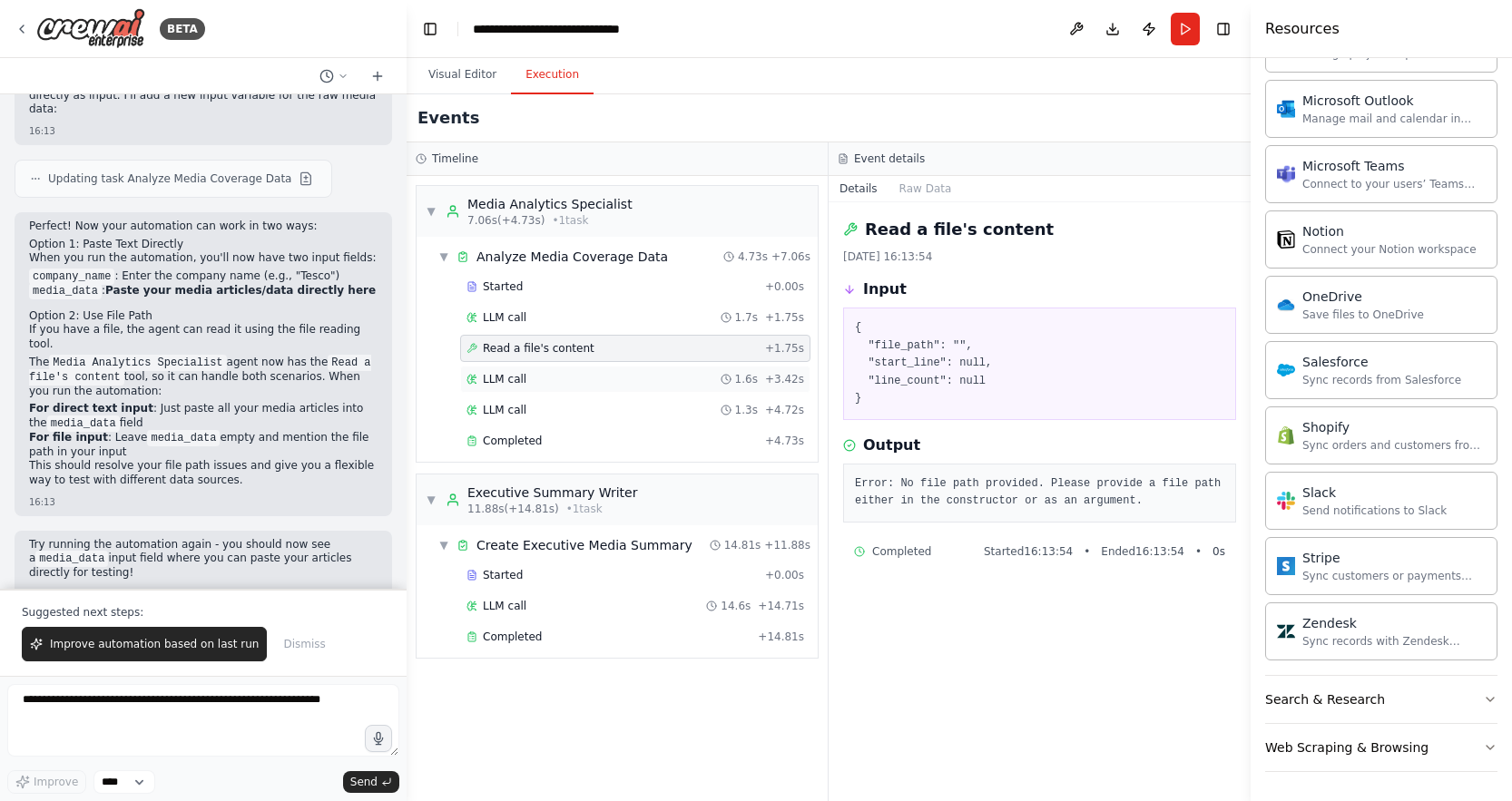
click at [555, 384] on div "LLM call 1.6s + 3.42s" at bounding box center [636, 378] width 337 height 14
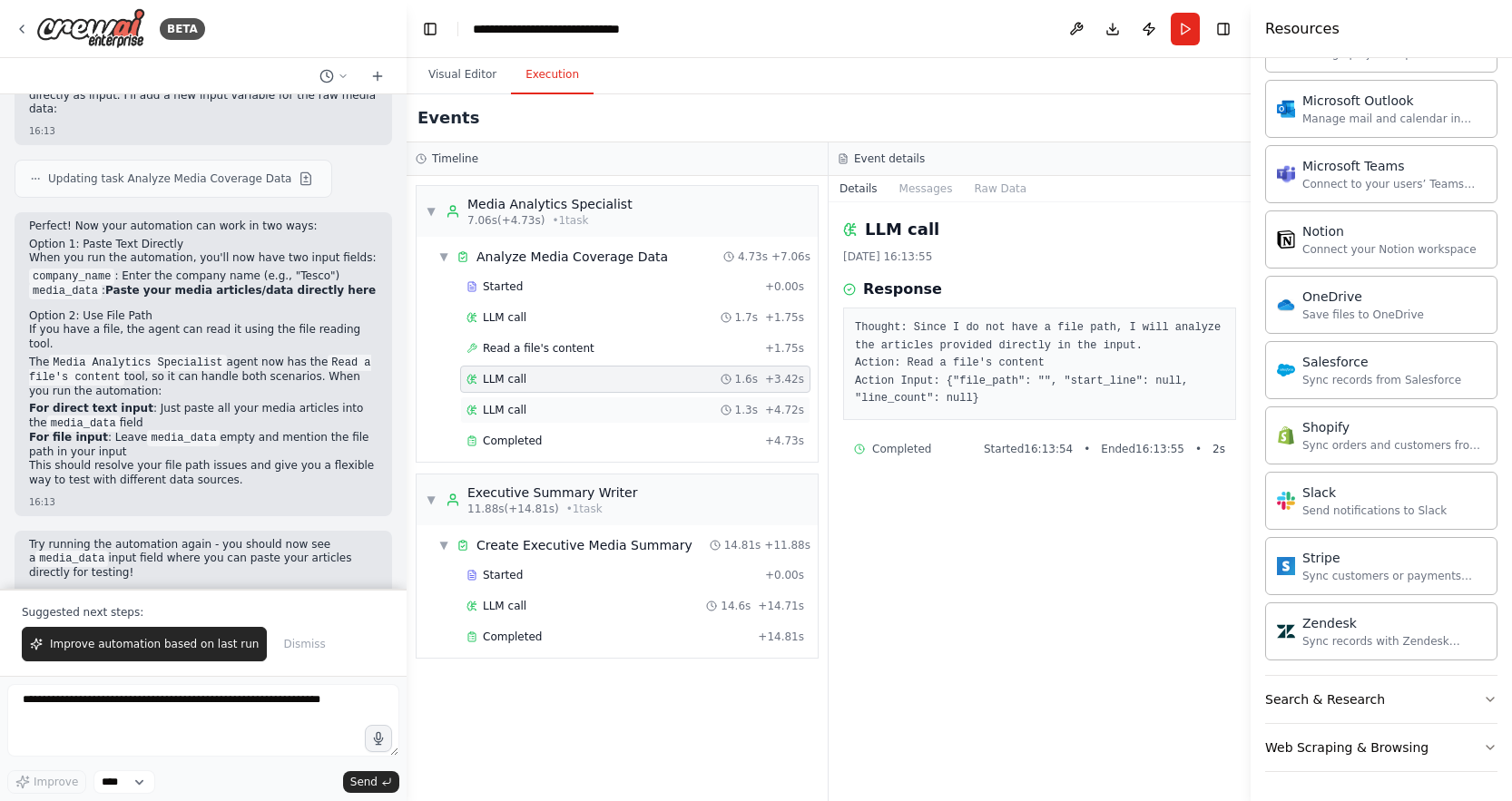
click at [557, 401] on div "LLM call 1.3s + 4.72s" at bounding box center [636, 409] width 351 height 27
click at [559, 438] on div "Completed" at bounding box center [612, 440] width 292 height 14
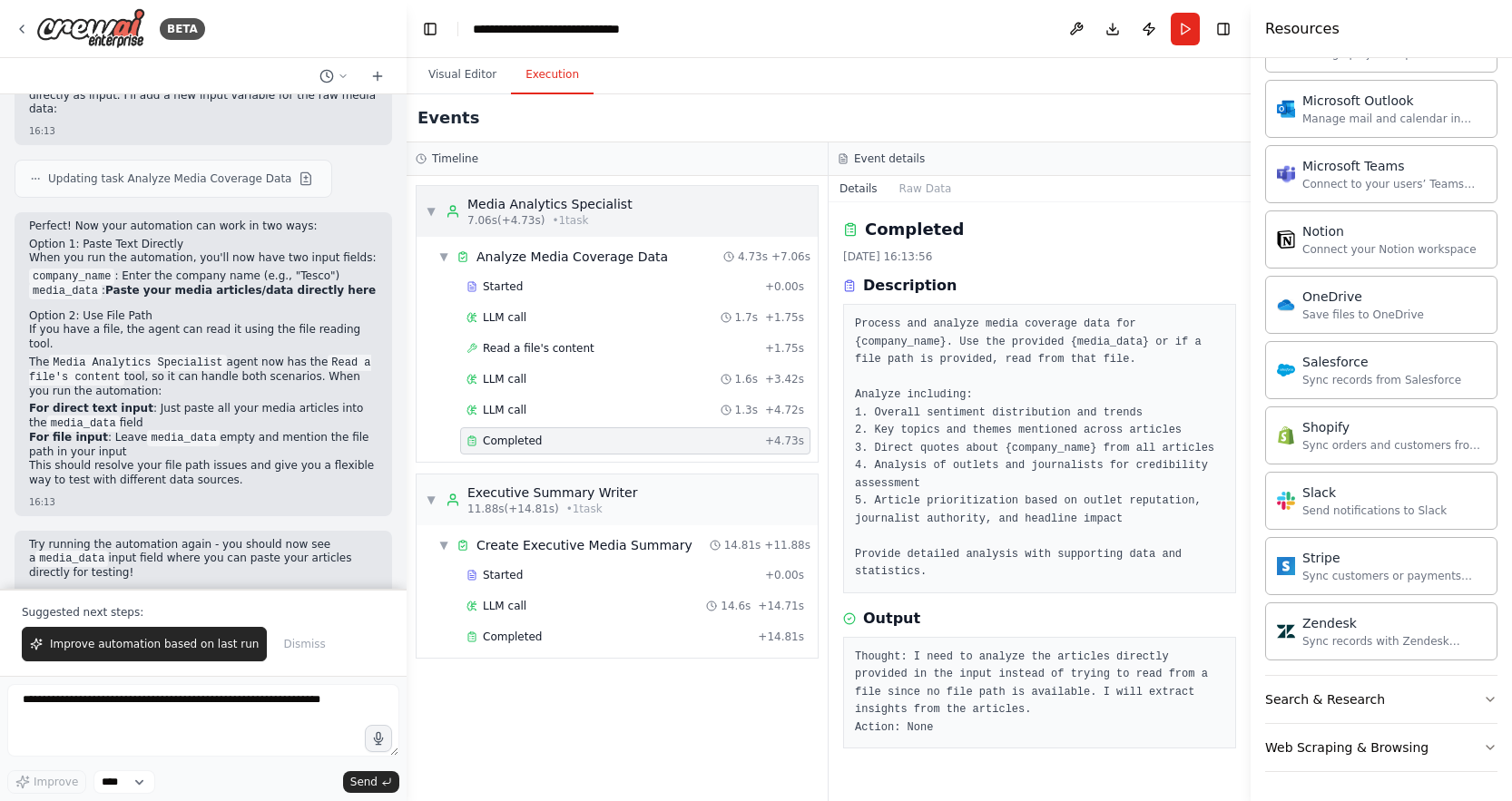
click at [430, 214] on span "▼" at bounding box center [431, 211] width 11 height 14
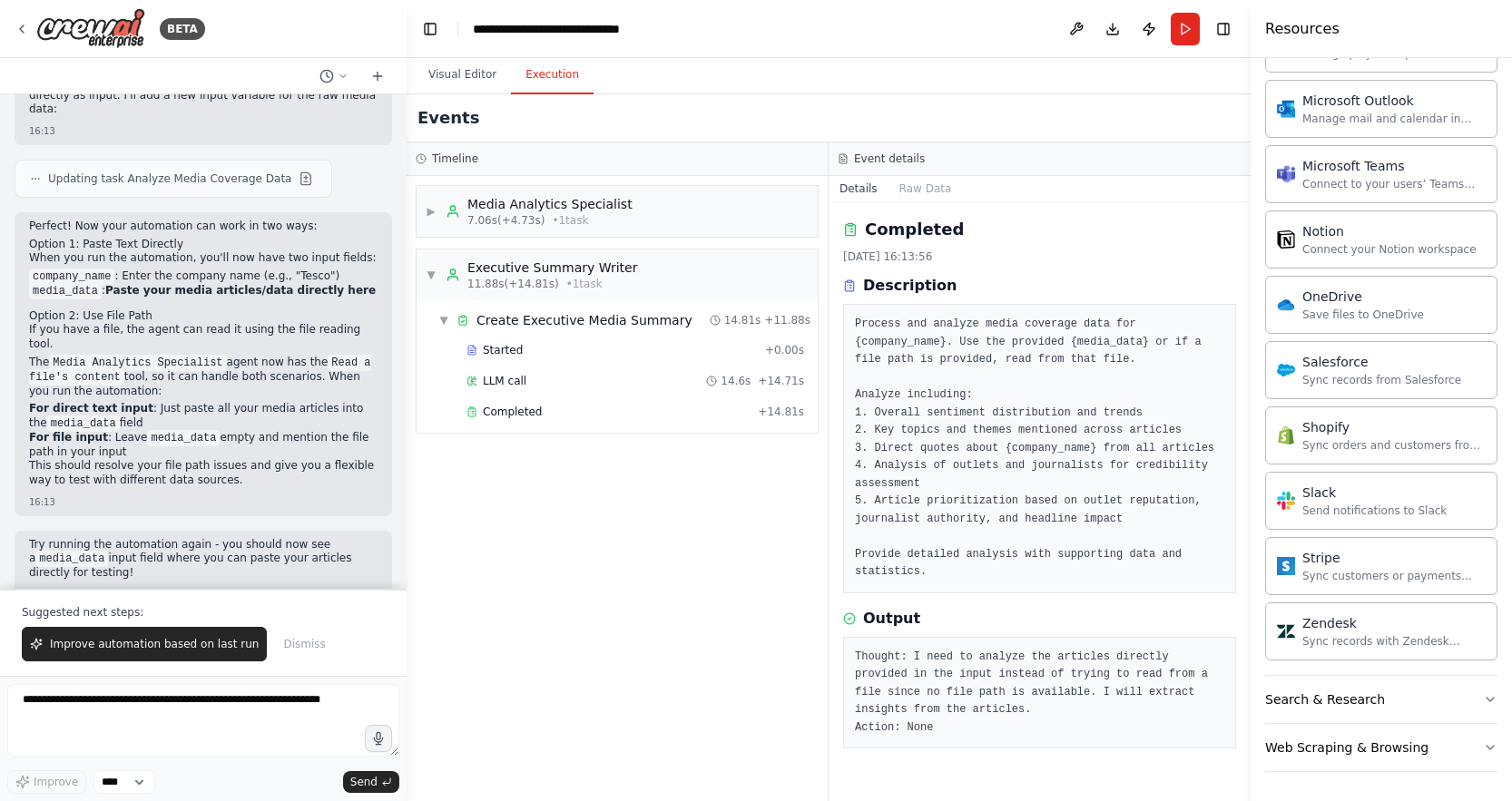
scroll to position [829, 0]
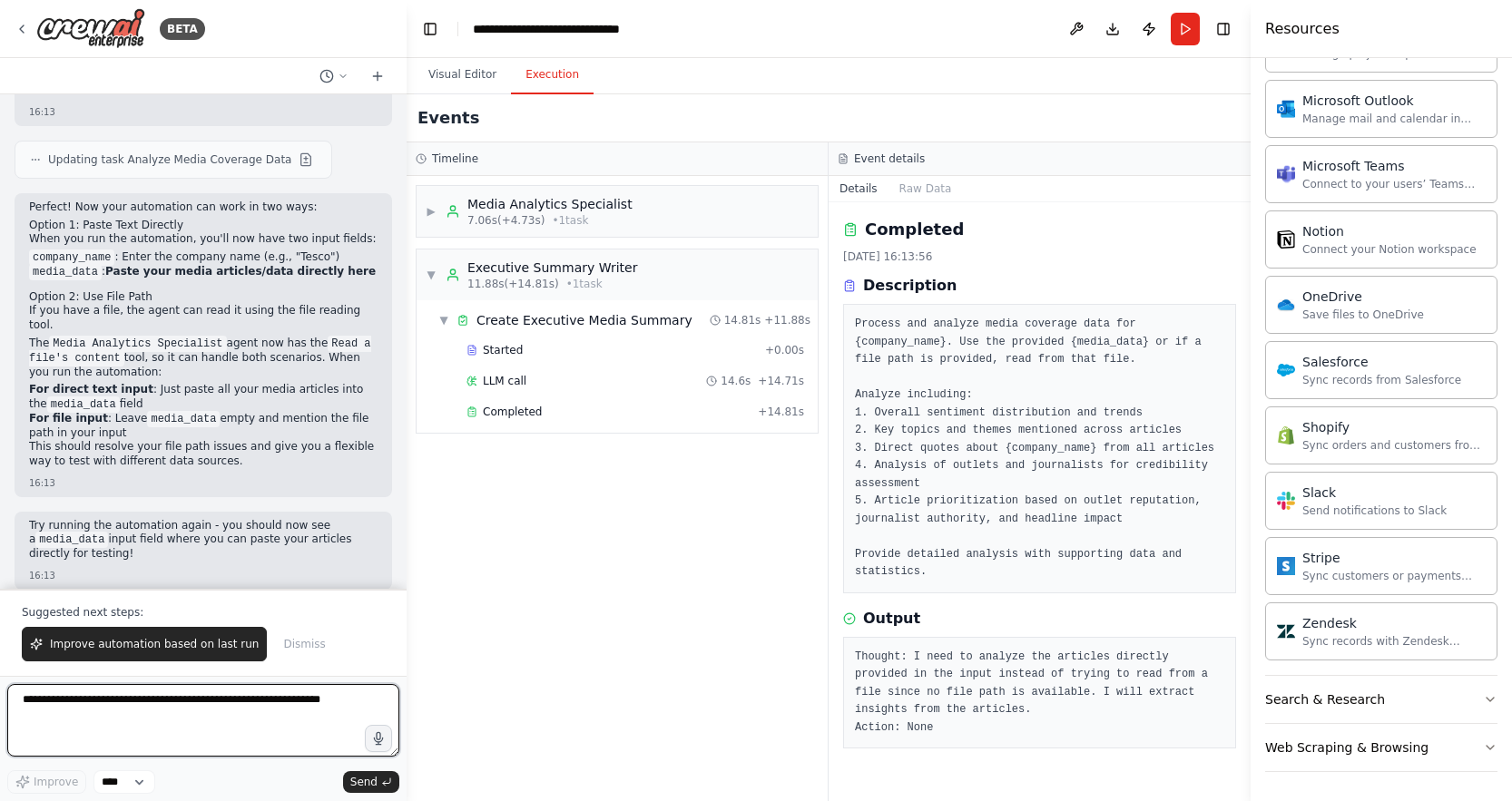
click at [127, 707] on textarea at bounding box center [203, 719] width 392 height 72
drag, startPoint x: 938, startPoint y: 728, endPoint x: 851, endPoint y: 650, distance: 116.8
click at [851, 650] on div "Thought: I need to analyze the articles directly provided in the input instead …" at bounding box center [1039, 692] width 393 height 112
copy pre "Thought: I need to analyze the articles directly provided in the input instead …"
click at [280, 683] on form "**********" at bounding box center [203, 738] width 407 height 126
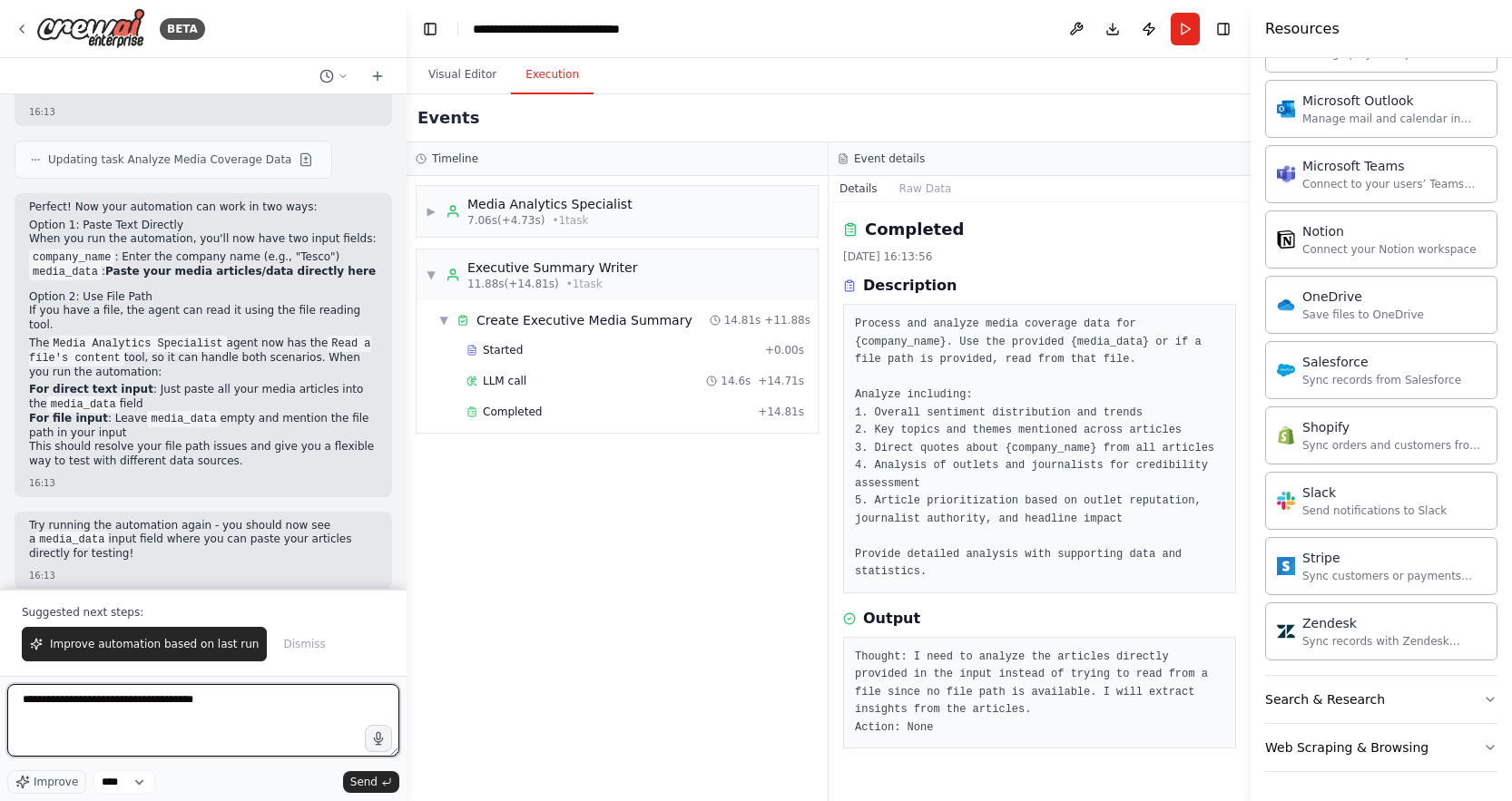
click at [272, 691] on textarea "**********" at bounding box center [203, 719] width 392 height 72
click at [247, 696] on textarea "**********" at bounding box center [203, 719] width 392 height 72
paste textarea "**********"
type textarea "**********"
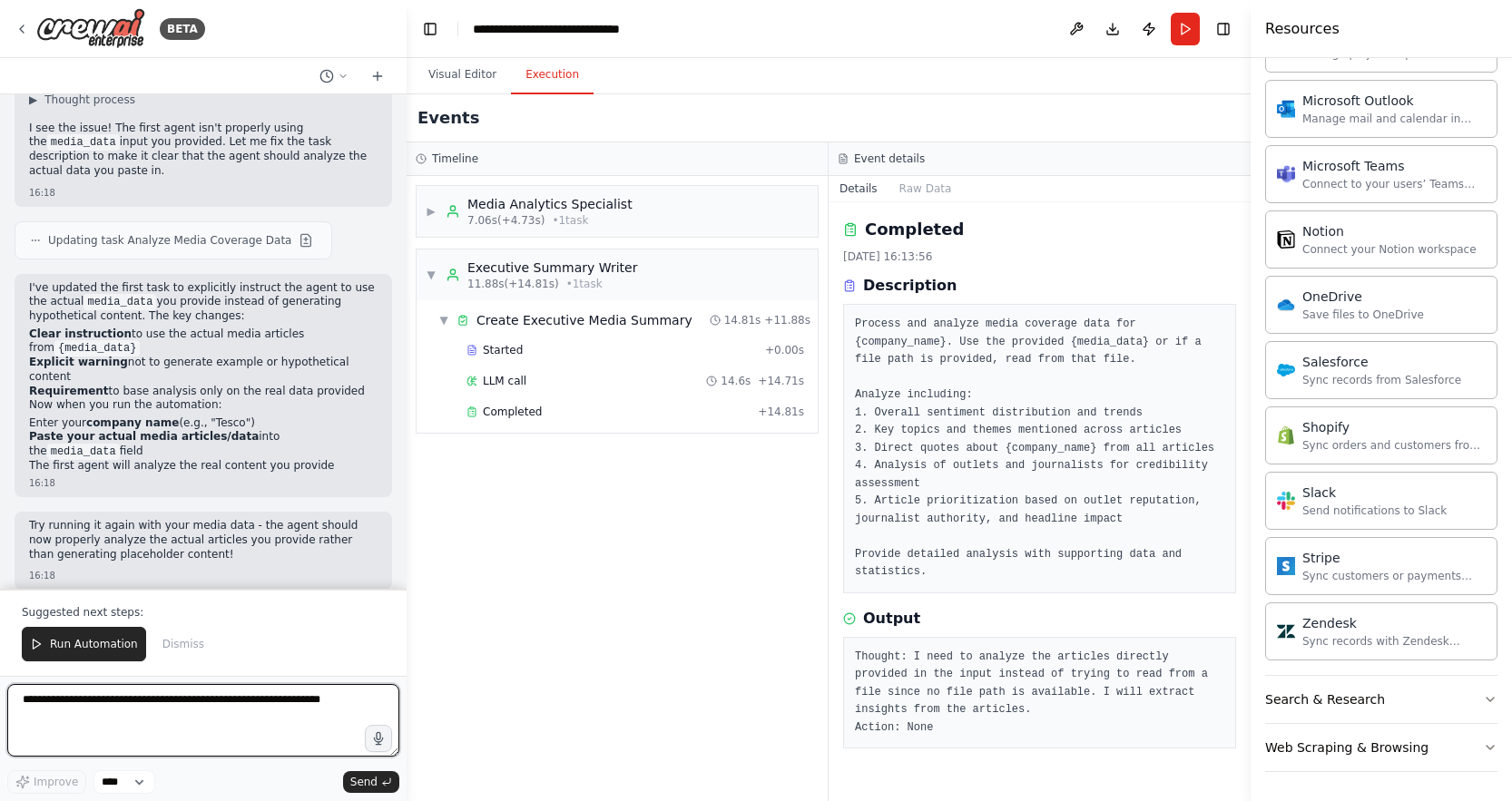
scroll to position [1486, 0]
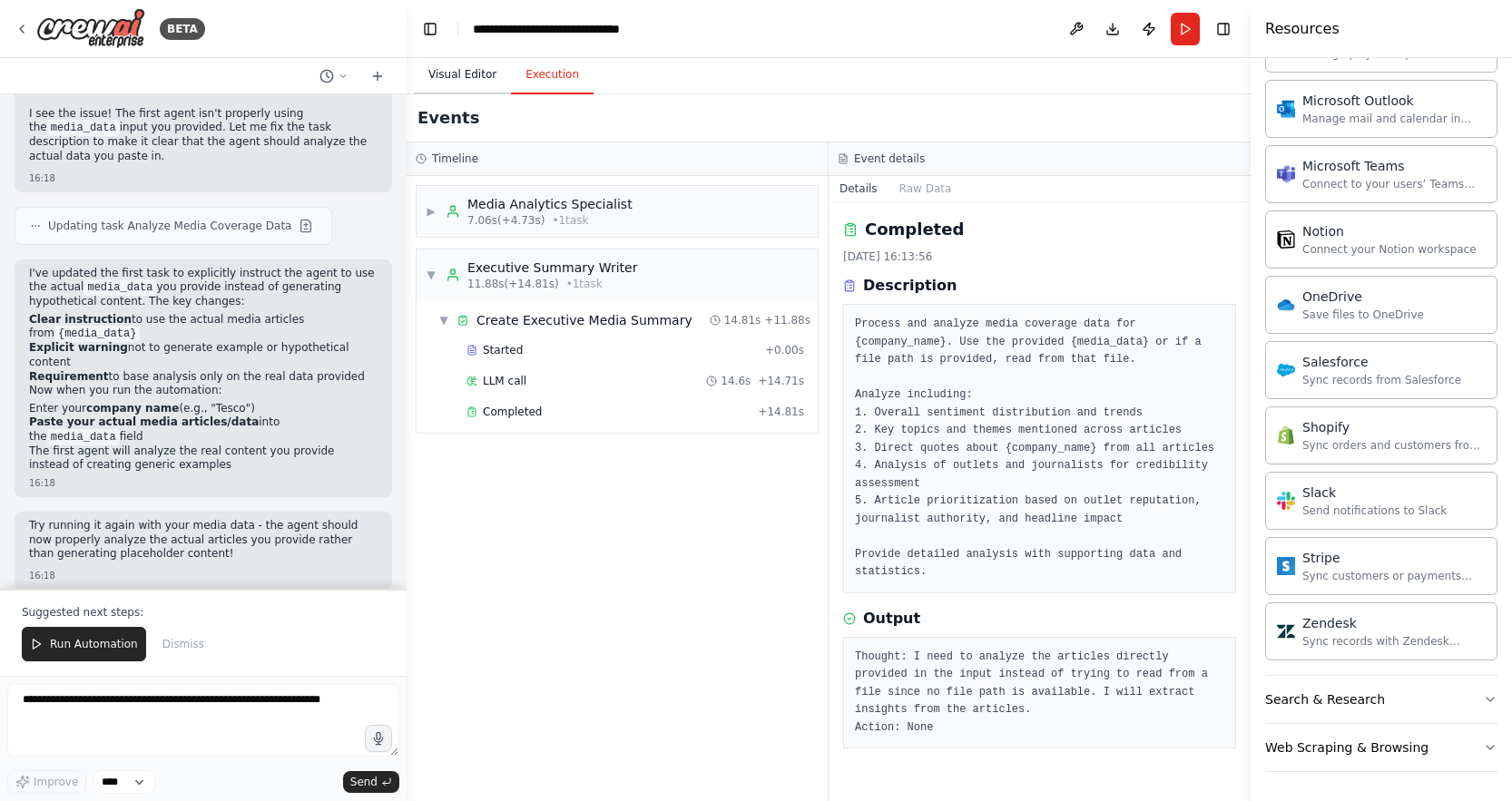
click at [472, 80] on button "Visual Editor" at bounding box center [462, 75] width 97 height 38
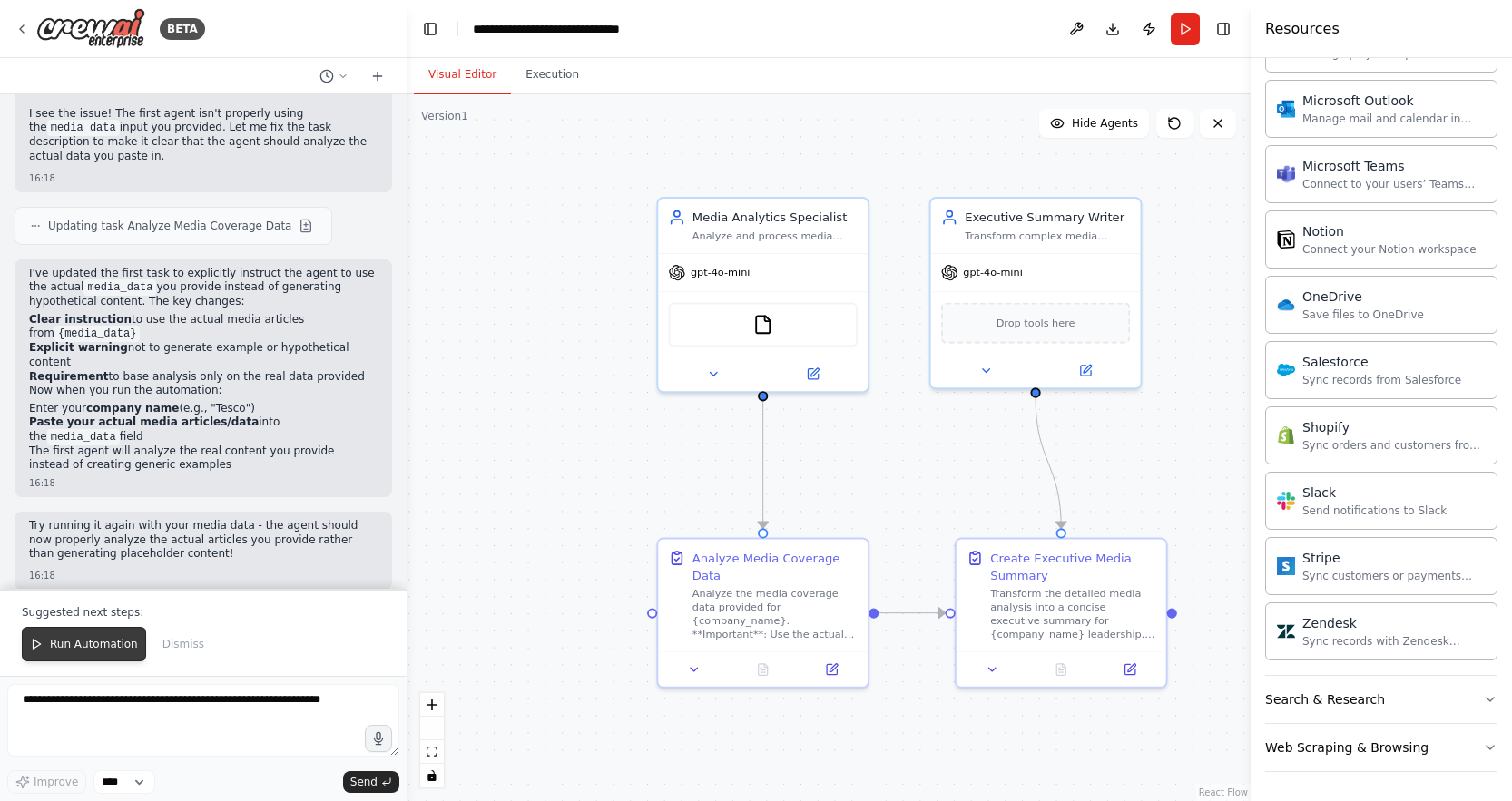
click at [56, 654] on button "Run Automation" at bounding box center [83, 644] width 125 height 35
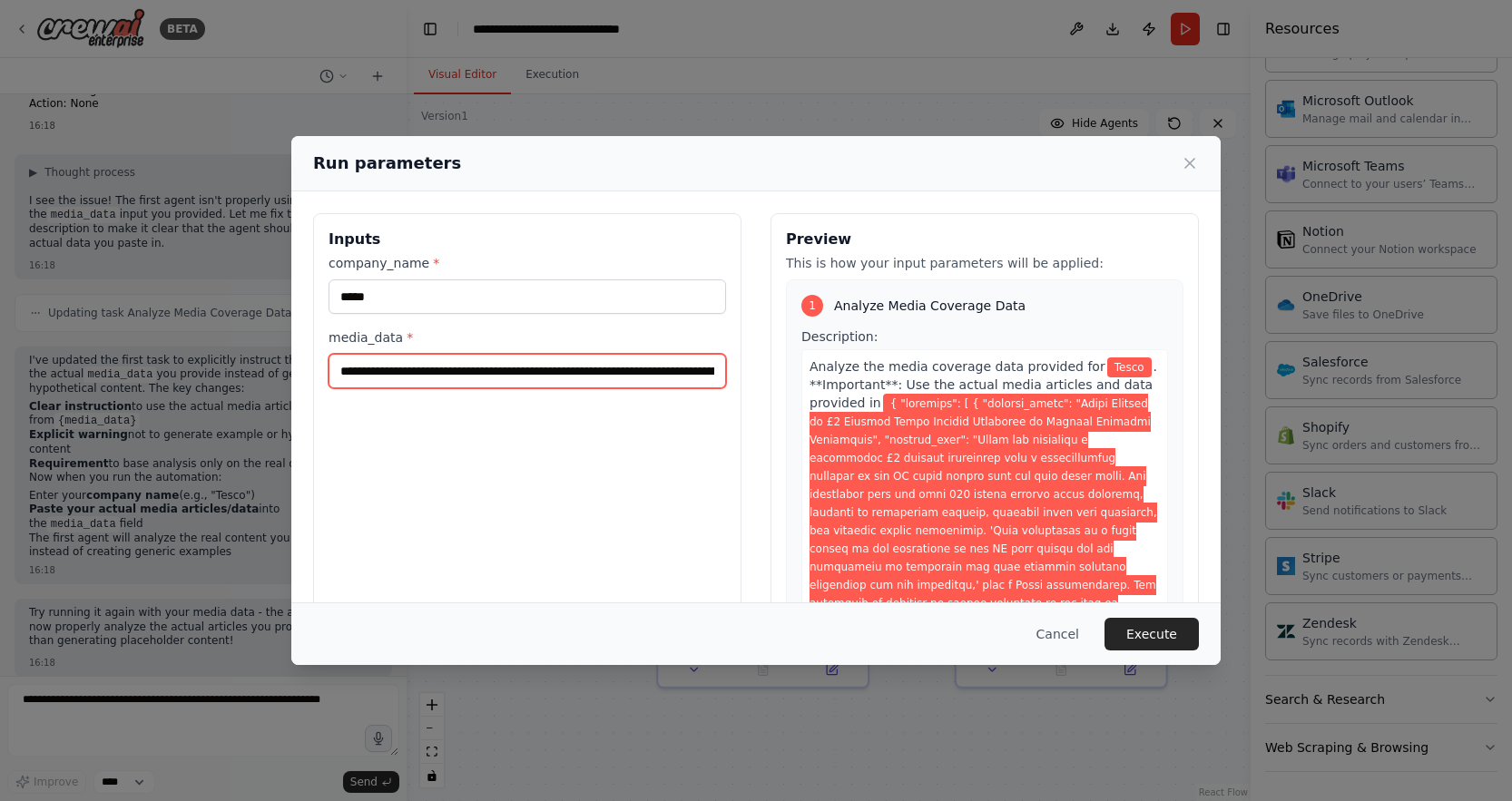
click at [484, 373] on input "media_data *" at bounding box center [527, 370] width 397 height 35
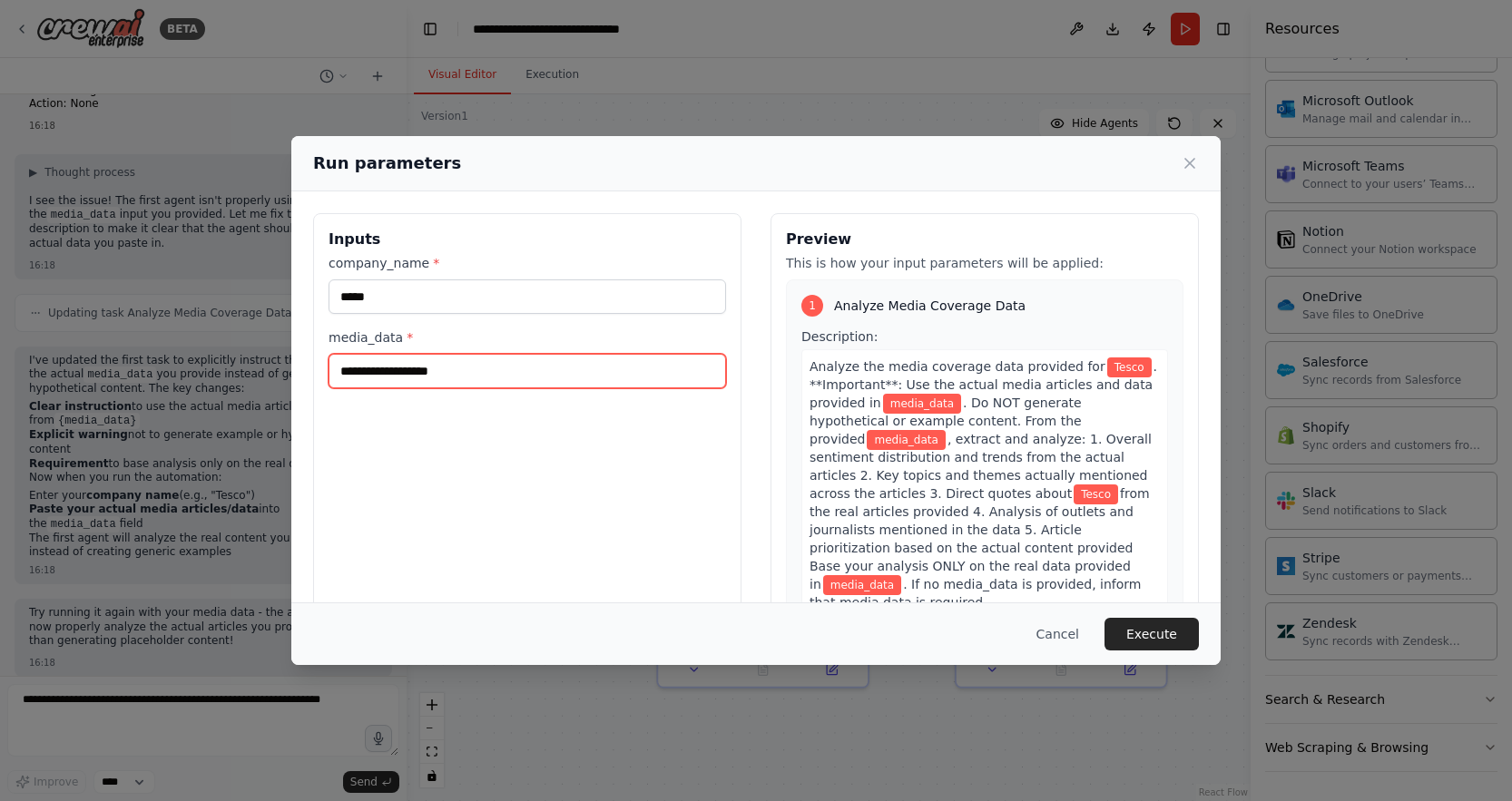
paste input "**********"
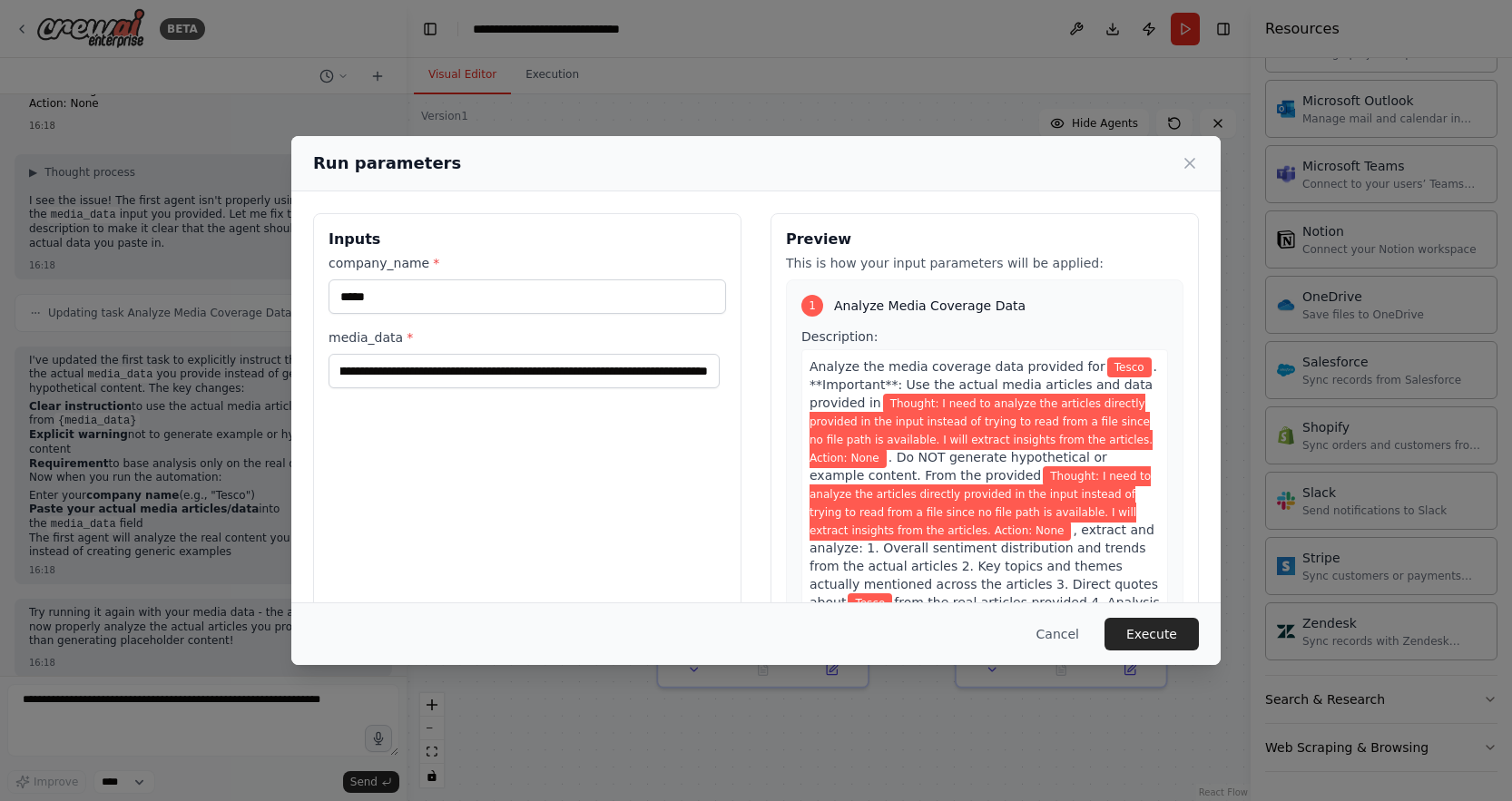
scroll to position [0, 0]
click at [561, 373] on input "**********" at bounding box center [523, 370] width 391 height 35
paste input "**********"
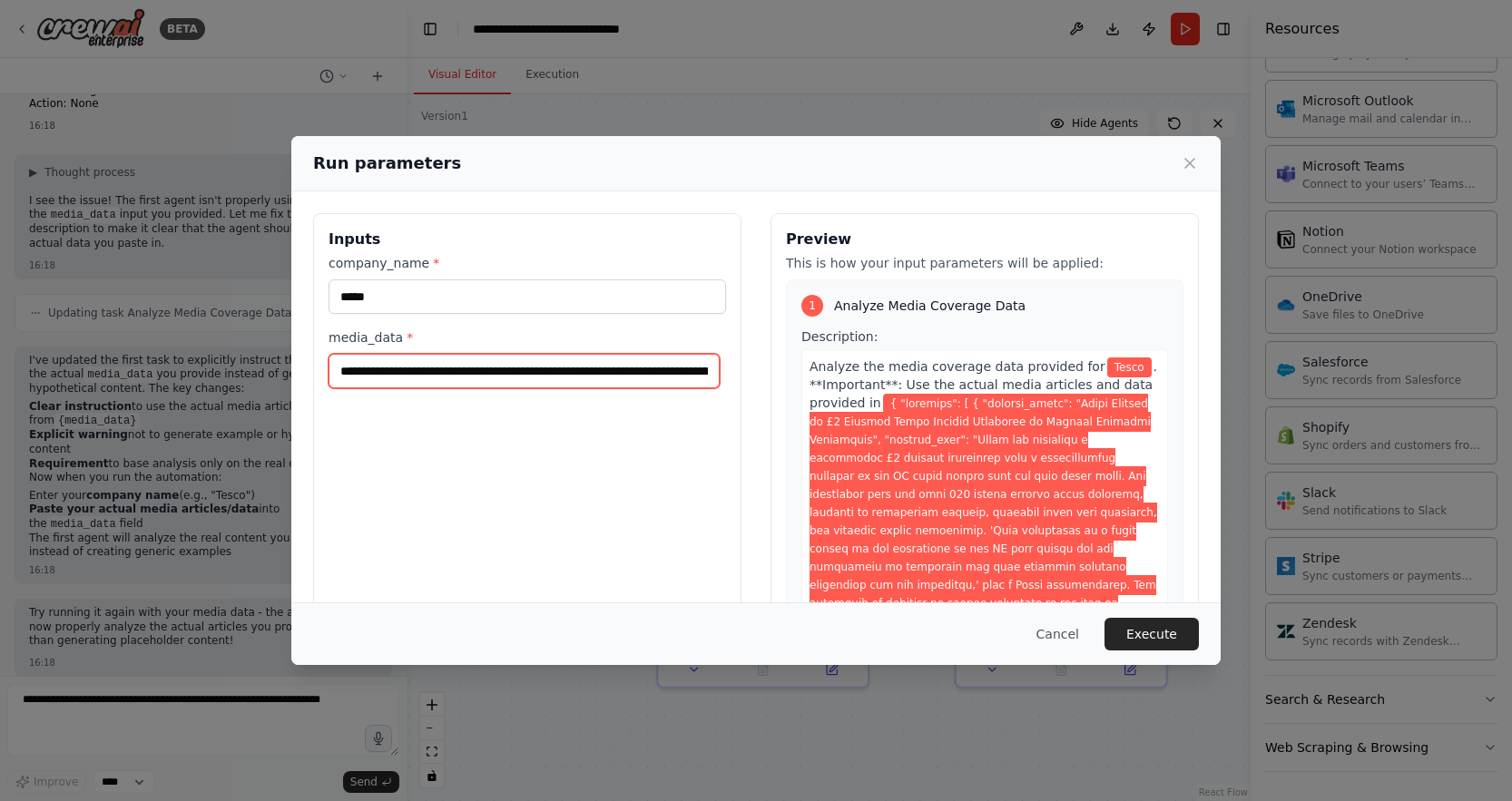
scroll to position [0, 29266]
type input "**********"
click at [1157, 632] on button "Execute" at bounding box center [1151, 633] width 95 height 33
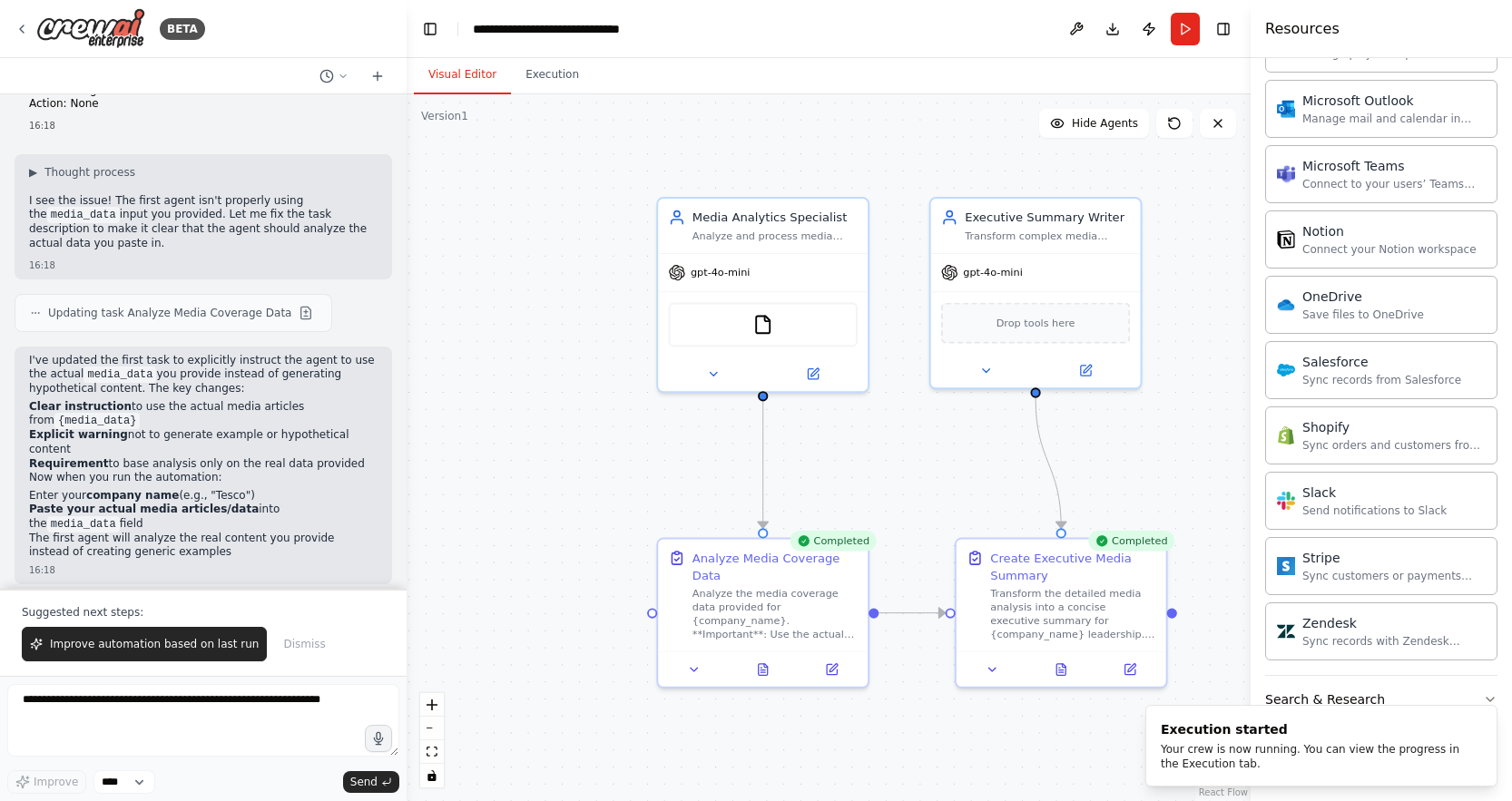
scroll to position [1486, 0]
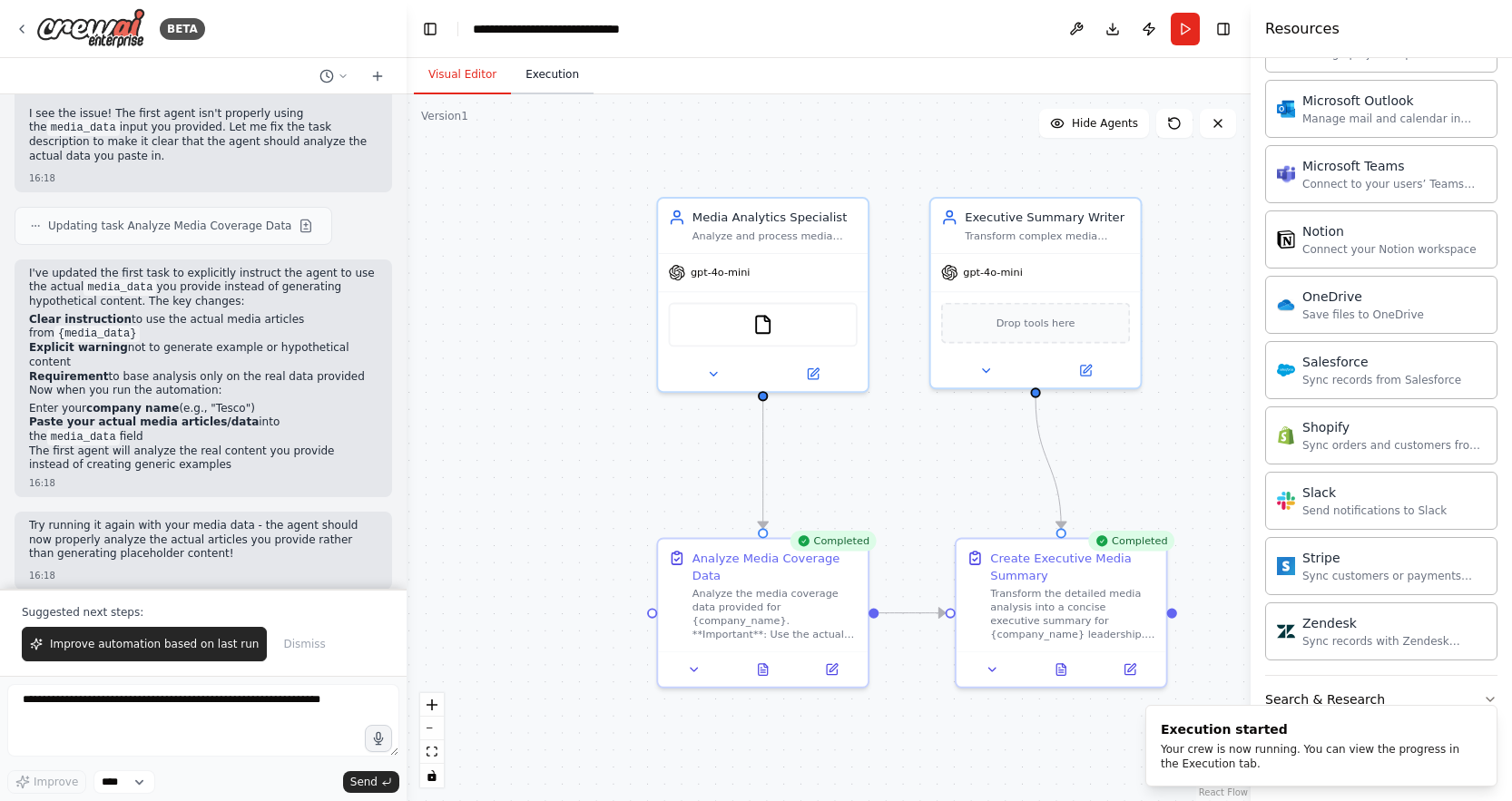
click at [561, 77] on button "Execution" at bounding box center [552, 75] width 82 height 38
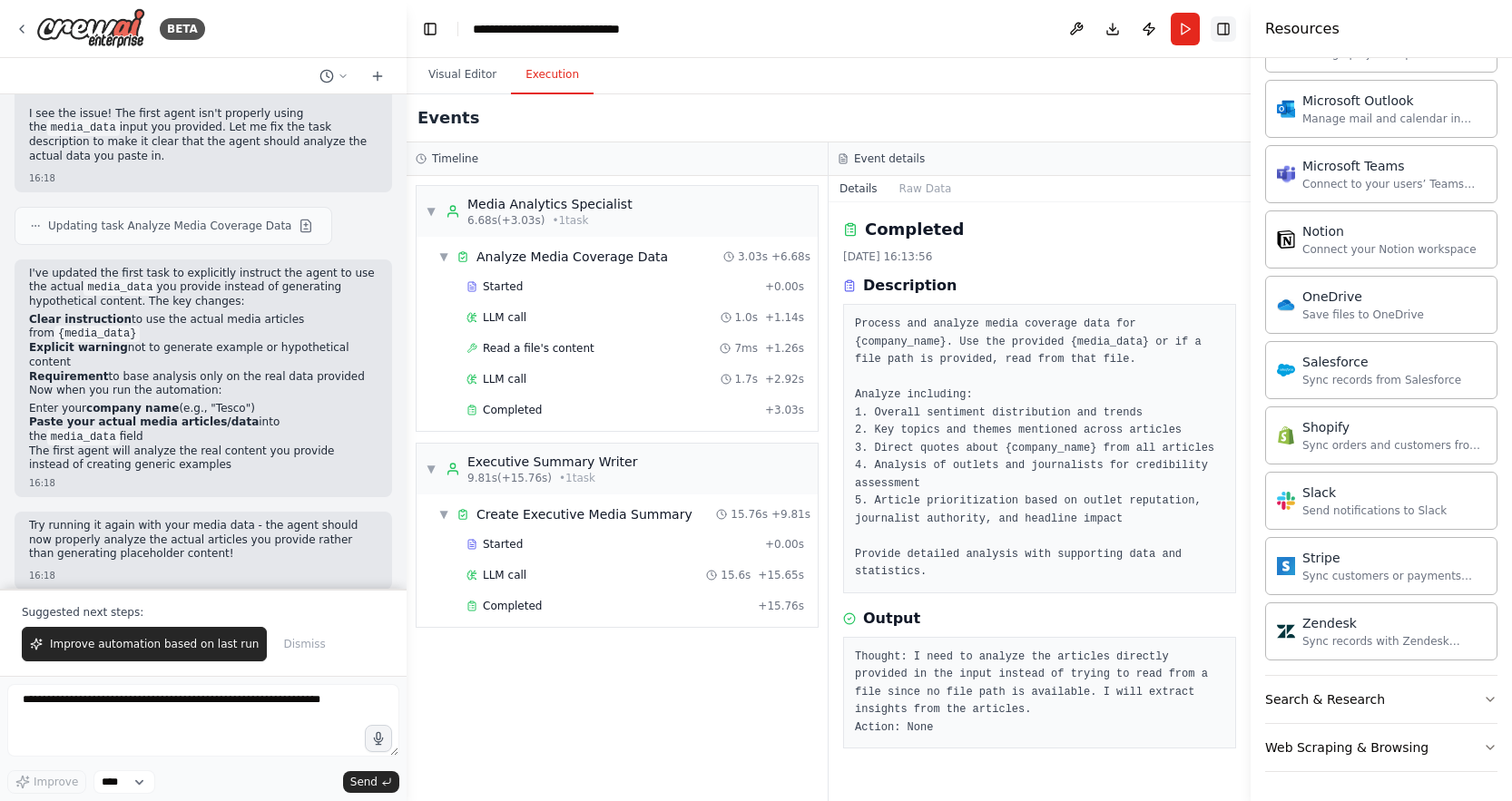
click at [1217, 31] on button "Toggle Right Sidebar" at bounding box center [1222, 28] width 25 height 25
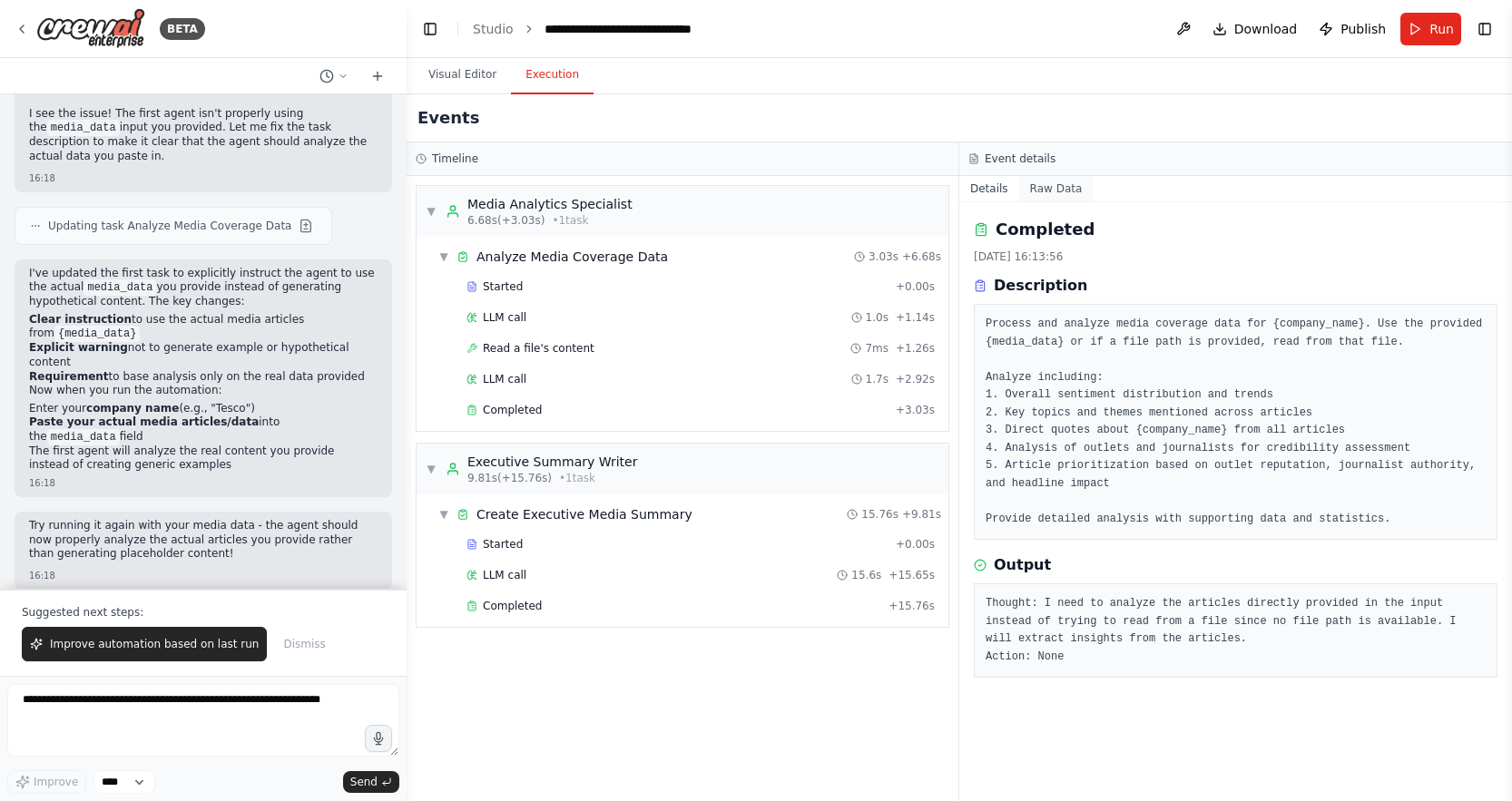
click at [1051, 189] on button "Raw Data" at bounding box center [1055, 188] width 74 height 25
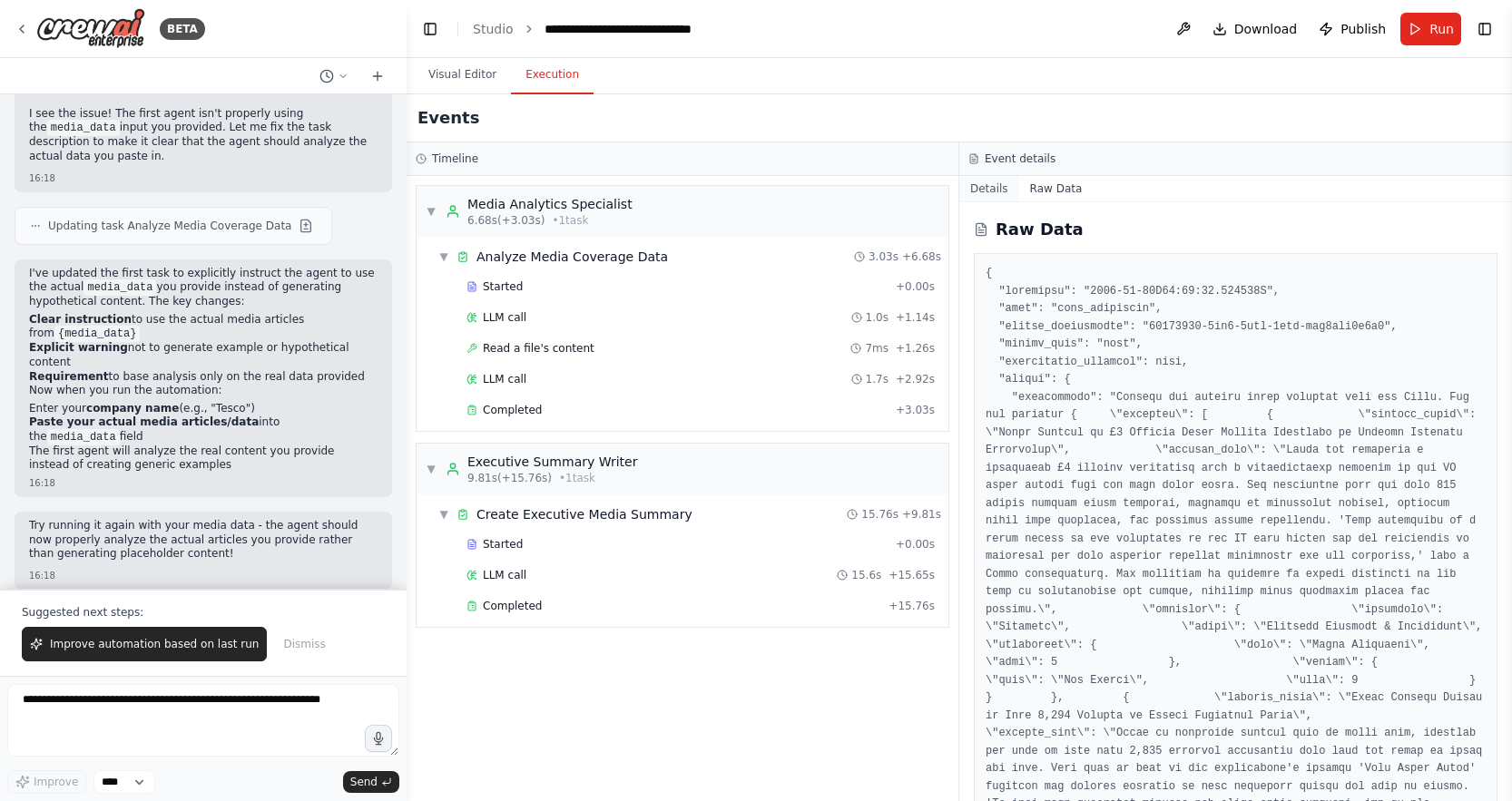
click at [1002, 196] on button "Details" at bounding box center [989, 188] width 60 height 25
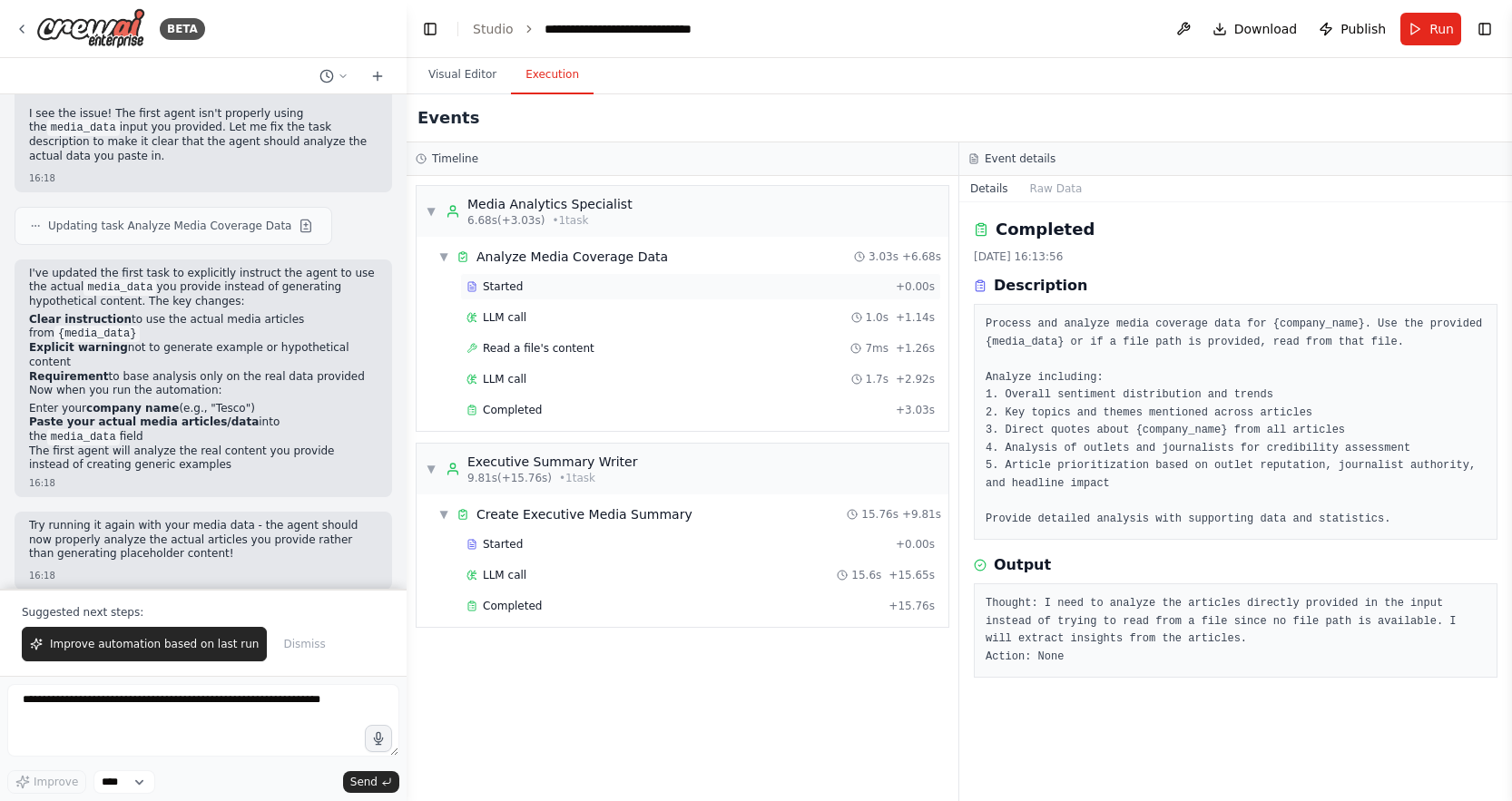
click at [560, 290] on div "Started" at bounding box center [678, 286] width 422 height 14
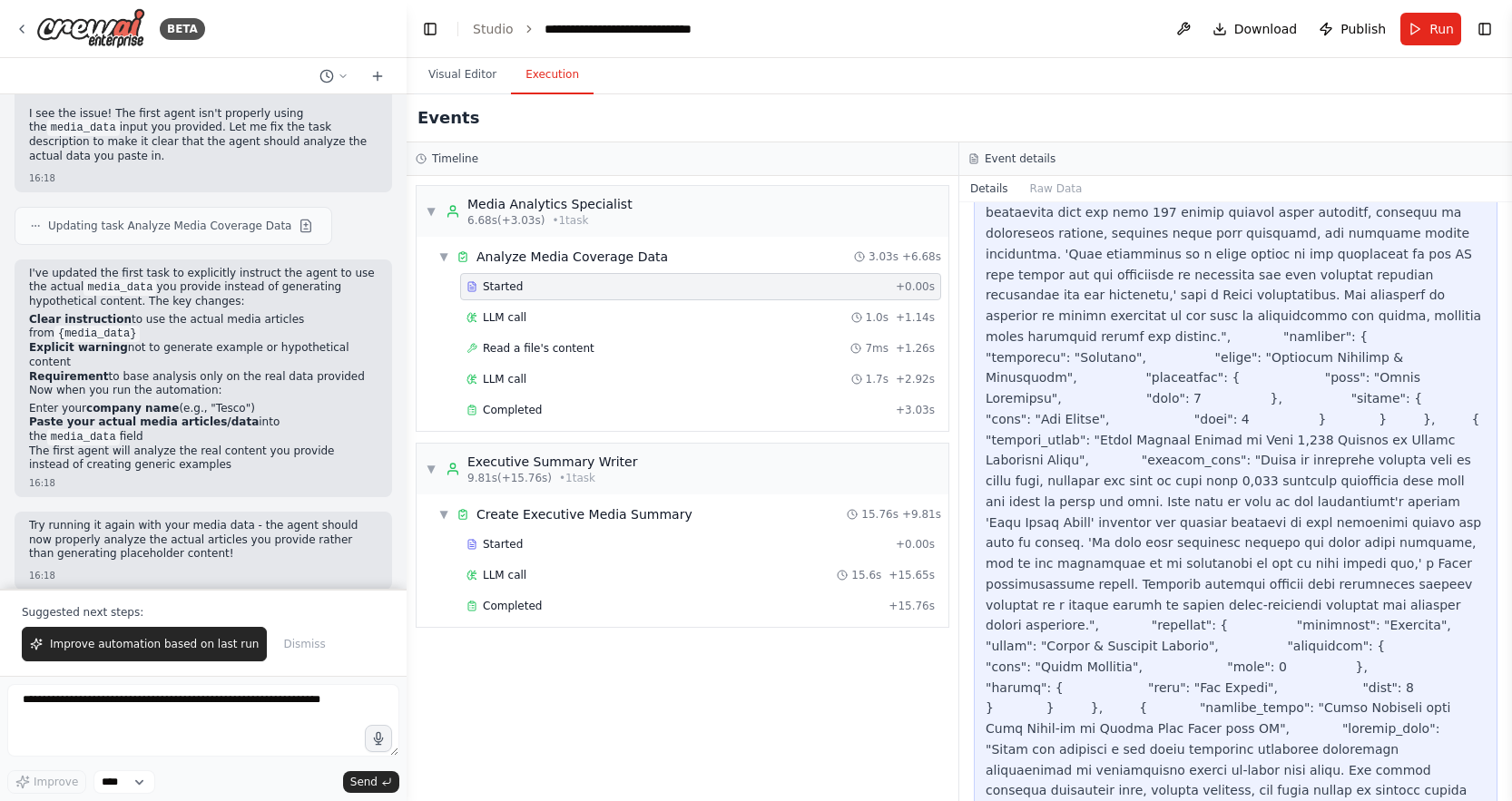
scroll to position [1448, 0]
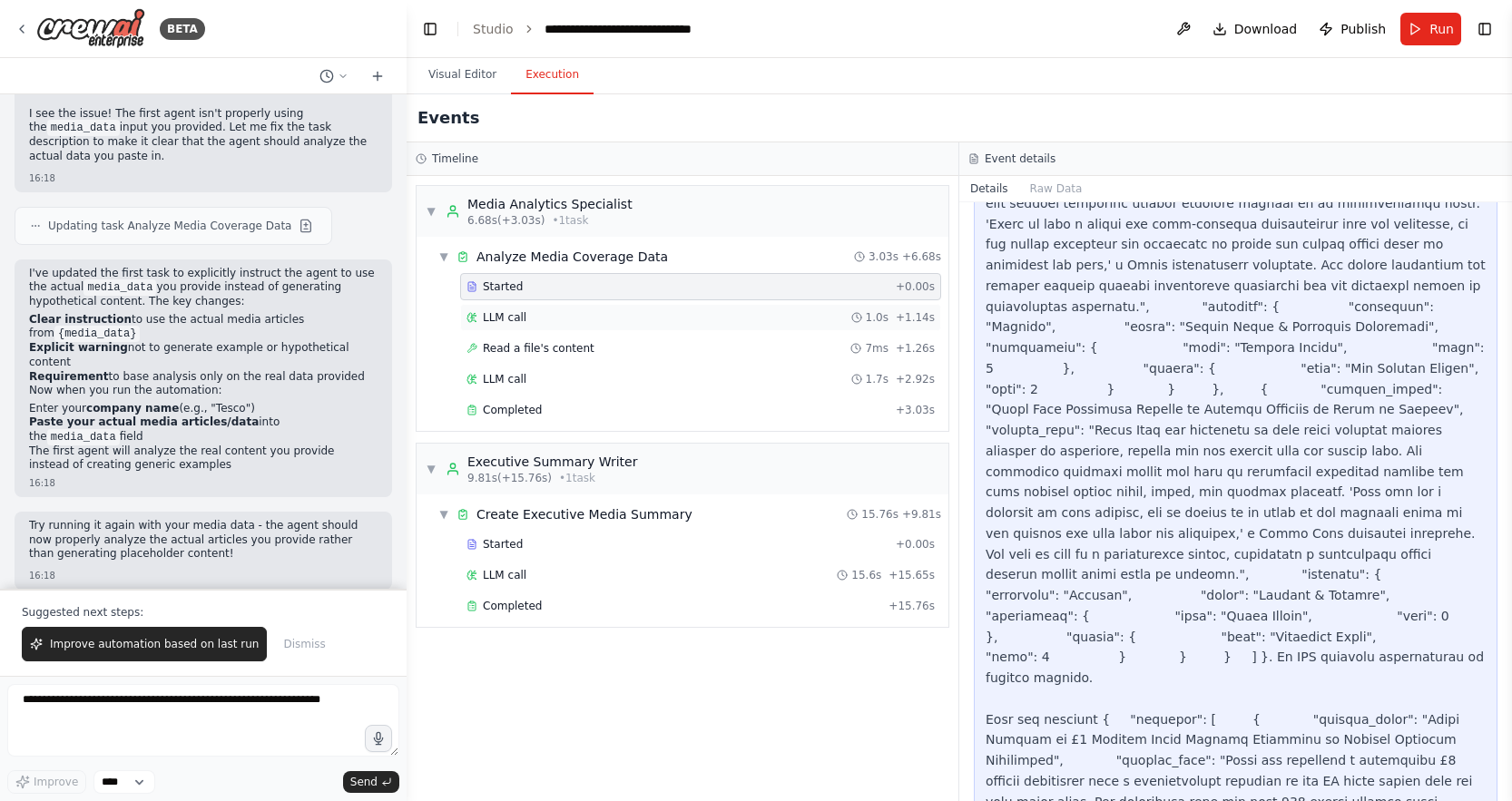
click at [523, 321] on span "LLM call" at bounding box center [504, 317] width 43 height 14
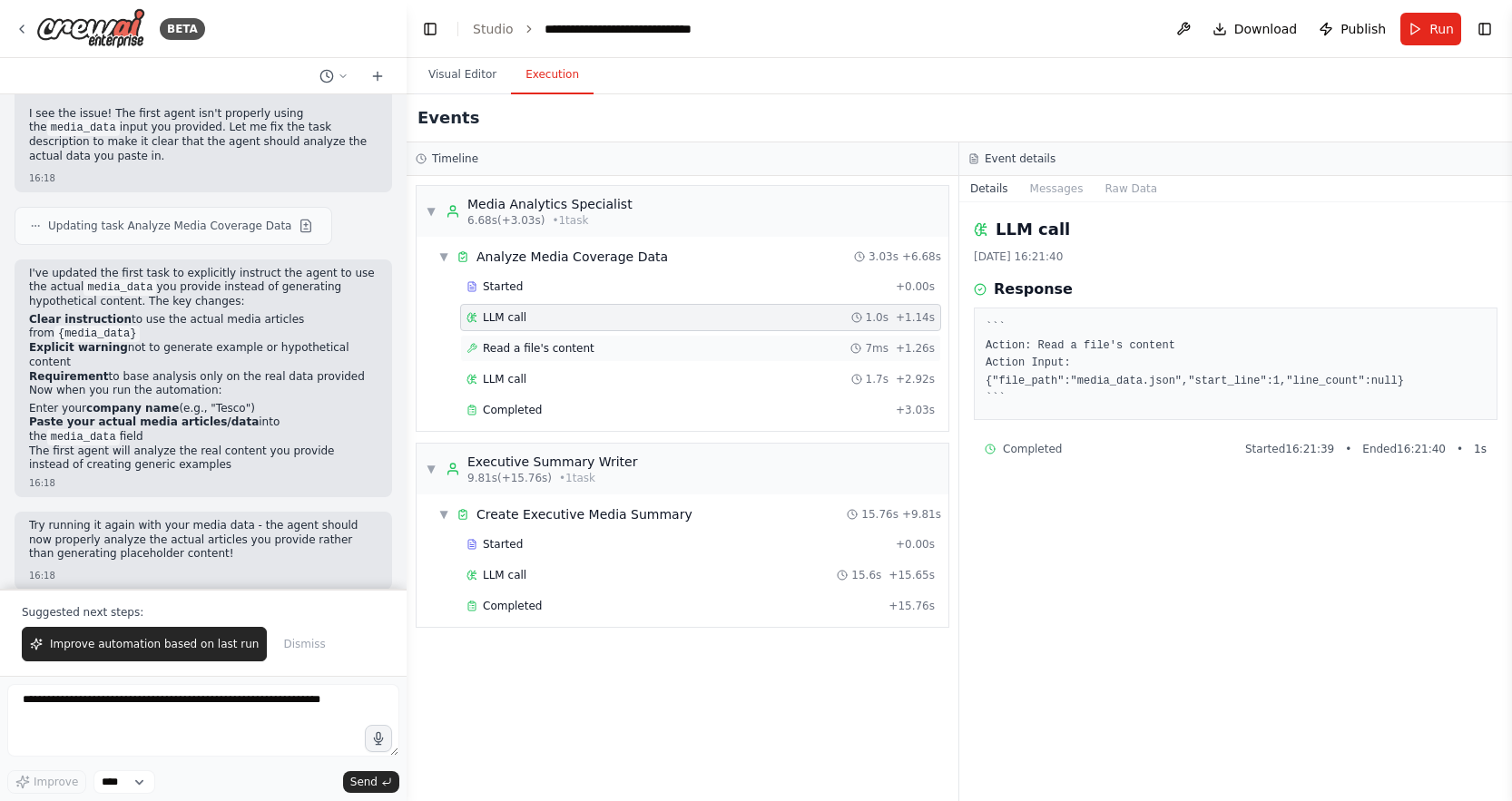
click at [564, 343] on span "Read a file's content" at bounding box center [538, 348] width 112 height 14
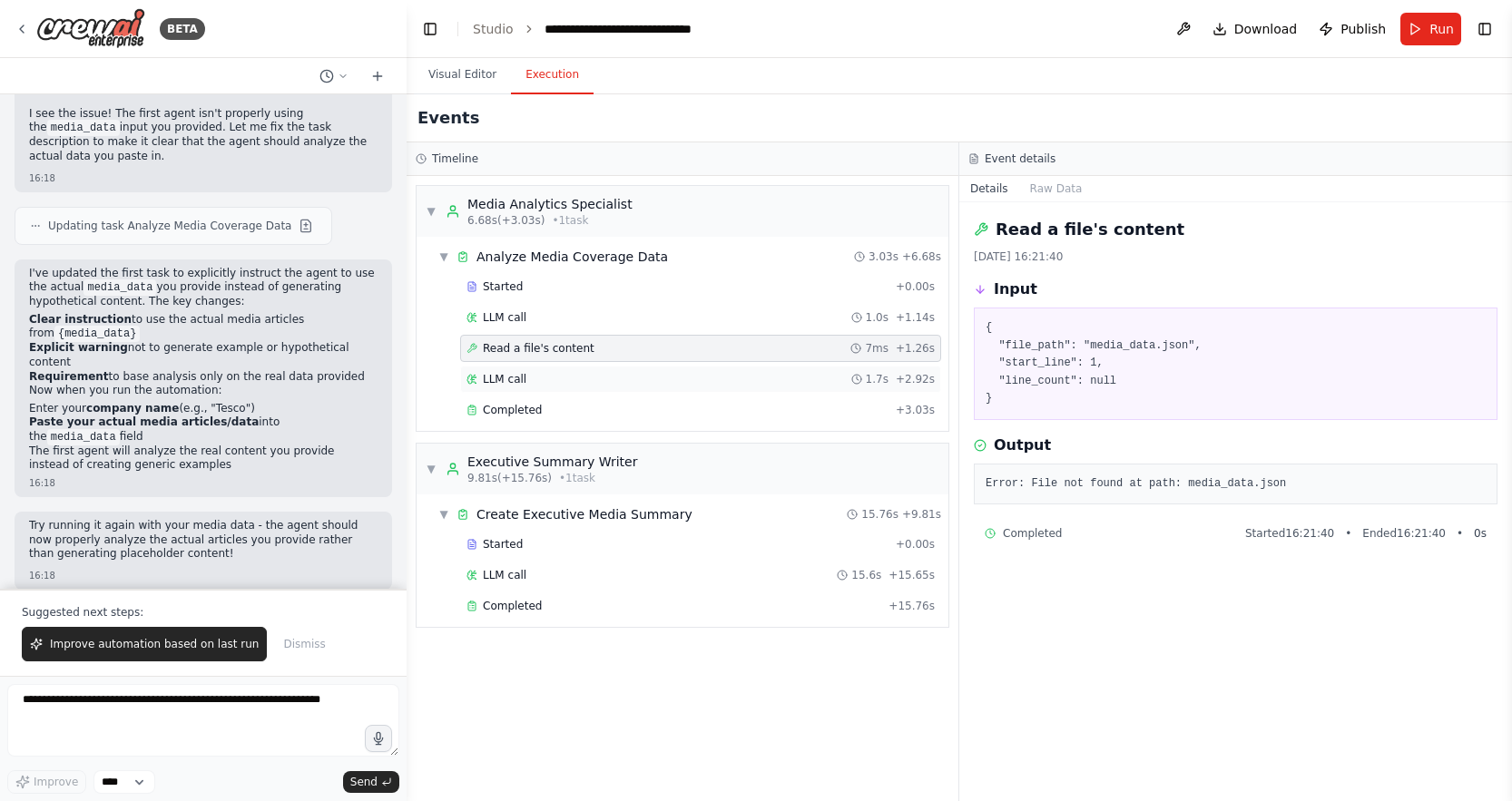
click at [583, 372] on div "LLM call 1.7s + 2.92s" at bounding box center [700, 378] width 468 height 14
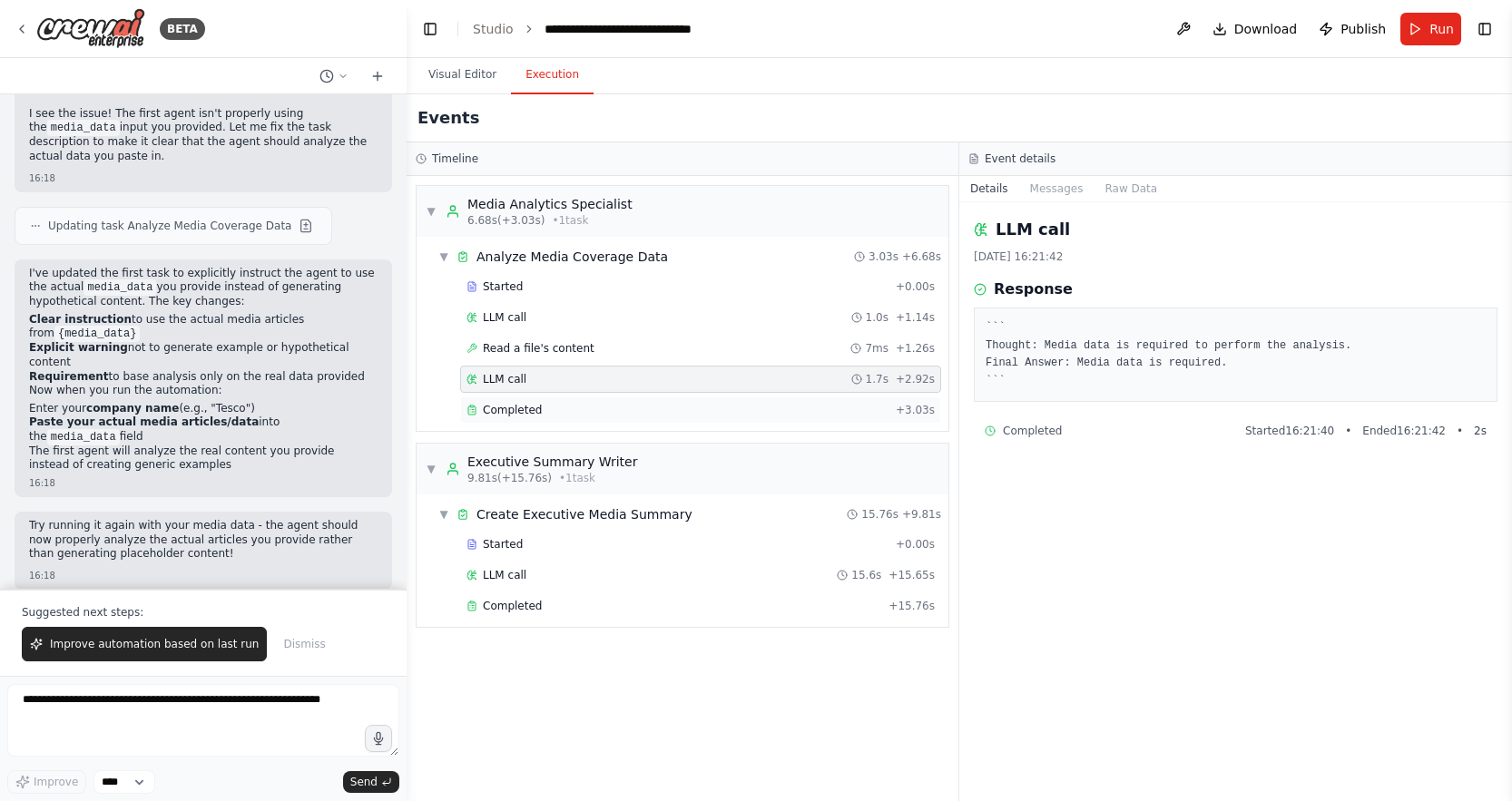
click at [605, 408] on div "Completed" at bounding box center [678, 409] width 422 height 14
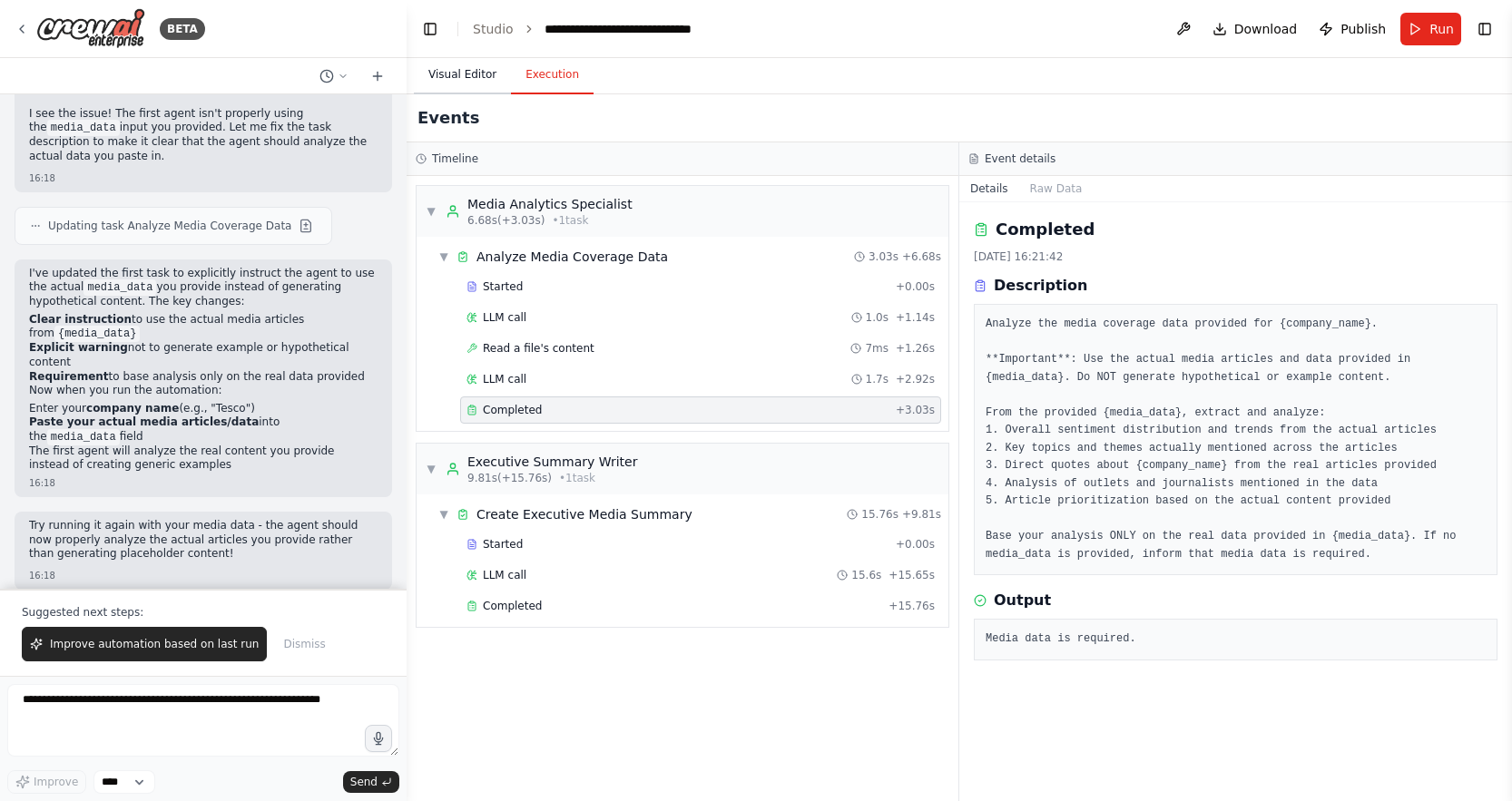
click at [478, 82] on button "Visual Editor" at bounding box center [462, 75] width 97 height 38
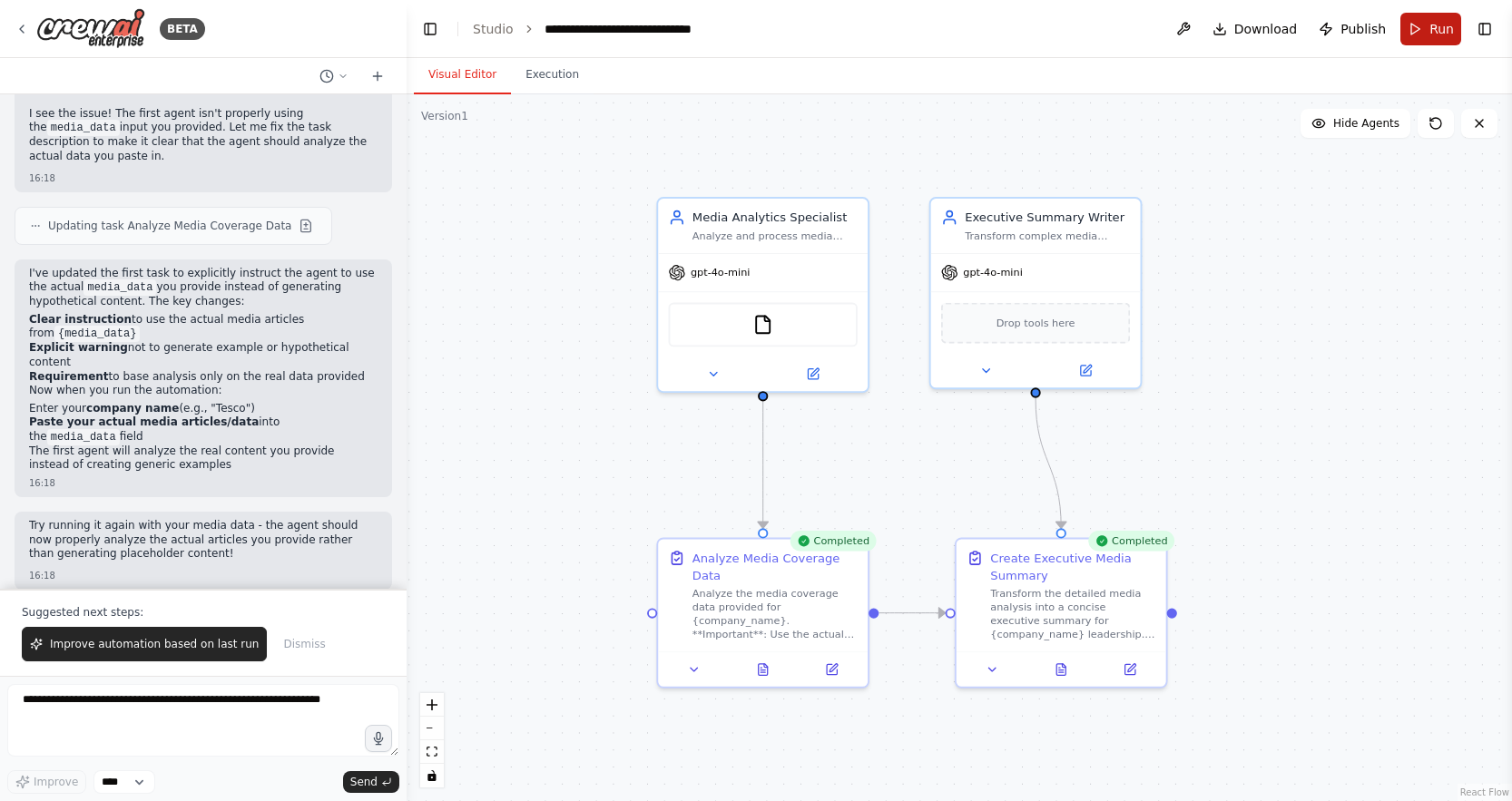
click at [1451, 20] on span "Run" at bounding box center [1441, 28] width 24 height 18
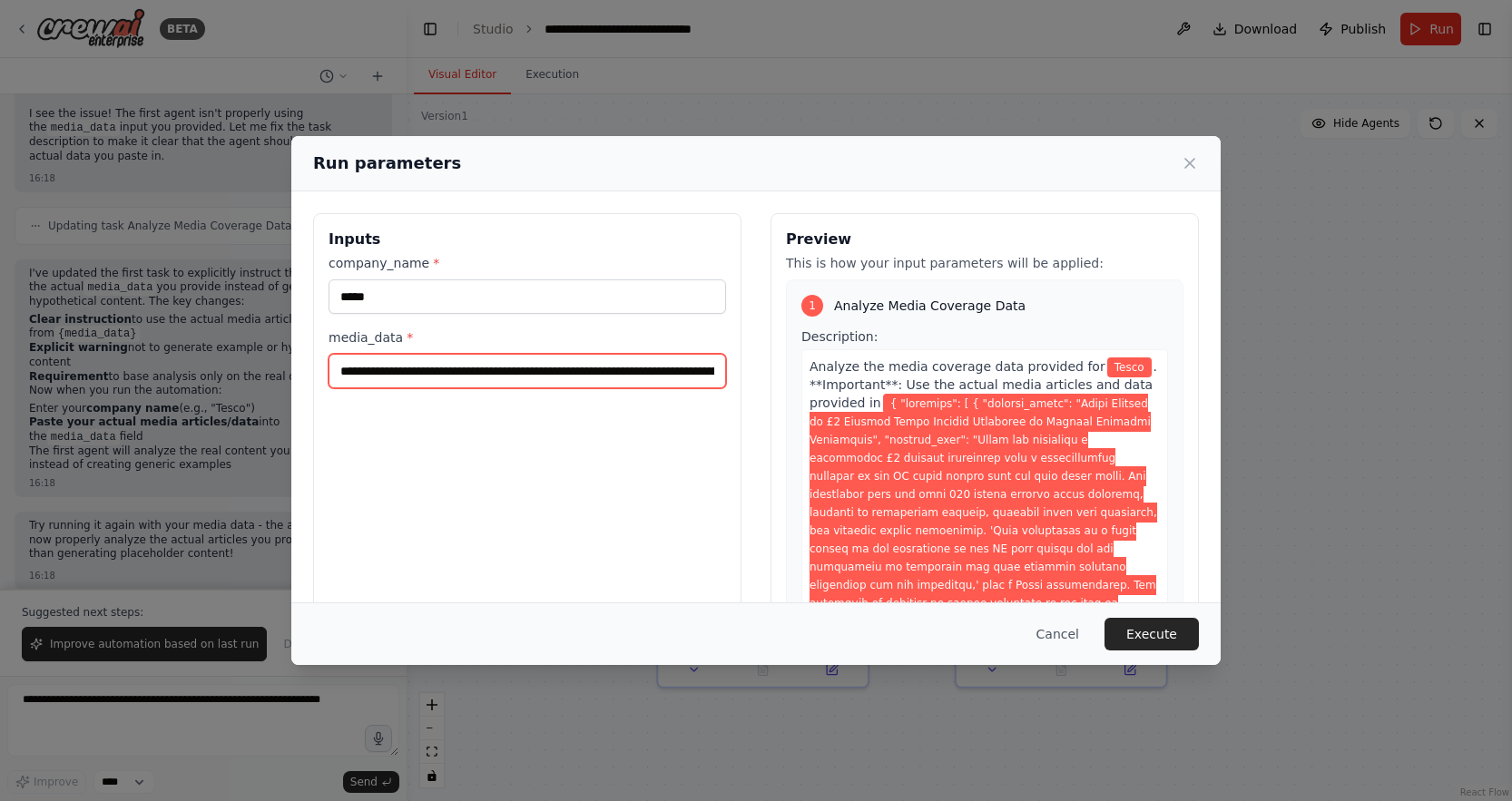
click at [451, 379] on input "media_data *" at bounding box center [527, 370] width 397 height 35
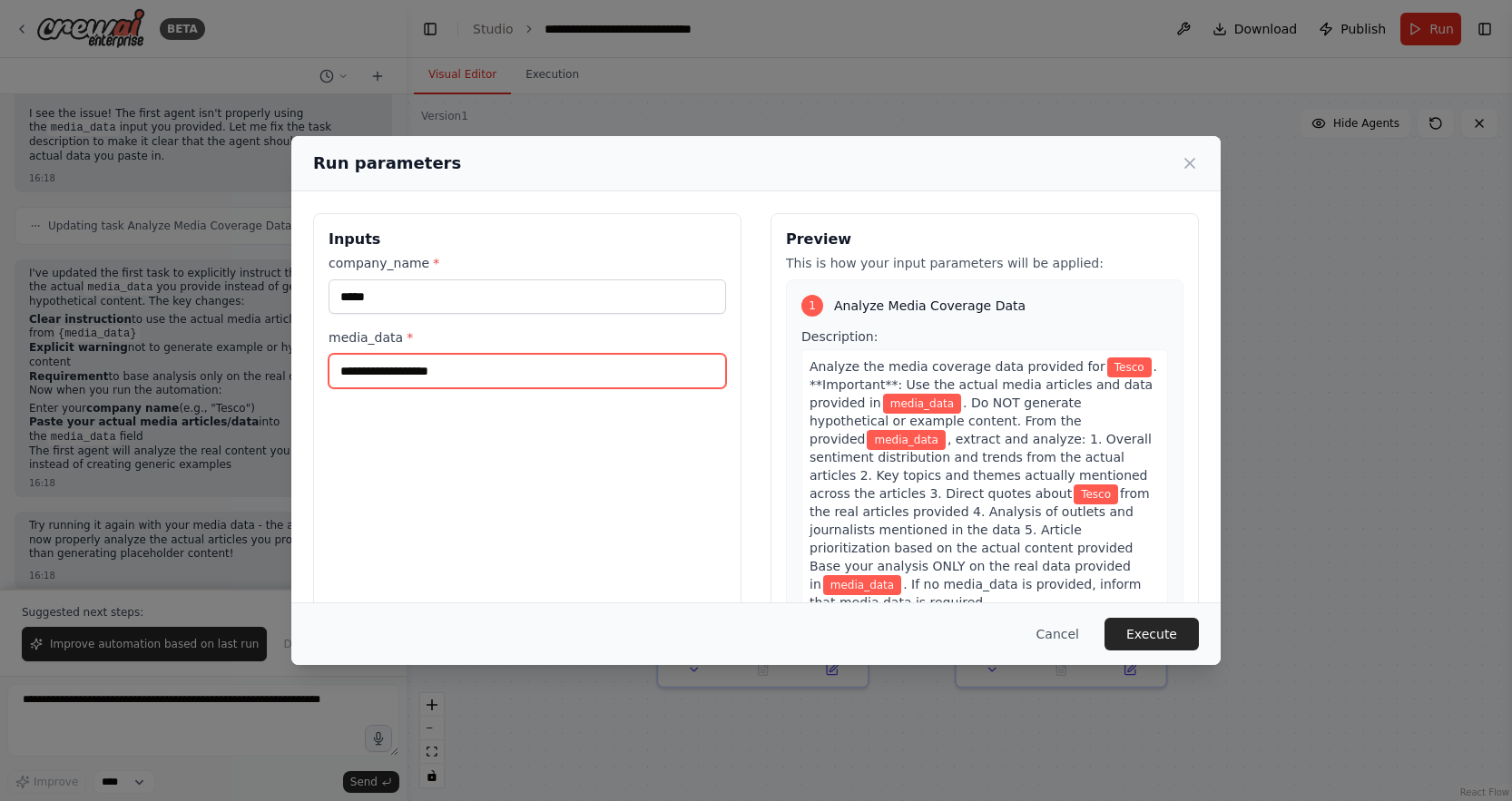
paste input "**********"
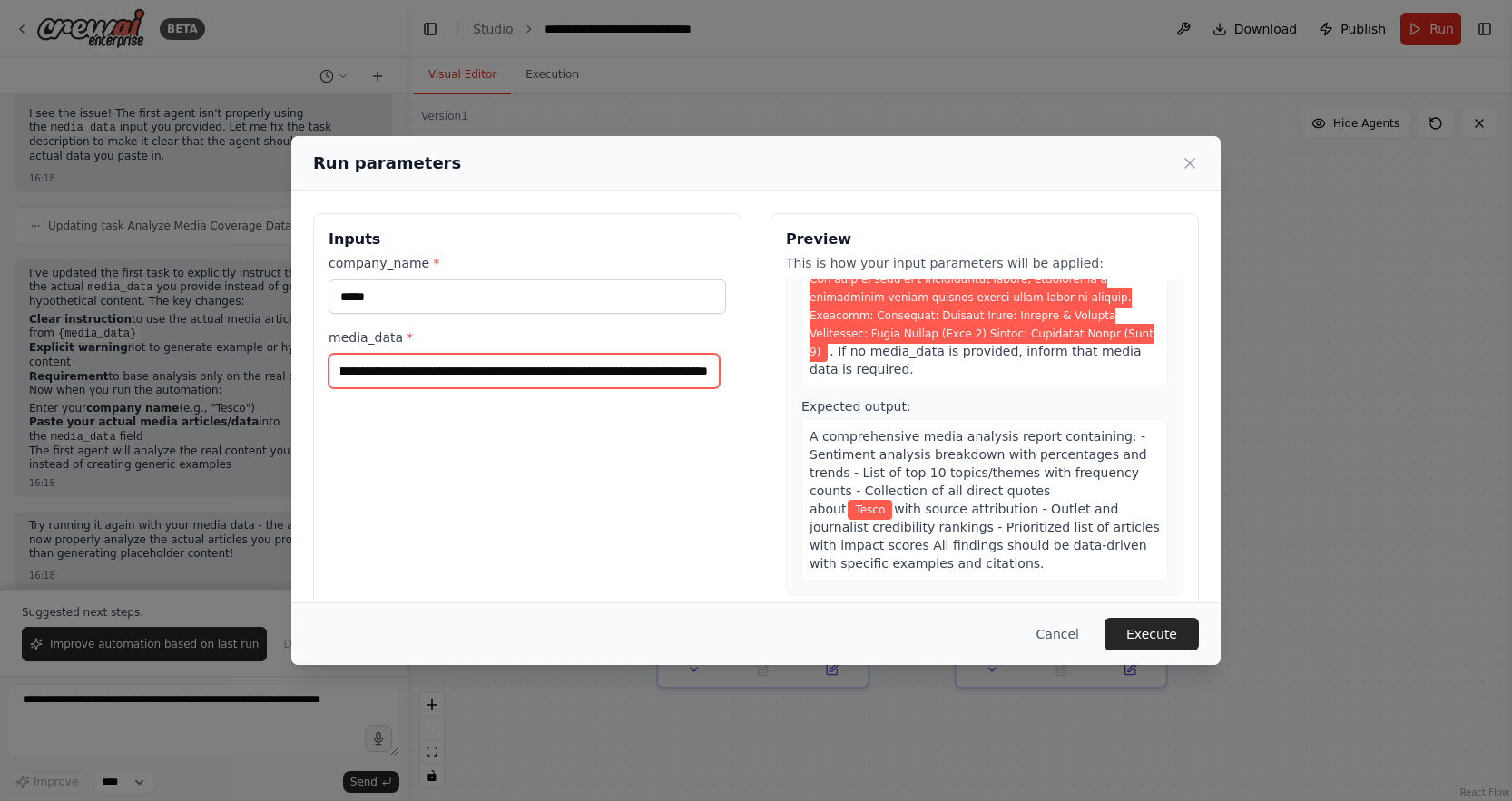
scroll to position [0, 0]
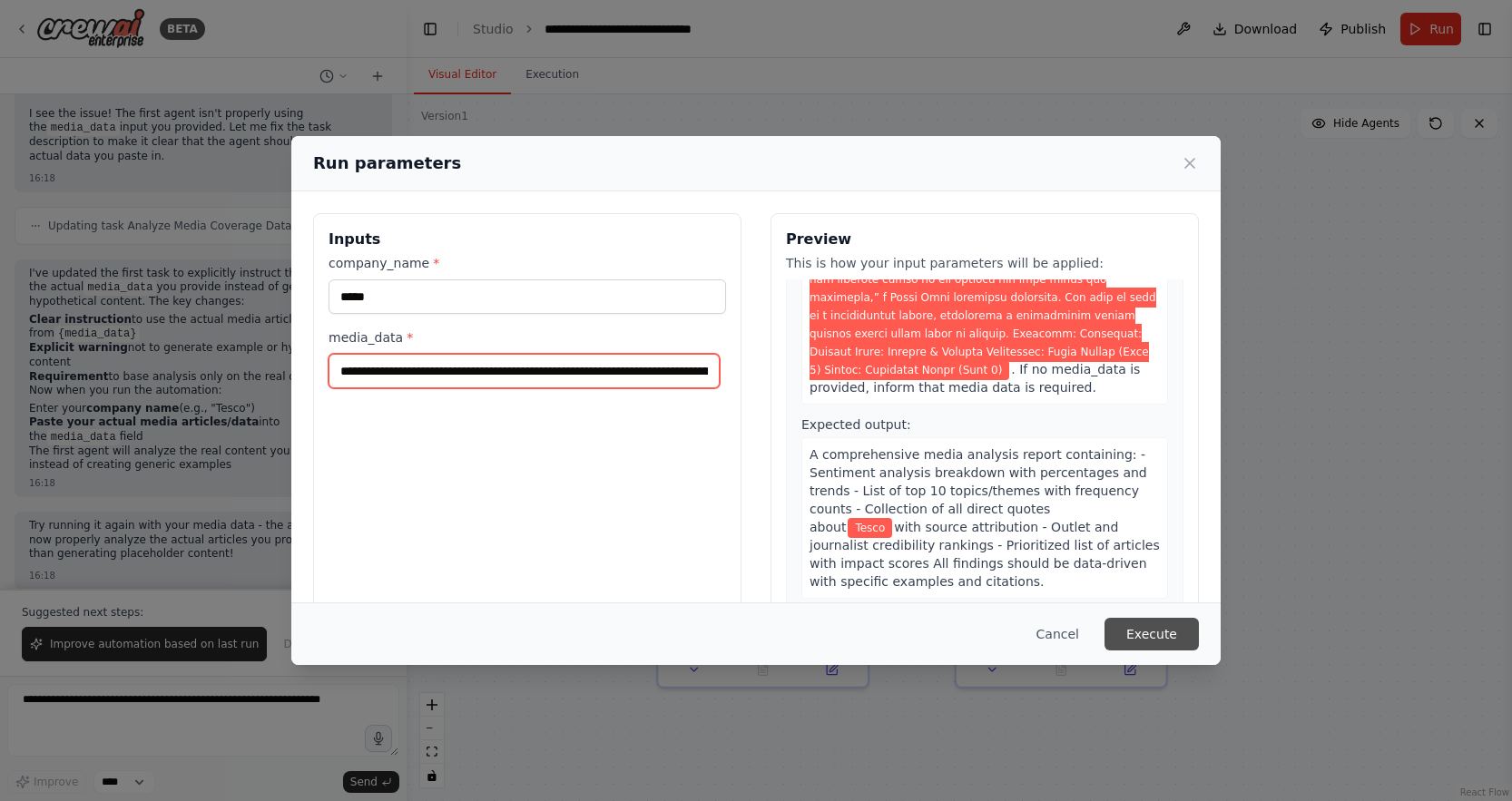
type input "**********"
click at [1154, 628] on button "Execute" at bounding box center [1151, 633] width 95 height 33
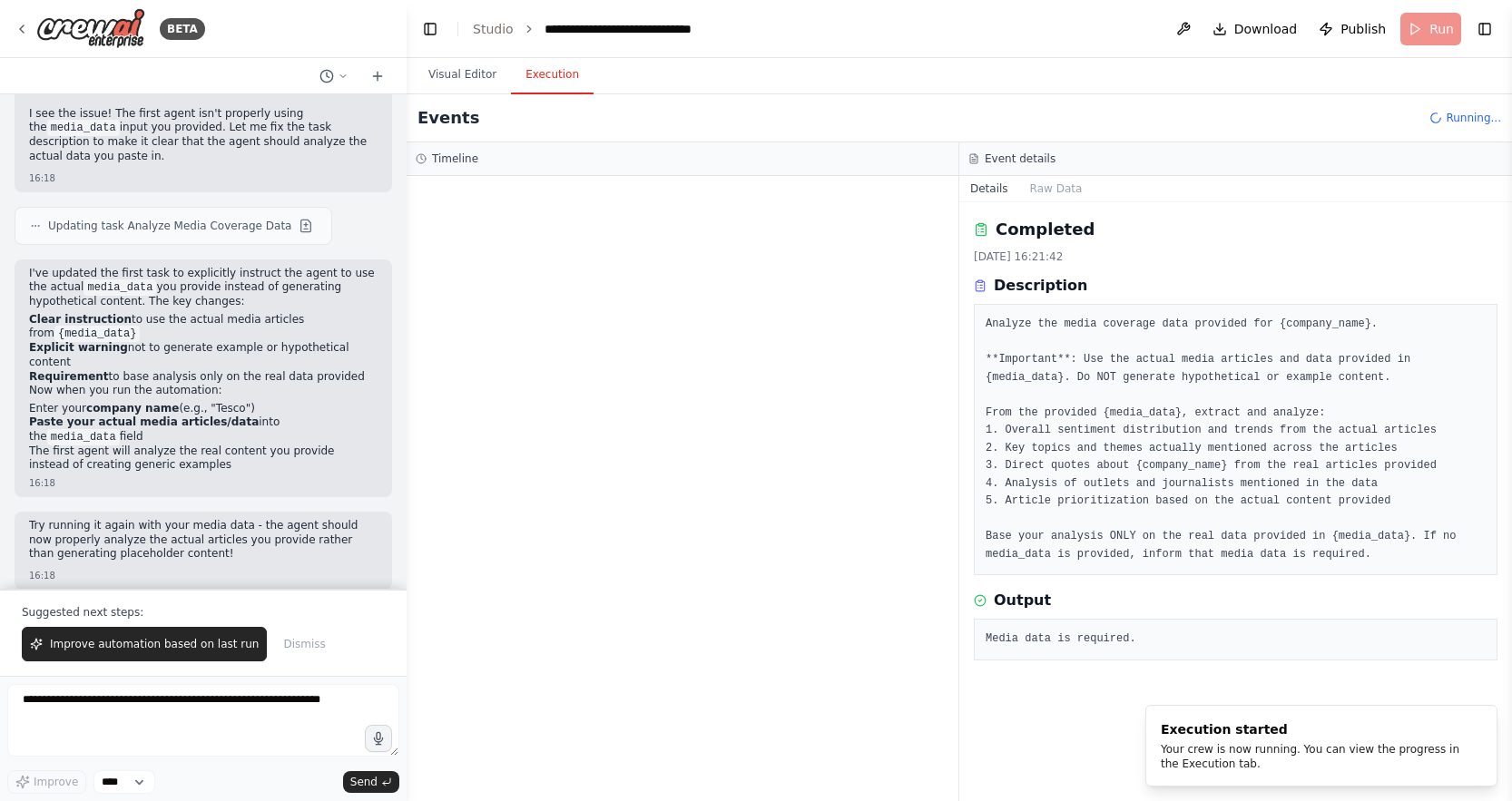
click at [532, 80] on button "Execution" at bounding box center [552, 75] width 82 height 38
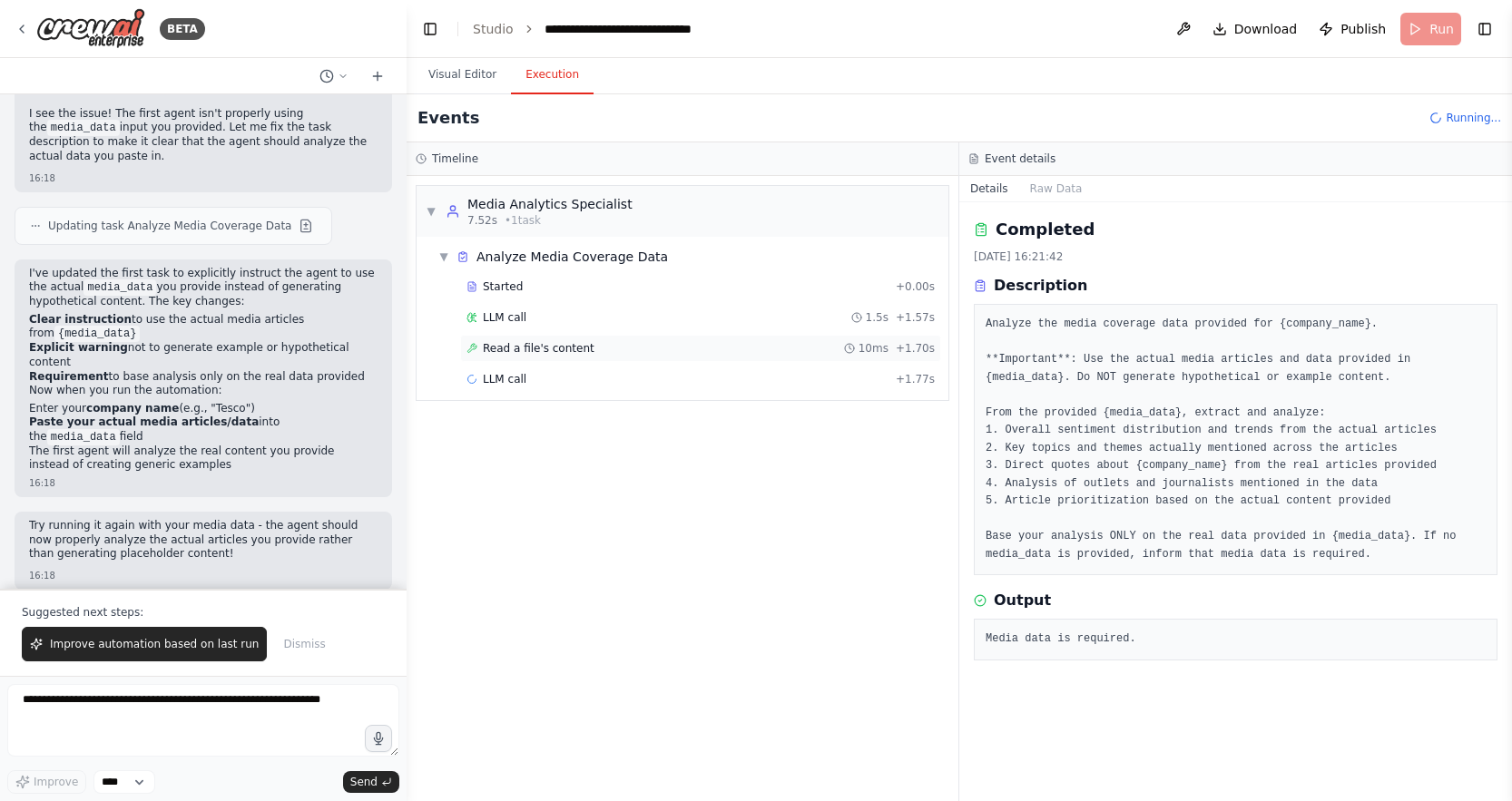
click at [523, 350] on span "Read a file's content" at bounding box center [538, 348] width 112 height 14
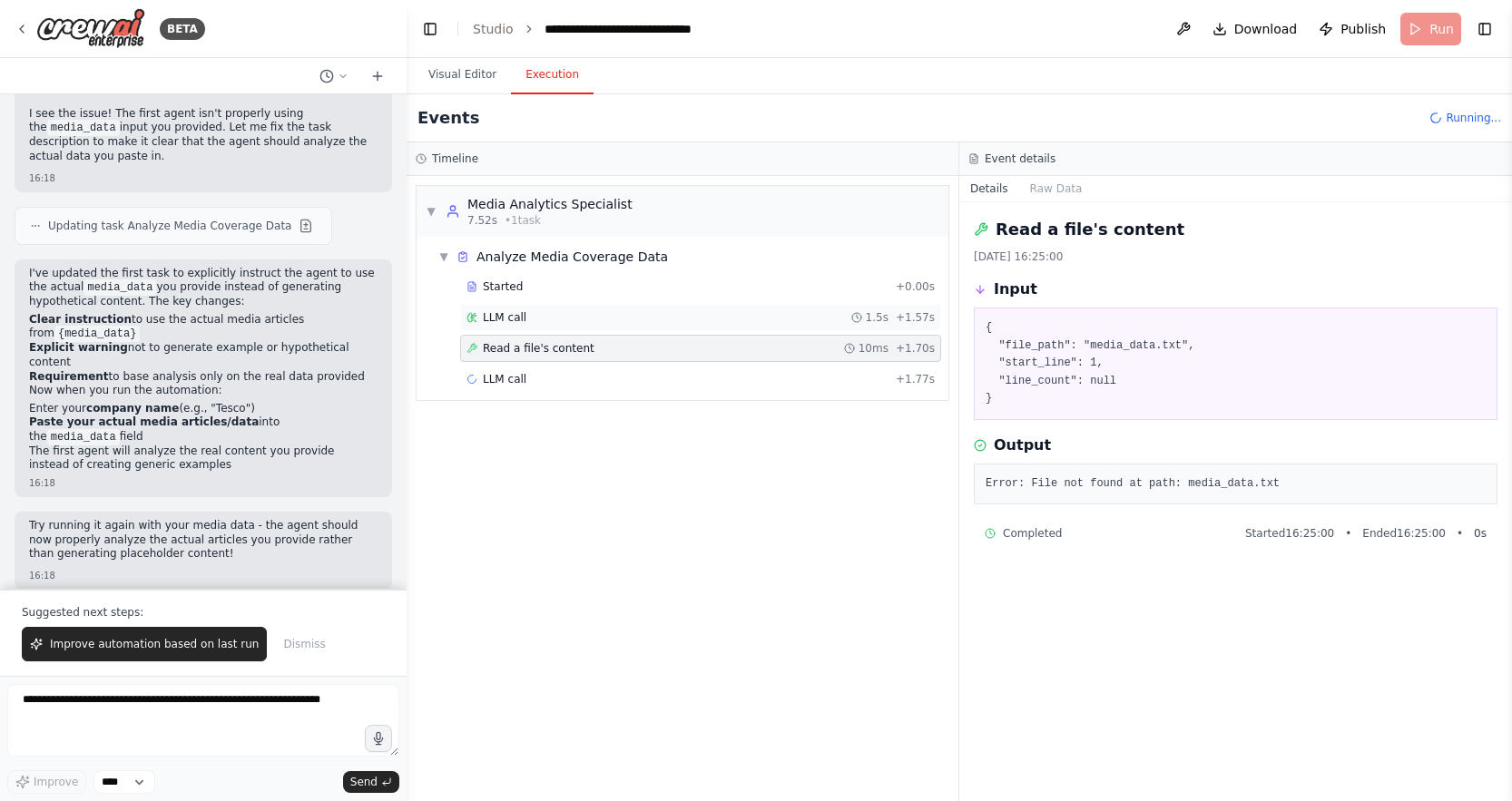
click at [523, 325] on div "LLM call 1.5s + 1.57s" at bounding box center [700, 317] width 481 height 27
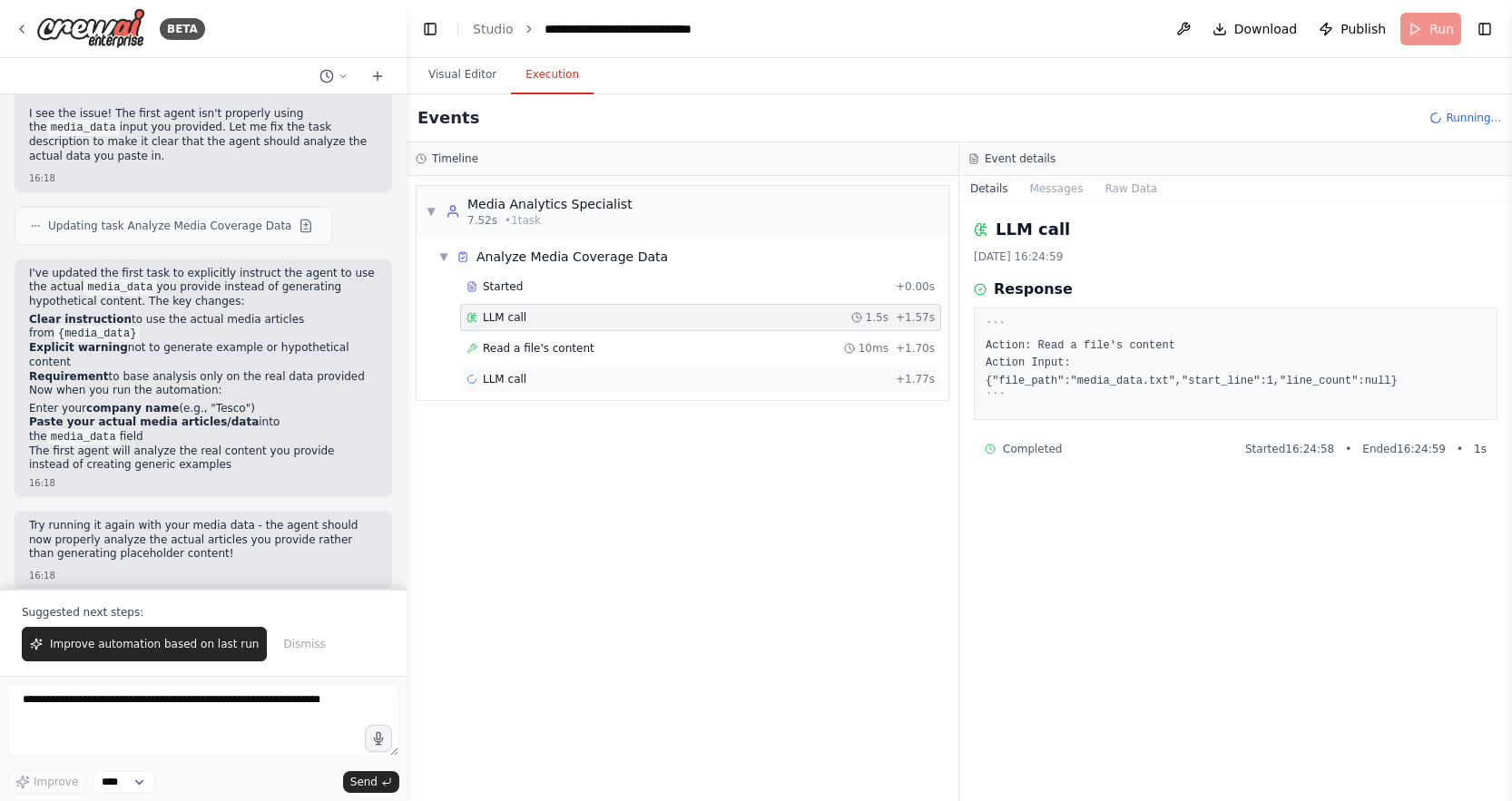
click at [545, 381] on div "LLM call + 1.77s" at bounding box center [700, 378] width 468 height 14
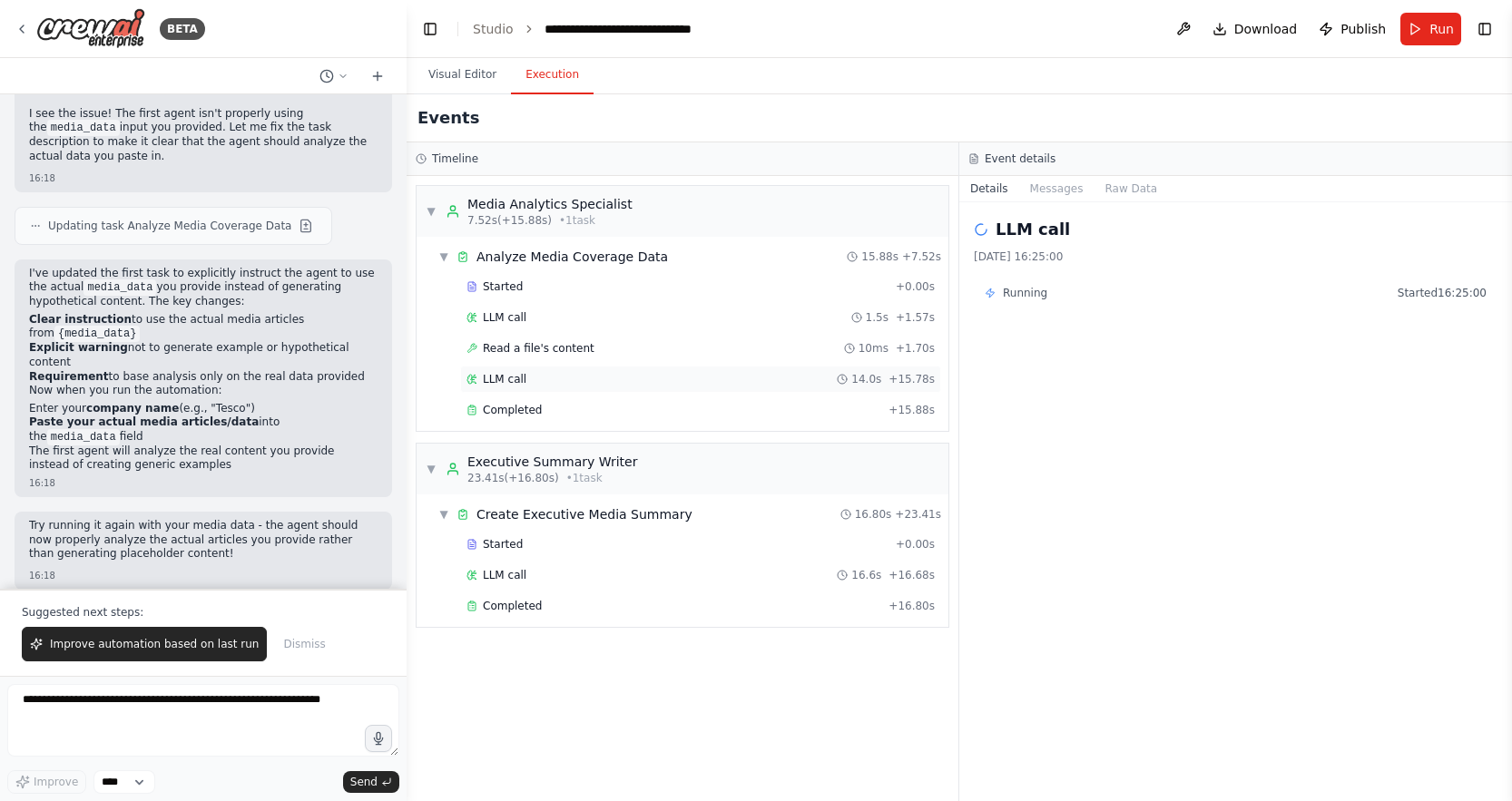
click at [539, 367] on div "LLM call 14.0s + 15.78s" at bounding box center [700, 378] width 481 height 27
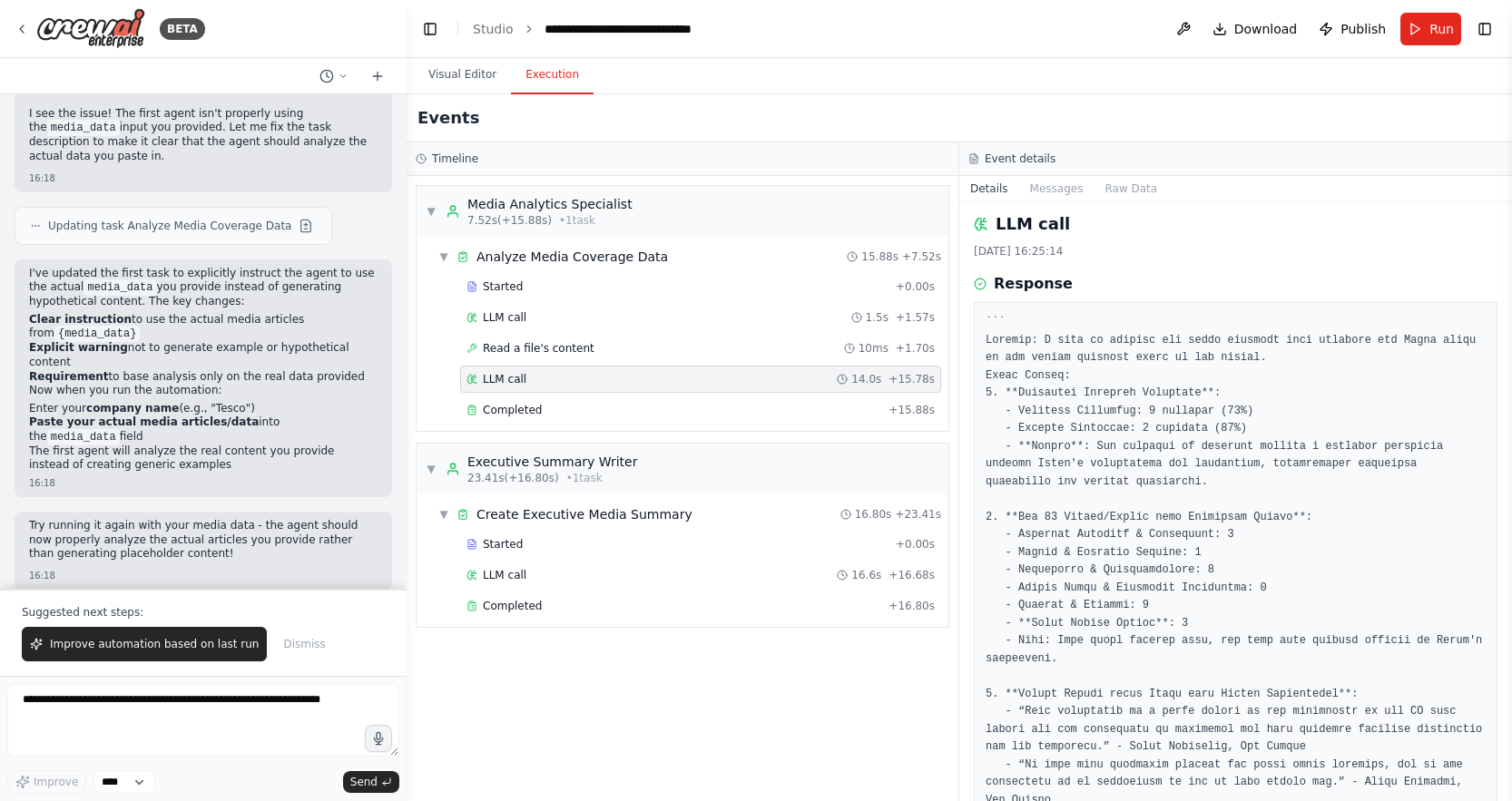
scroll to position [19, 0]
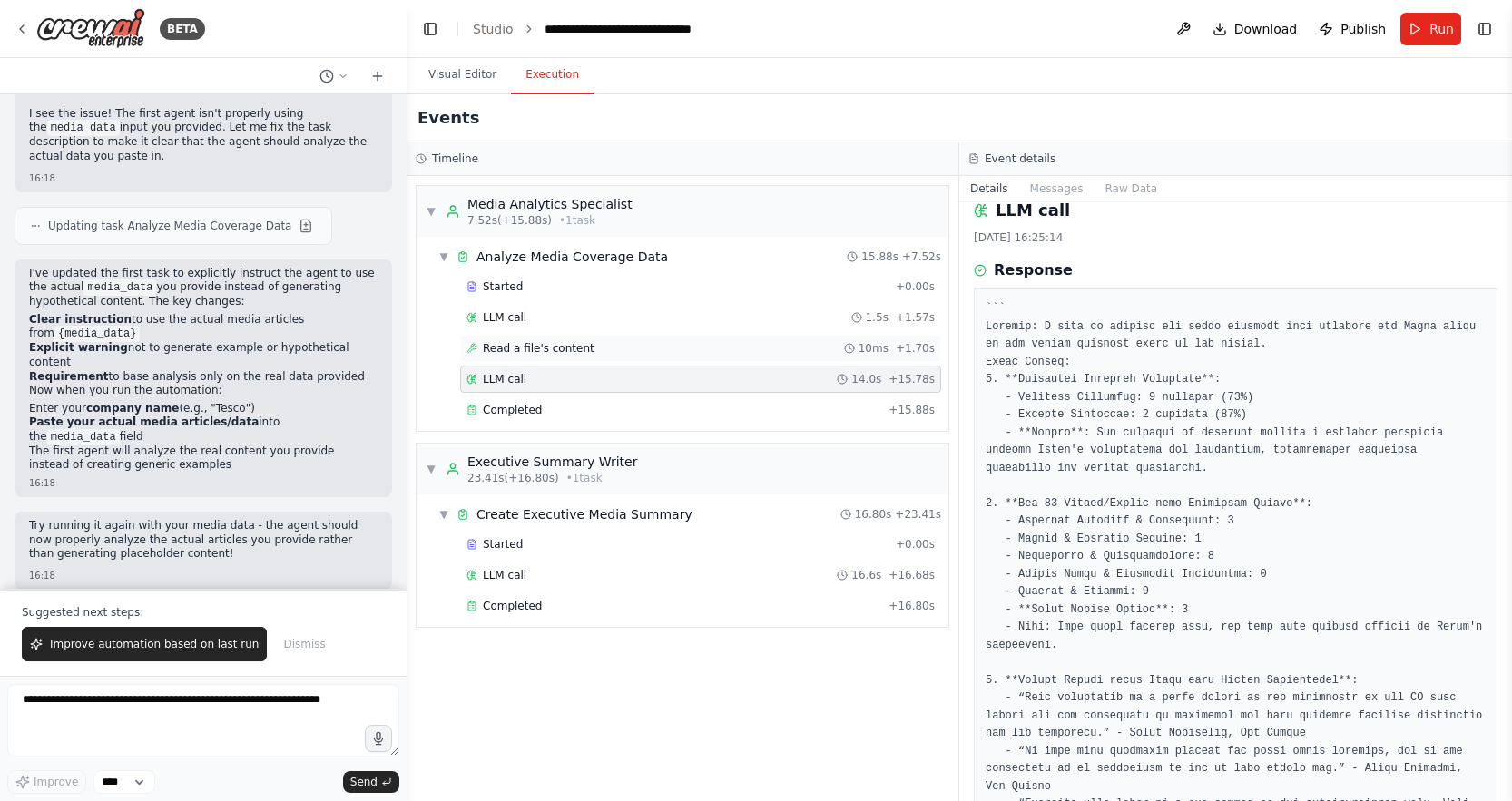
click at [545, 334] on div "Read a file's content 10ms + 1.70s" at bounding box center [700, 348] width 481 height 27
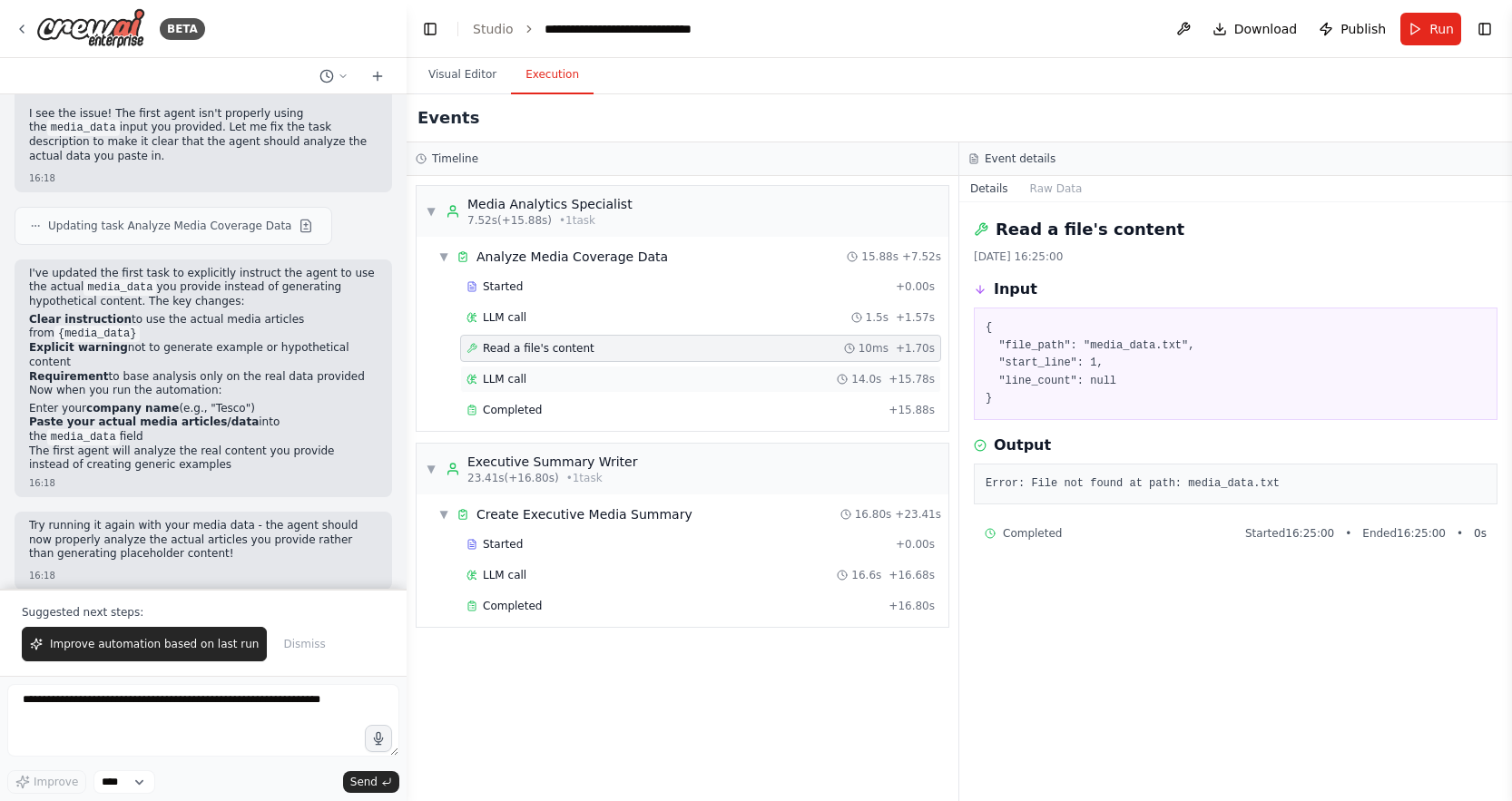
click at [585, 378] on div "LLM call 14.0s + 15.78s" at bounding box center [700, 378] width 468 height 14
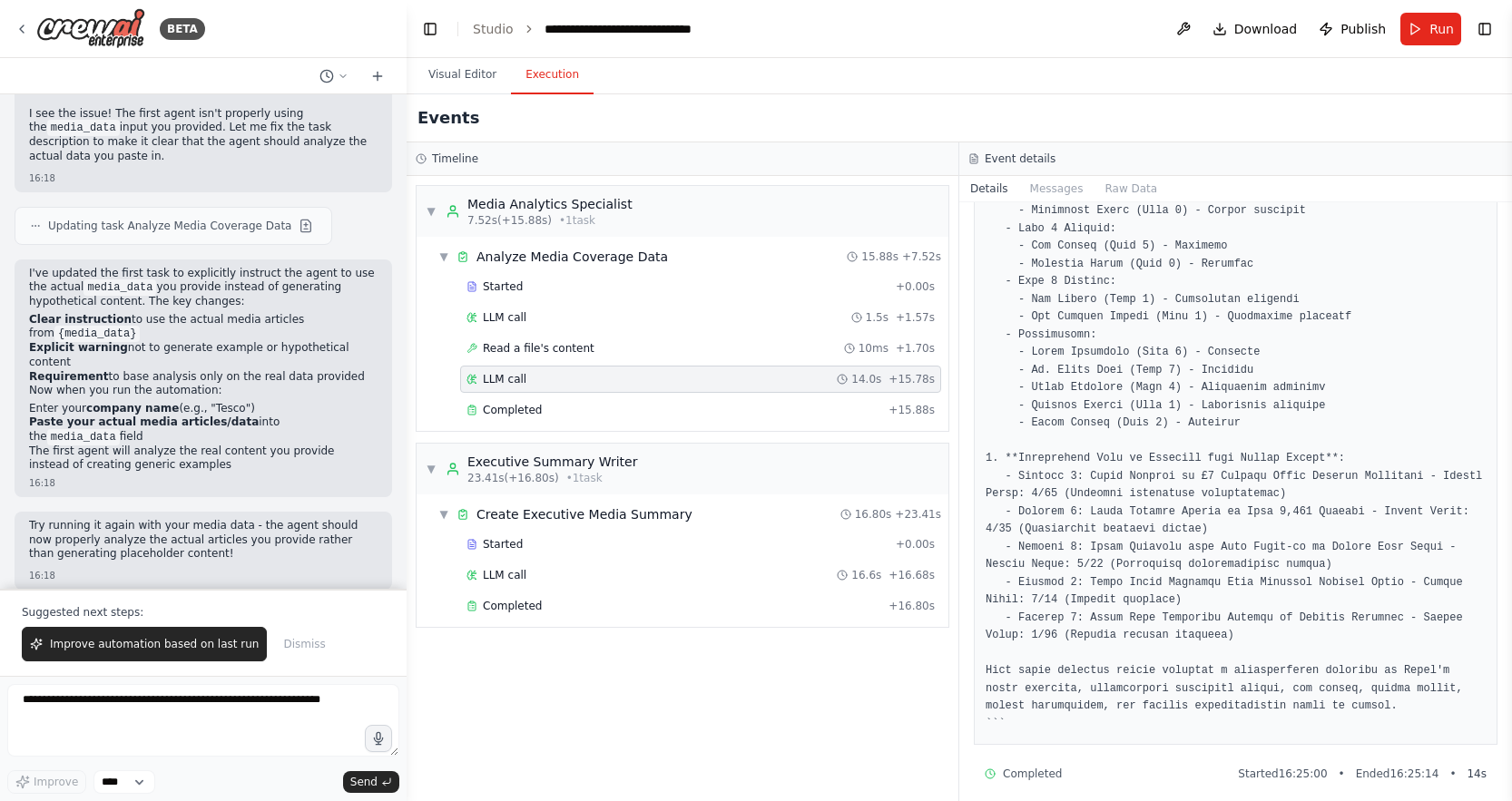
scroll to position [837, 0]
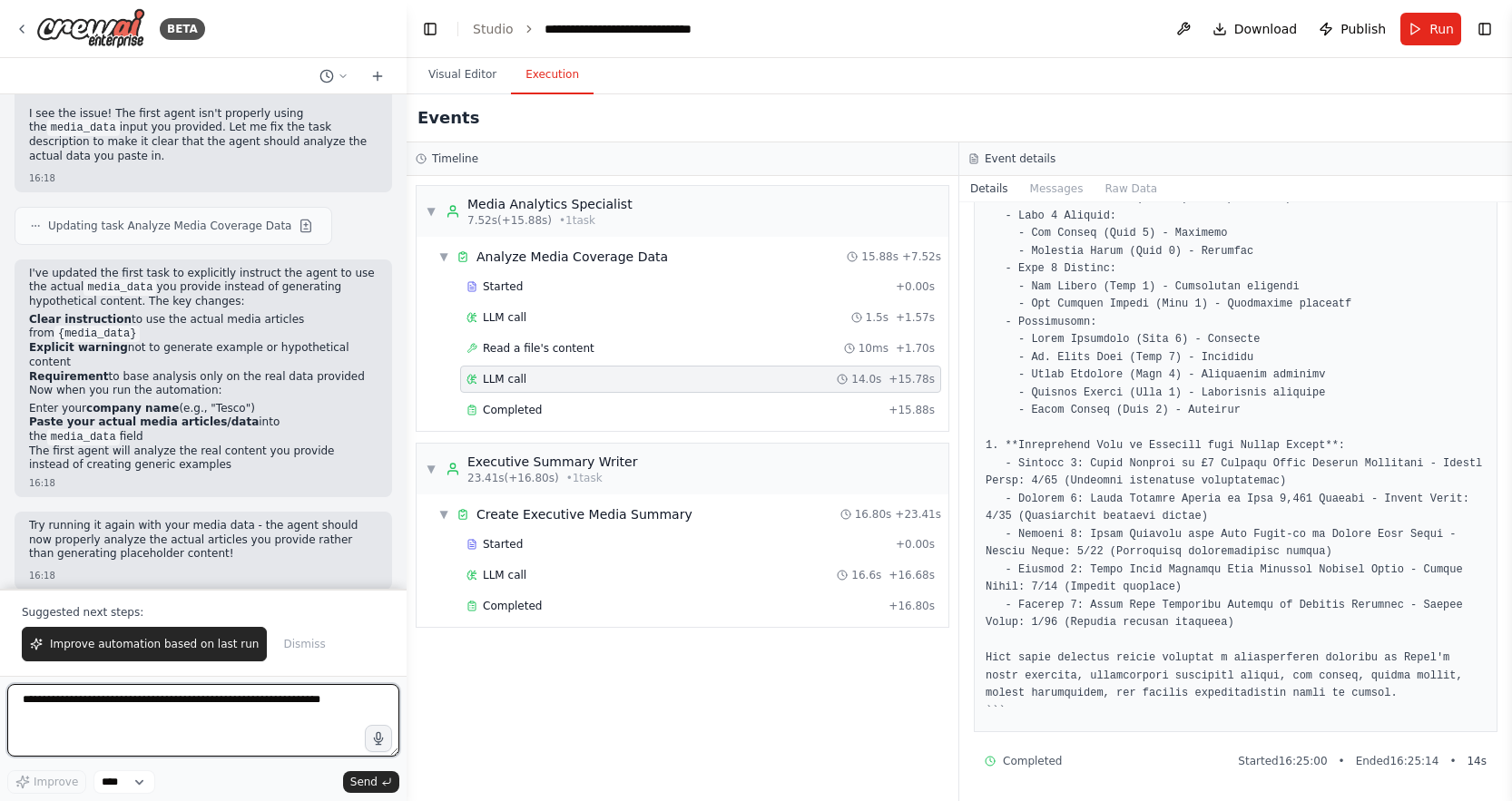
click at [222, 705] on textarea at bounding box center [203, 719] width 392 height 72
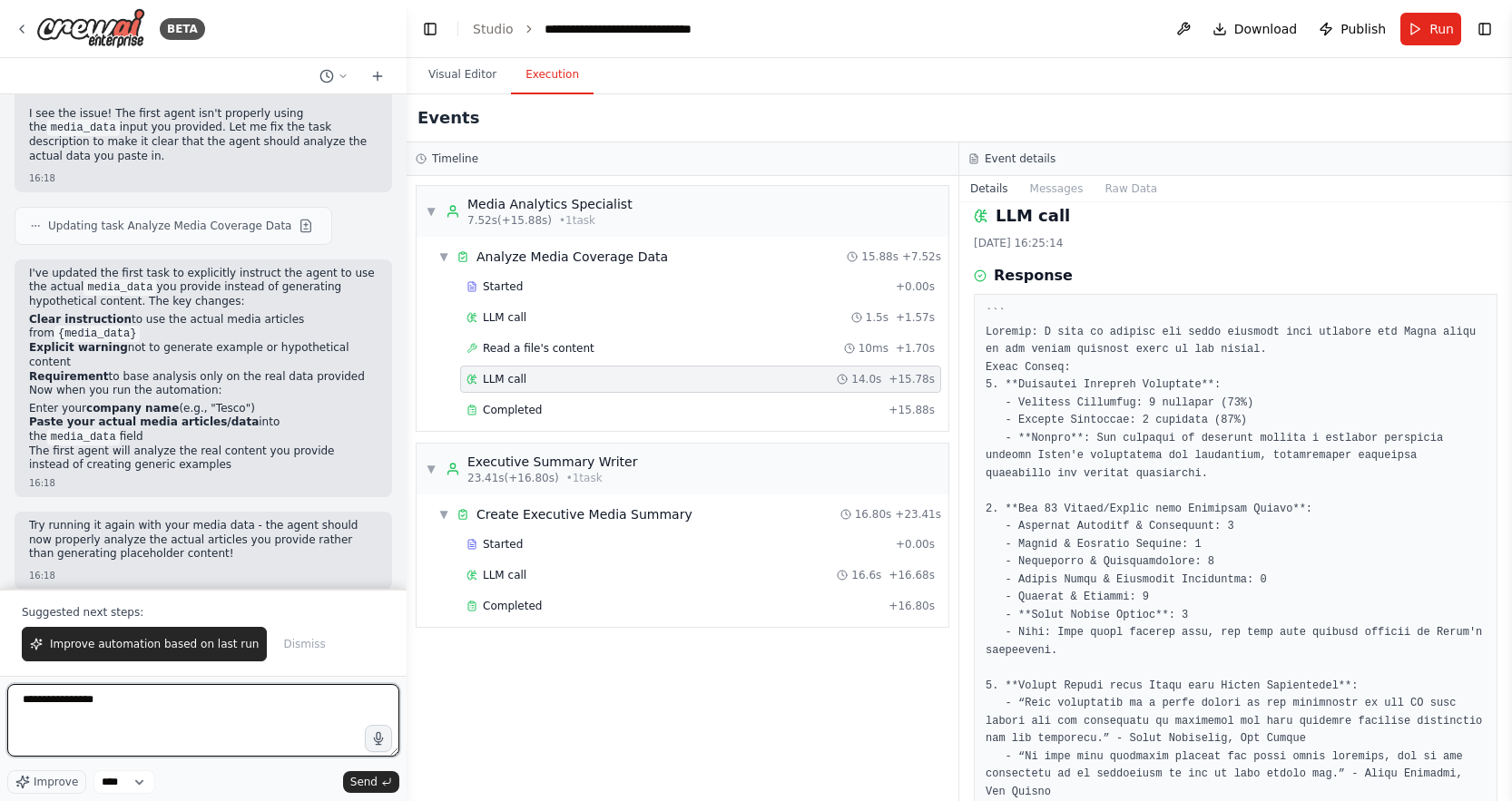
scroll to position [0, 0]
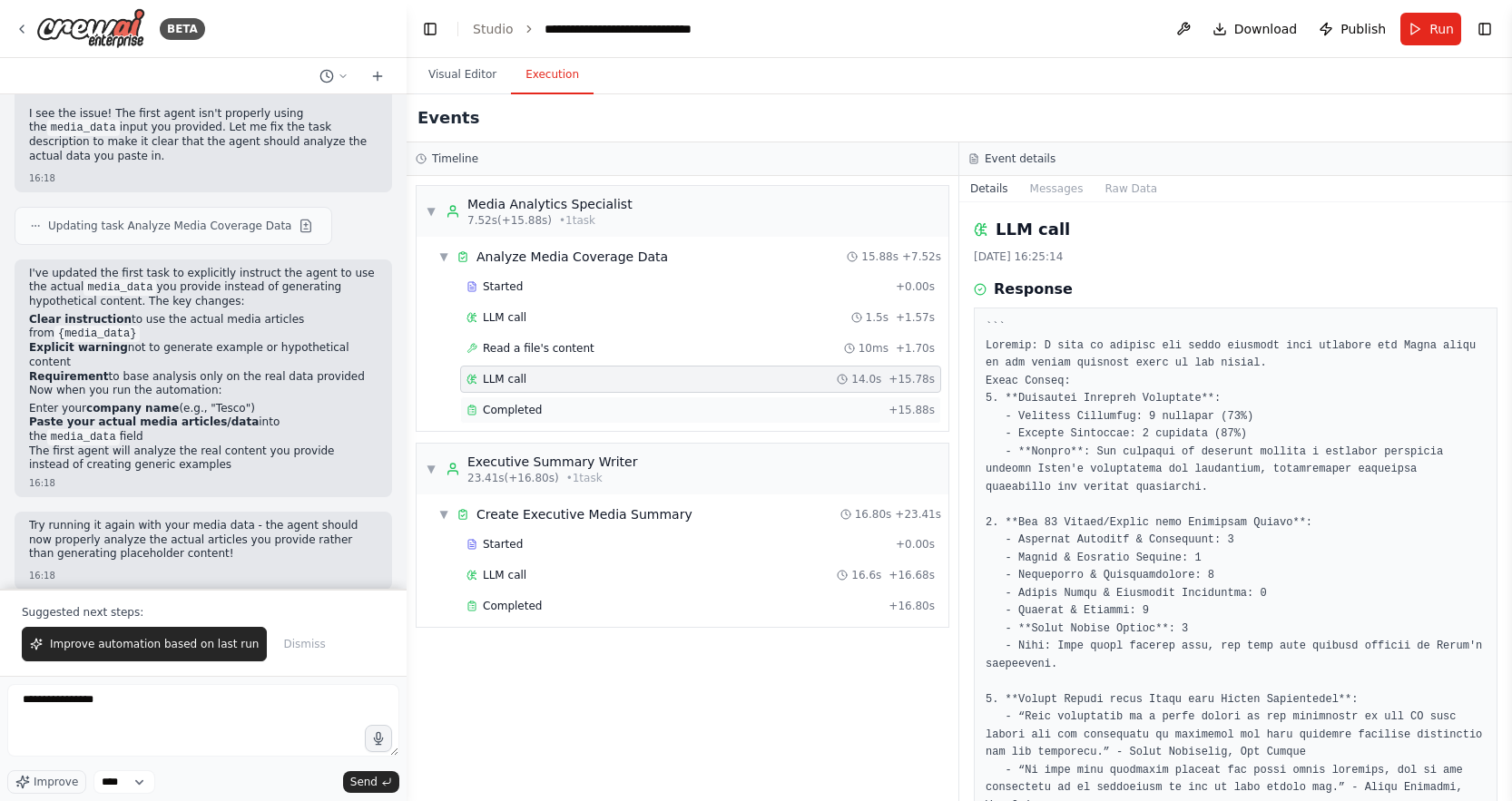
click at [546, 419] on div "Completed + 15.88s" at bounding box center [700, 409] width 481 height 27
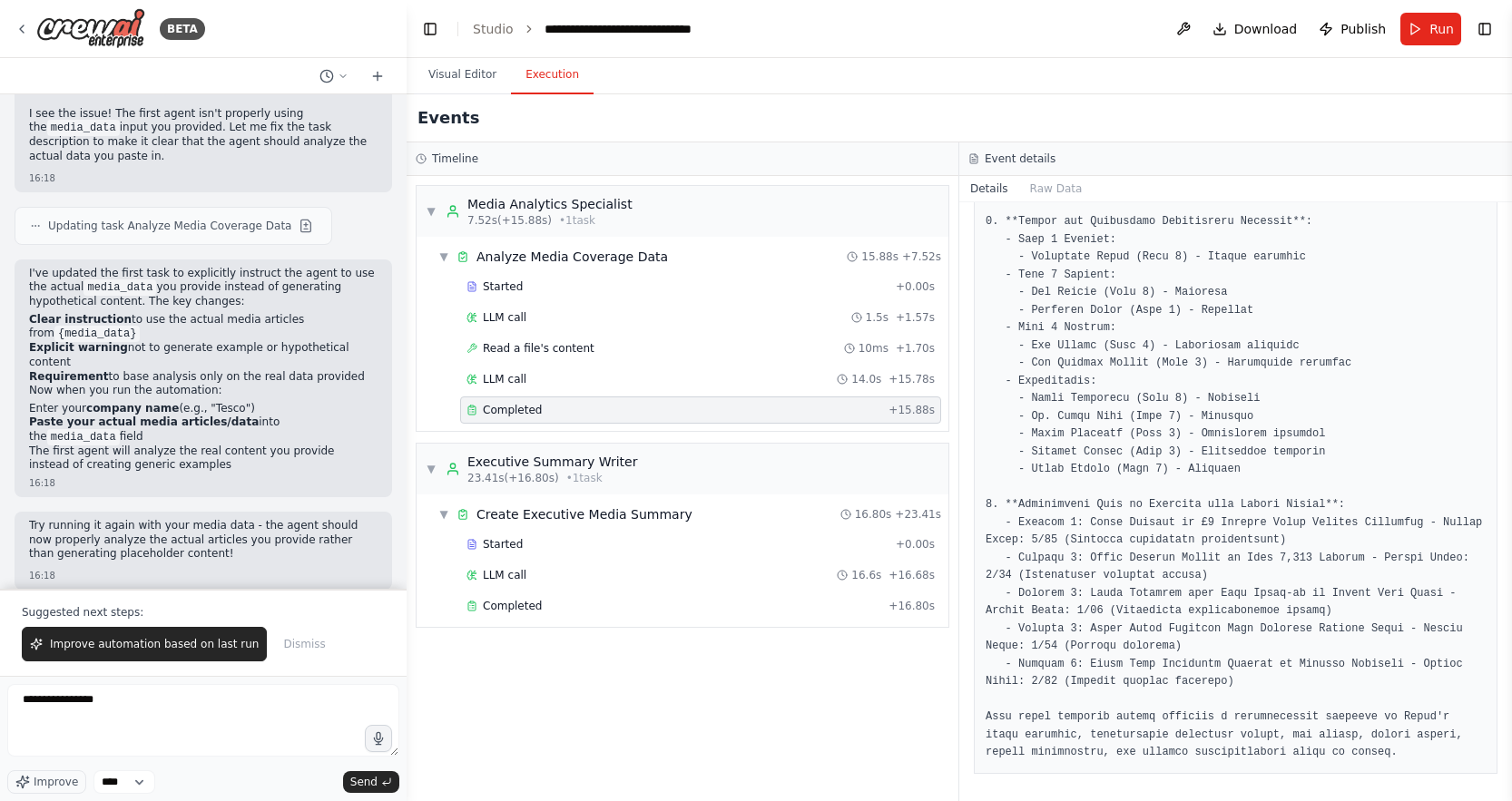
scroll to position [1019, 0]
click at [508, 543] on span "Started" at bounding box center [502, 543] width 40 height 14
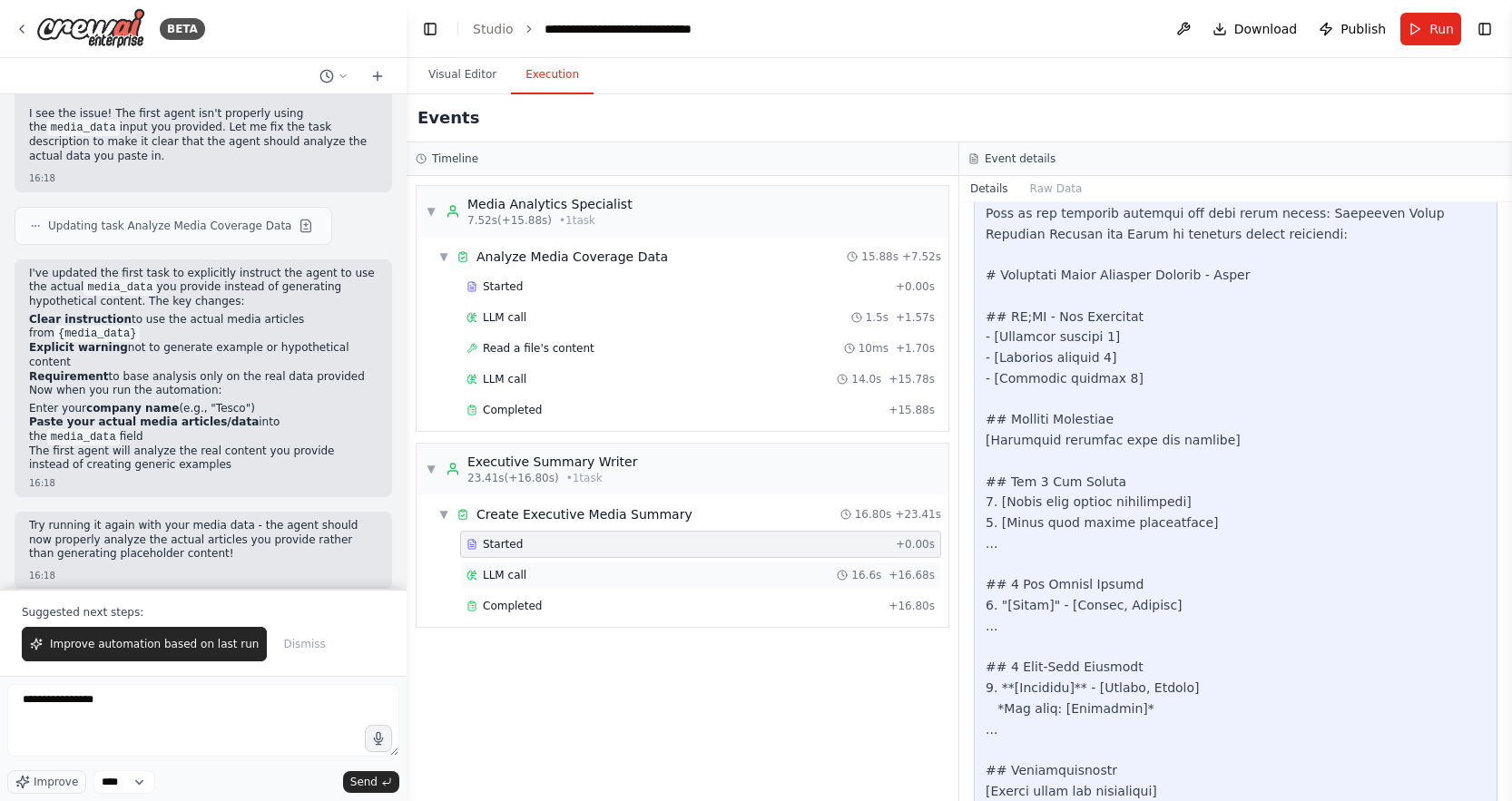
click at [526, 568] on div "LLM call 16.6s + 16.68s" at bounding box center [700, 574] width 468 height 14
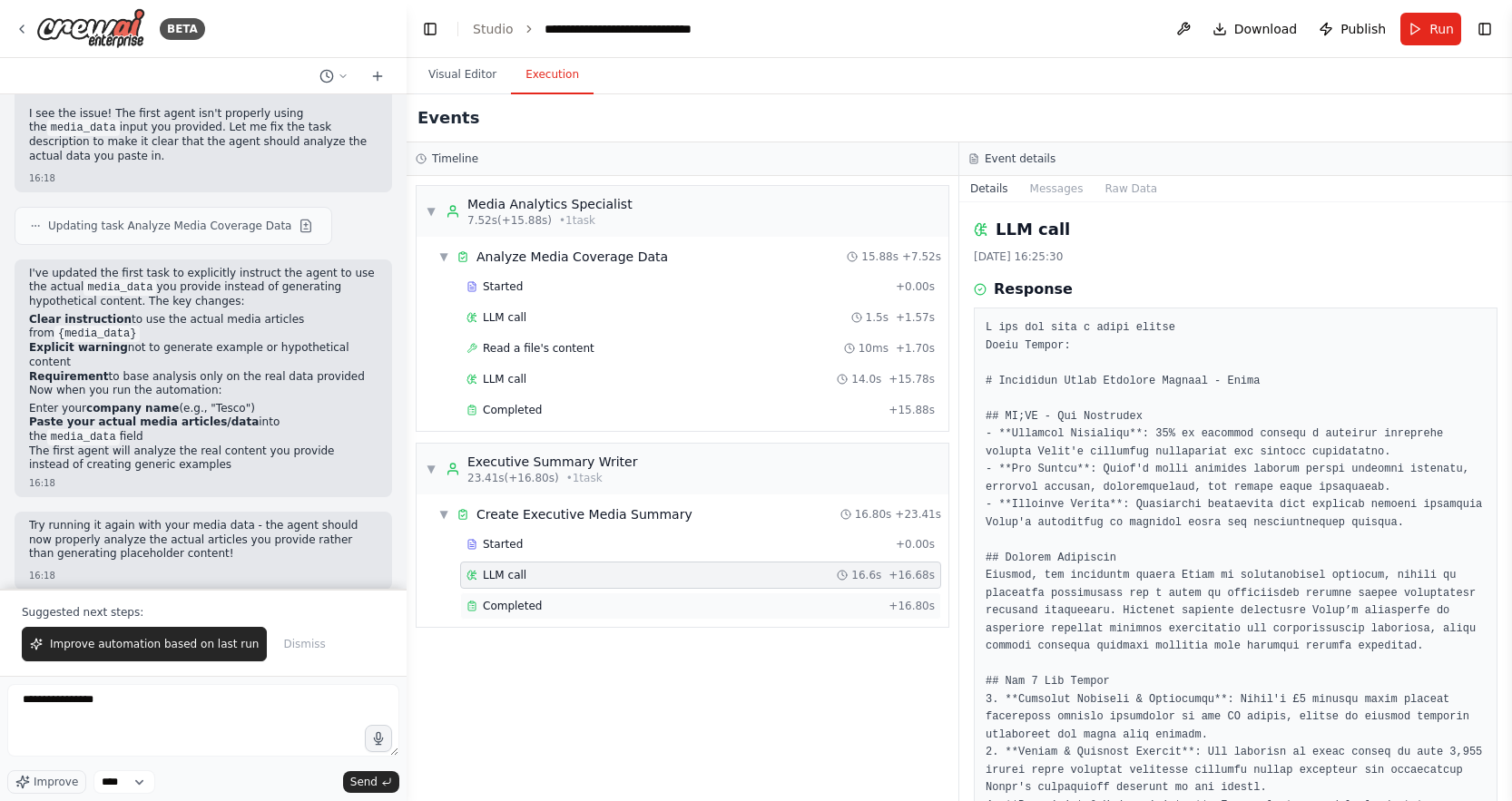
click at [555, 597] on div "Completed + 16.80s" at bounding box center [700, 605] width 481 height 27
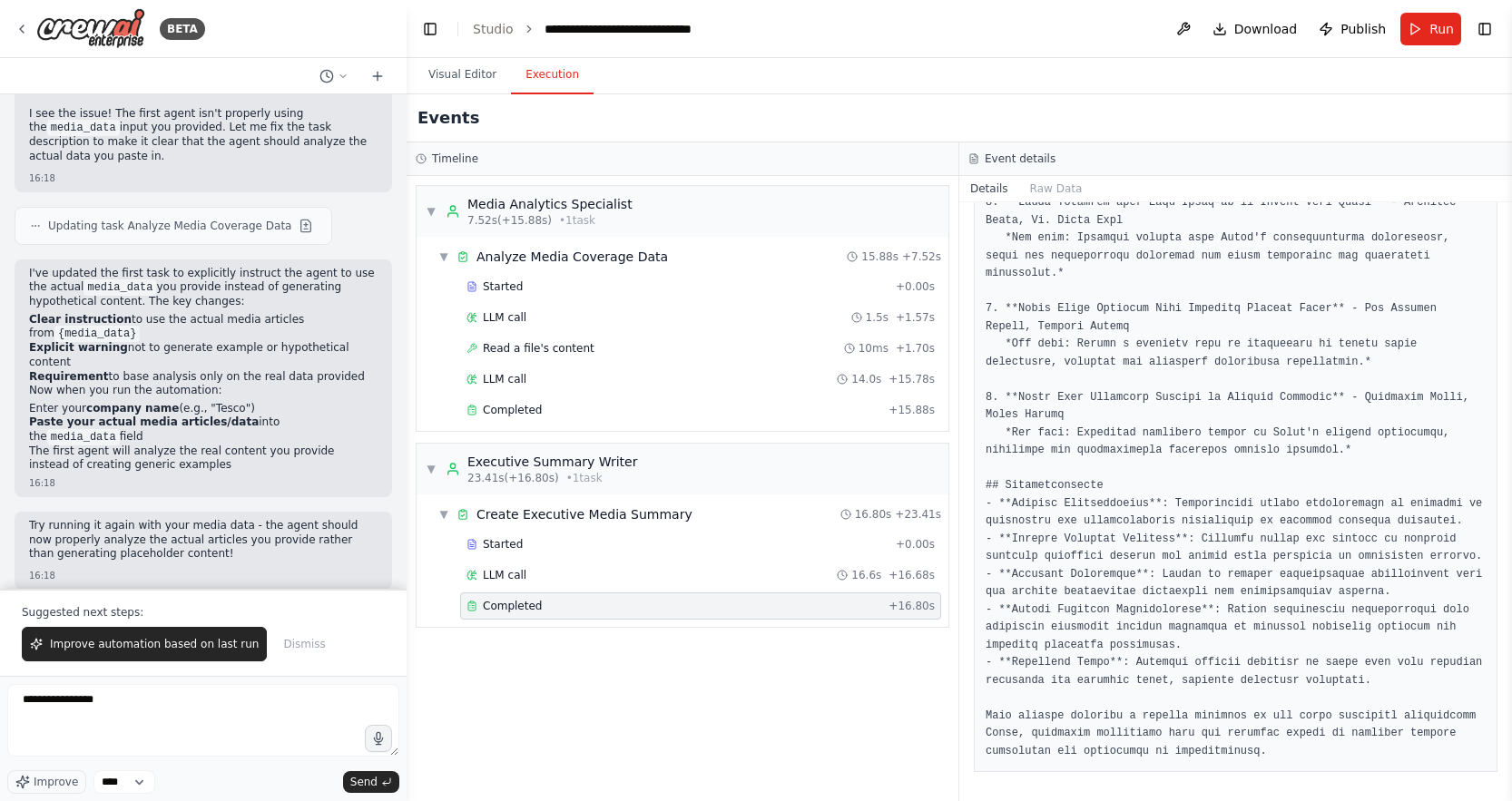
scroll to position [1621, 0]
click at [615, 694] on div "▼ Media Analytics Specialist 7.52s (+15.88s) • 1 task ▼ Analyze Media Coverage …" at bounding box center [682, 488] width 551 height 625
click at [216, 691] on textarea "**********" at bounding box center [203, 719] width 392 height 72
click at [189, 697] on textarea "**********" at bounding box center [203, 719] width 392 height 72
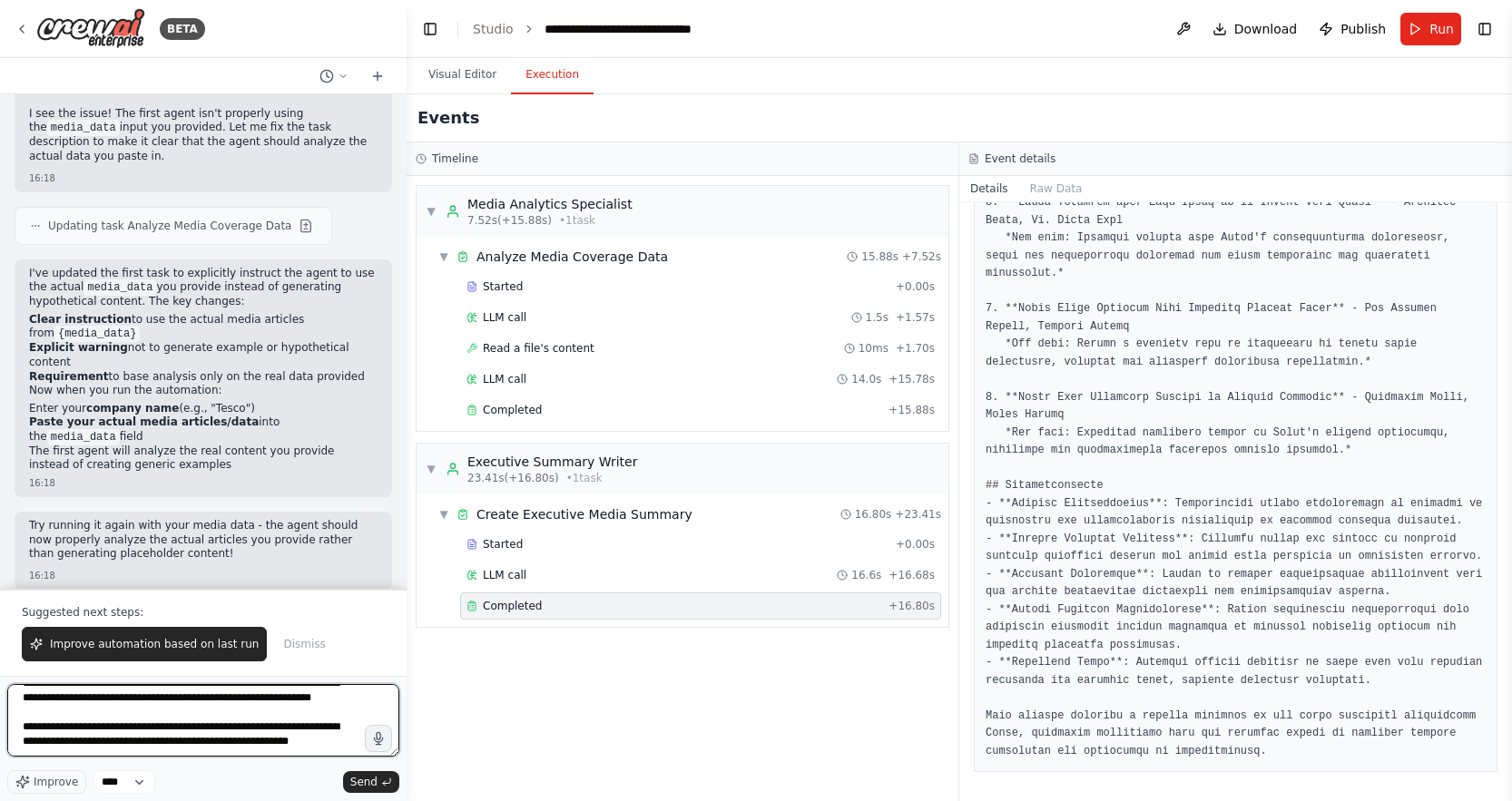
scroll to position [37, 0]
type textarea "**********"
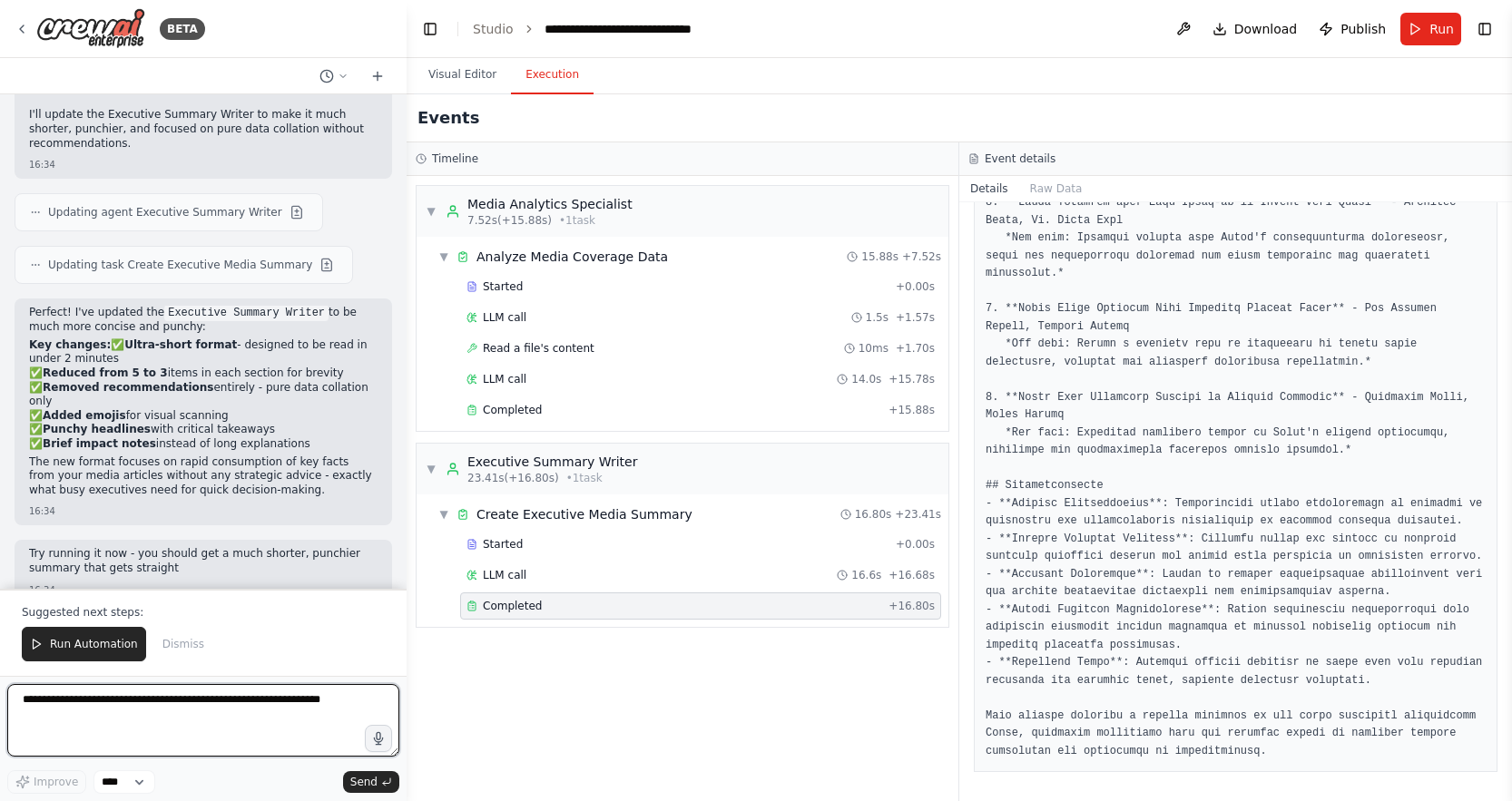
scroll to position [2174, 0]
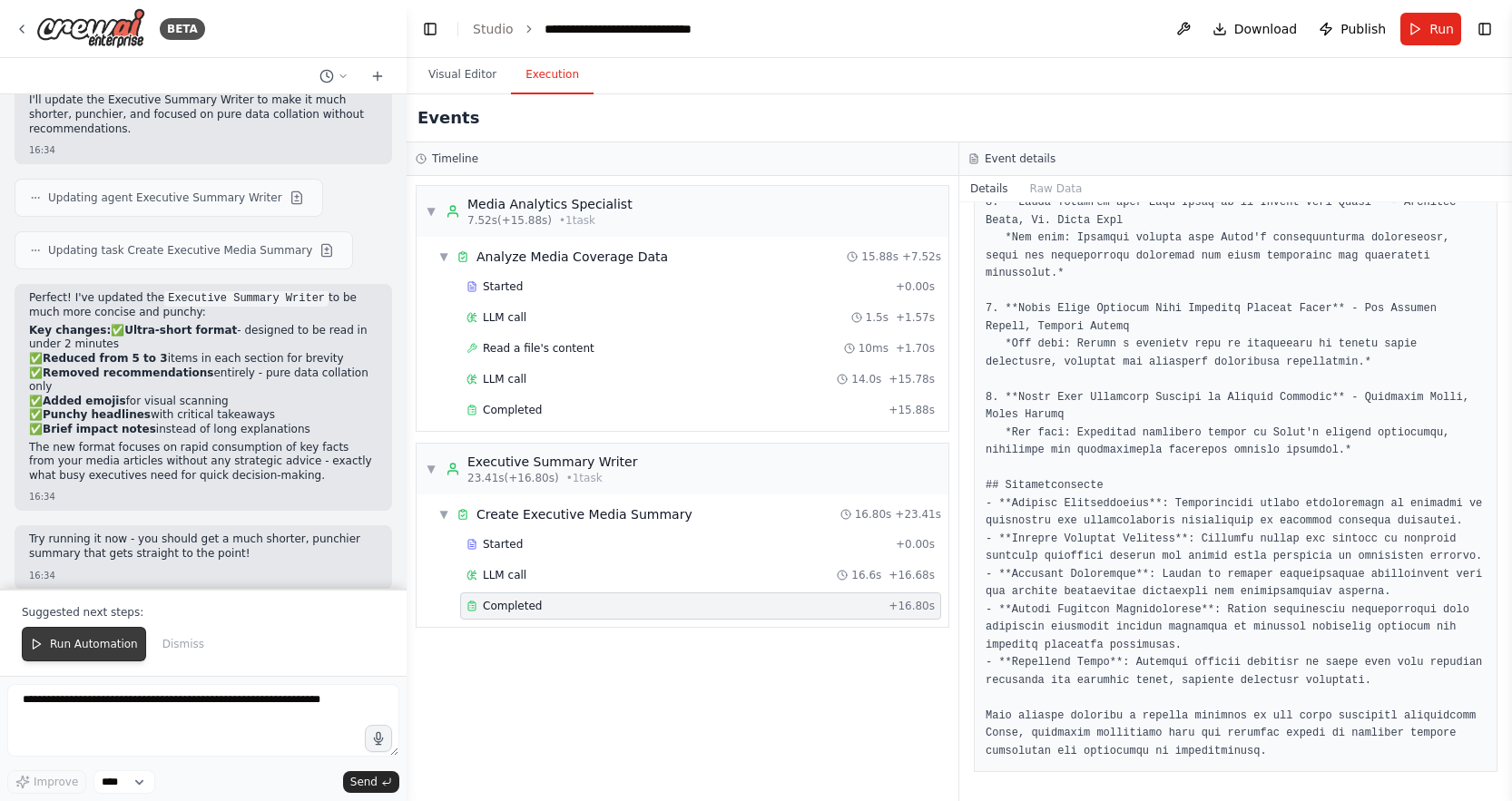
click at [60, 631] on button "Run Automation" at bounding box center [83, 644] width 125 height 35
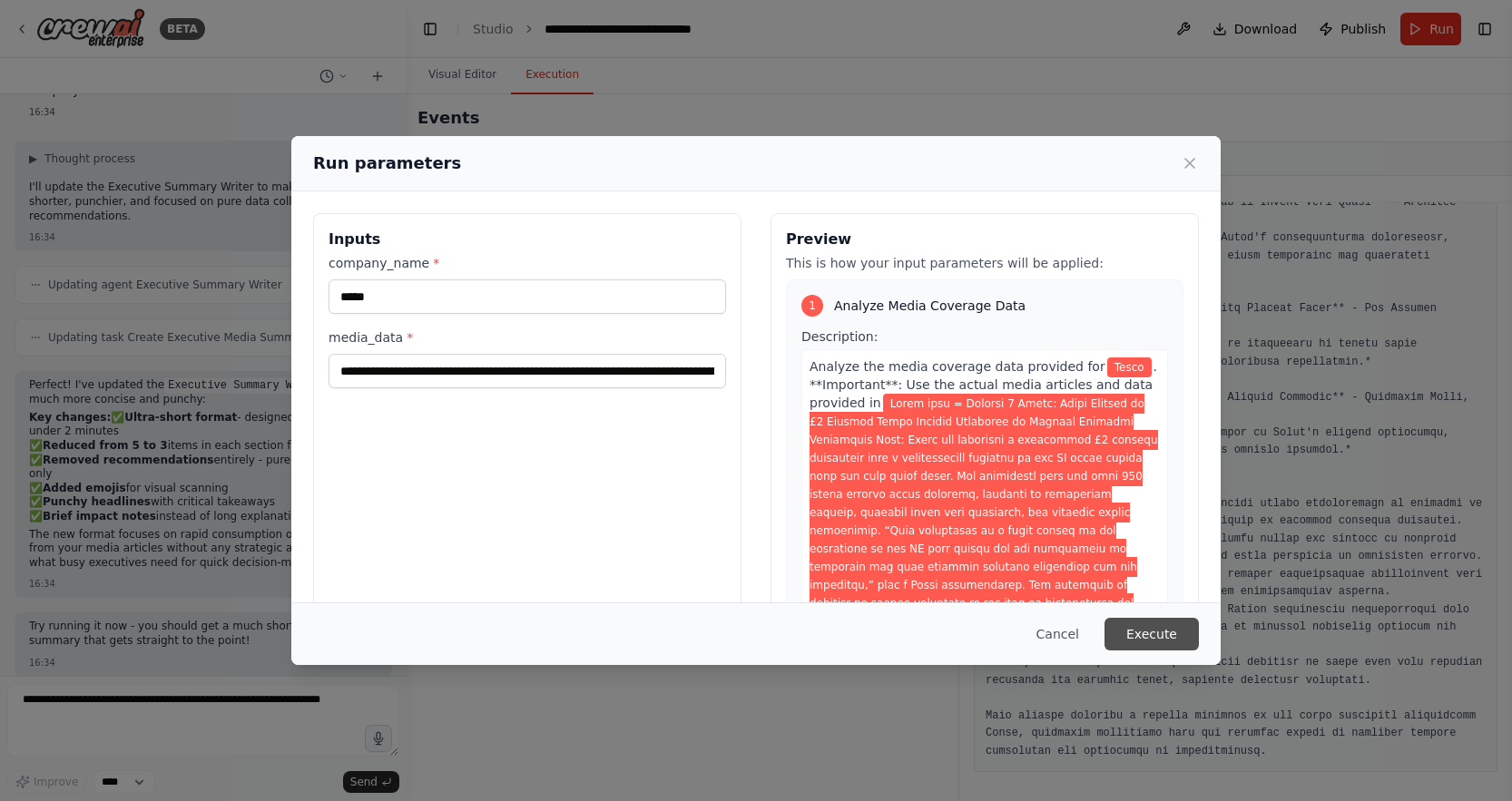
click at [1181, 643] on button "Execute" at bounding box center [1151, 633] width 95 height 33
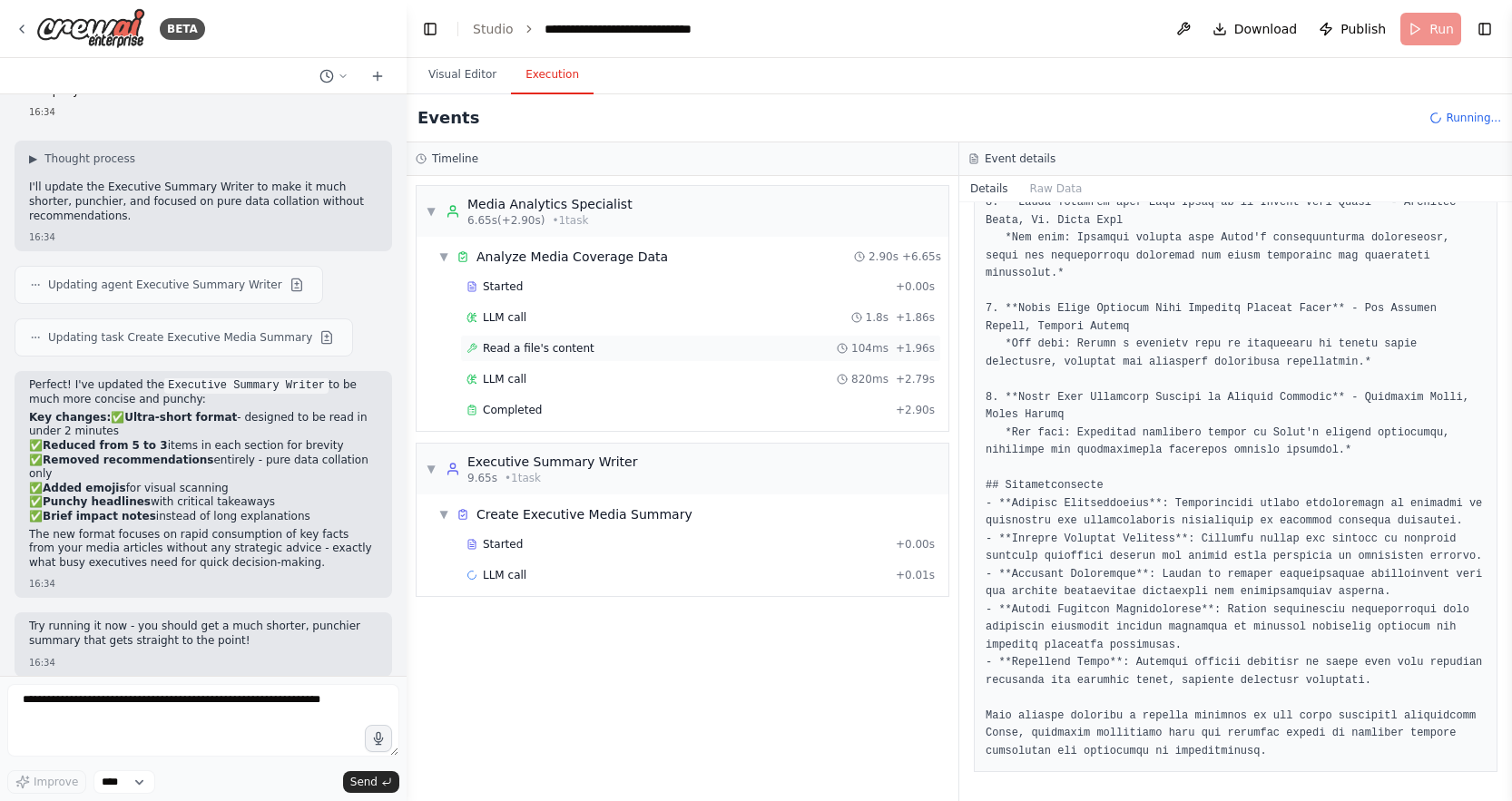
click at [517, 349] on span "Read a file's content" at bounding box center [538, 348] width 112 height 14
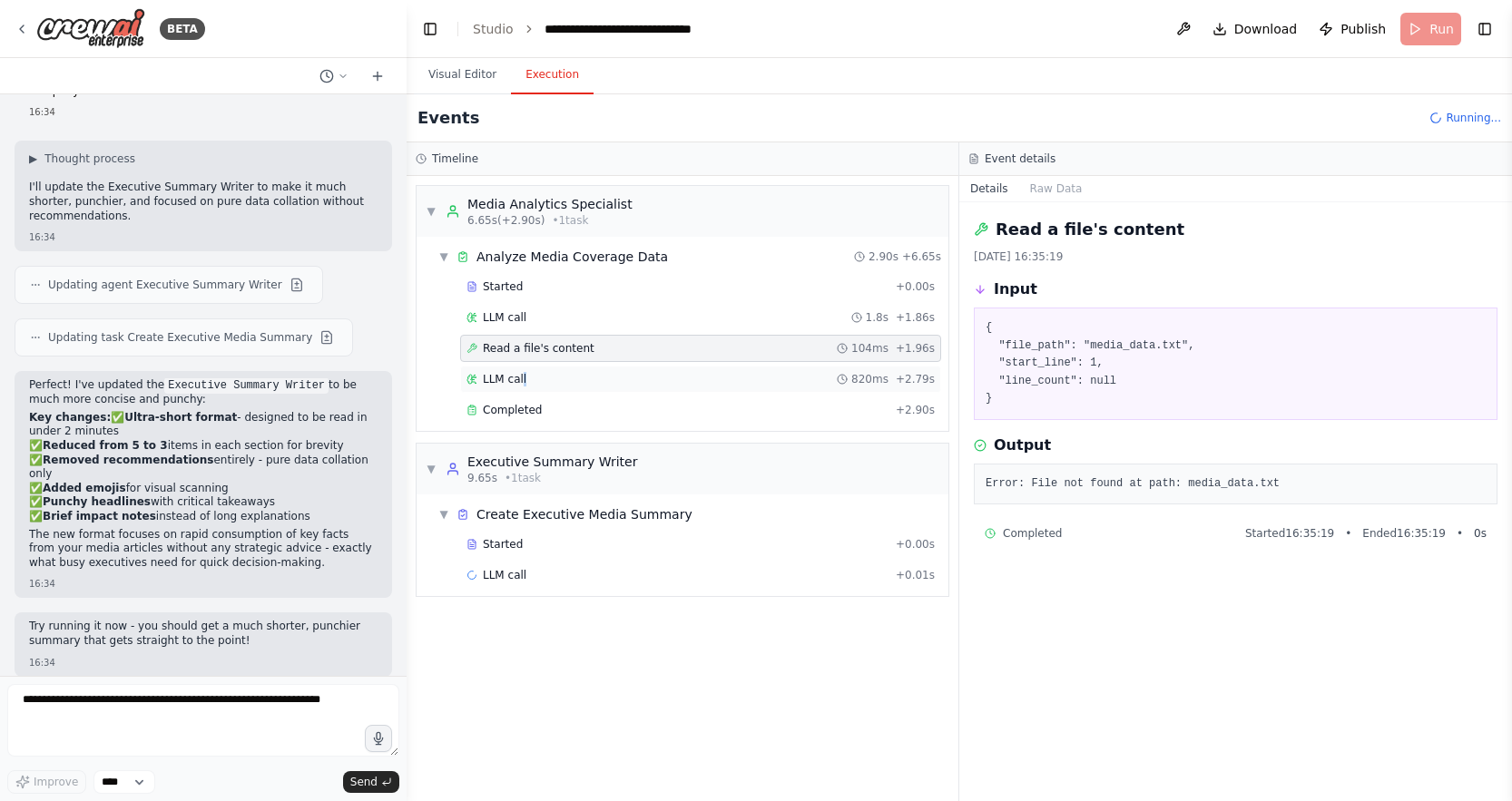
click at [523, 374] on span "LLM call" at bounding box center [504, 378] width 43 height 14
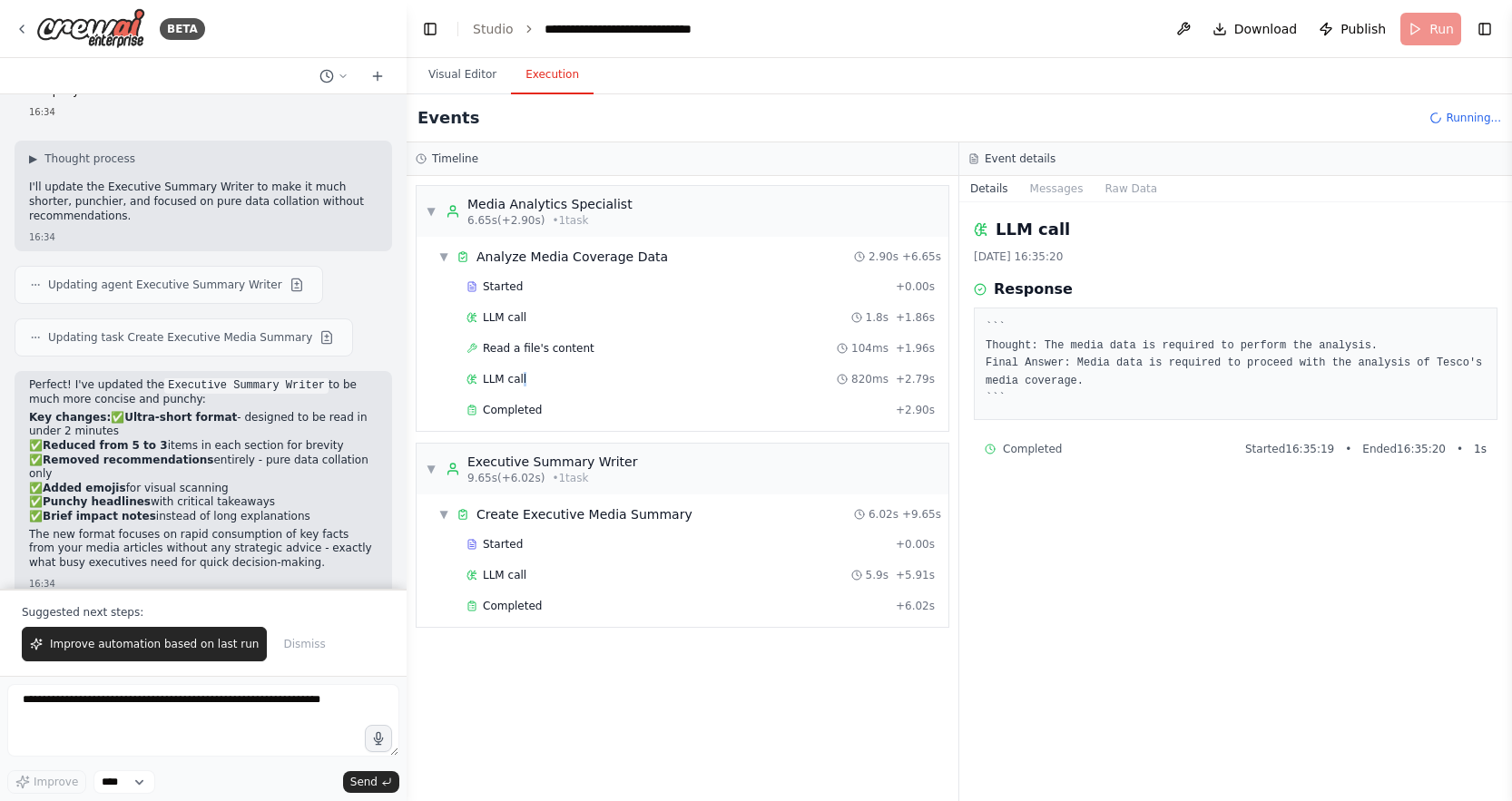
scroll to position [2174, 0]
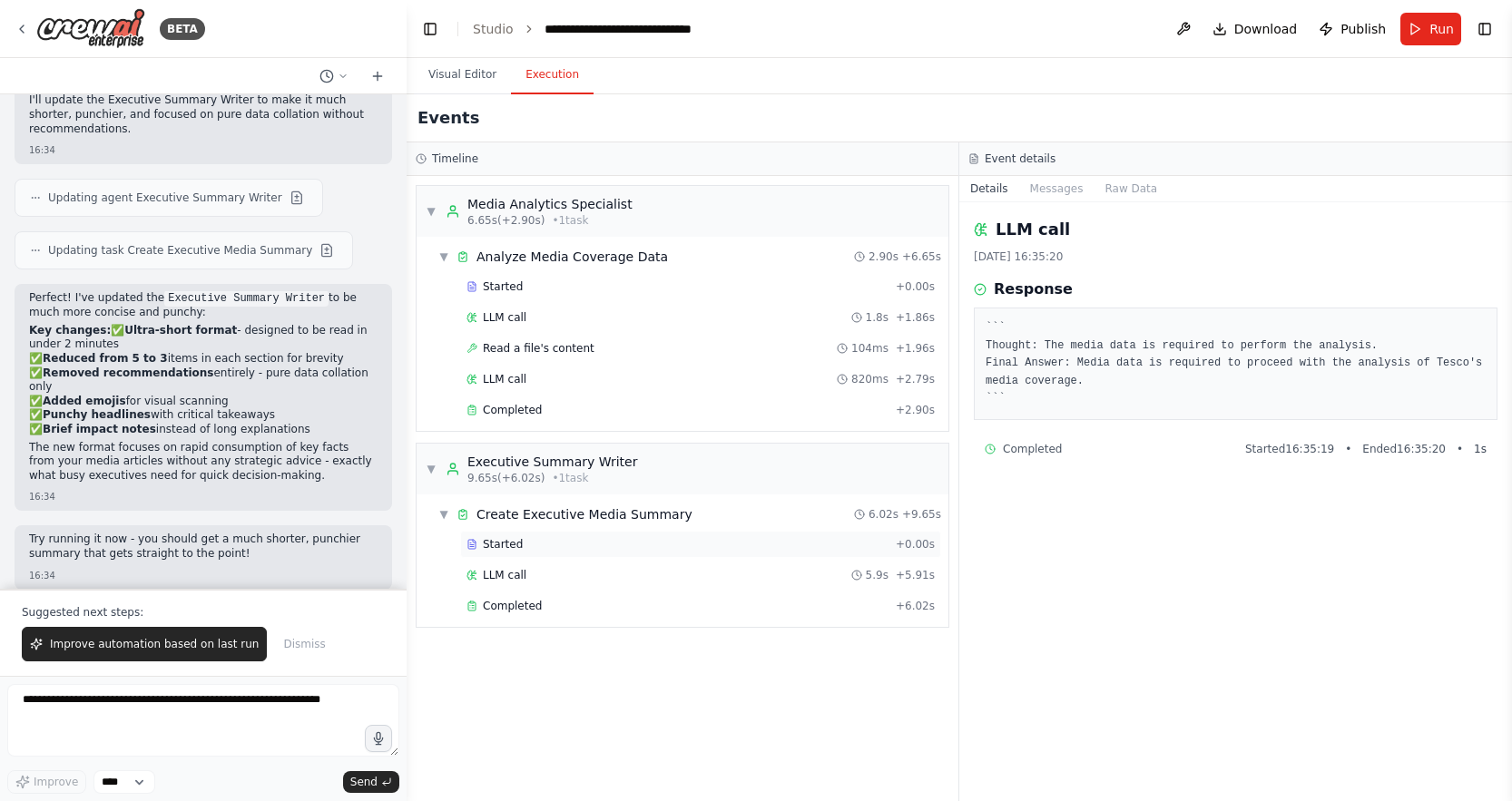
click at [510, 548] on span "Started" at bounding box center [502, 543] width 40 height 14
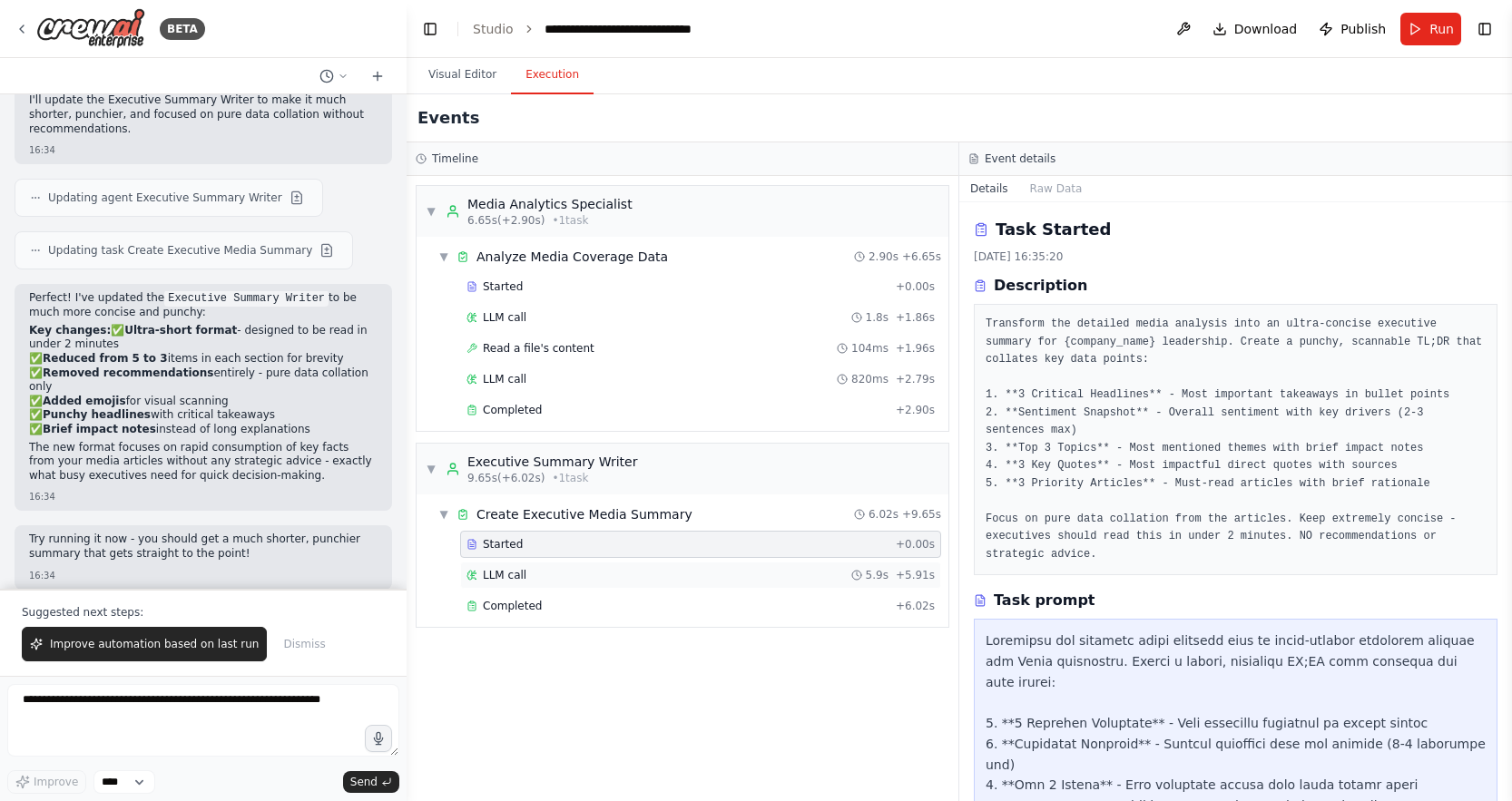
click at [511, 566] on div "LLM call 5.9s + 5.91s" at bounding box center [700, 574] width 481 height 27
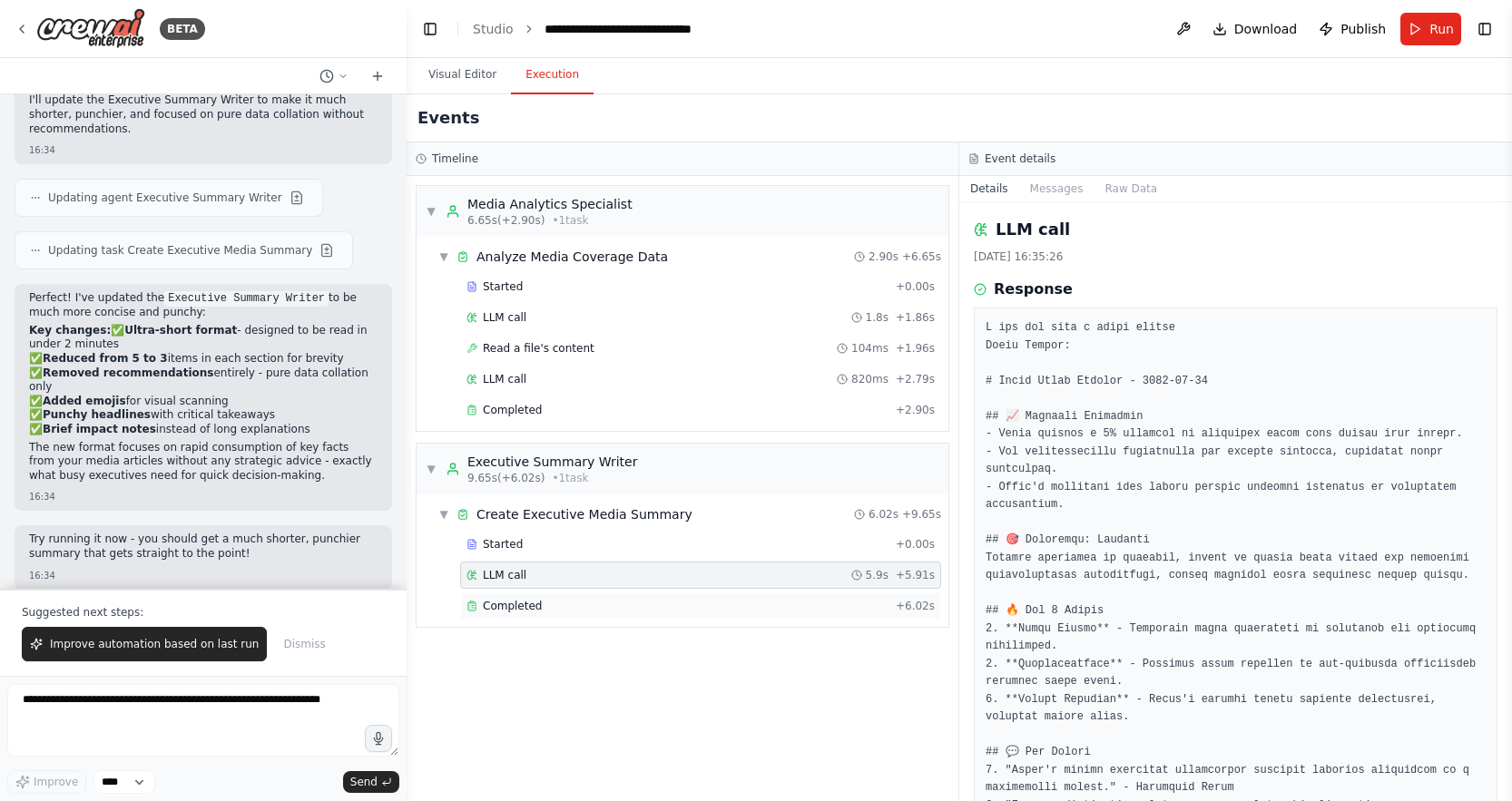
click at [523, 600] on span "Completed" at bounding box center [512, 605] width 59 height 14
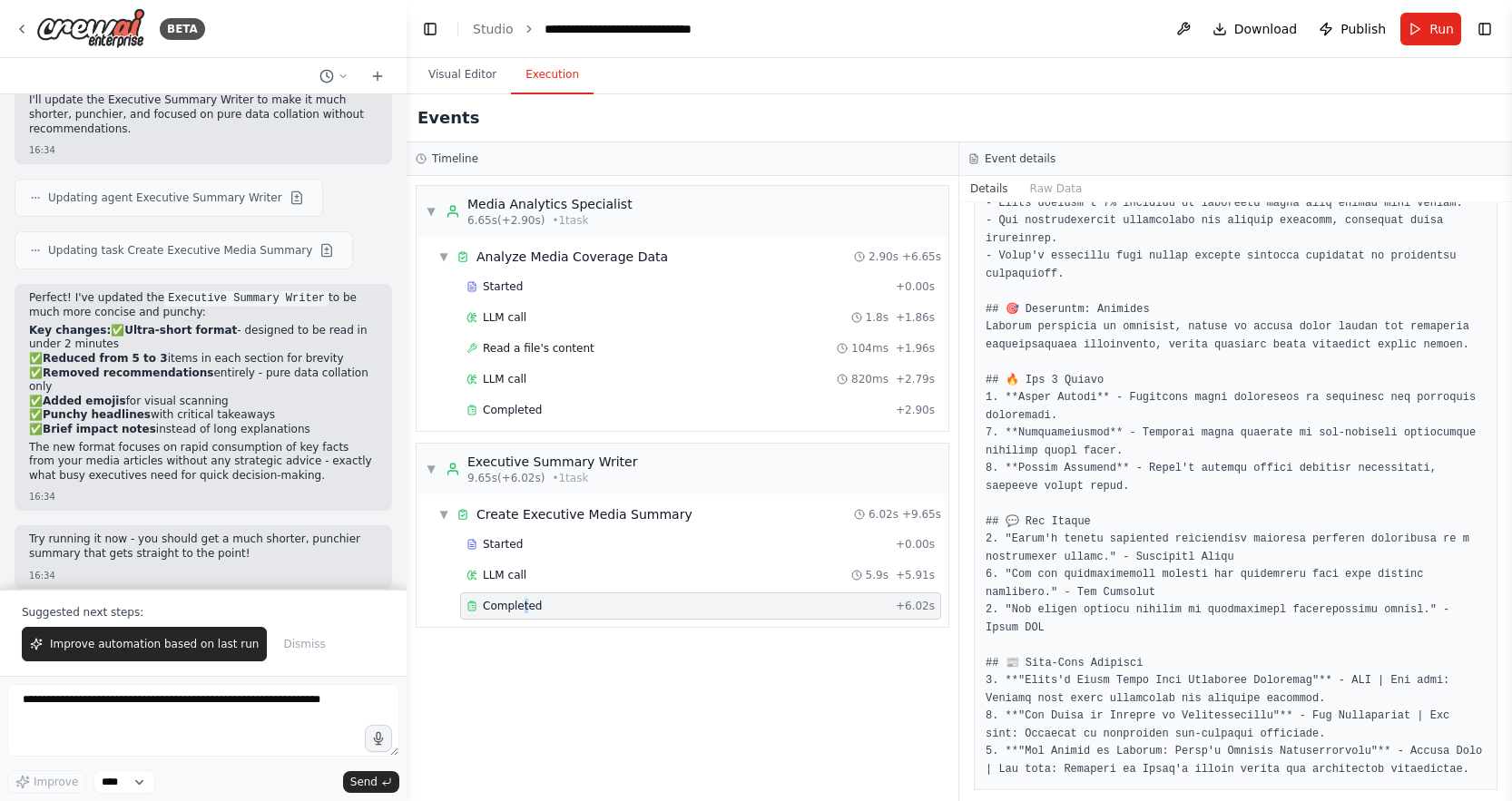
scroll to position [493, 0]
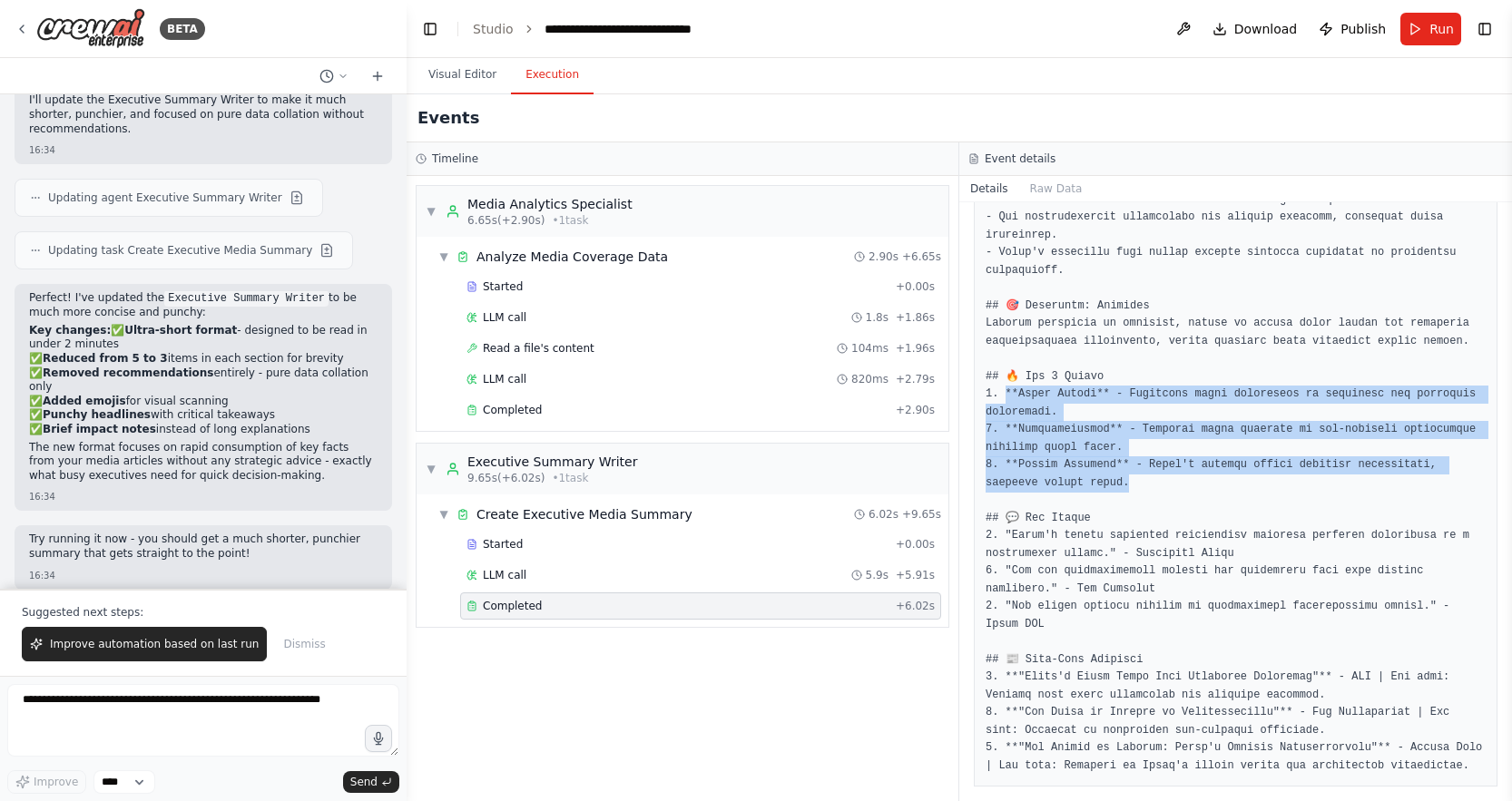
drag, startPoint x: 1006, startPoint y: 399, endPoint x: 1191, endPoint y: 490, distance: 206.2
click at [1191, 490] on pre at bounding box center [1235, 455] width 500 height 636
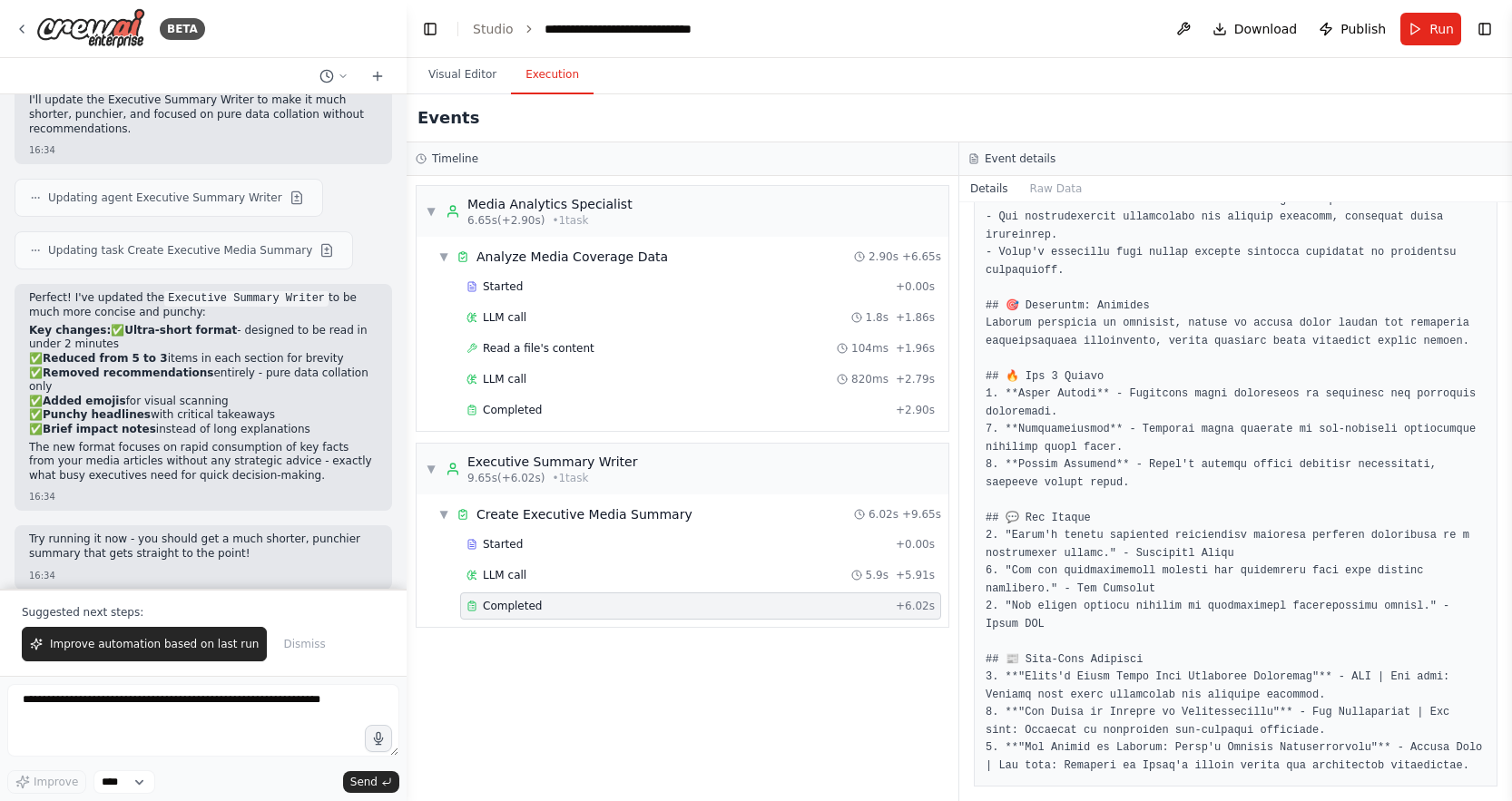
click at [1183, 491] on pre at bounding box center [1235, 455] width 500 height 636
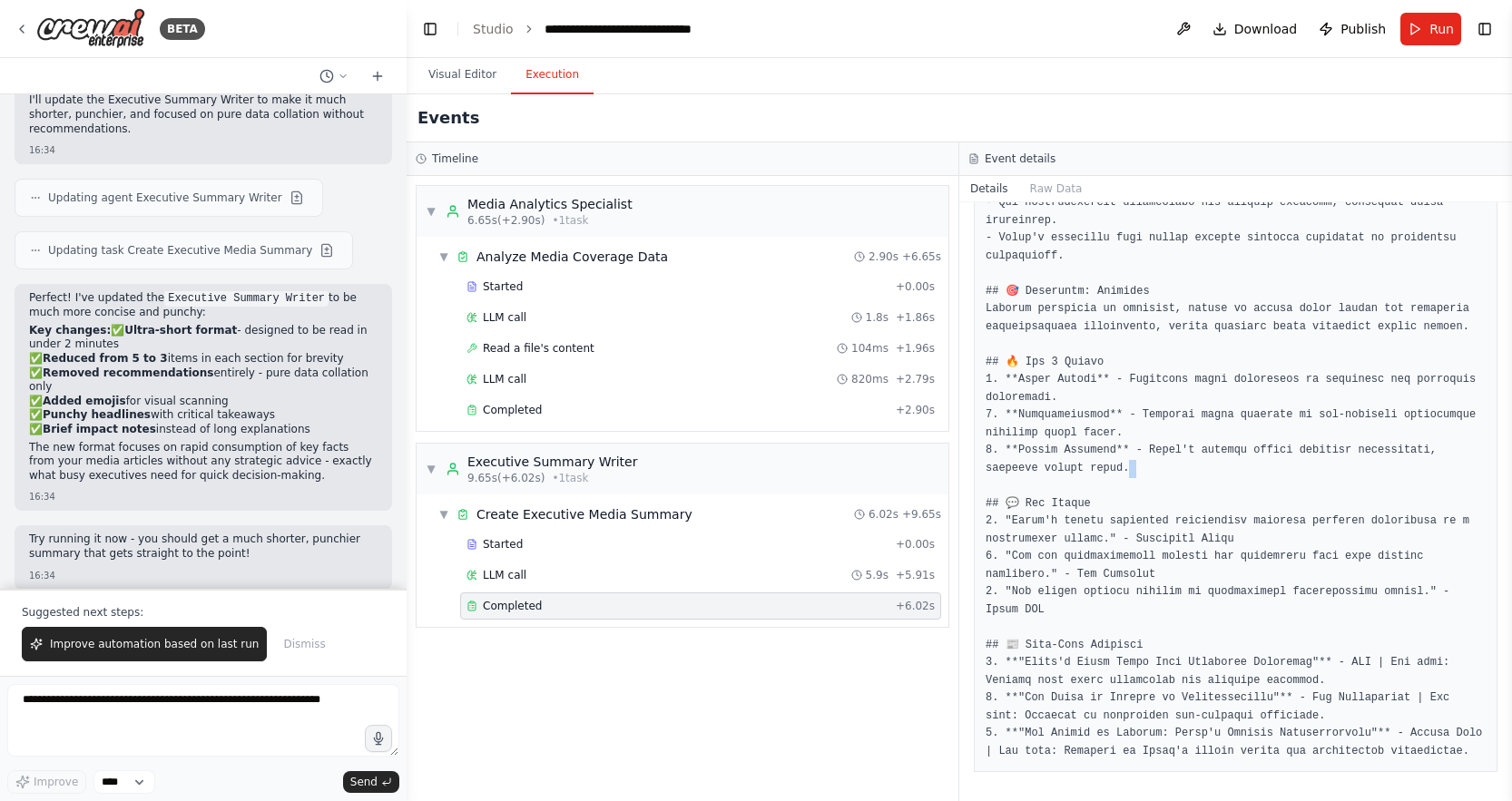
scroll to position [524, 0]
click at [1143, 514] on pre at bounding box center [1235, 441] width 500 height 636
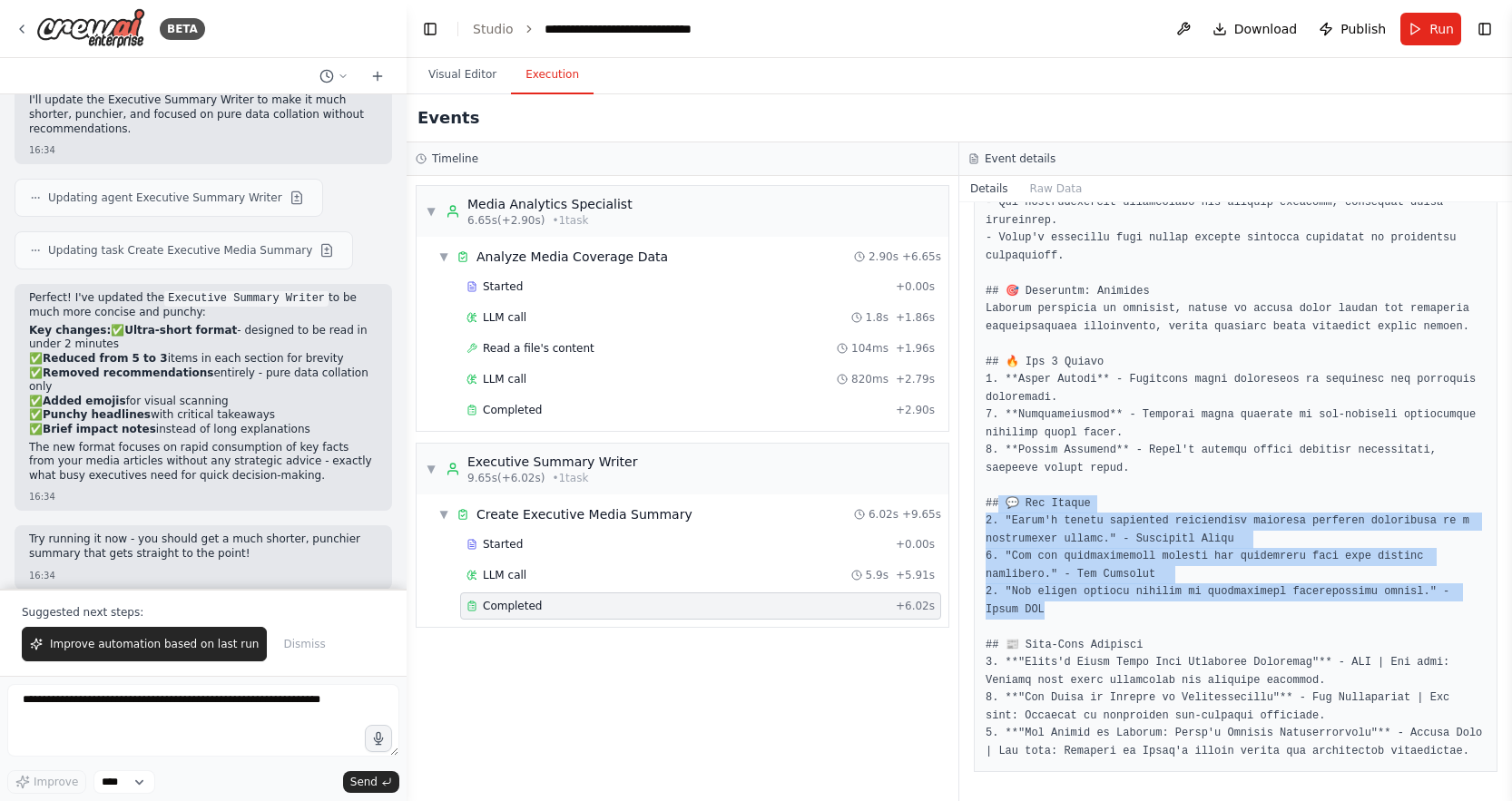
drag, startPoint x: 996, startPoint y: 493, endPoint x: 1104, endPoint y: 587, distance: 143.2
click at [1104, 588] on pre at bounding box center [1235, 441] width 500 height 636
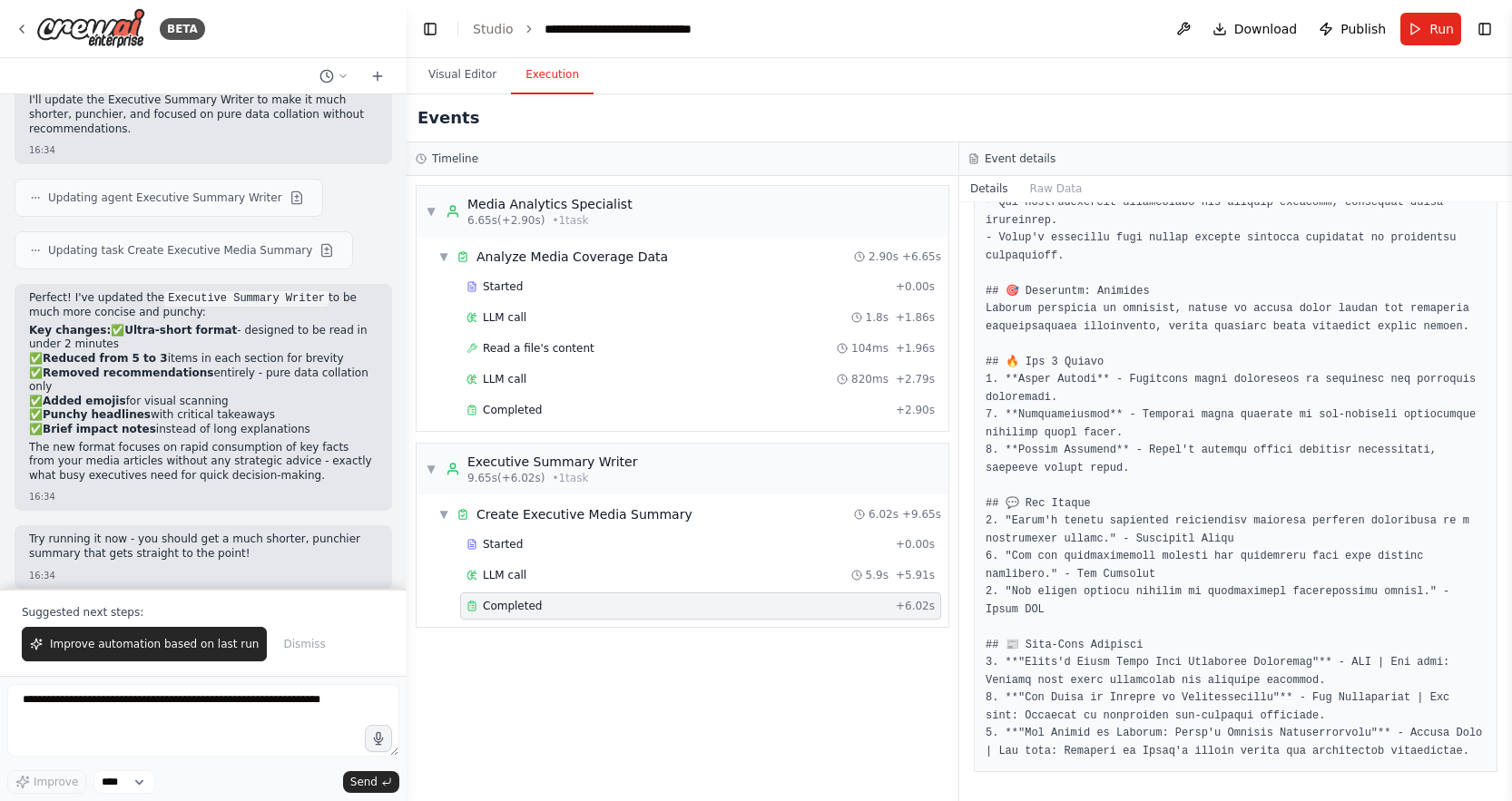
drag, startPoint x: 1140, startPoint y: 647, endPoint x: 1127, endPoint y: 647, distance: 13.0
click at [1139, 646] on pre at bounding box center [1235, 441] width 500 height 636
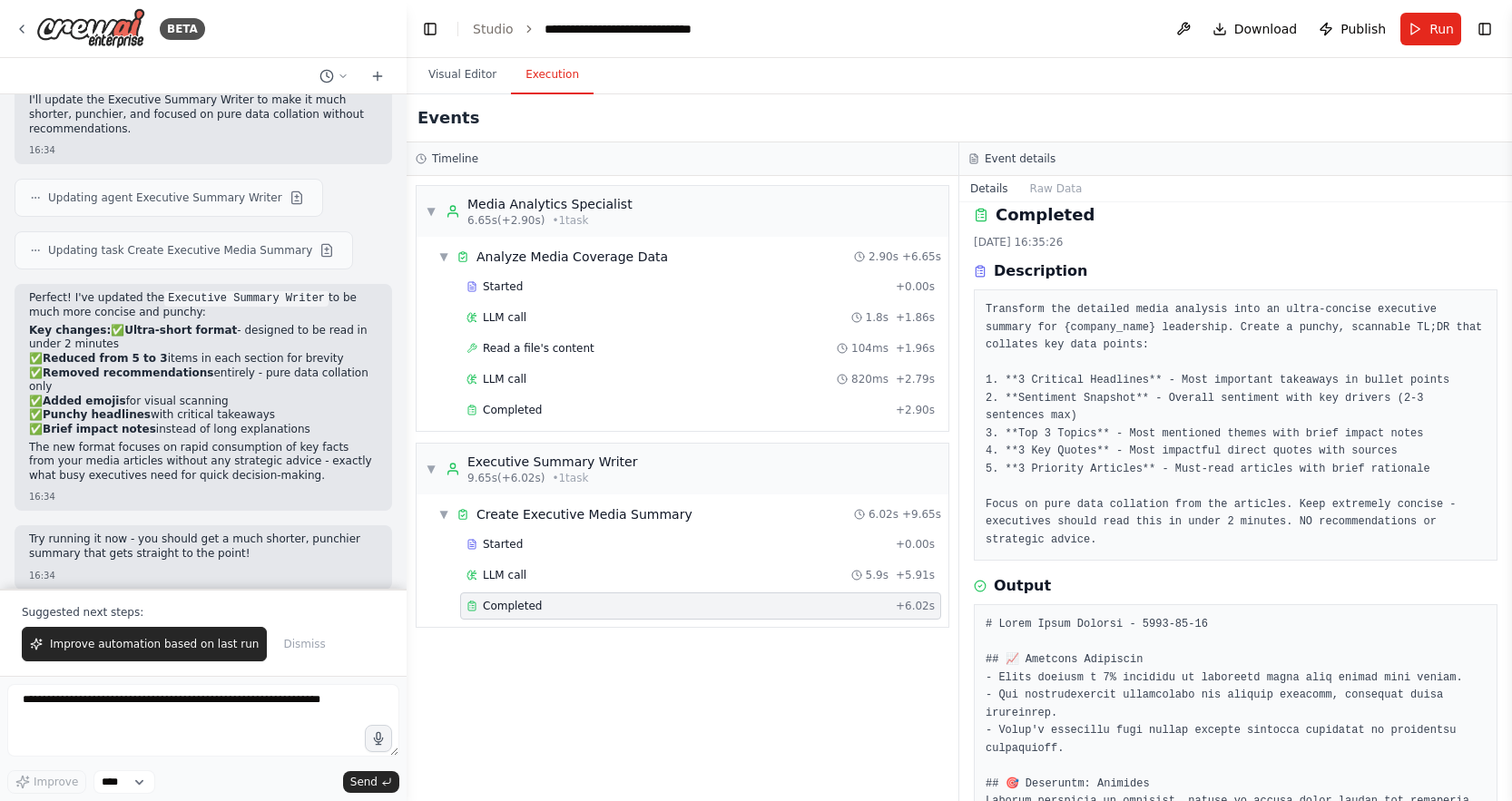
scroll to position [0, 0]
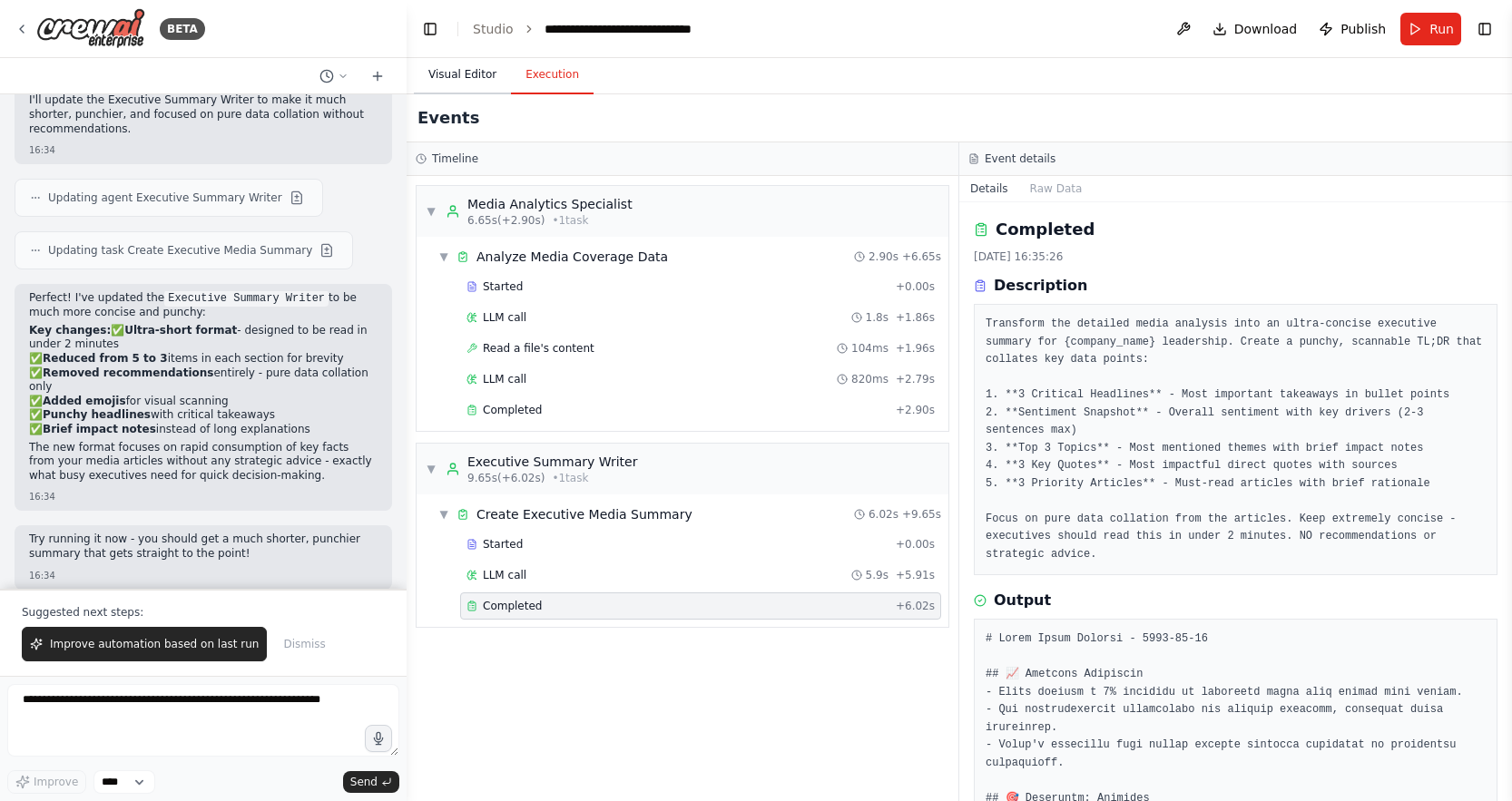
click at [443, 75] on button "Visual Editor" at bounding box center [462, 75] width 97 height 38
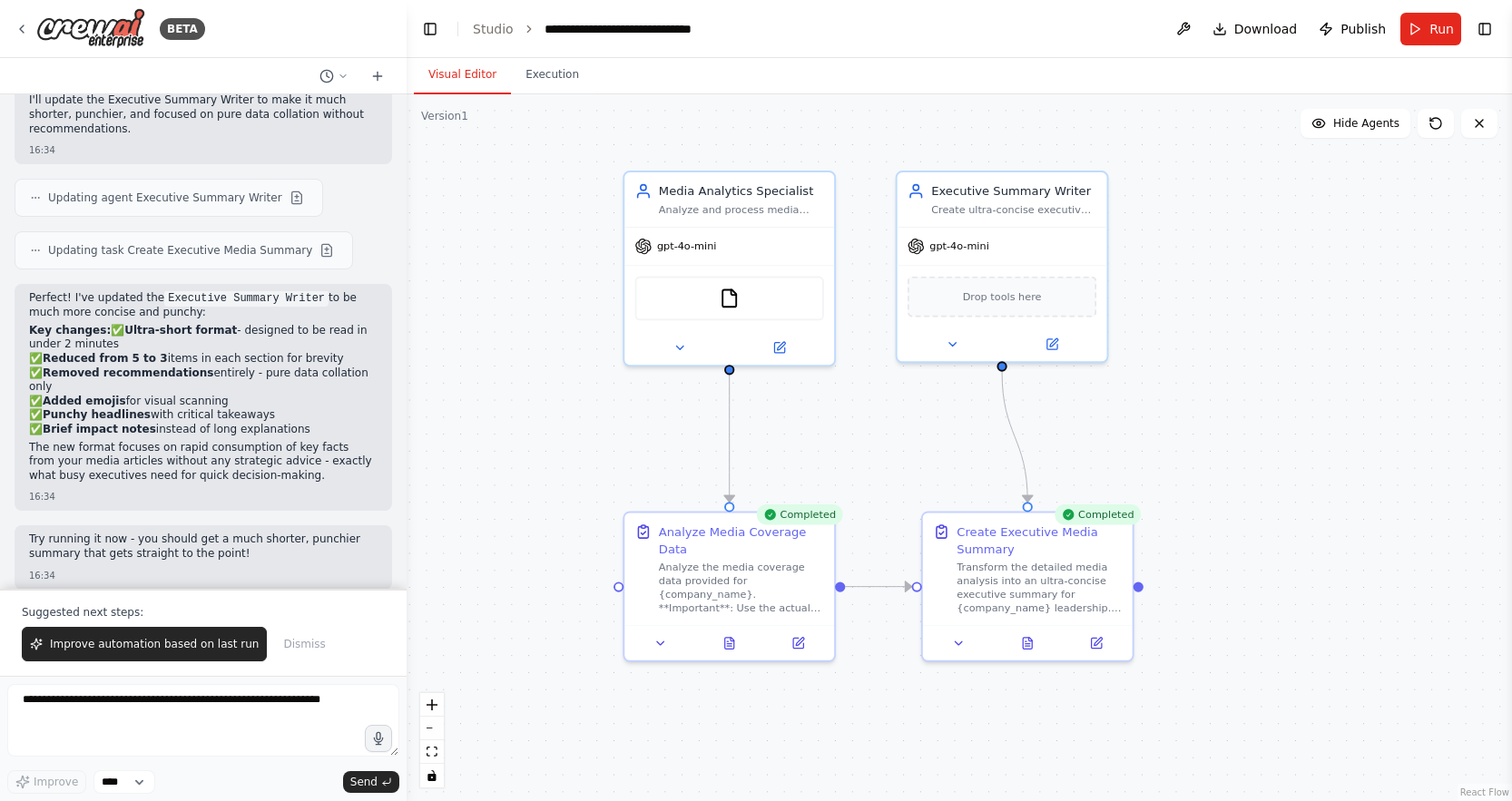
drag, startPoint x: 545, startPoint y: 246, endPoint x: 511, endPoint y: 220, distance: 42.8
click at [511, 220] on div ".deletable-edge-delete-btn { width: 20px; height: 20px; border: 0px solid #ffff…" at bounding box center [959, 448] width 1105 height 706
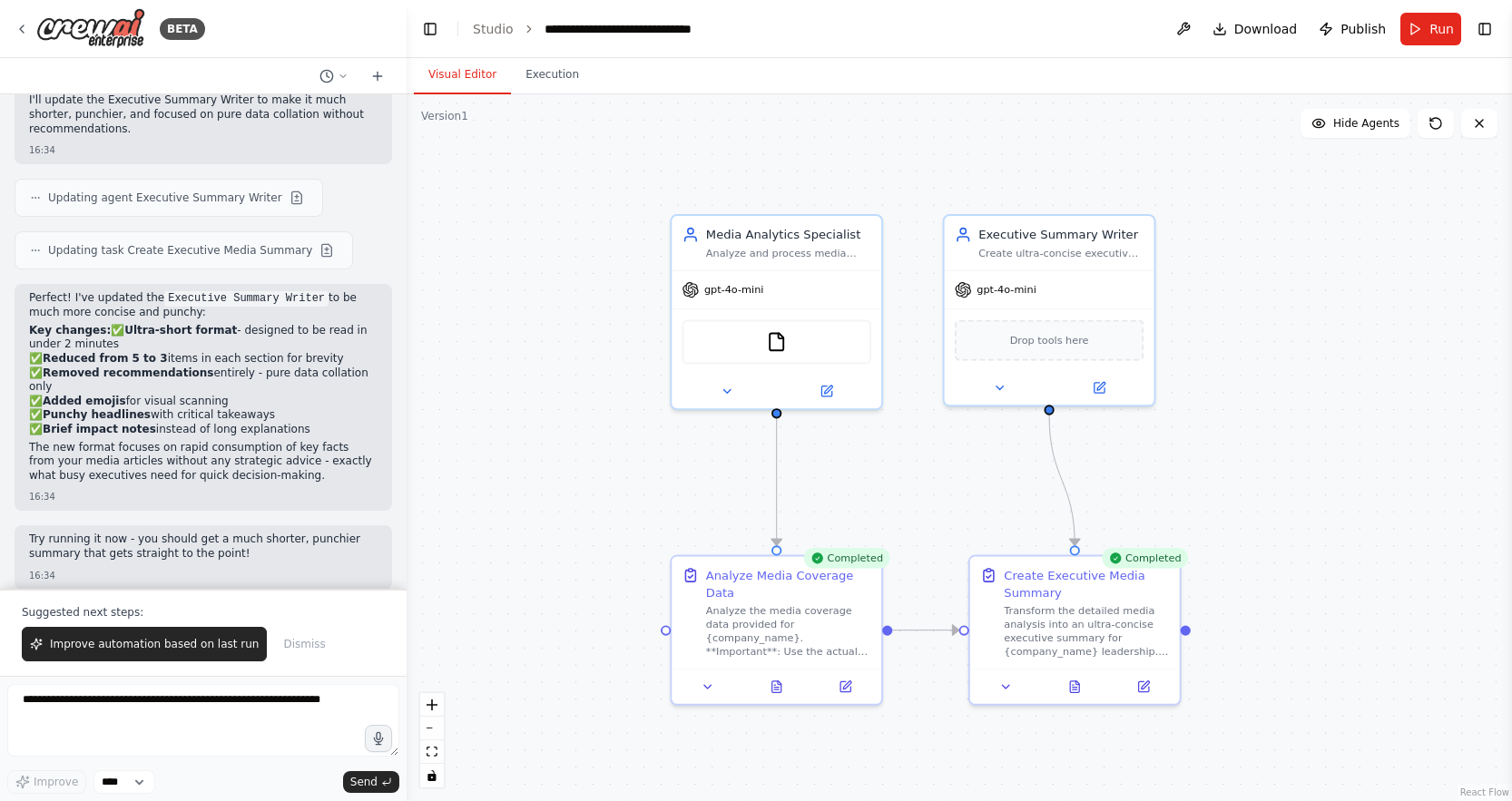
drag, startPoint x: 1272, startPoint y: 423, endPoint x: 1310, endPoint y: 465, distance: 56.6
click at [1310, 466] on div ".deletable-edge-delete-btn { width: 20px; height: 20px; border: 0px solid #ffff…" at bounding box center [959, 448] width 1105 height 706
click at [1261, 28] on span "Download" at bounding box center [1265, 28] width 64 height 18
drag, startPoint x: 1374, startPoint y: 766, endPoint x: 1197, endPoint y: 764, distance: 177.0
click at [1198, 764] on li "Downloading... Please wait while we generate the code." at bounding box center [1321, 753] width 352 height 67
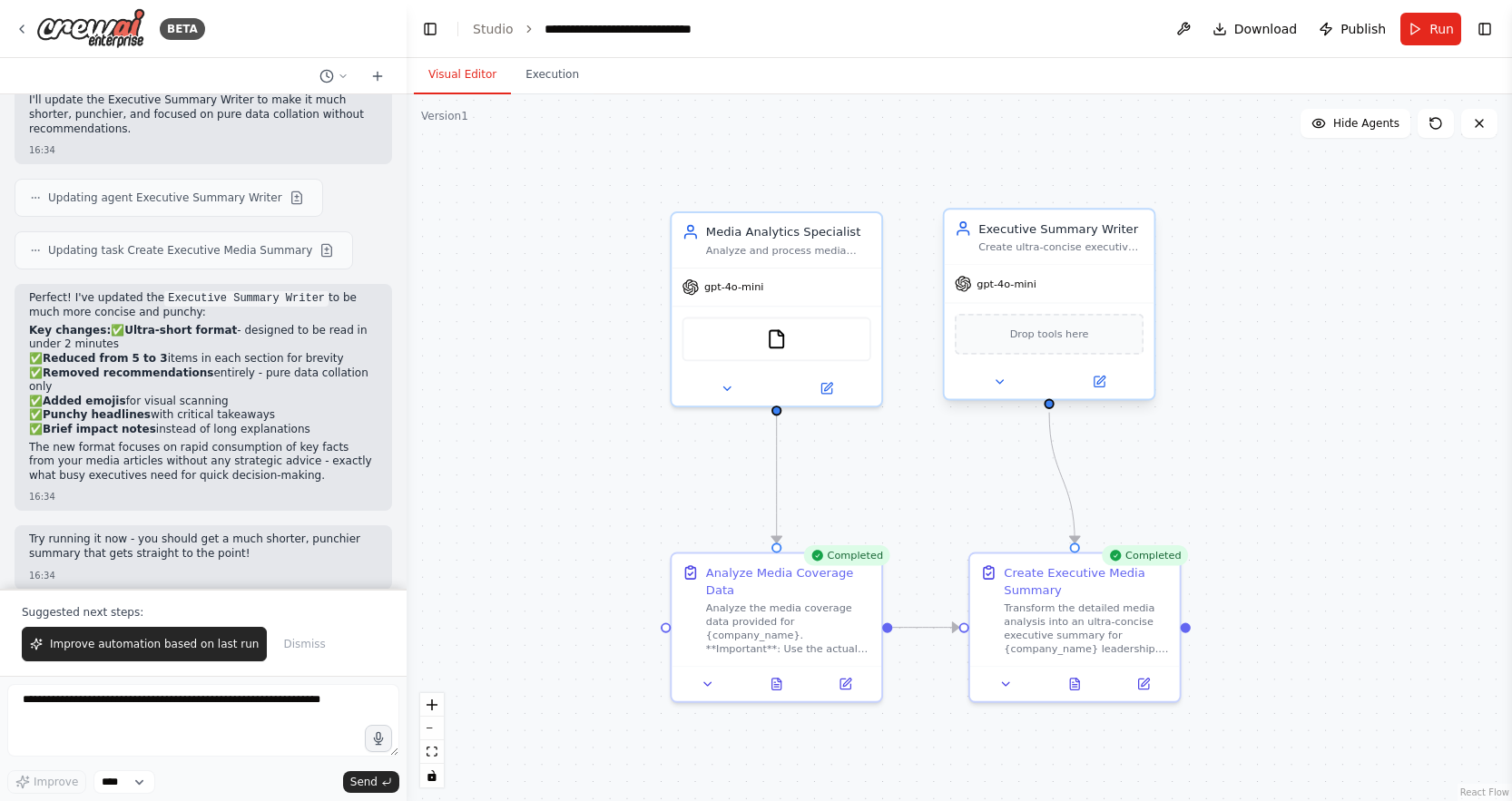
click at [1057, 343] on div "Drop tools here" at bounding box center [1048, 334] width 188 height 41
click at [1353, 247] on div ".deletable-edge-delete-btn { width: 20px; height: 20px; border: 0px solid #ffff…" at bounding box center [959, 448] width 1105 height 706
click at [1487, 25] on button "Toggle Right Sidebar" at bounding box center [1484, 28] width 25 height 25
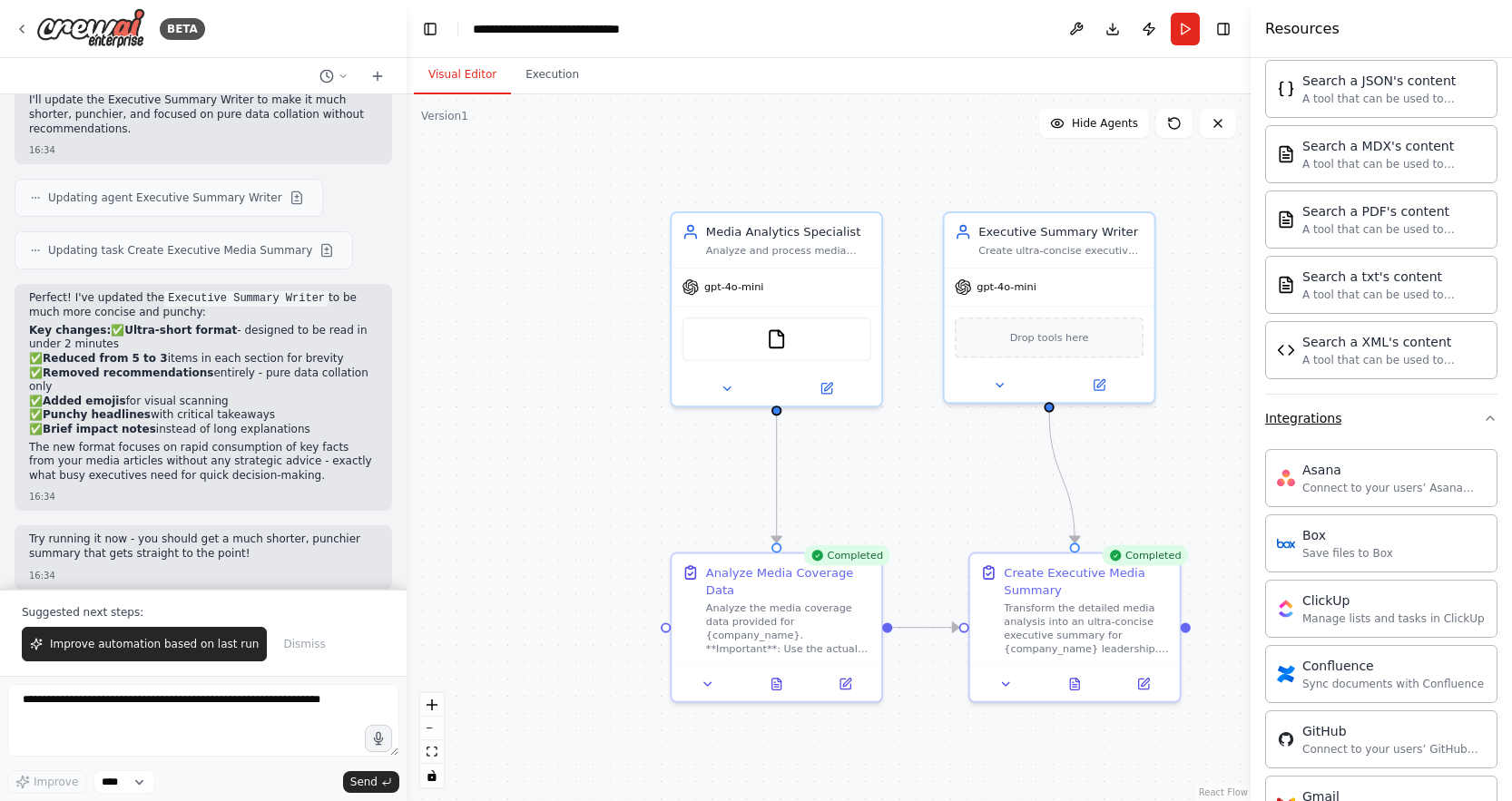
click at [1483, 423] on icon "button" at bounding box center [1490, 417] width 14 height 14
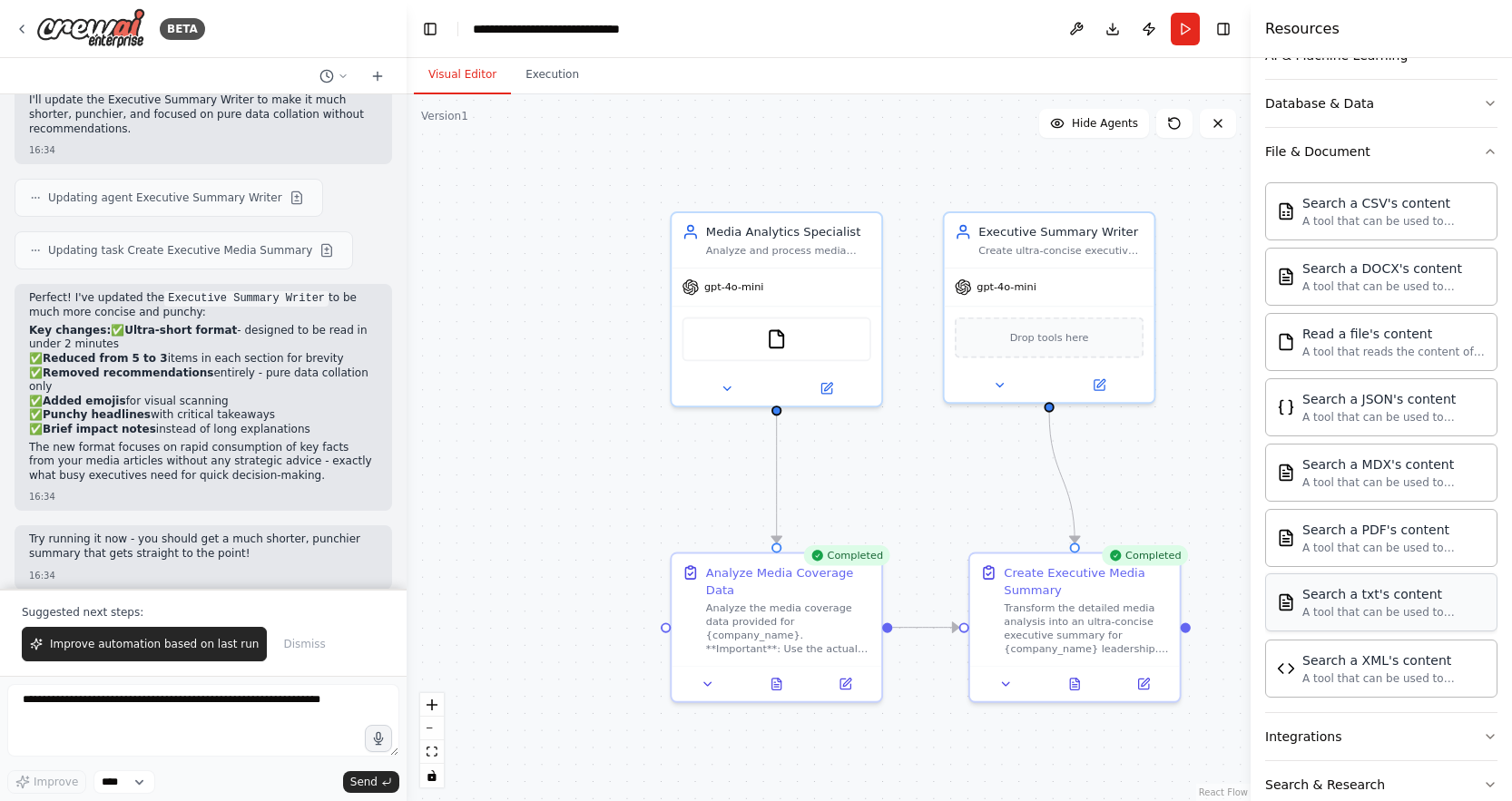
scroll to position [232, 0]
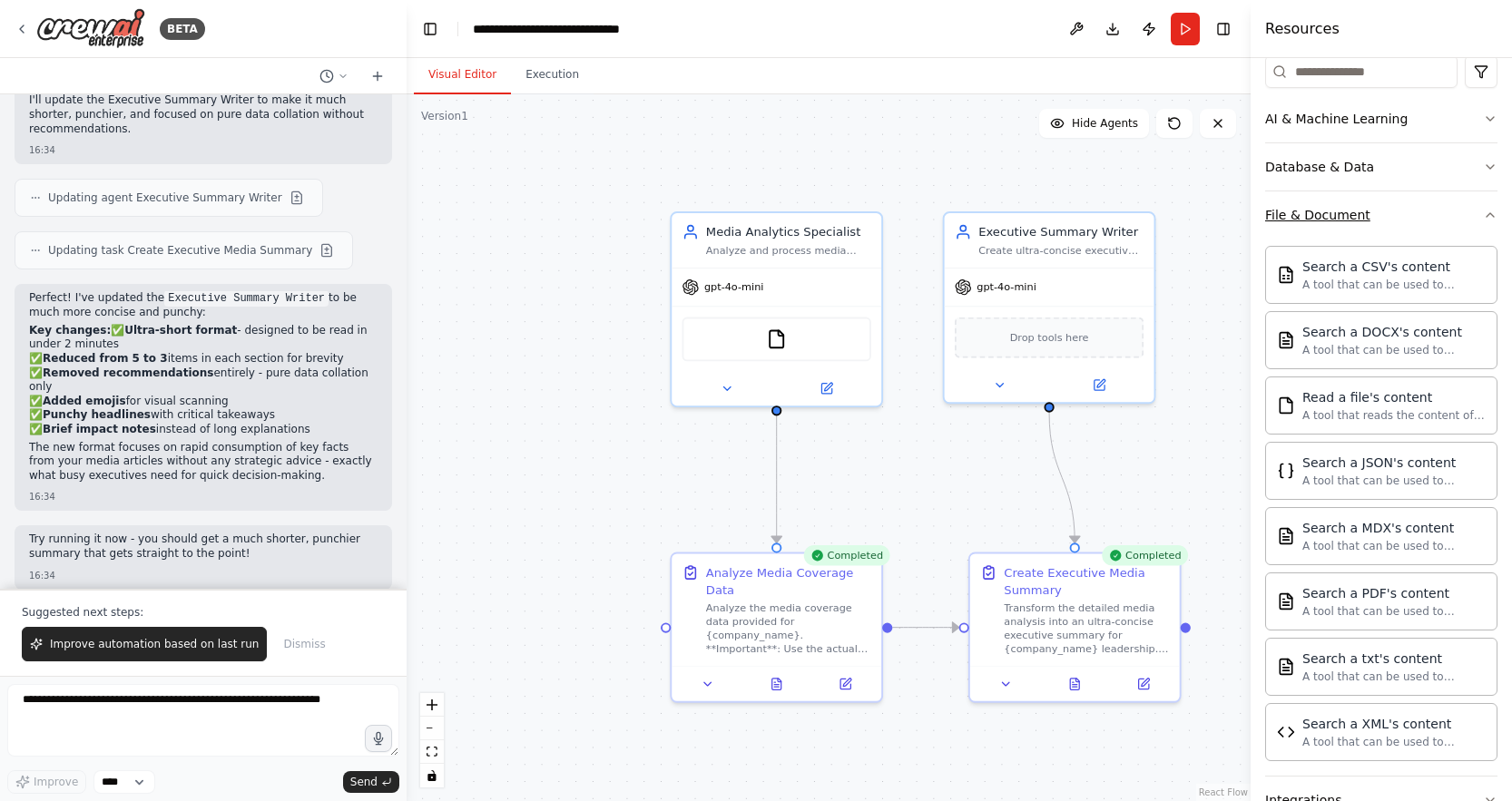
click at [1483, 221] on icon "button" at bounding box center [1490, 215] width 14 height 14
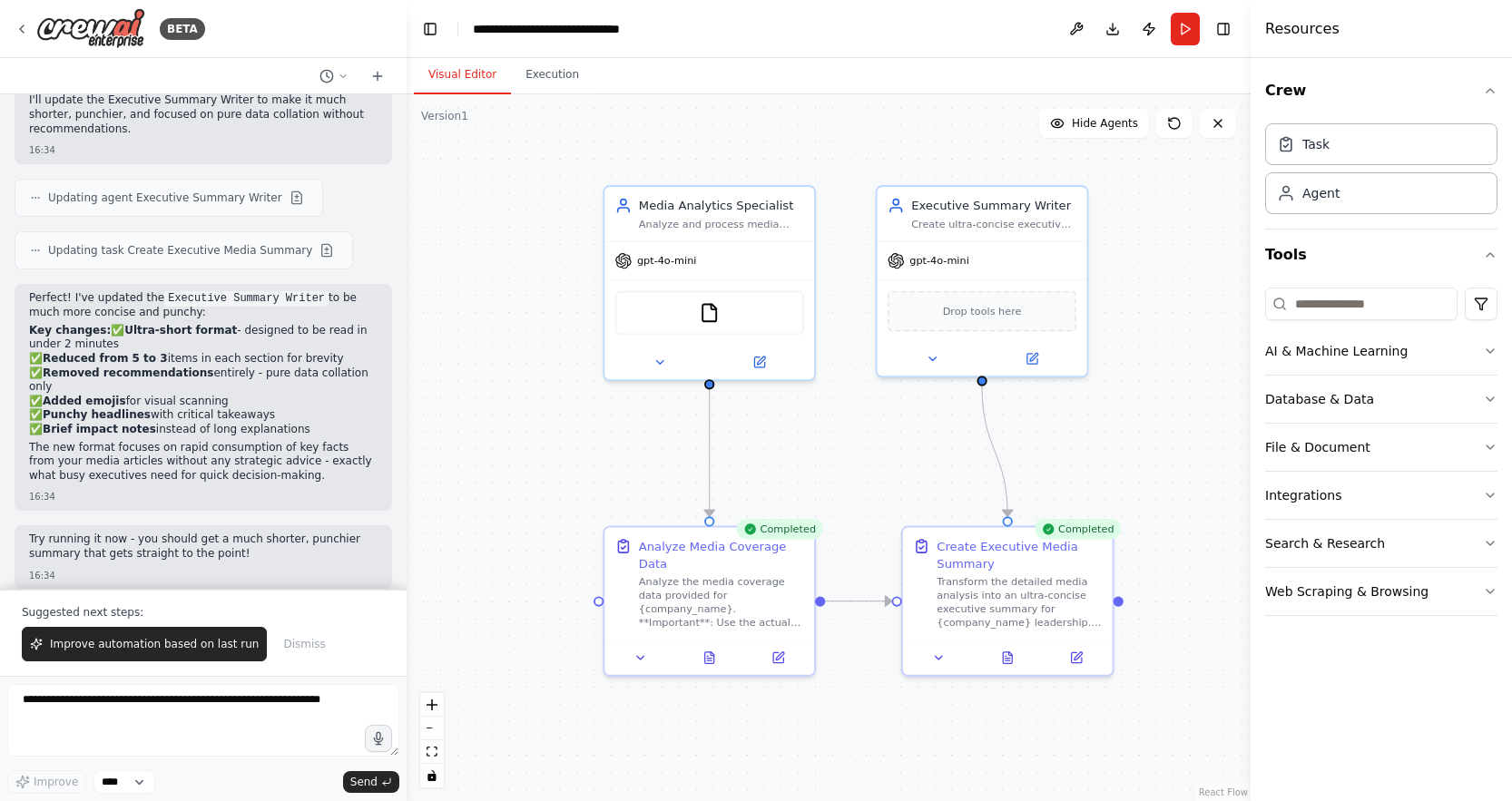
drag, startPoint x: 893, startPoint y: 461, endPoint x: 828, endPoint y: 435, distance: 70.0
click at [828, 435] on div ".deletable-edge-delete-btn { width: 20px; height: 20px; border: 0px solid #ffff…" at bounding box center [829, 448] width 844 height 706
click at [1484, 359] on button "AI & Machine Learning" at bounding box center [1381, 350] width 232 height 47
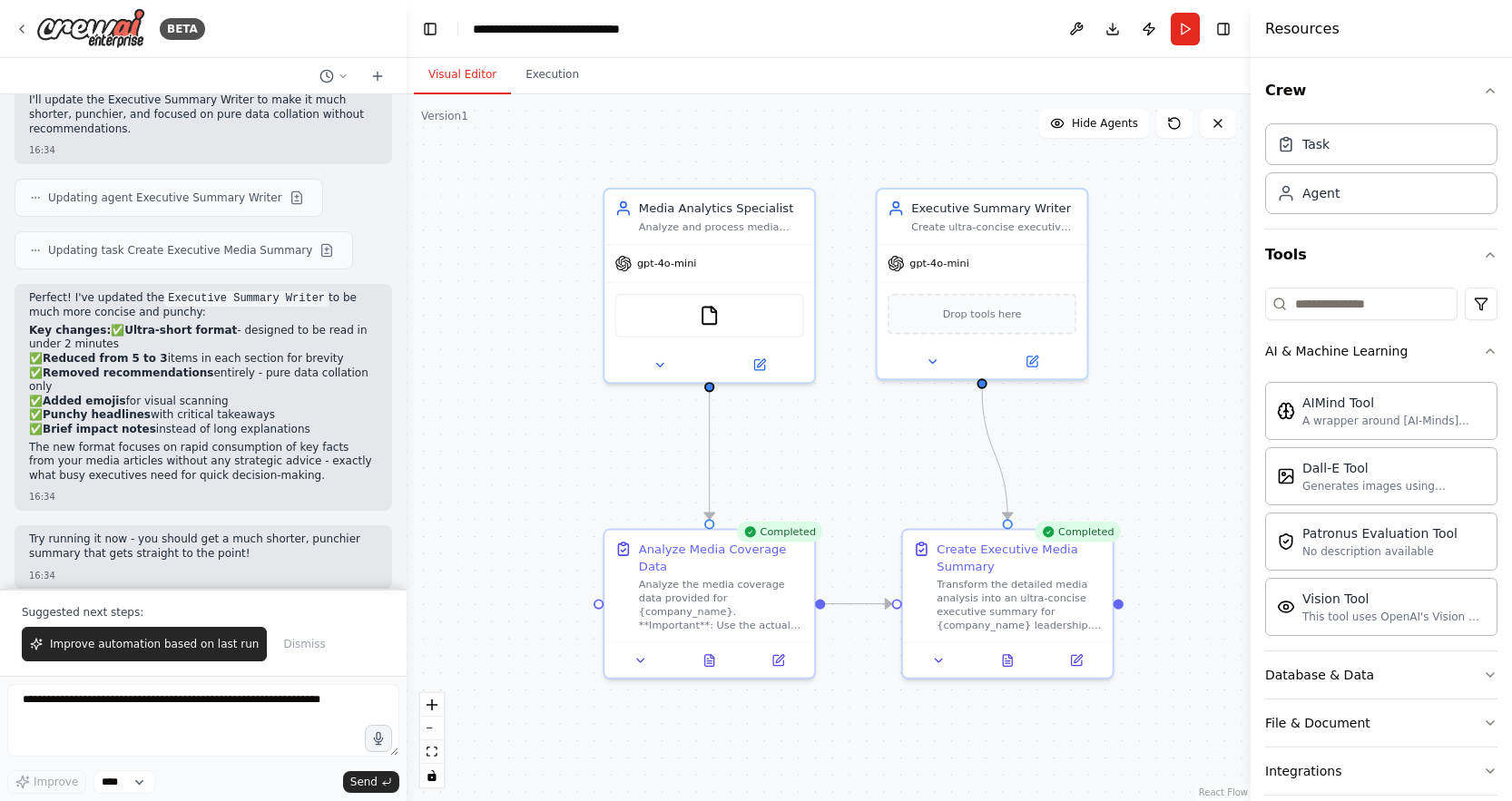
click at [1169, 434] on div ".deletable-edge-delete-btn { width: 20px; height: 20px; border: 0px solid #ffff…" at bounding box center [829, 448] width 844 height 706
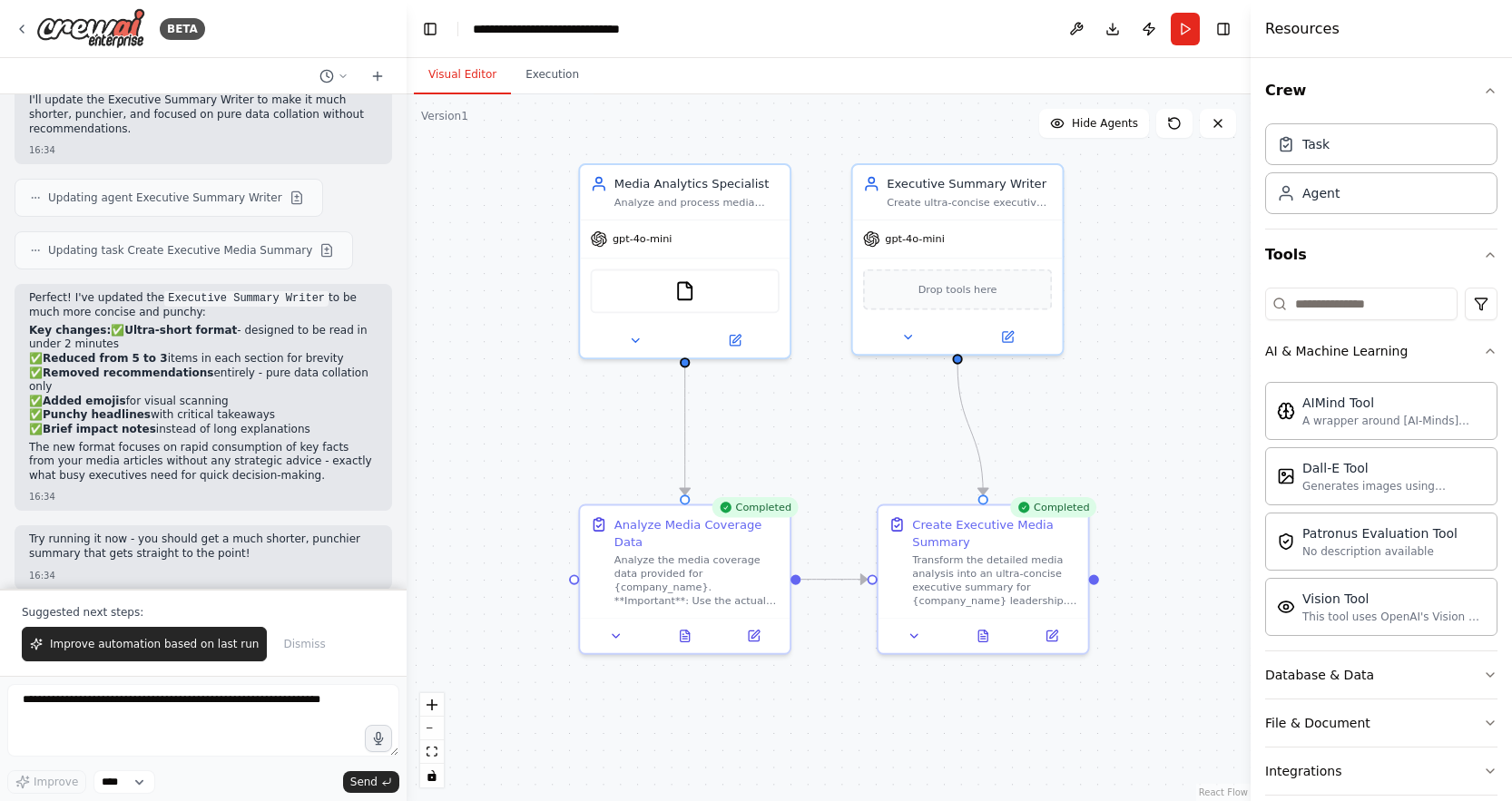
drag, startPoint x: 1173, startPoint y: 431, endPoint x: 1149, endPoint y: 407, distance: 33.9
